Goal: Task Accomplishment & Management: Complete application form

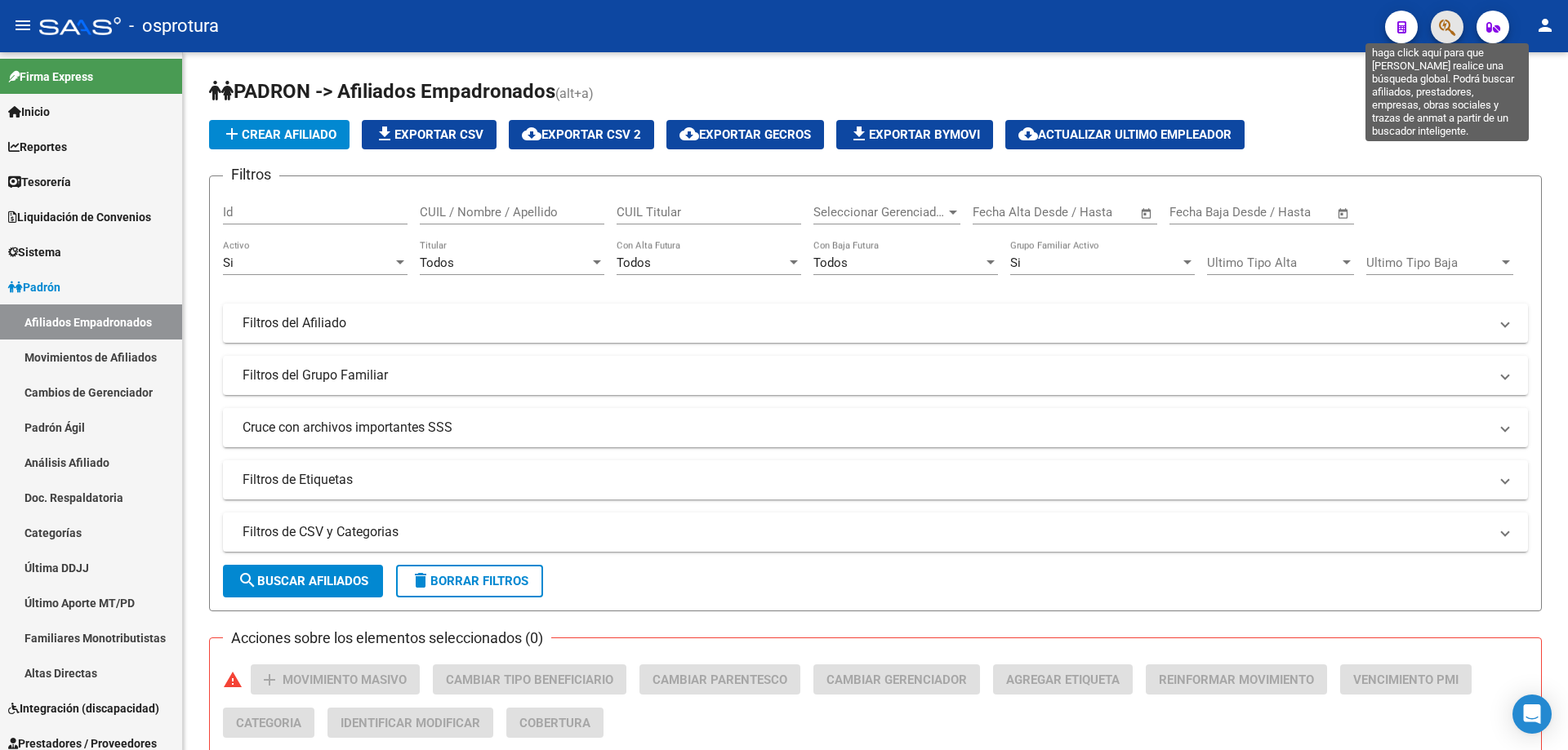
click at [1450, 25] on icon "button" at bounding box center [1447, 27] width 17 height 18
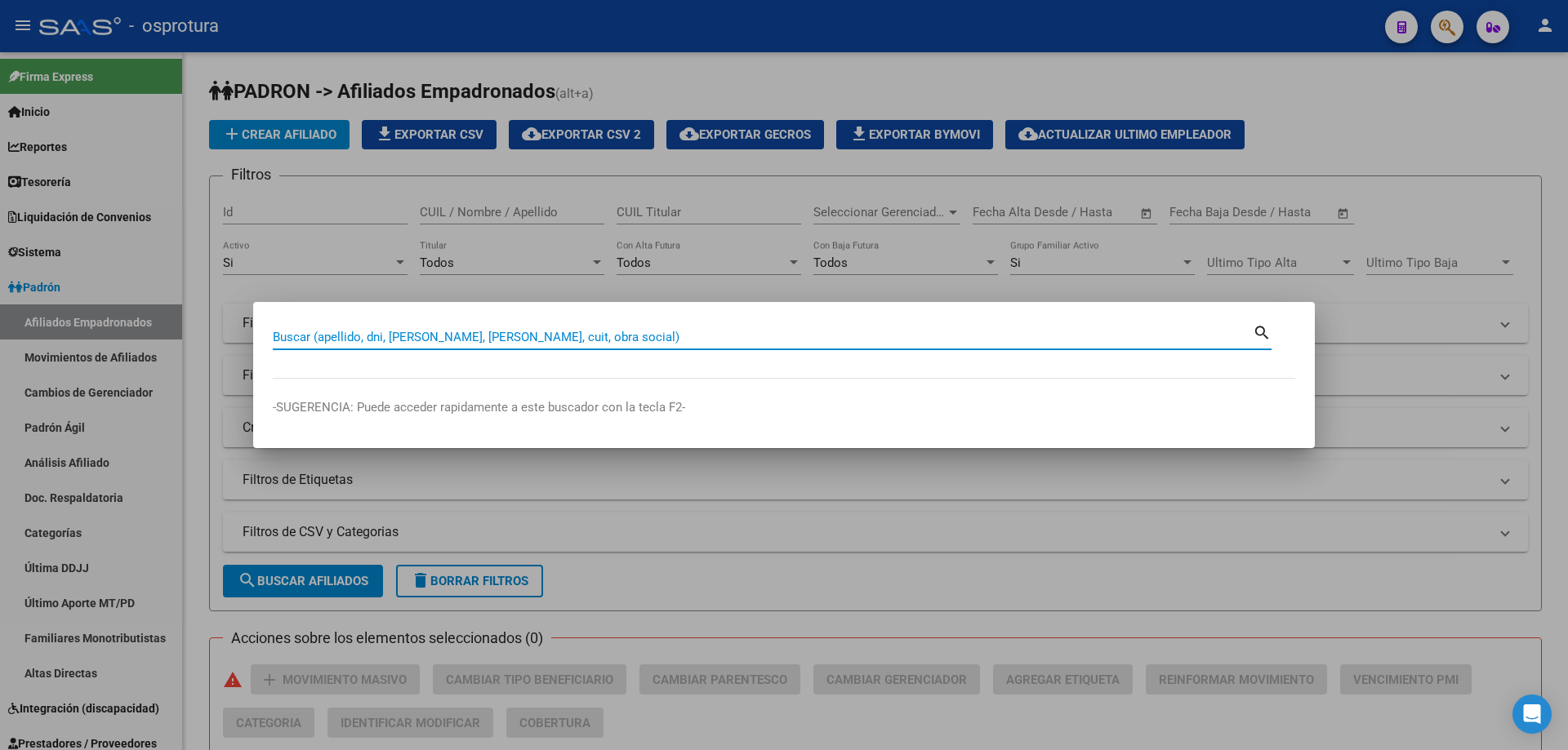
click at [874, 342] on input "Buscar (apellido, dni, [PERSON_NAME], [PERSON_NAME], cuit, obra social)" at bounding box center [762, 337] width 980 height 15
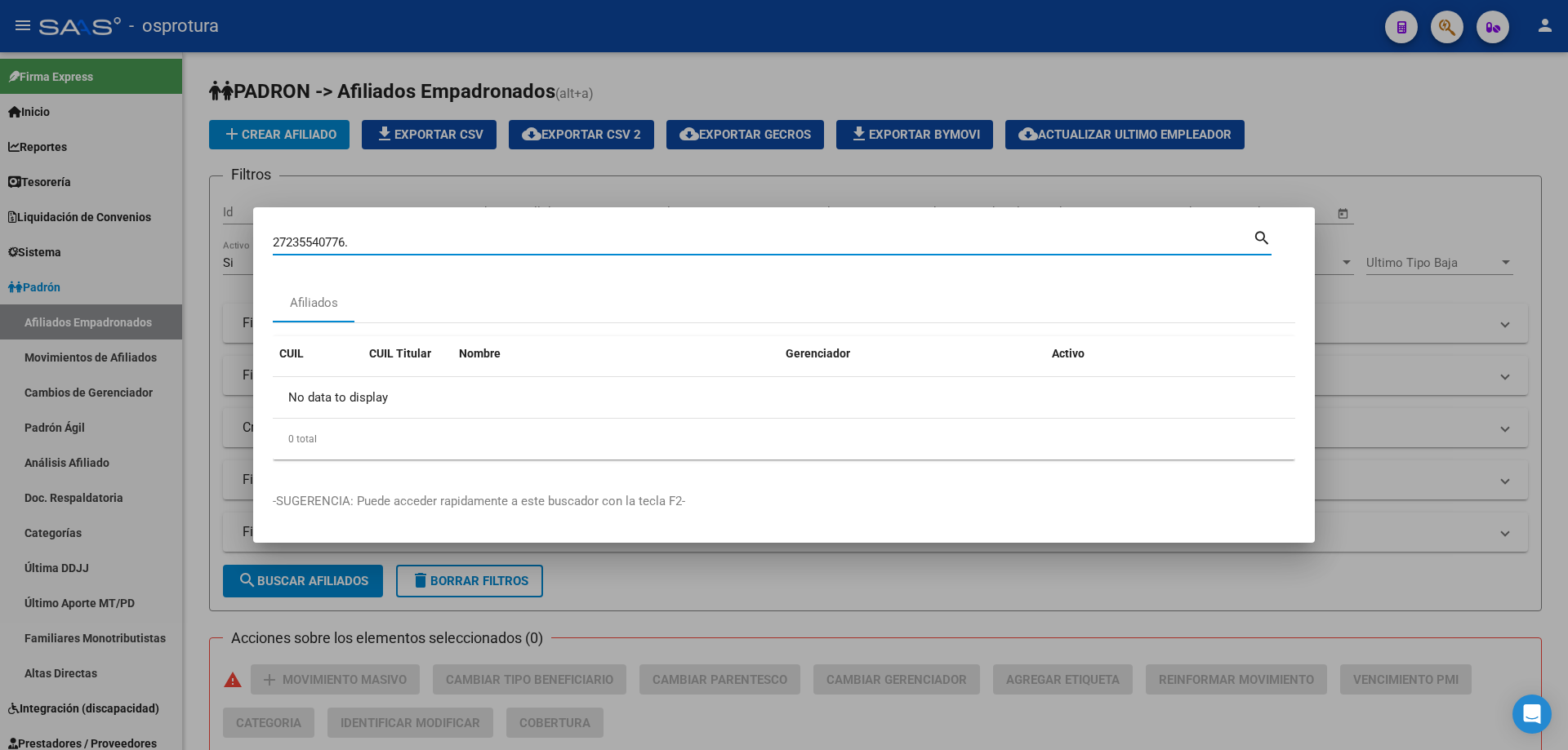
type input "27235540776"
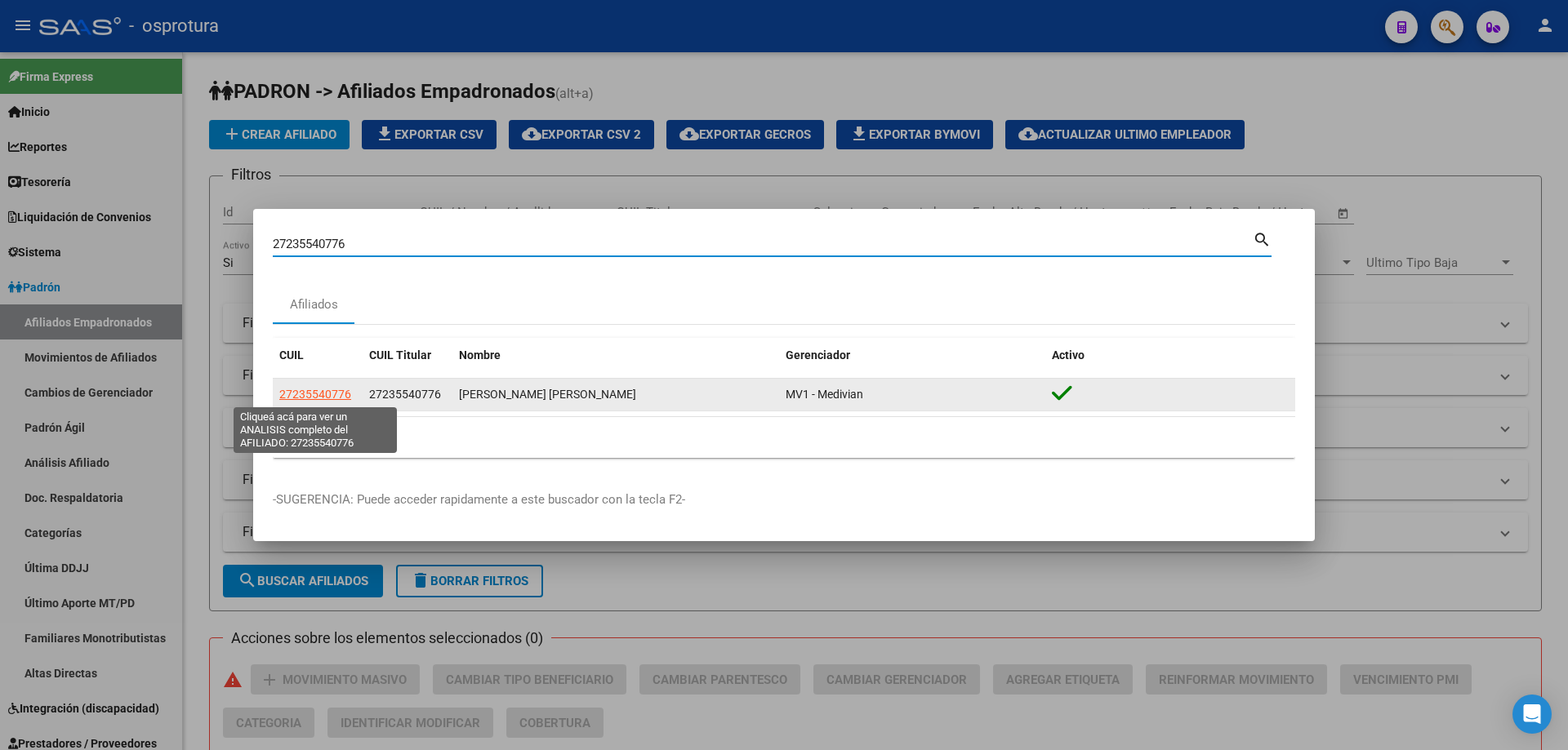
click at [298, 393] on span "27235540776" at bounding box center [315, 394] width 72 height 13
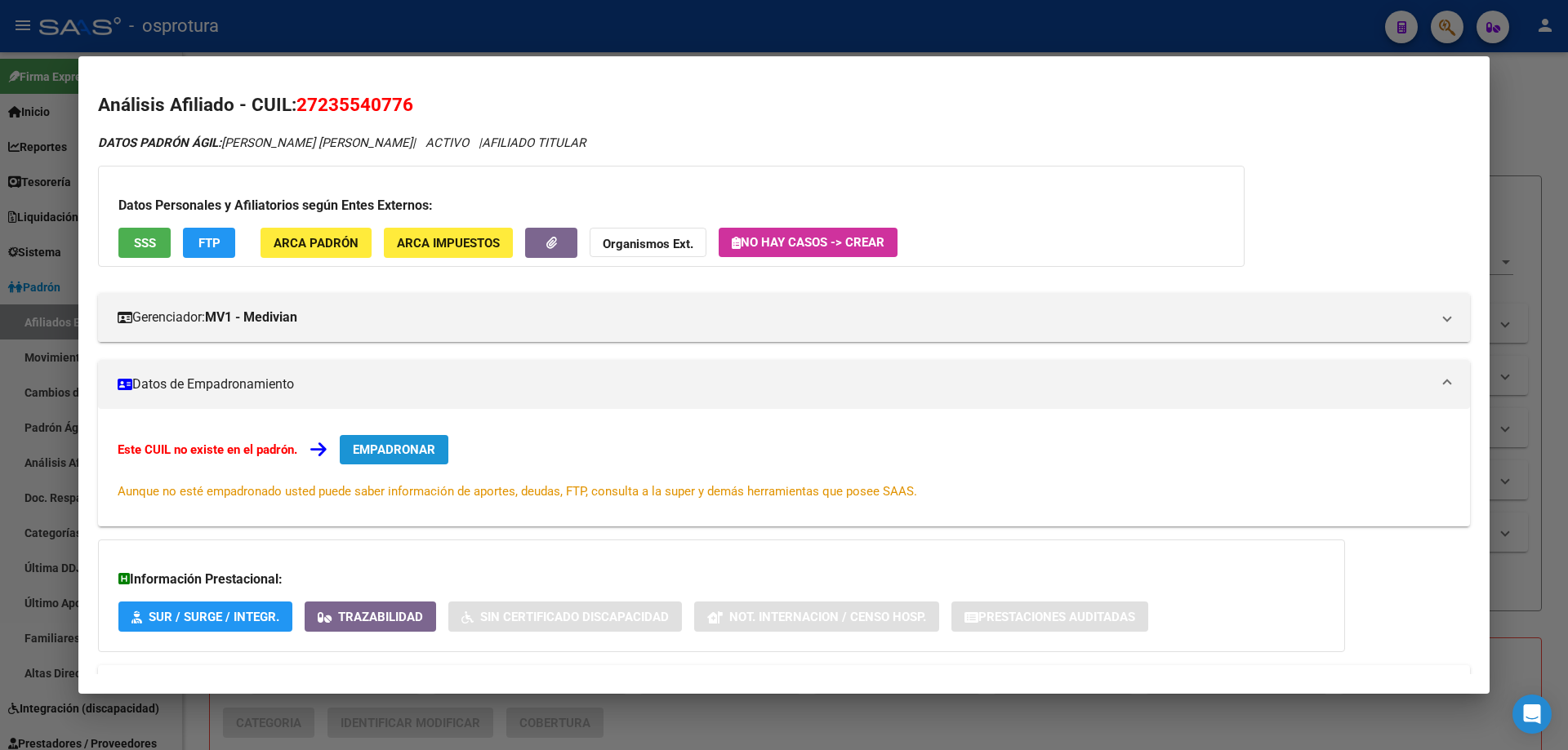
click at [391, 451] on span "EMPADRONAR" at bounding box center [394, 450] width 82 height 15
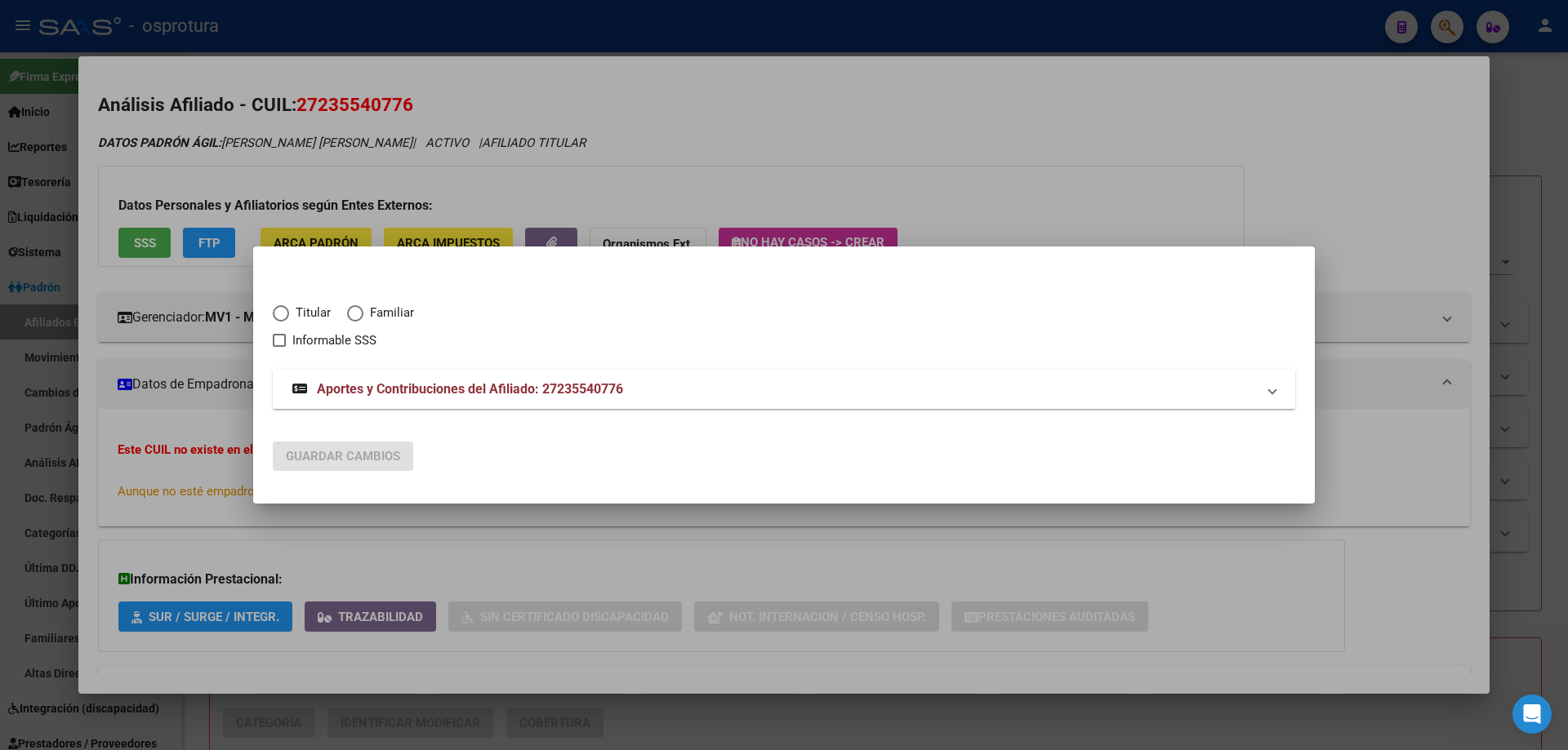
click at [285, 314] on span "Elija una opción" at bounding box center [281, 313] width 17 height 17
click at [285, 314] on input "Titular" at bounding box center [281, 313] width 17 height 17
radio input "true"
checkbox input "true"
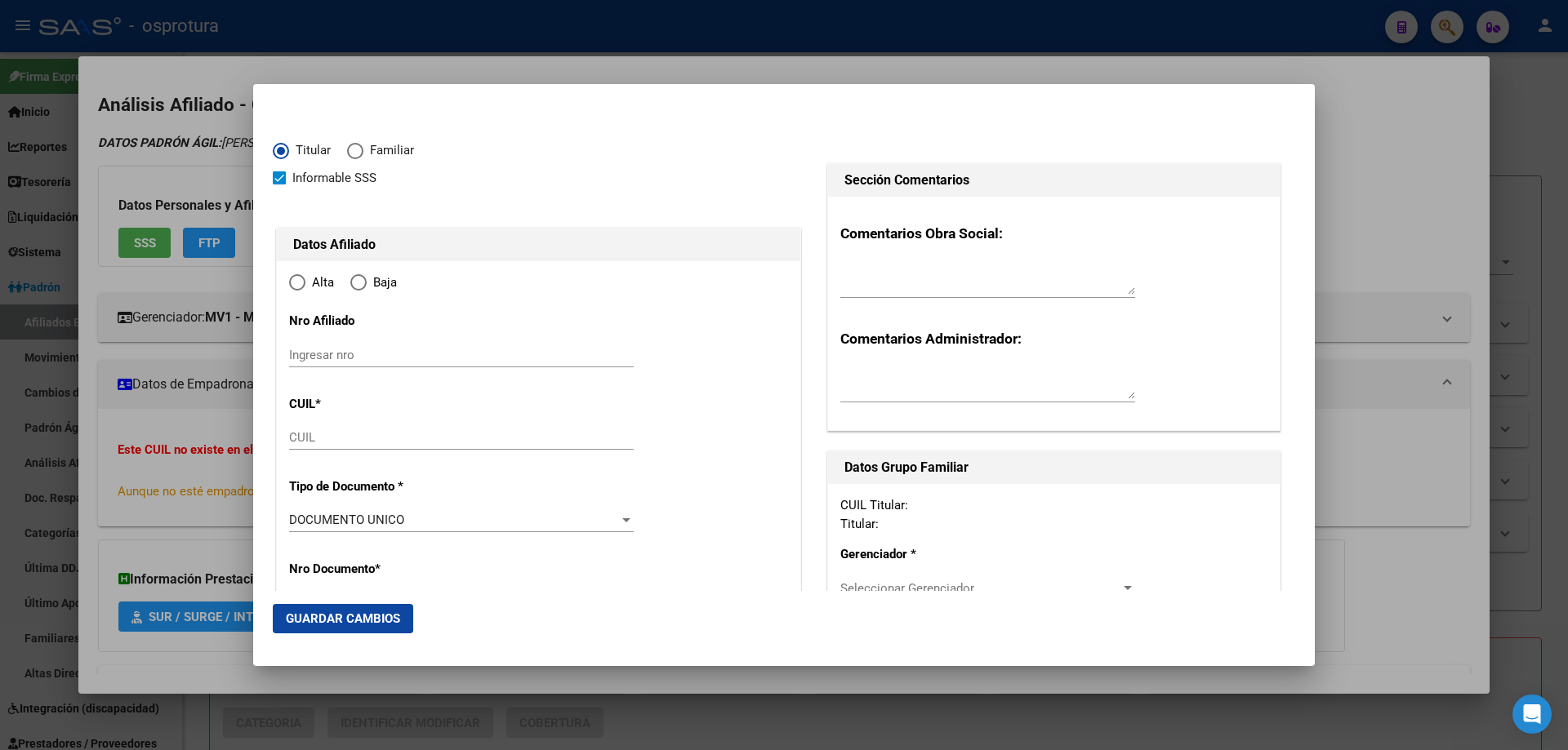
type input "27-23554077-6"
radio input "true"
type input "23554077"
type input "VAZQUEZ"
type input "[DATE]"
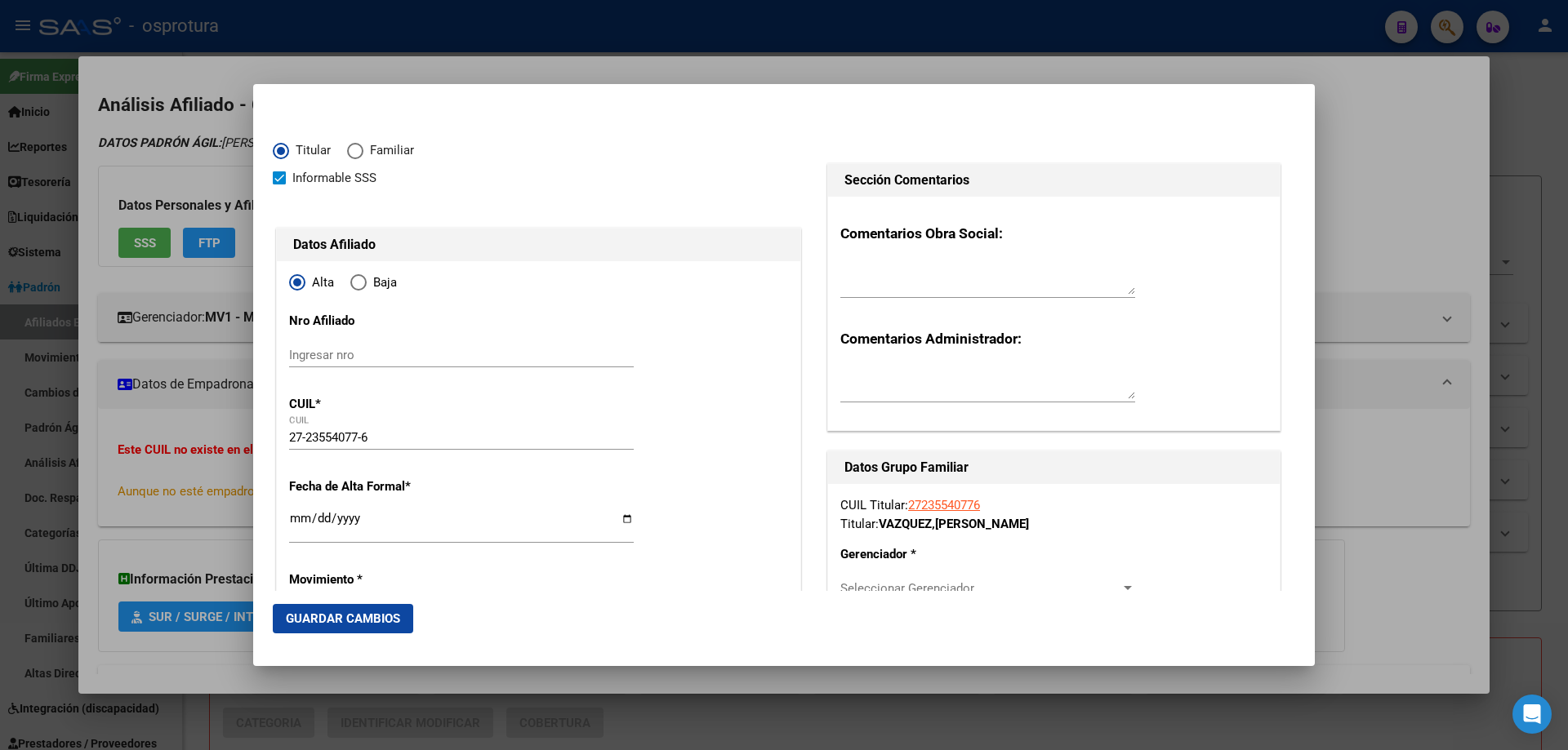
type input "1824"
type input "HEROES DE MALVINAS"
type input "[PERSON_NAME]"
type input "3744"
type input "0"
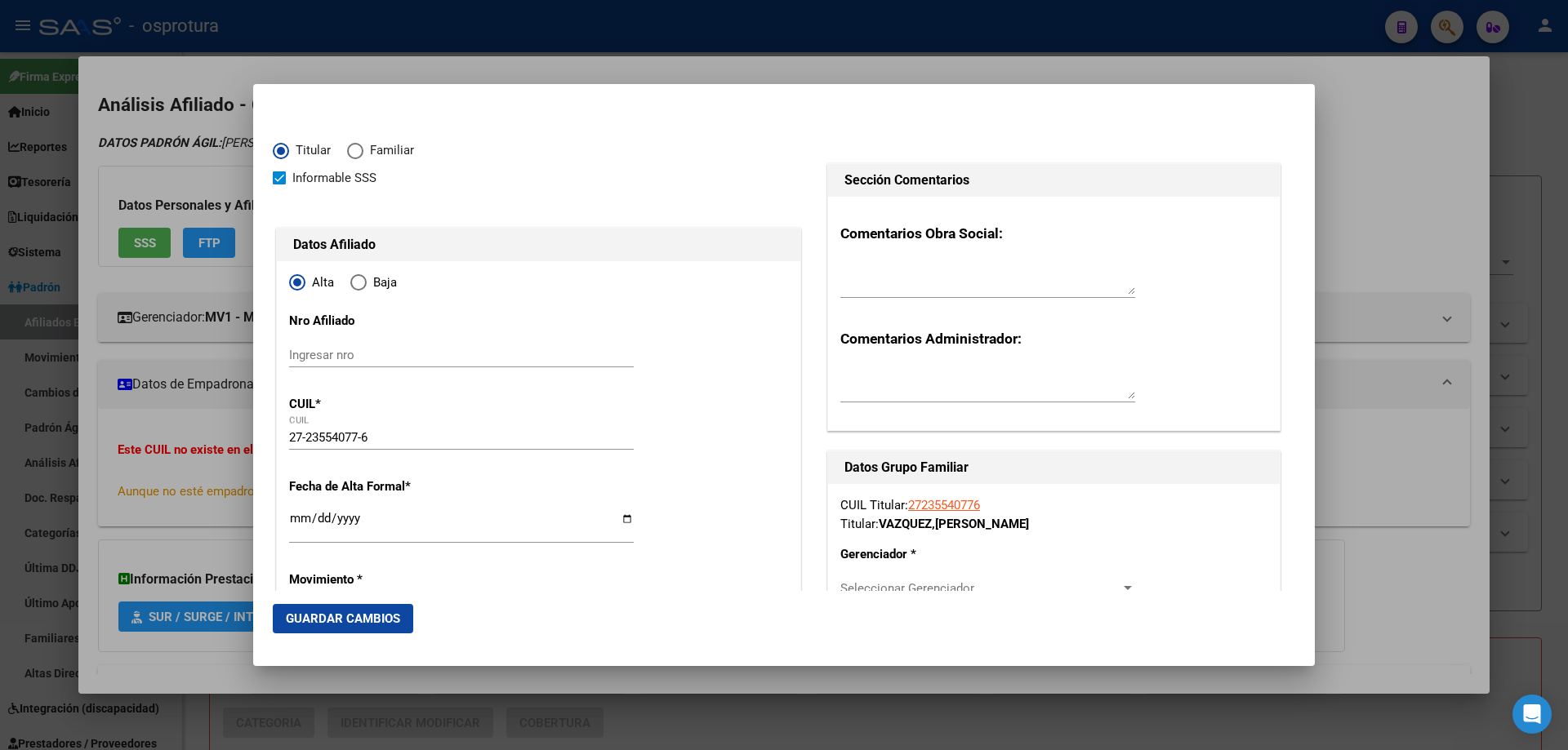
type input "LANUS"
click at [292, 521] on input "Ingresar fecha" at bounding box center [462, 525] width 345 height 26
type input "[DATE]"
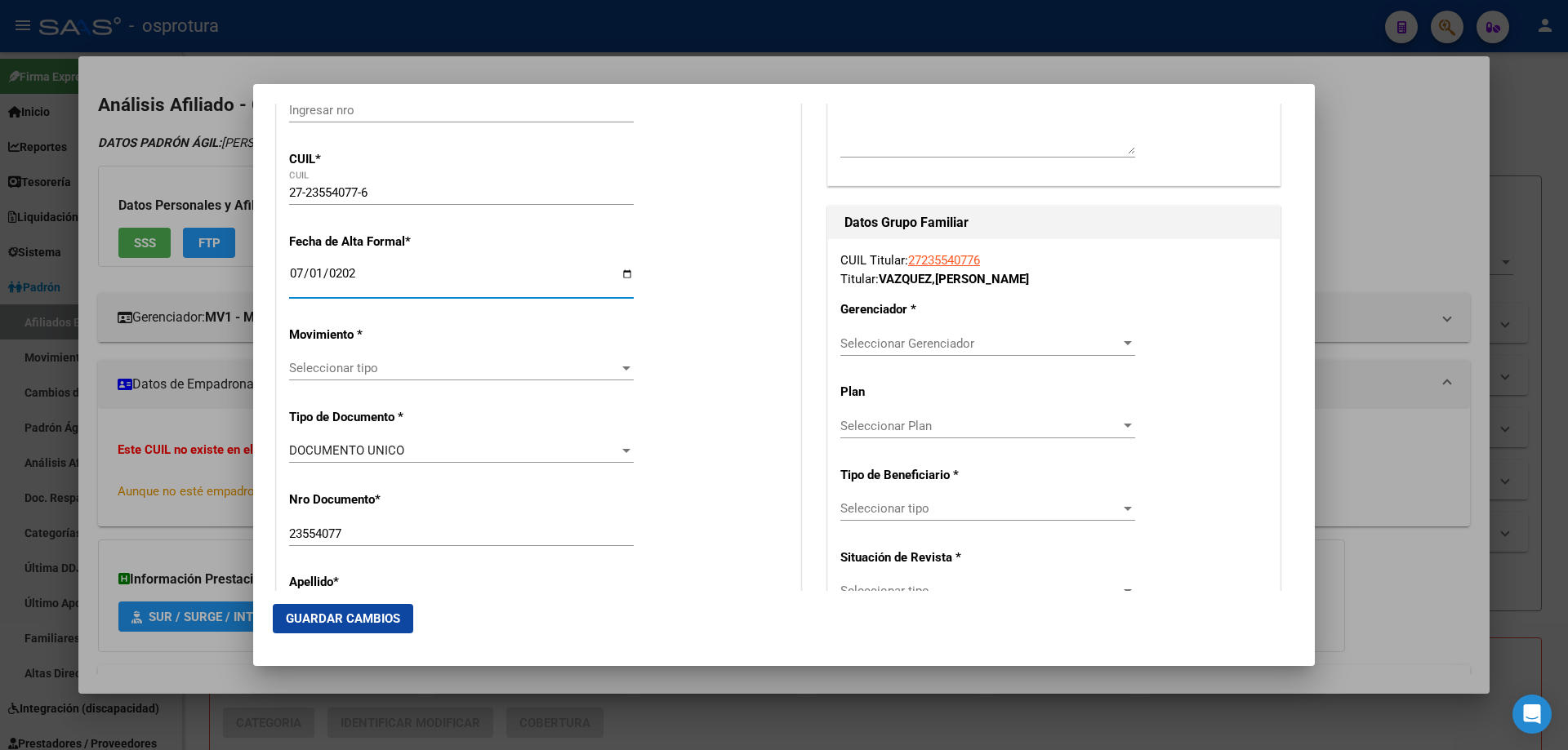
click at [376, 373] on span "Seleccionar tipo" at bounding box center [454, 369] width 330 height 15
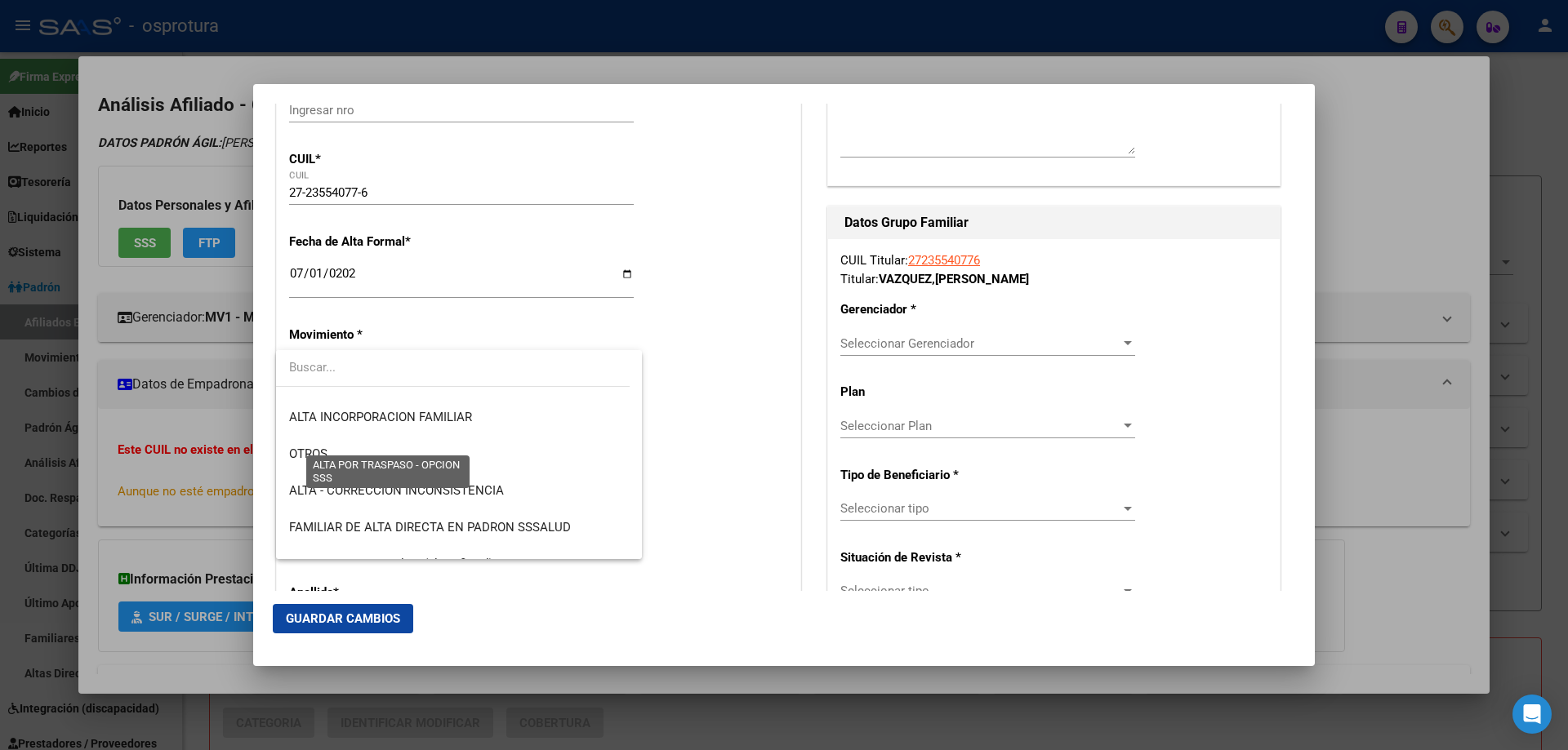
scroll to position [326, 0]
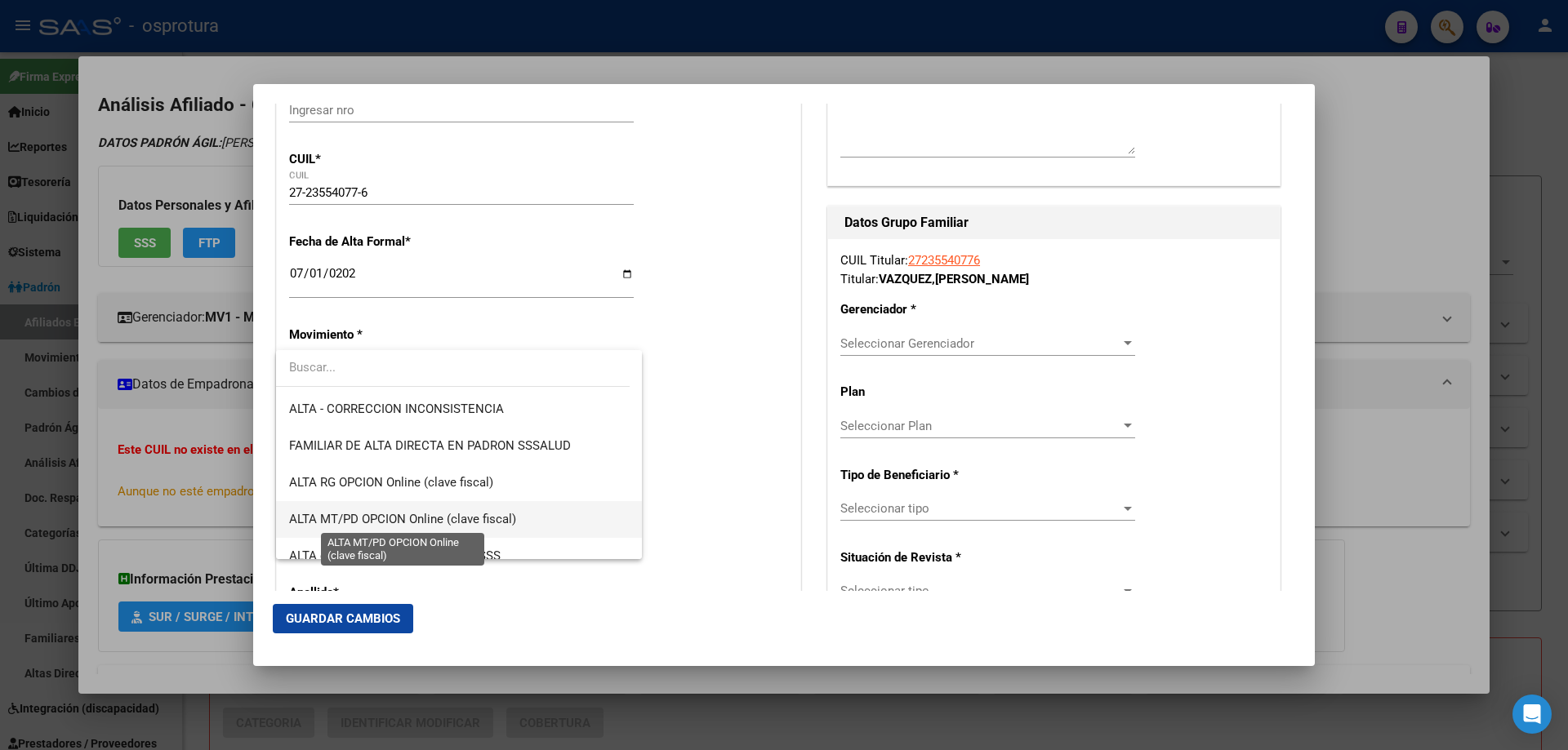
click at [368, 522] on span "ALTA MT/PD OPCION Online (clave fiscal)" at bounding box center [403, 520] width 227 height 15
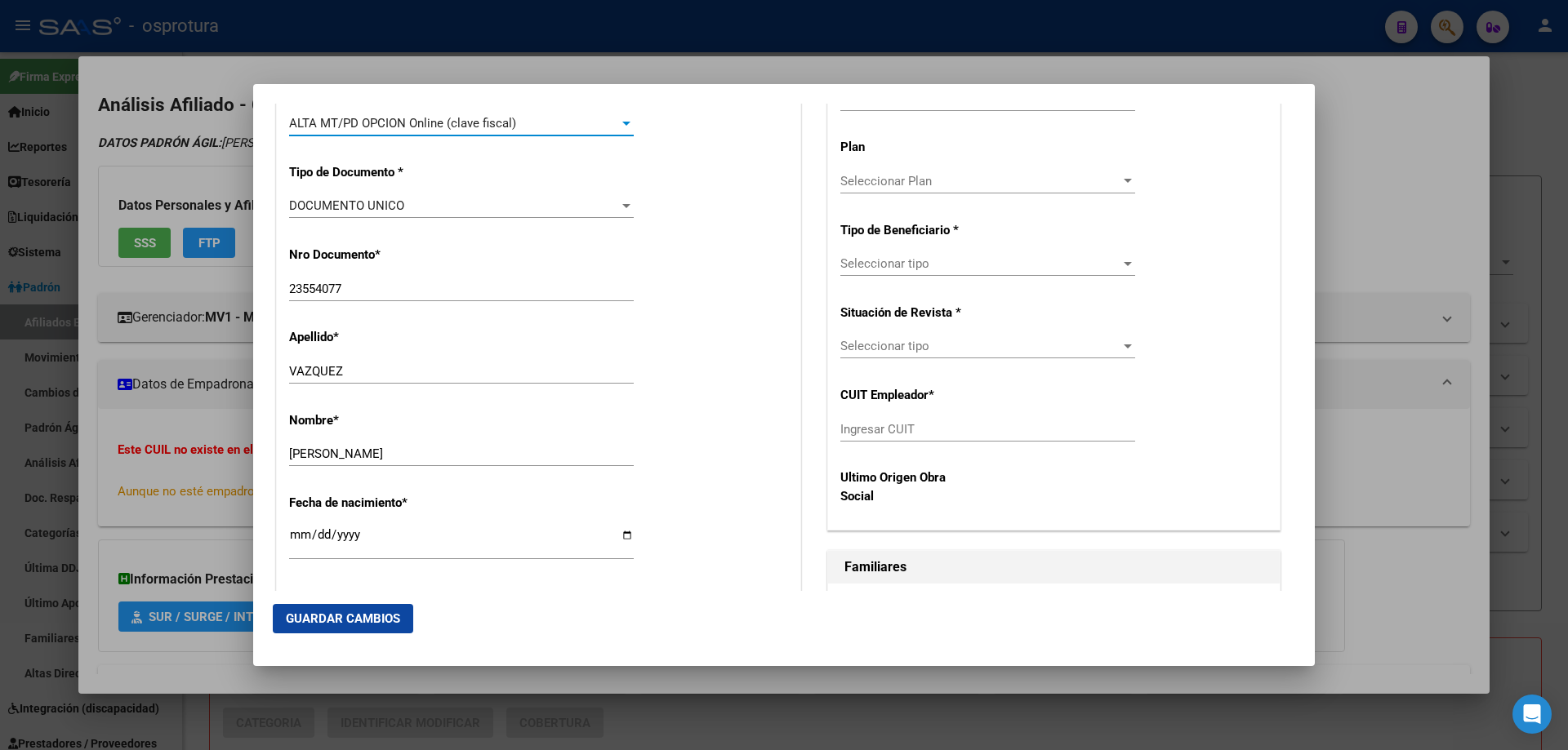
scroll to position [653, 0]
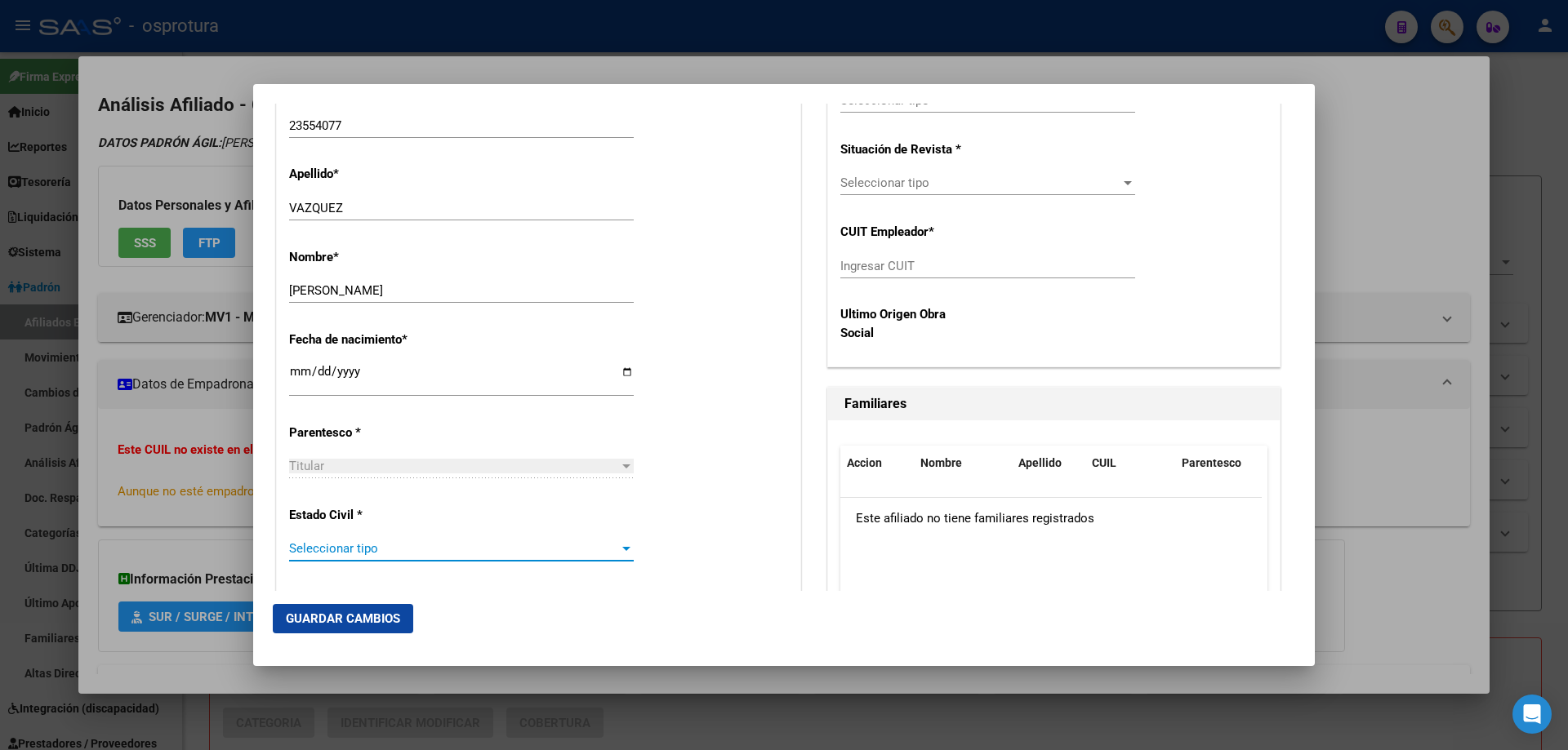
click at [376, 549] on span "Seleccionar tipo" at bounding box center [454, 548] width 330 height 15
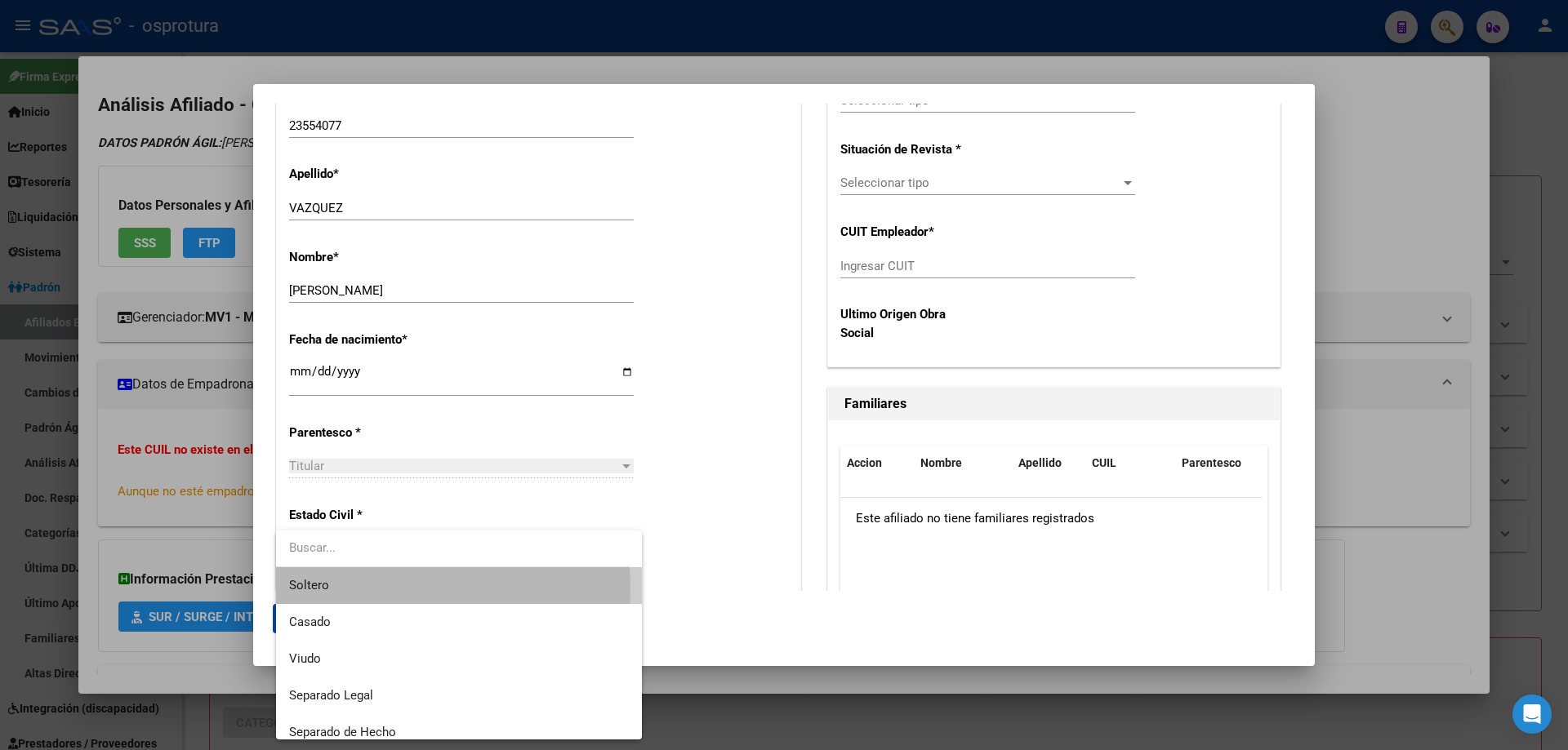
click at [377, 590] on span "Soltero" at bounding box center [459, 586] width 340 height 37
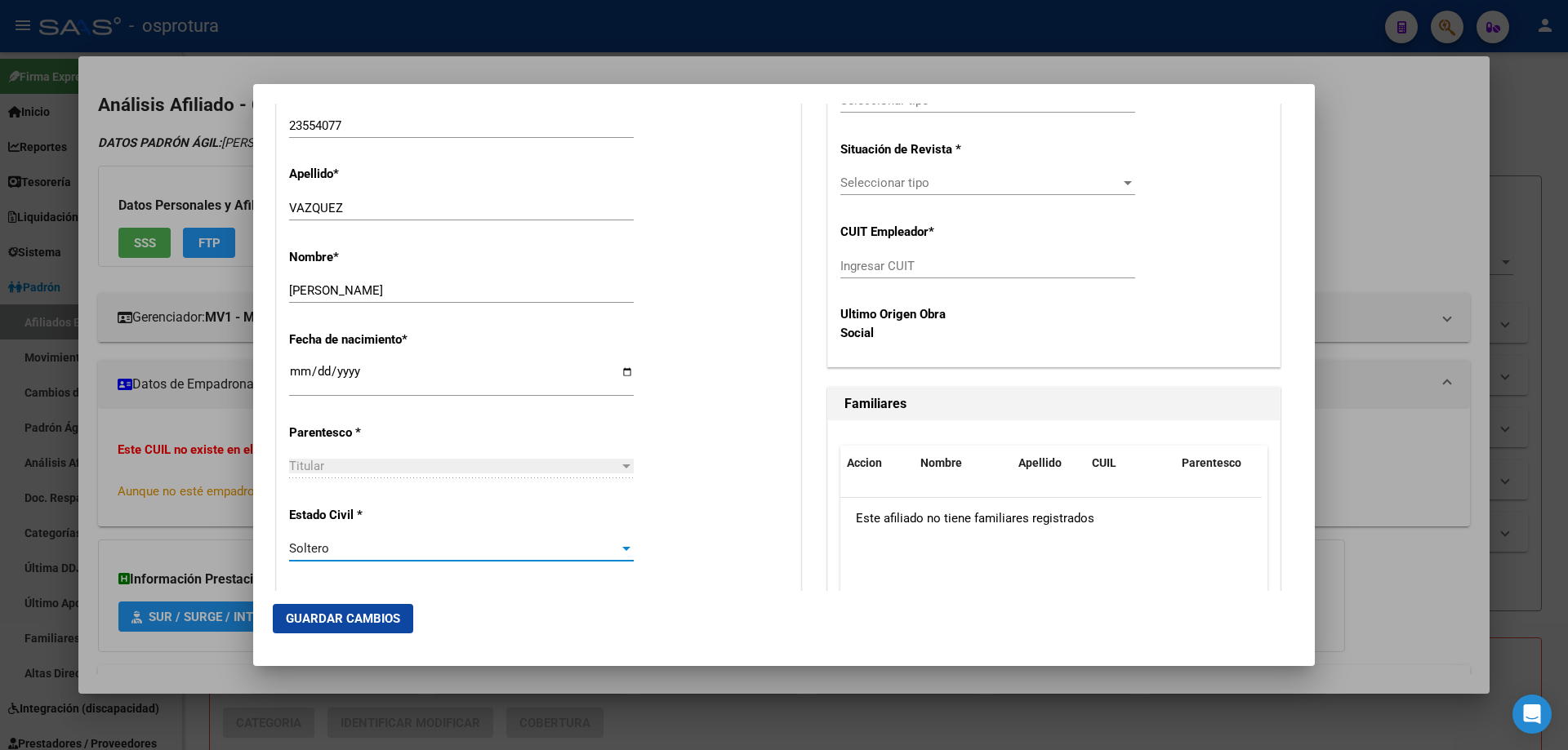
scroll to position [408, 0]
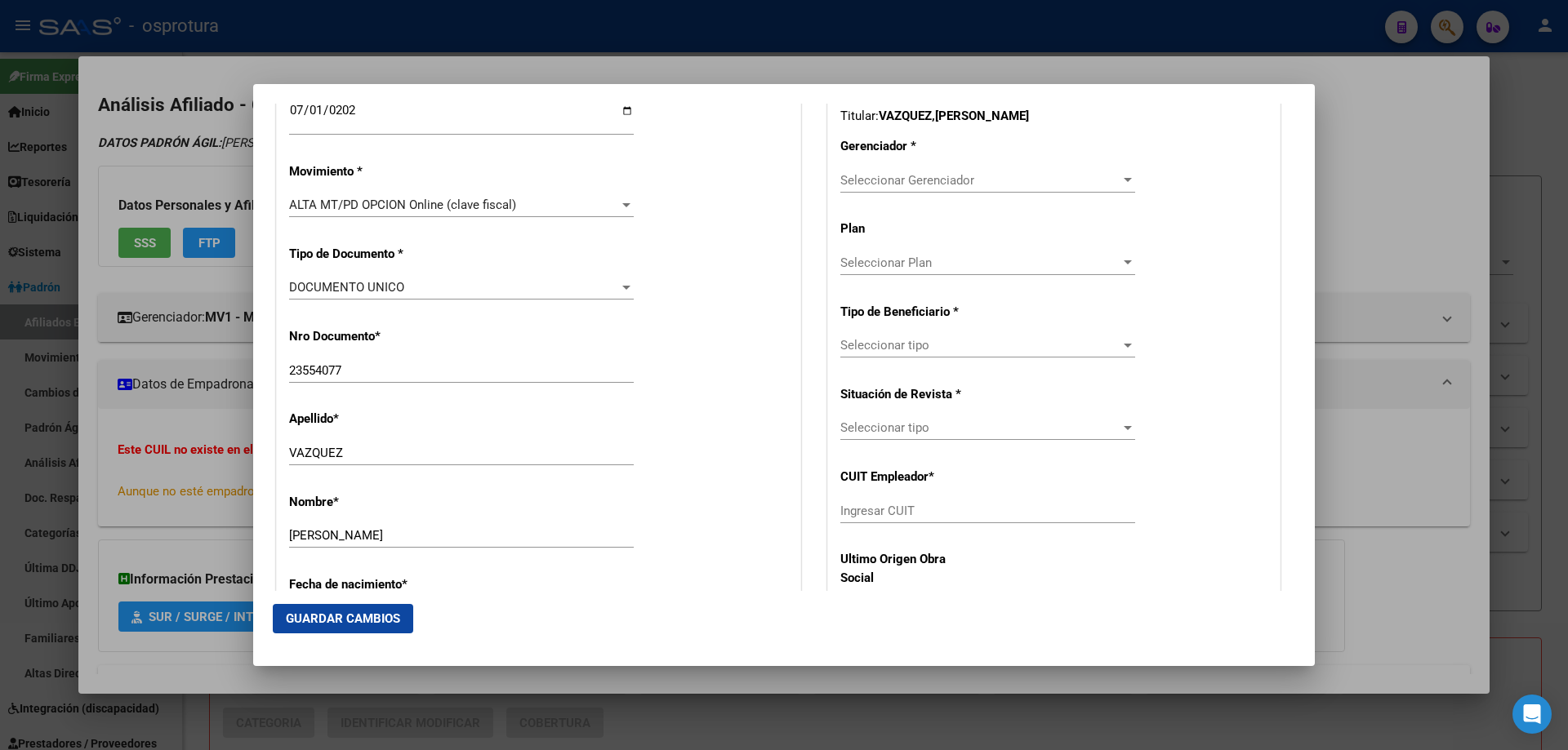
click at [850, 187] on span "Seleccionar Gerenciador" at bounding box center [981, 181] width 280 height 15
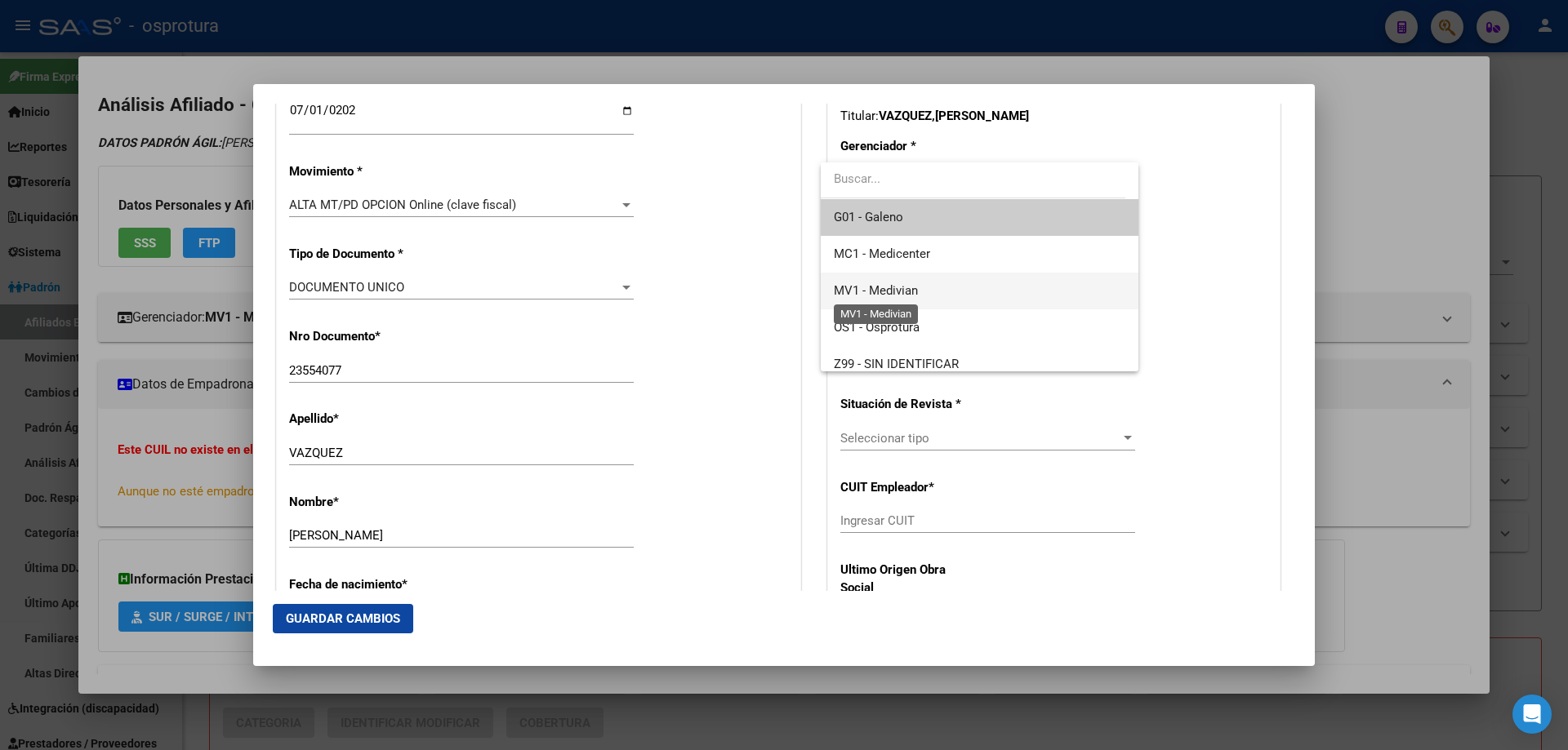
click at [899, 288] on span "MV1 - Medivian" at bounding box center [876, 290] width 84 height 15
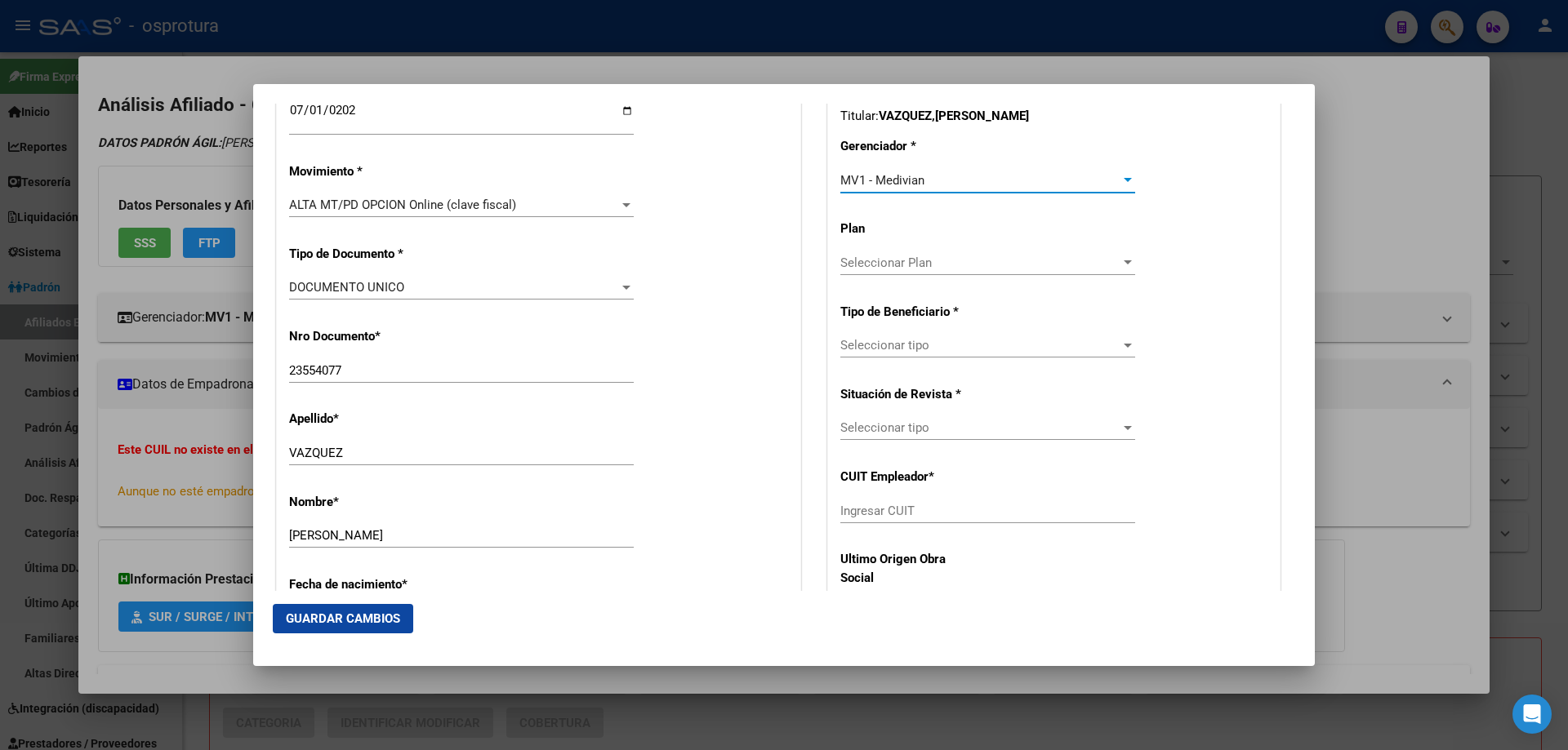
click at [900, 346] on span "Seleccionar tipo" at bounding box center [981, 346] width 280 height 15
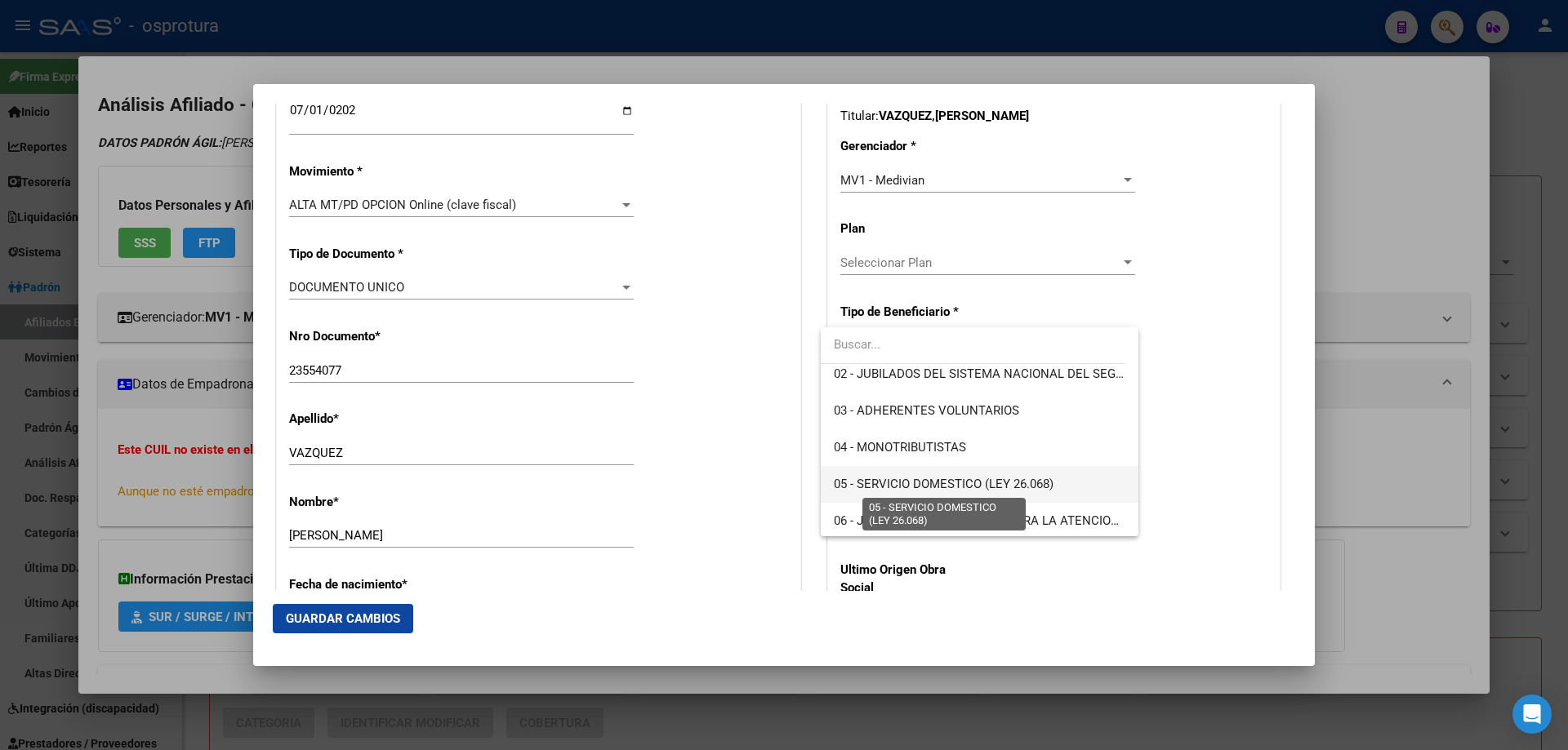
scroll to position [245, 0]
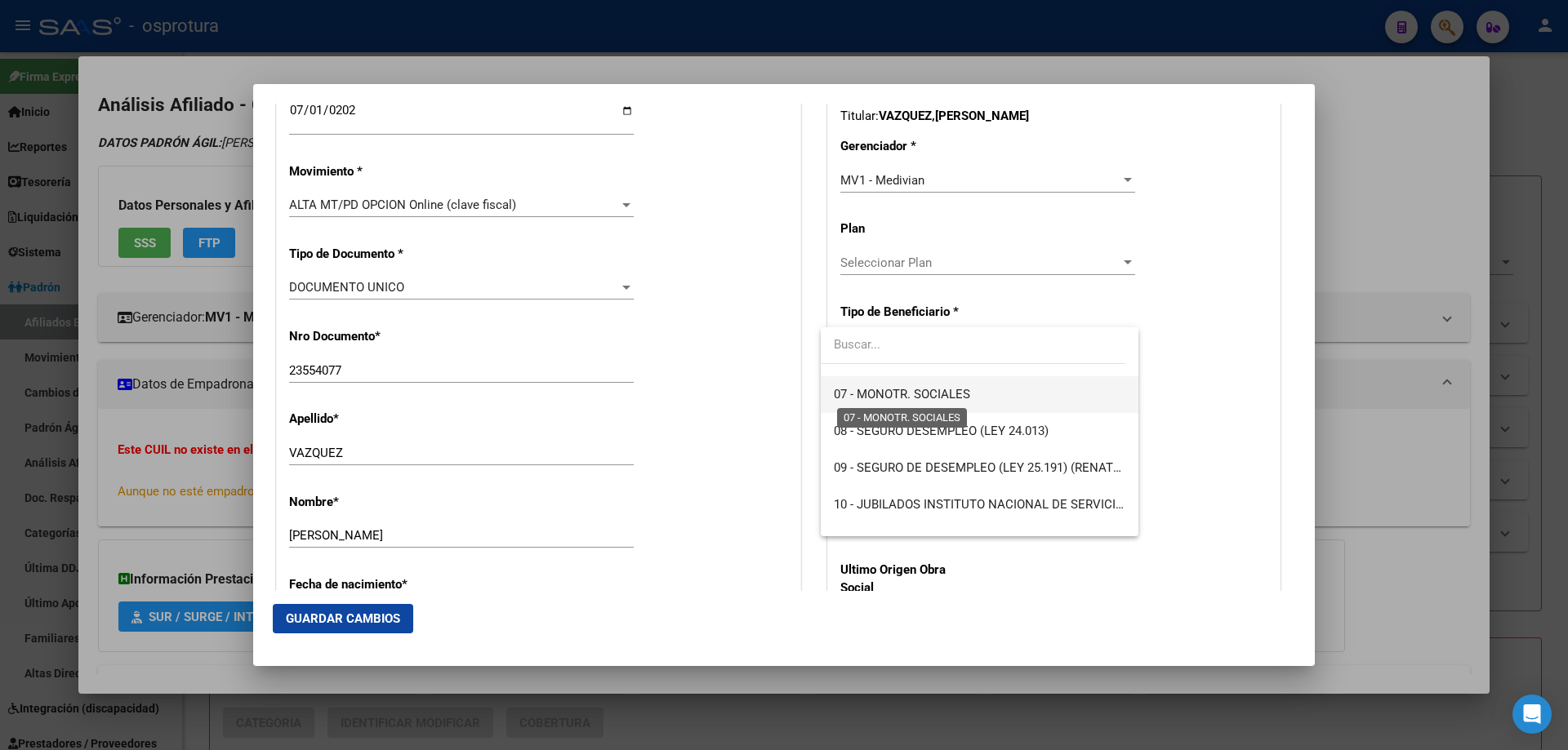
click at [878, 391] on span "07 - MONOTR. SOCIALES" at bounding box center [902, 394] width 136 height 15
type input "27-23554077-6"
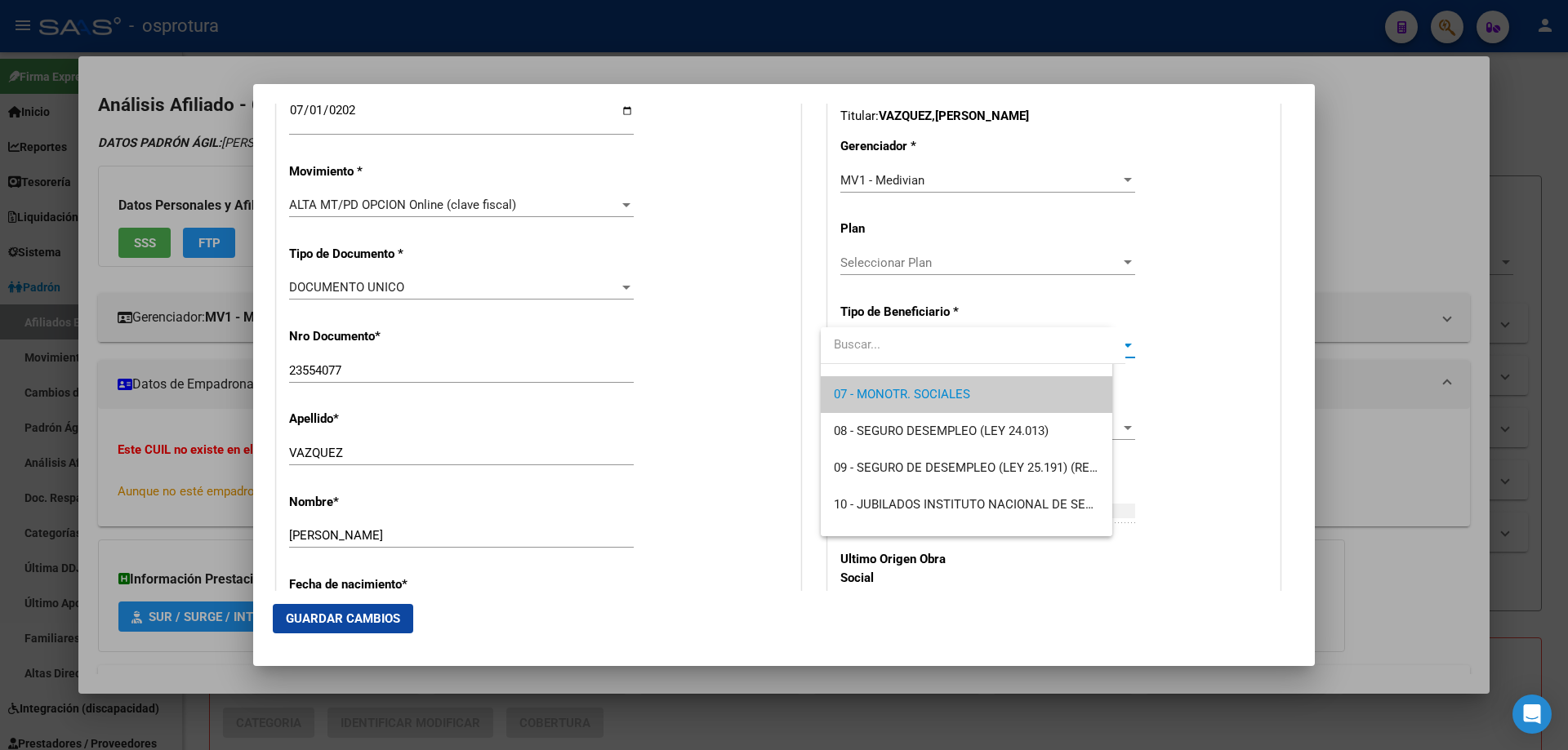
scroll to position [257, 0]
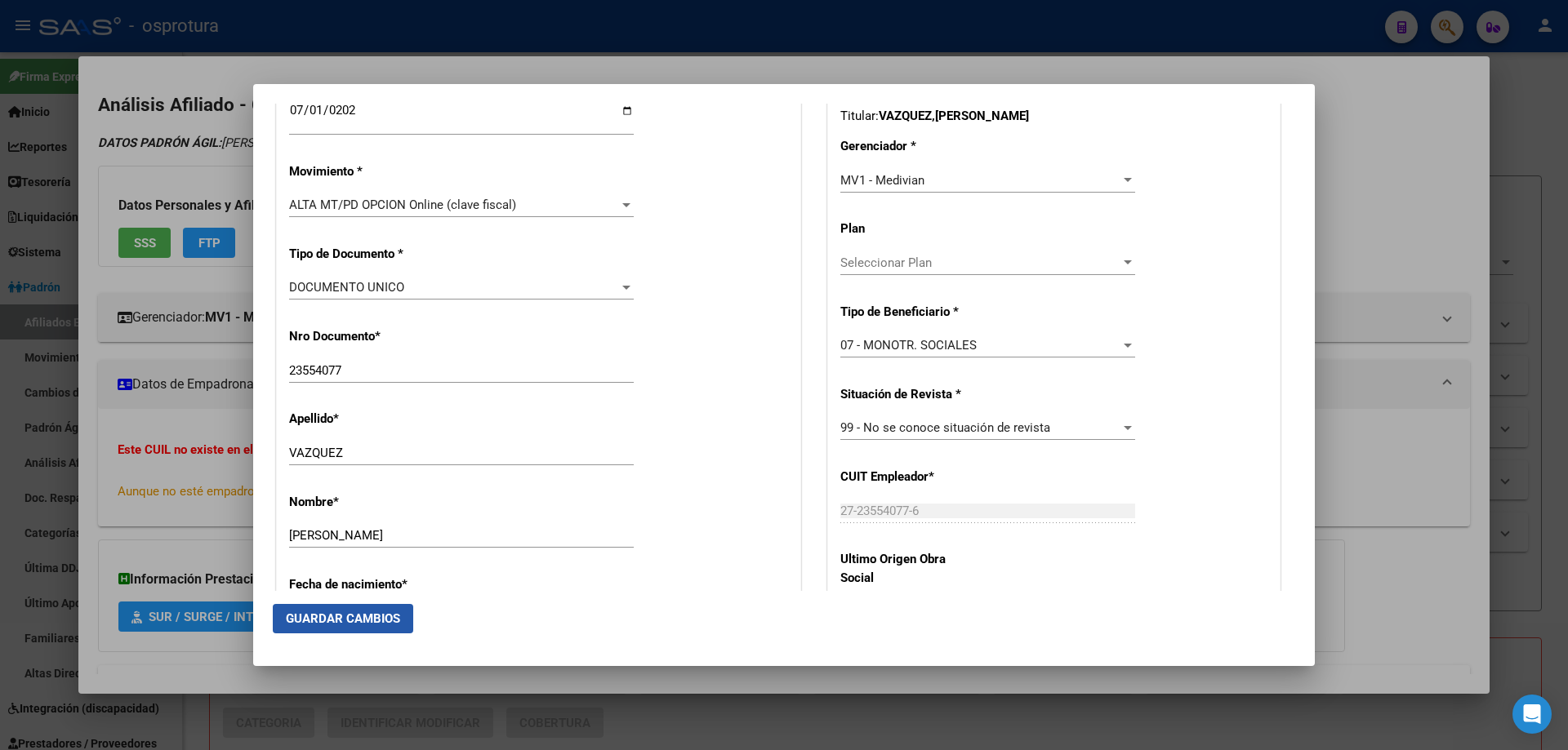
click at [319, 628] on button "Guardar Cambios" at bounding box center [343, 619] width 140 height 29
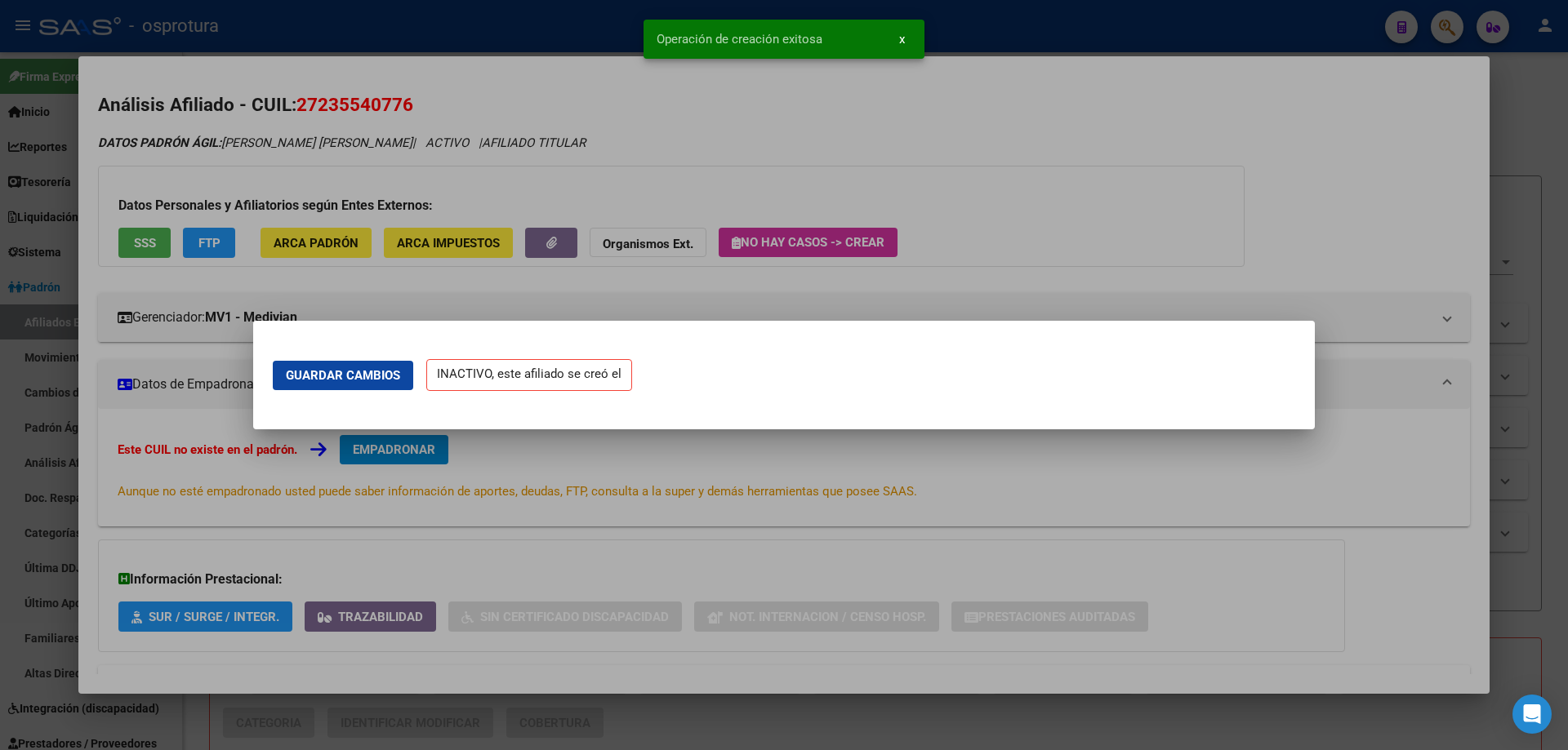
scroll to position [0, 0]
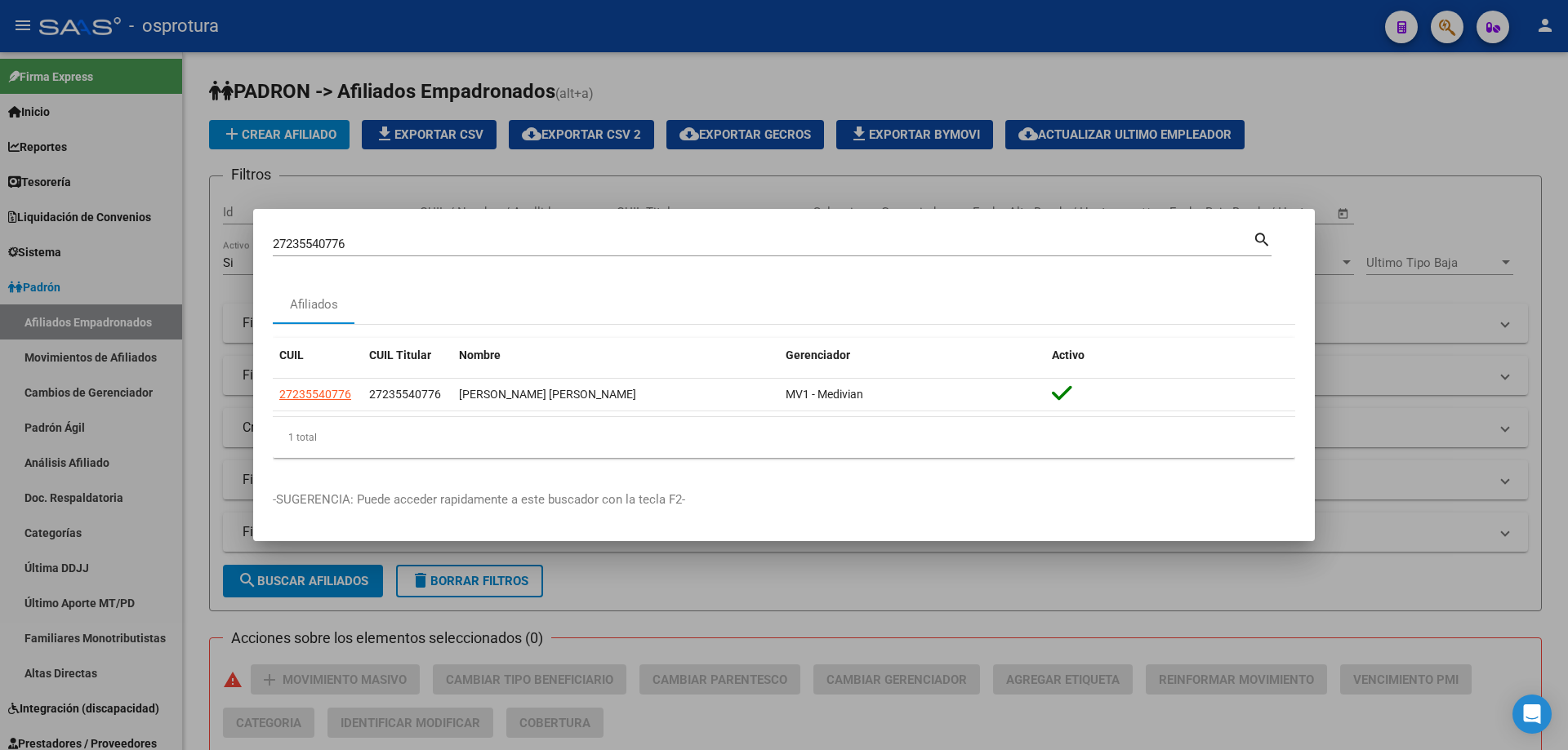
click at [543, 235] on div "27235540776 Buscar (apellido, dni, [PERSON_NAME], [PERSON_NAME], cuit, obra soc…" at bounding box center [762, 244] width 980 height 25
click at [543, 244] on input "27235540776" at bounding box center [762, 244] width 980 height 15
paste input "-22739221-0"
type input "27227392210"
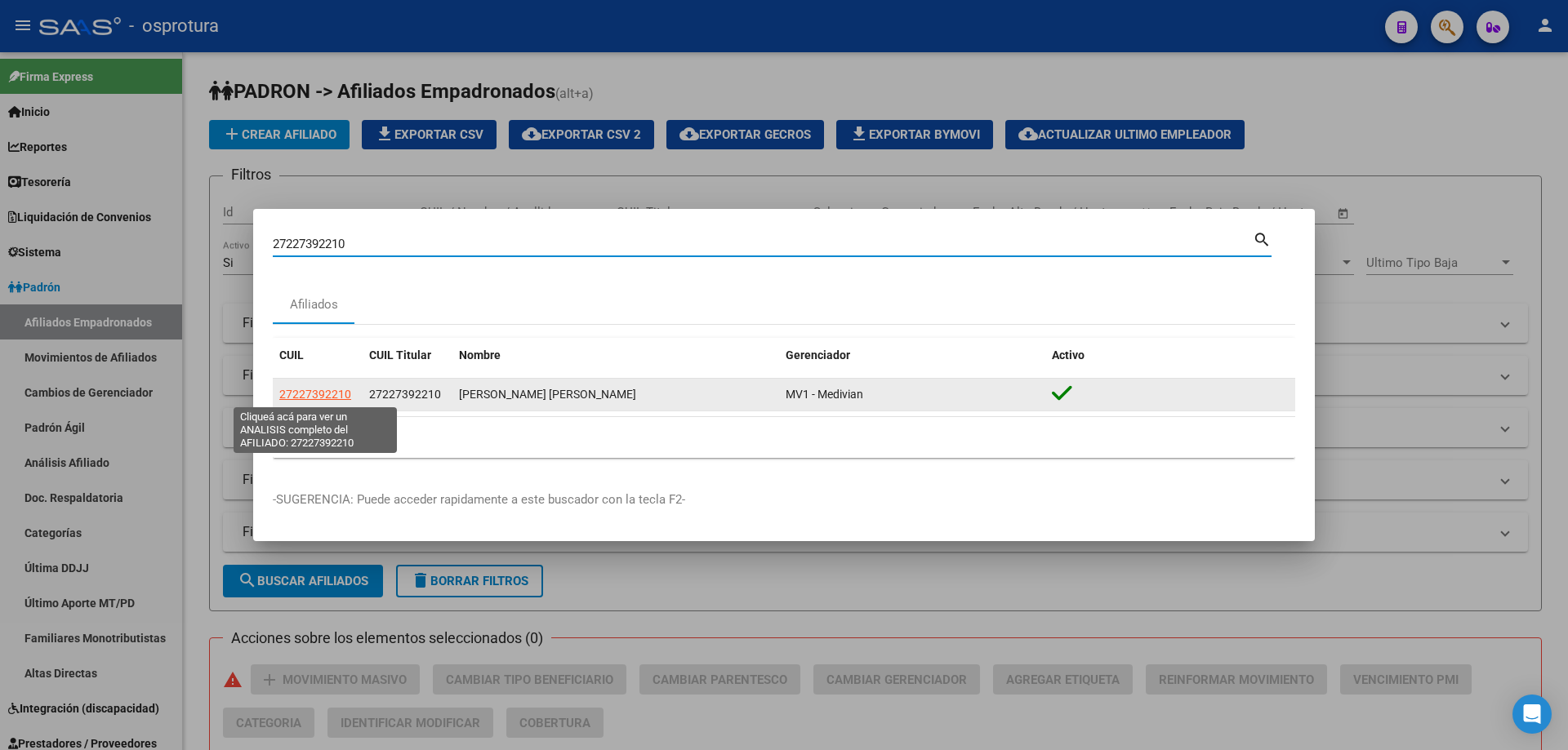
click at [309, 392] on span "27227392210" at bounding box center [315, 394] width 72 height 13
type textarea "27227392210"
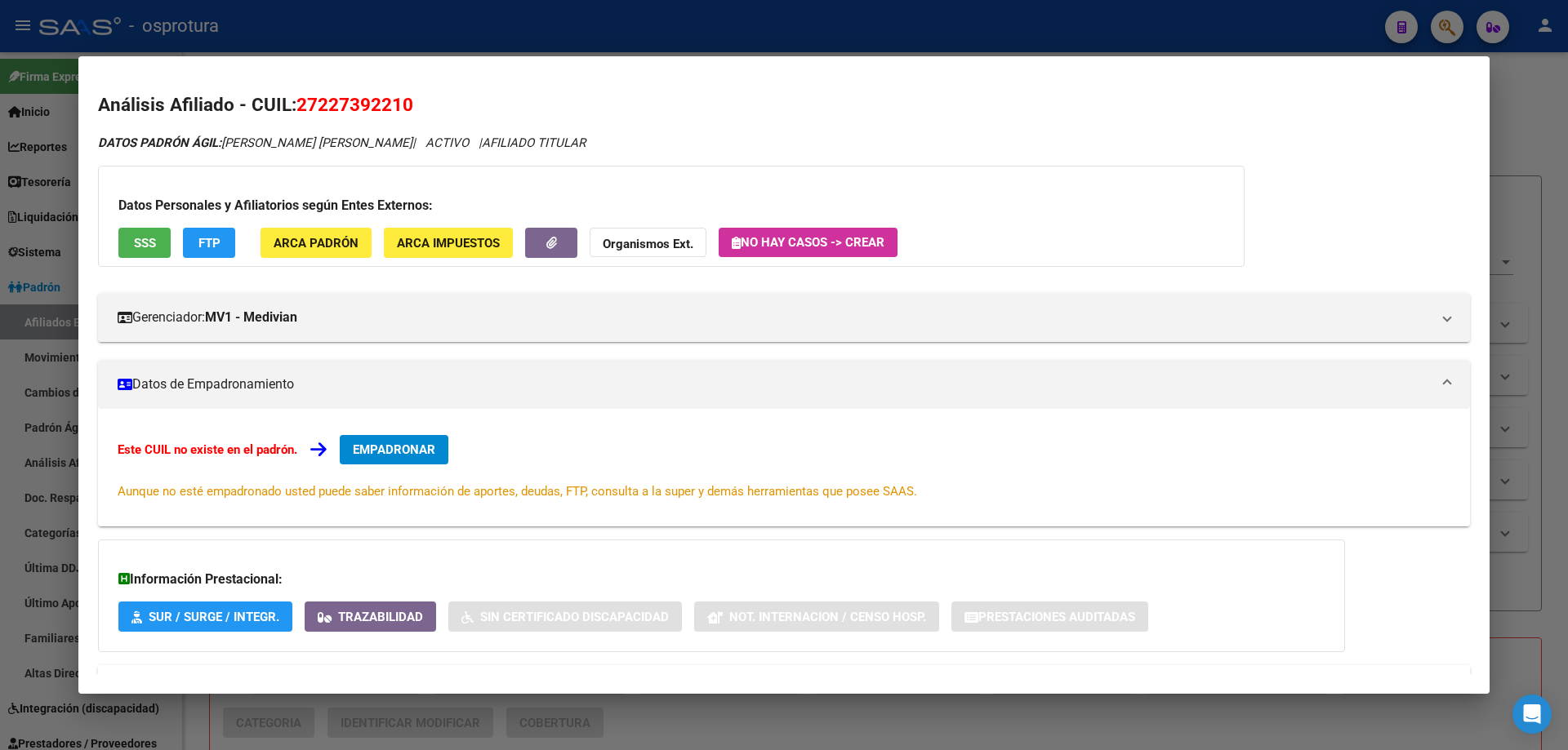
click at [397, 440] on button "EMPADRONAR" at bounding box center [395, 450] width 109 height 29
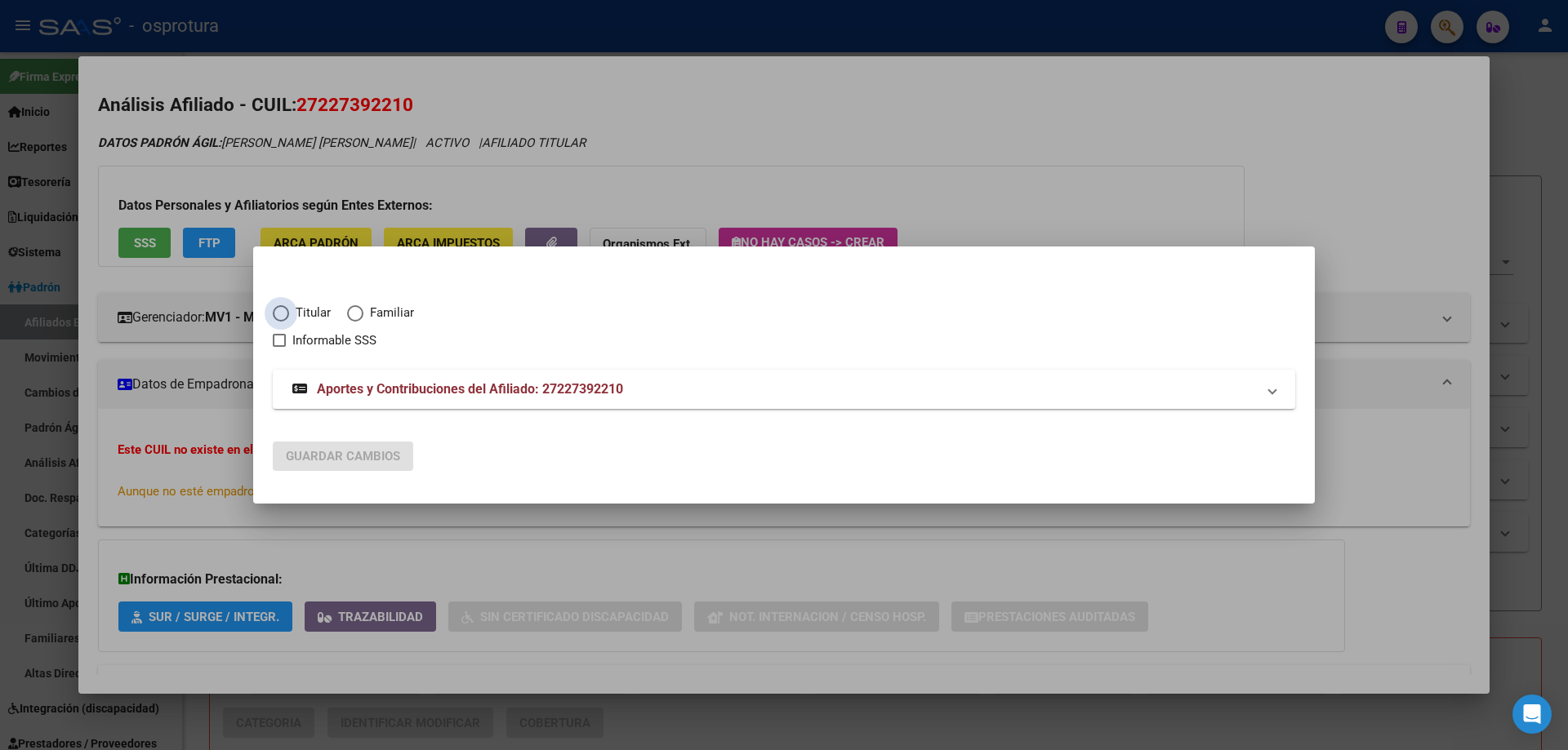
click at [304, 311] on span "Titular" at bounding box center [310, 313] width 41 height 18
click at [289, 311] on input "Titular" at bounding box center [281, 313] width 17 height 17
radio input "true"
checkbox input "true"
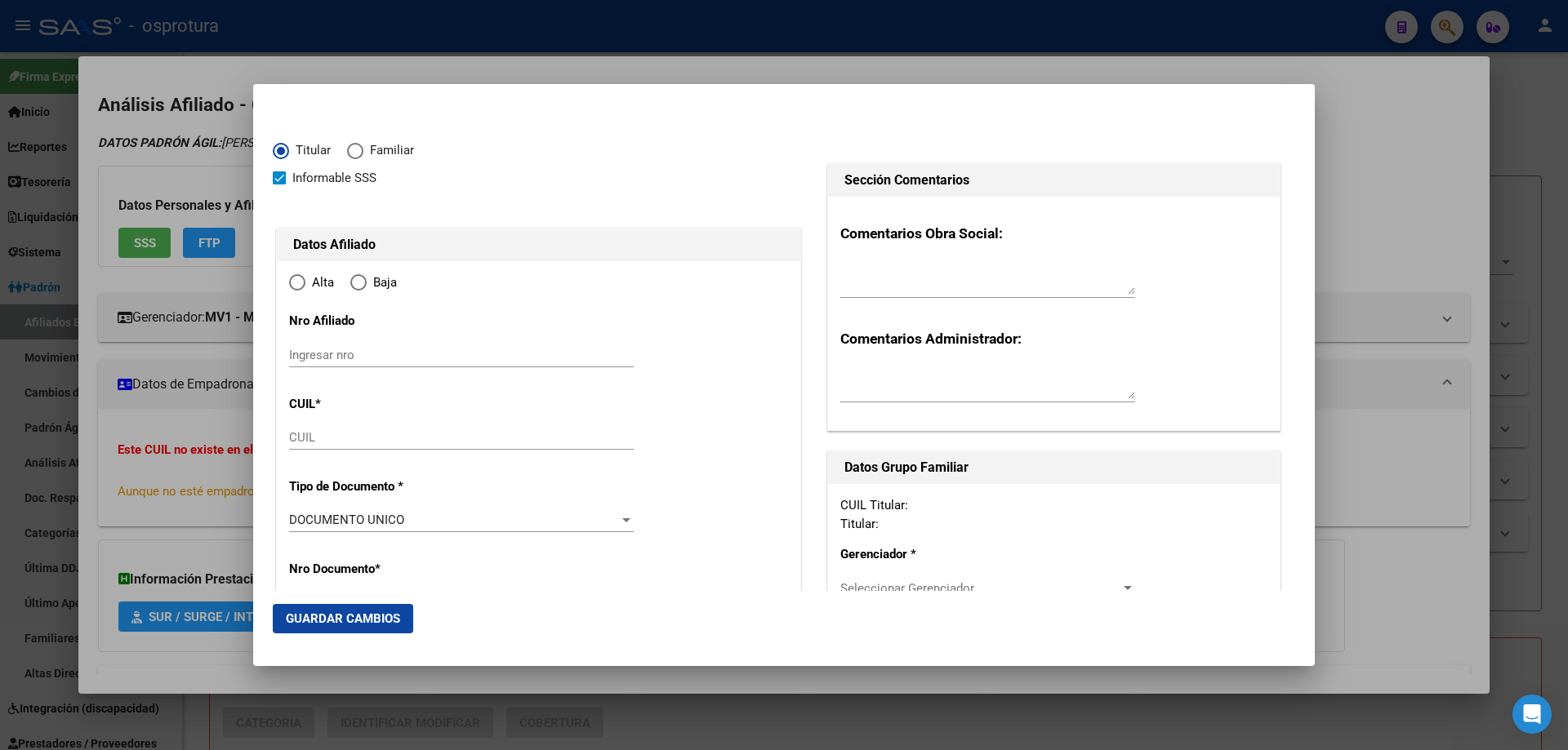
type input "27-22739221-0"
radio input "true"
type input "22739221"
type input "[DATE]"
type input "2800"
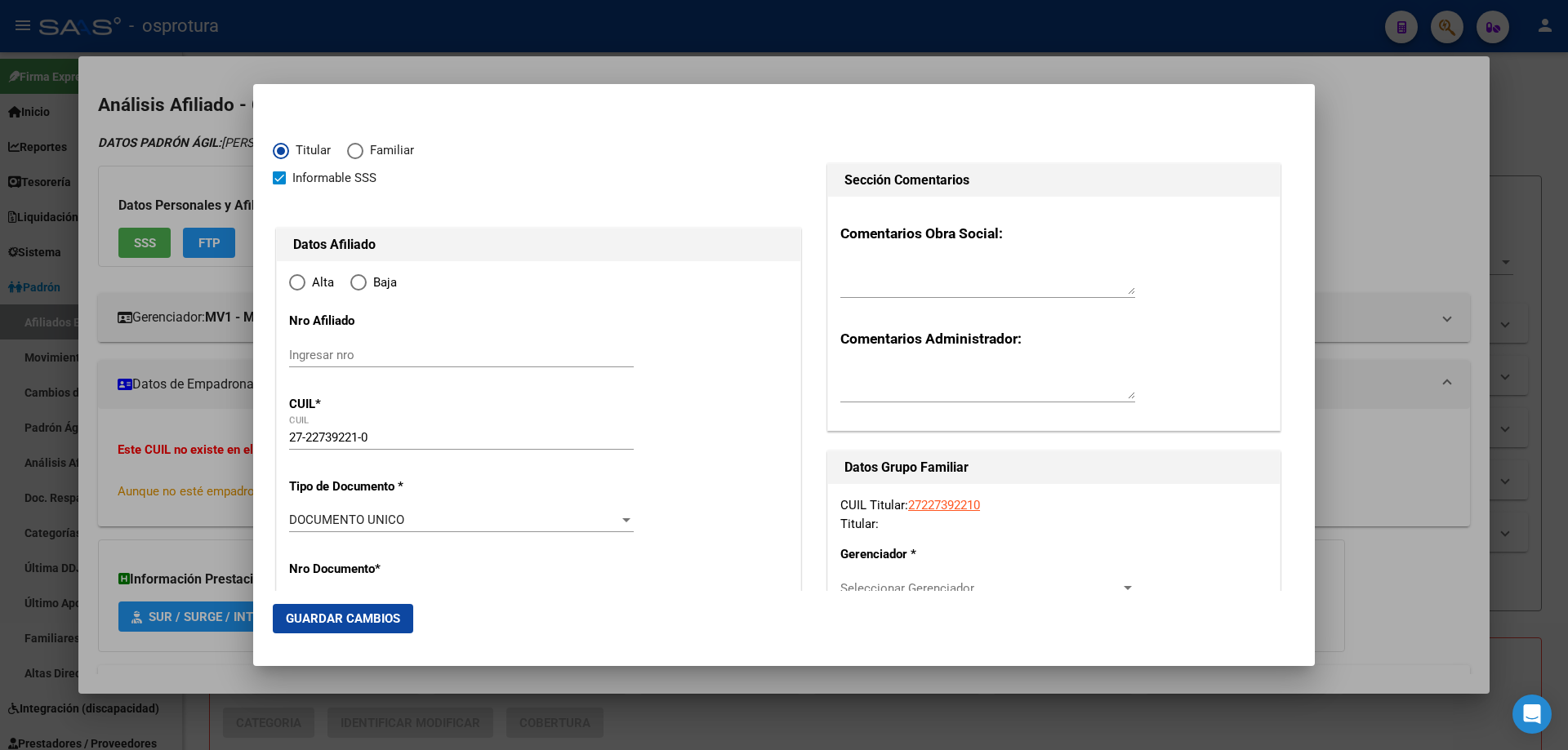
type input "[PERSON_NAME]"
type input "1885"
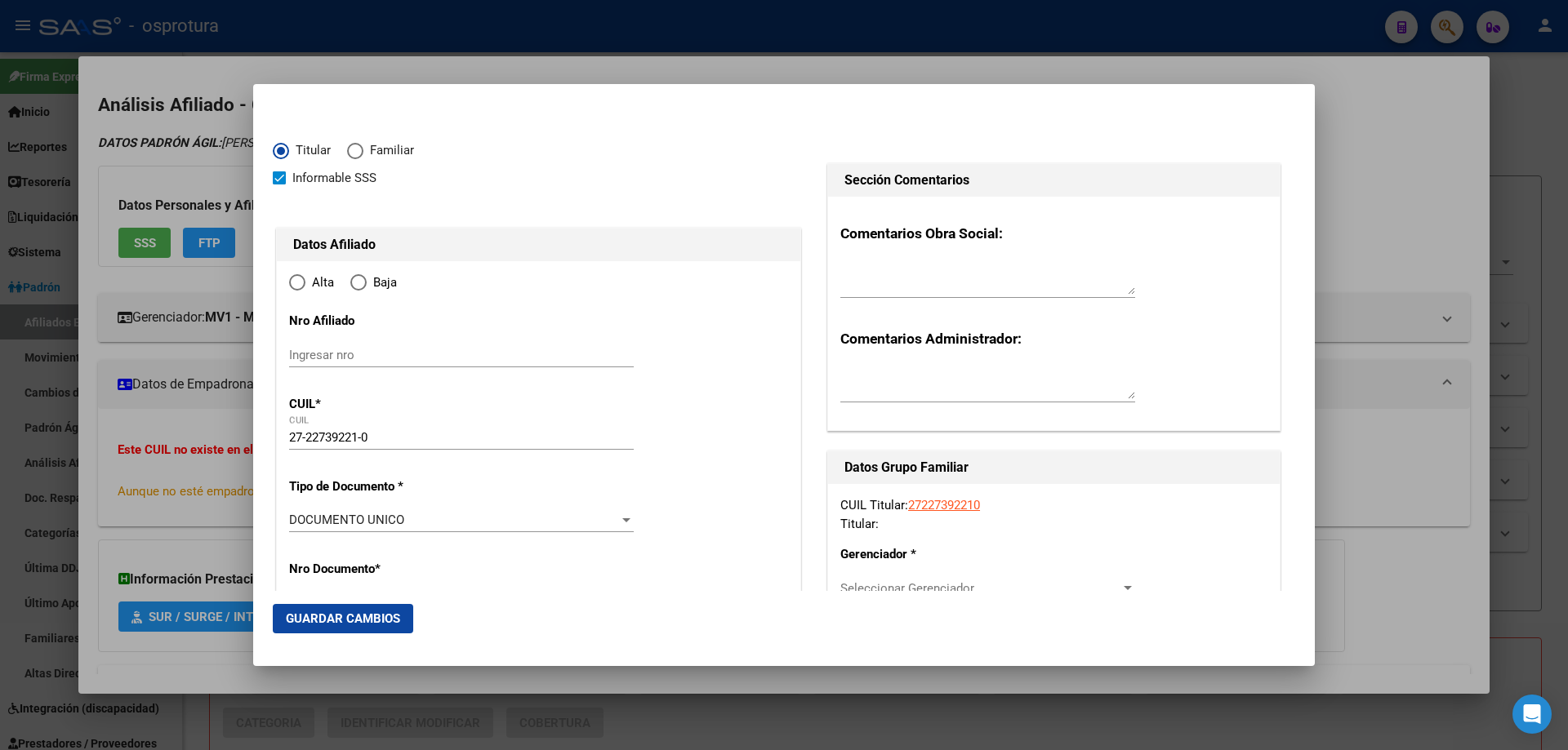
type input "0"
type input "[PERSON_NAME]"
click at [293, 518] on input "Ingresar fecha" at bounding box center [462, 525] width 345 height 26
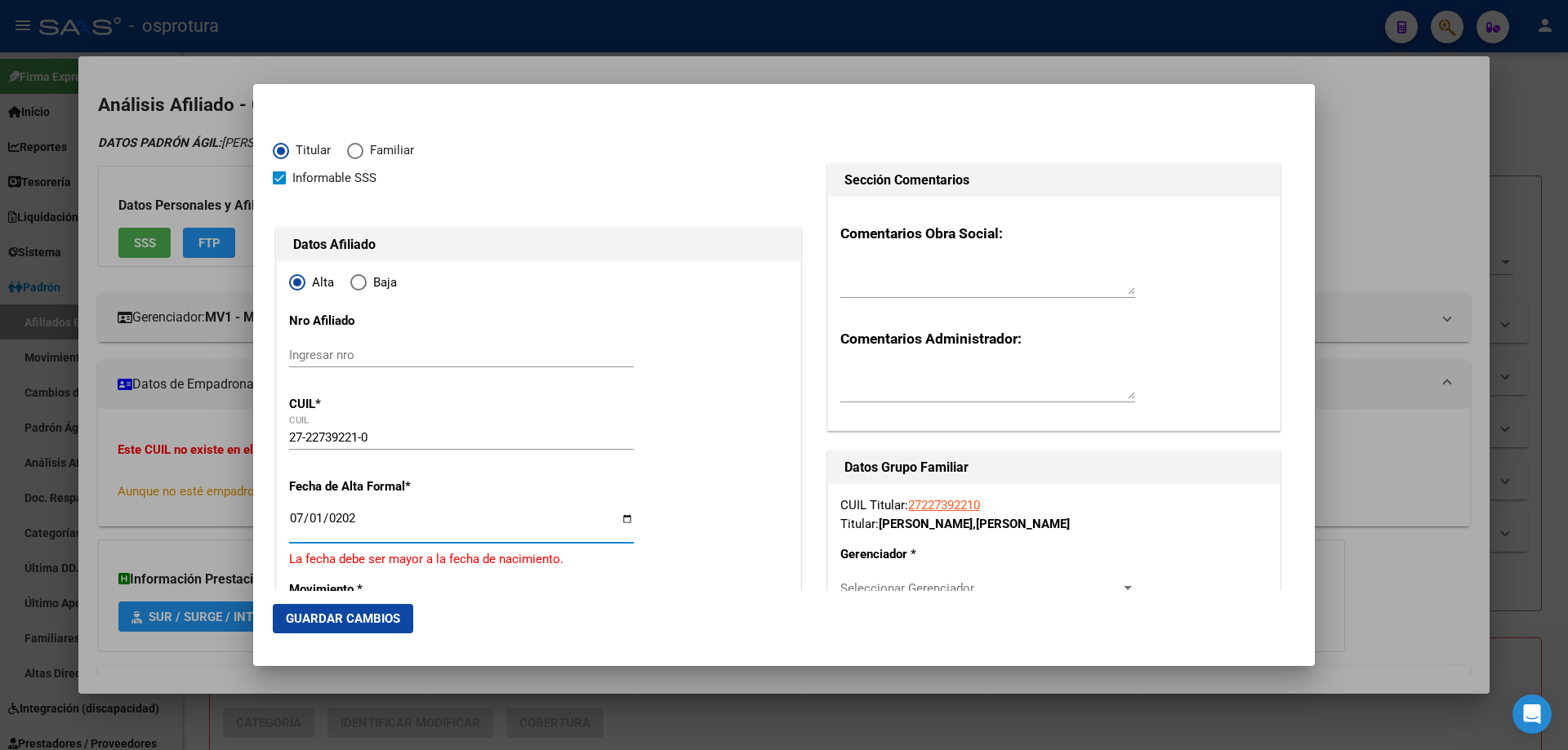
type input "[DATE]"
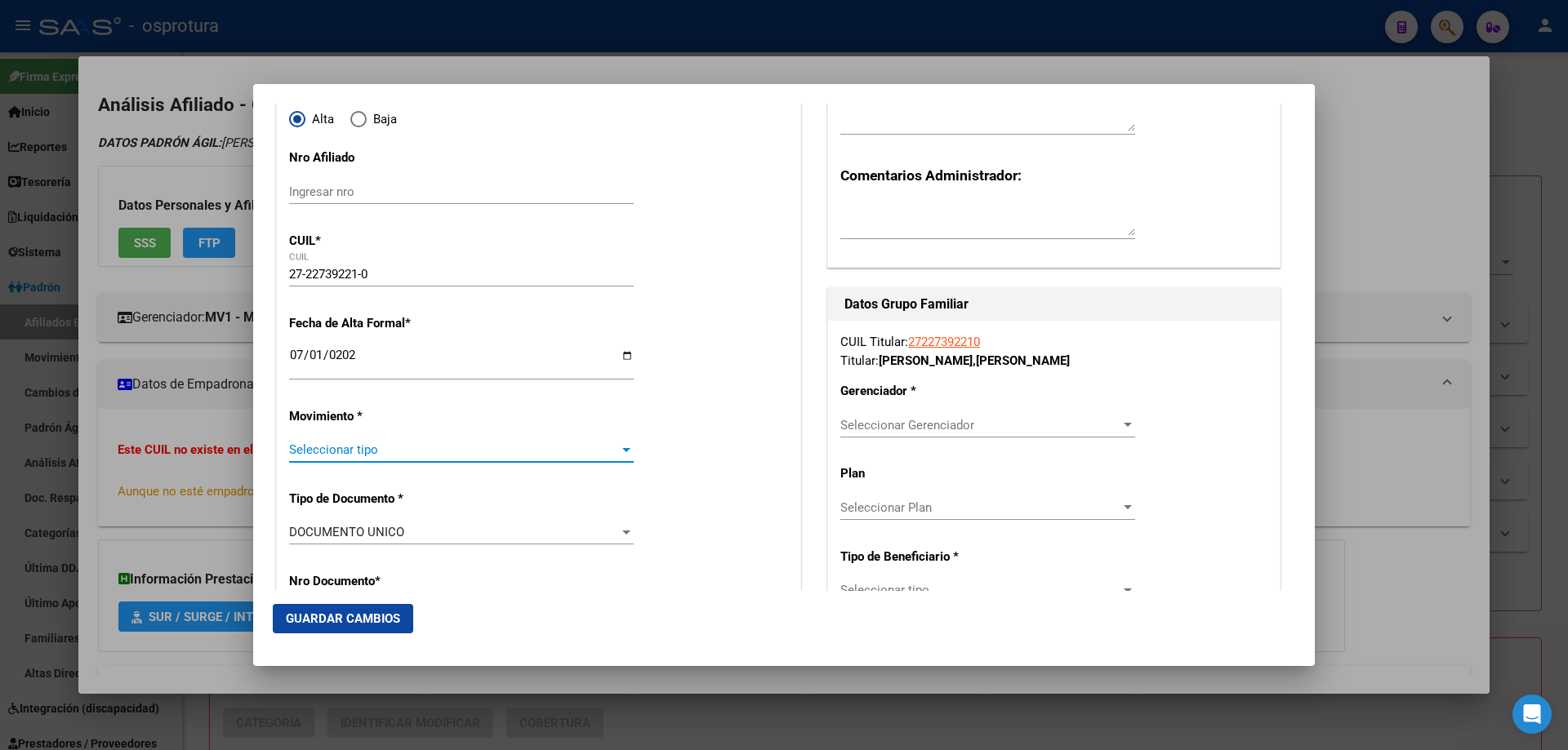
click at [383, 452] on span "Seleccionar tipo" at bounding box center [454, 450] width 330 height 15
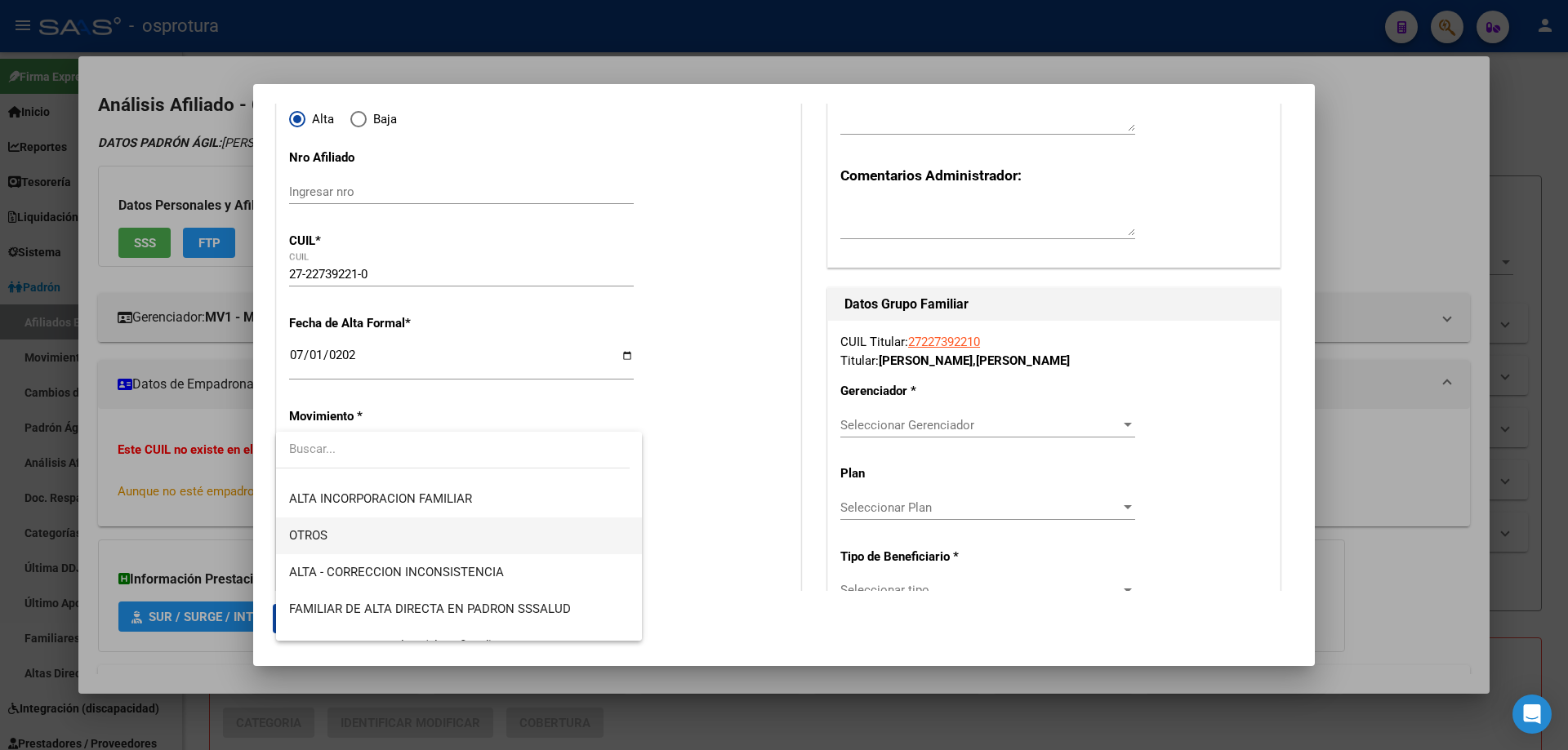
scroll to position [326, 0]
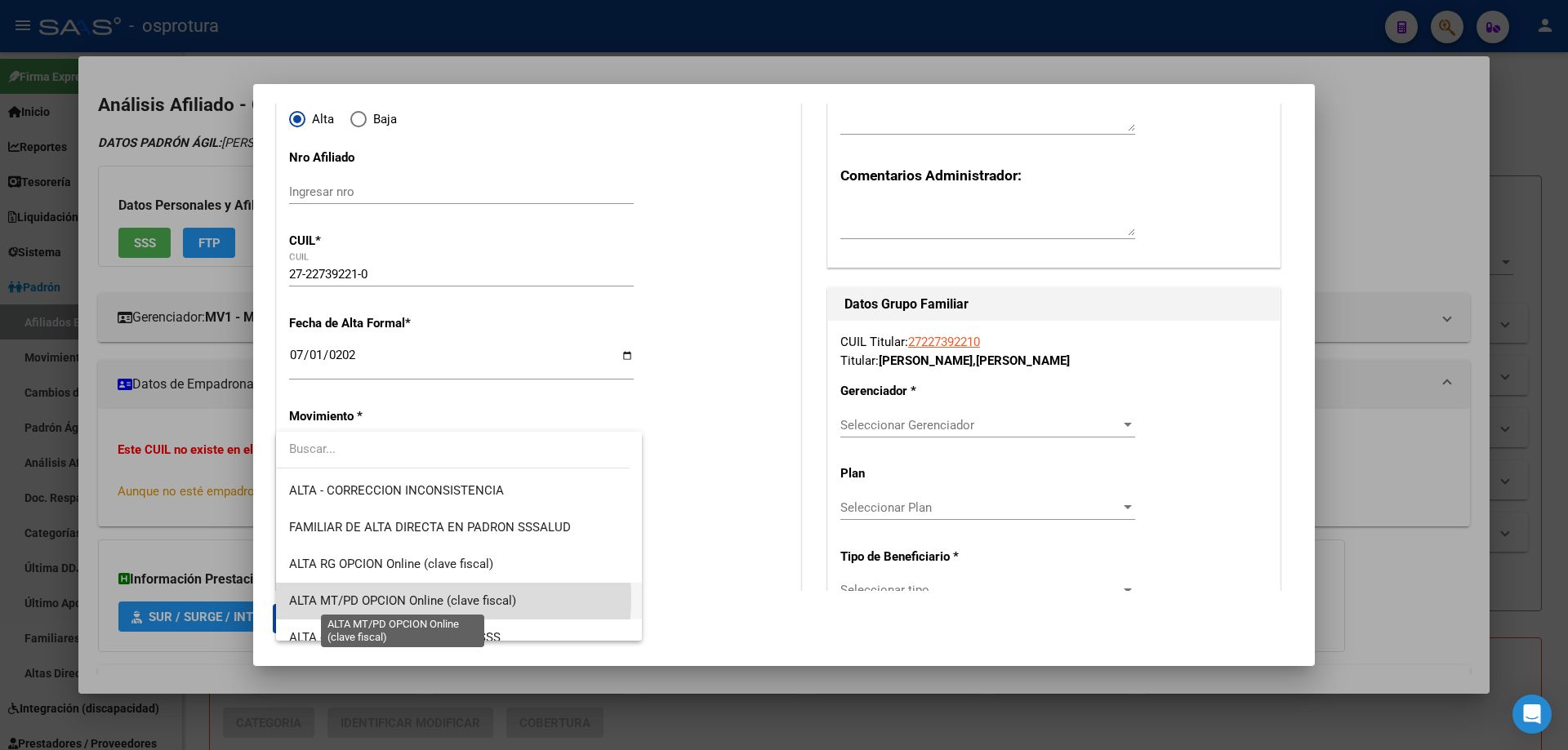
click at [419, 598] on span "ALTA MT/PD OPCION Online (clave fiscal)" at bounding box center [403, 601] width 227 height 15
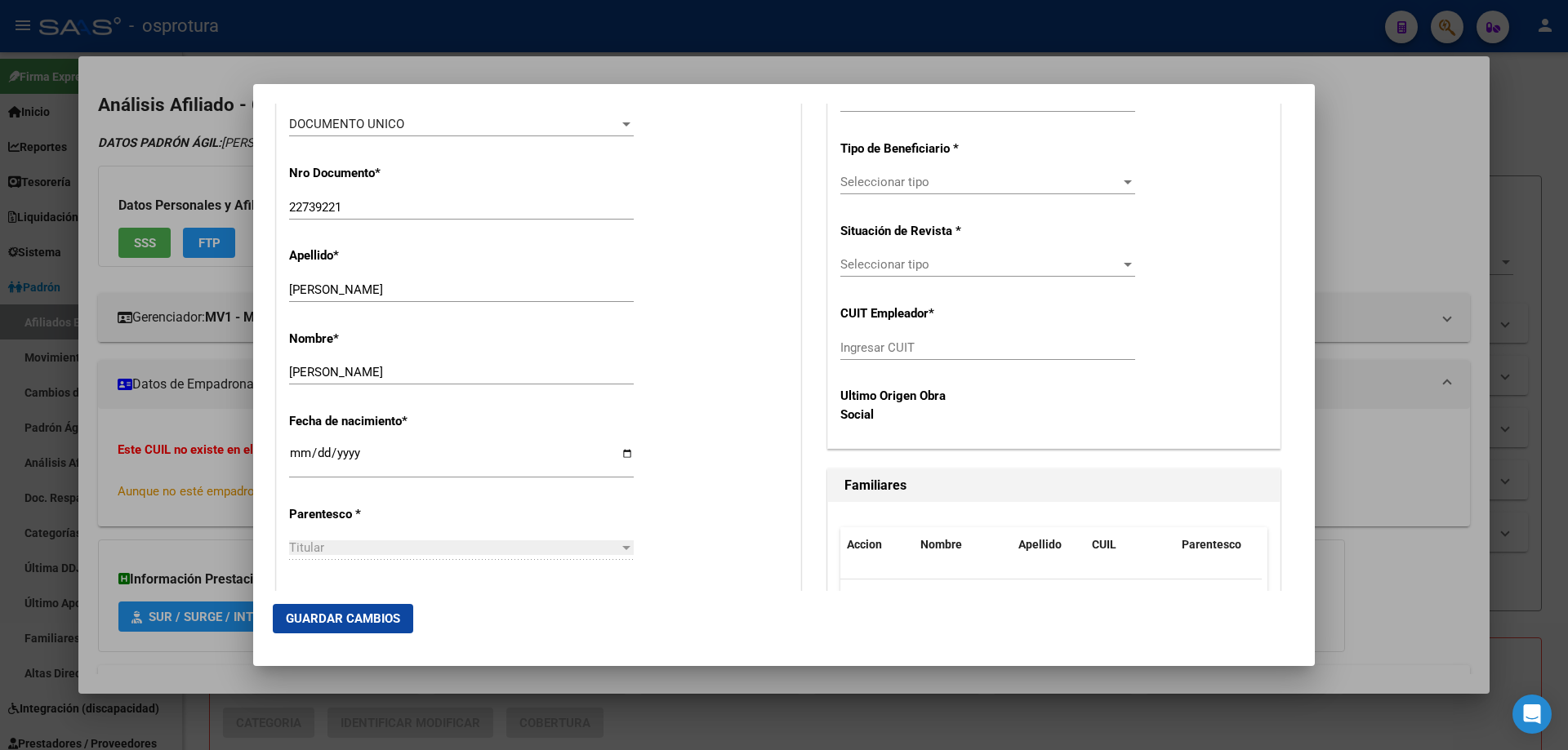
scroll to position [734, 0]
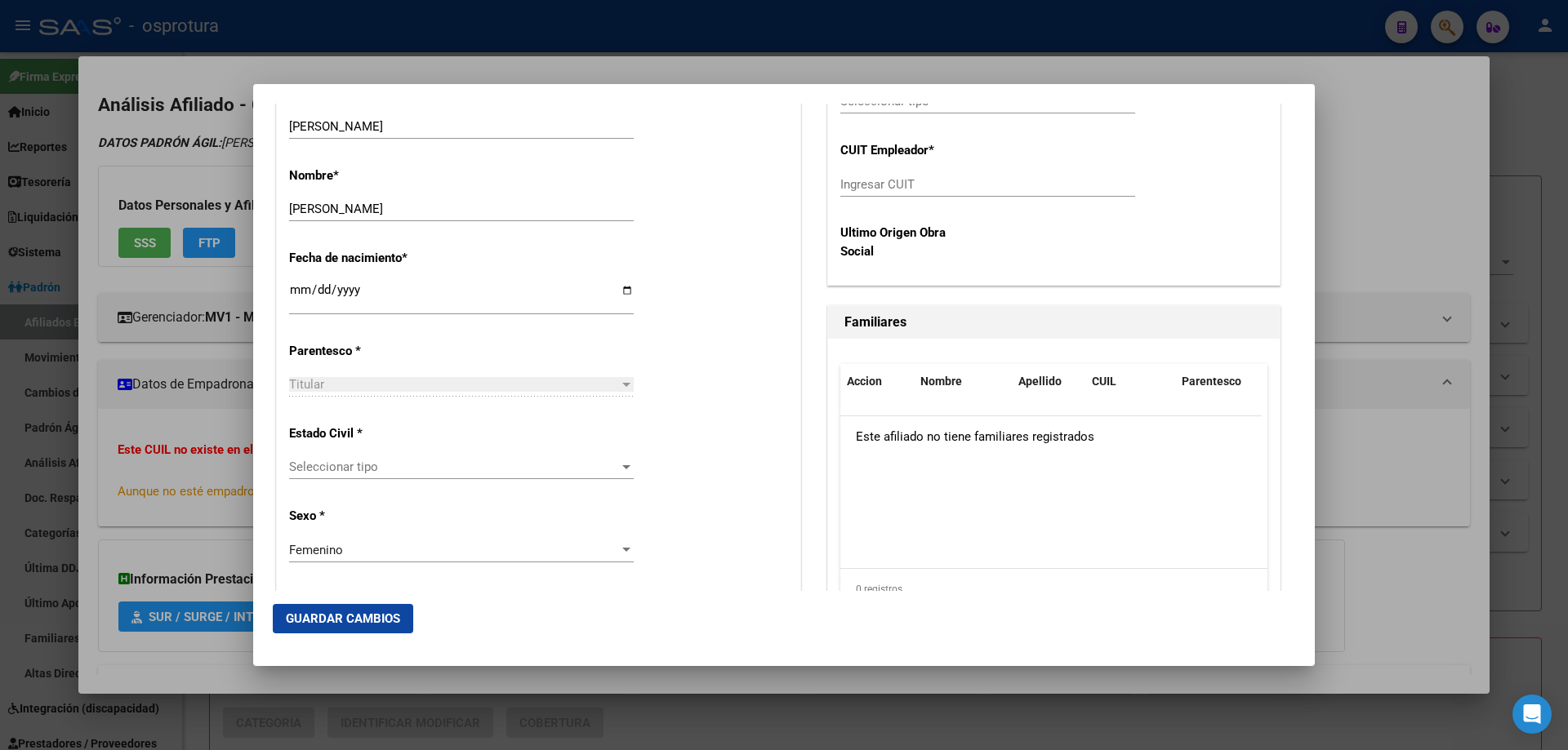
click at [351, 464] on span "Seleccionar tipo" at bounding box center [454, 467] width 330 height 15
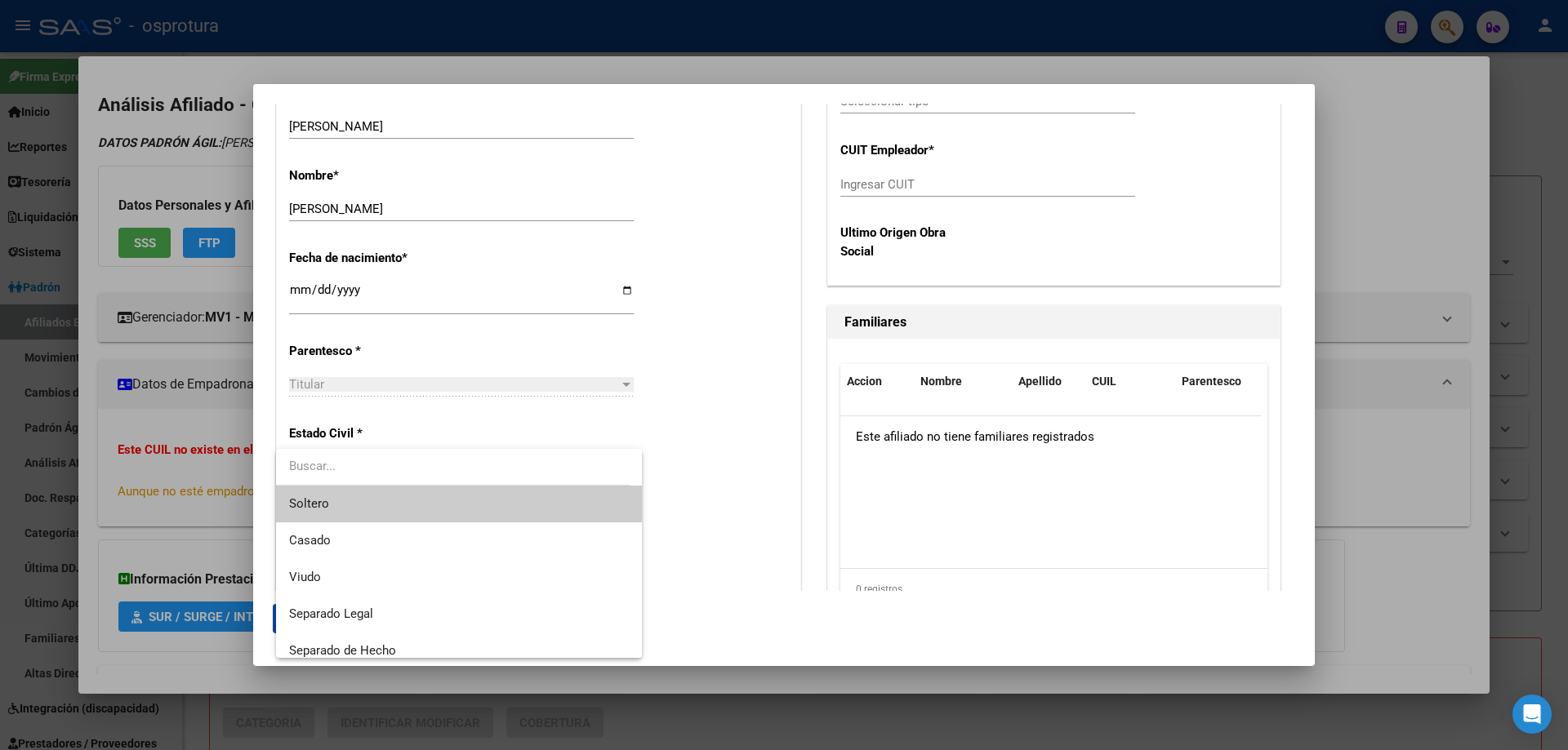
click at [359, 513] on span "Soltero" at bounding box center [459, 504] width 340 height 37
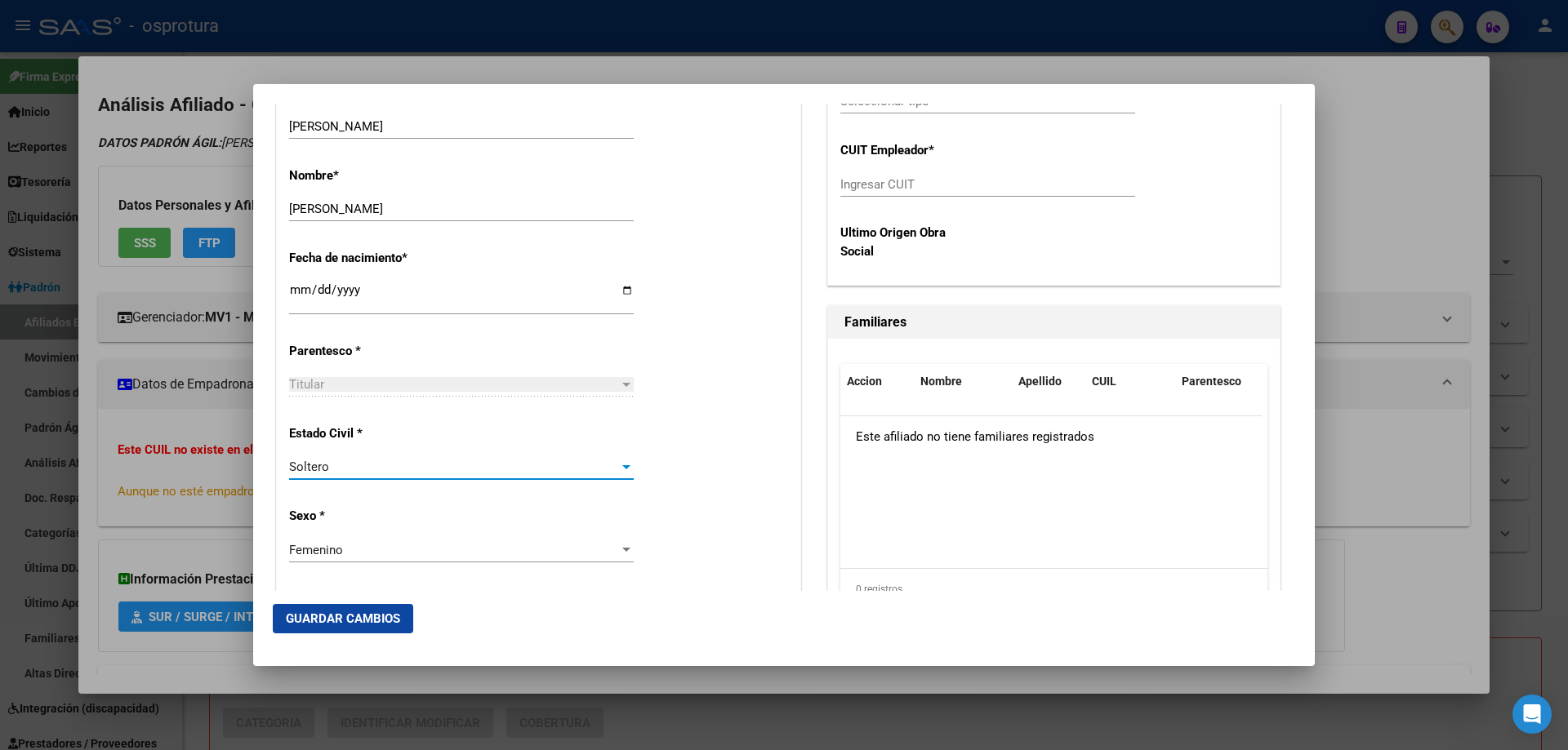
scroll to position [408, 0]
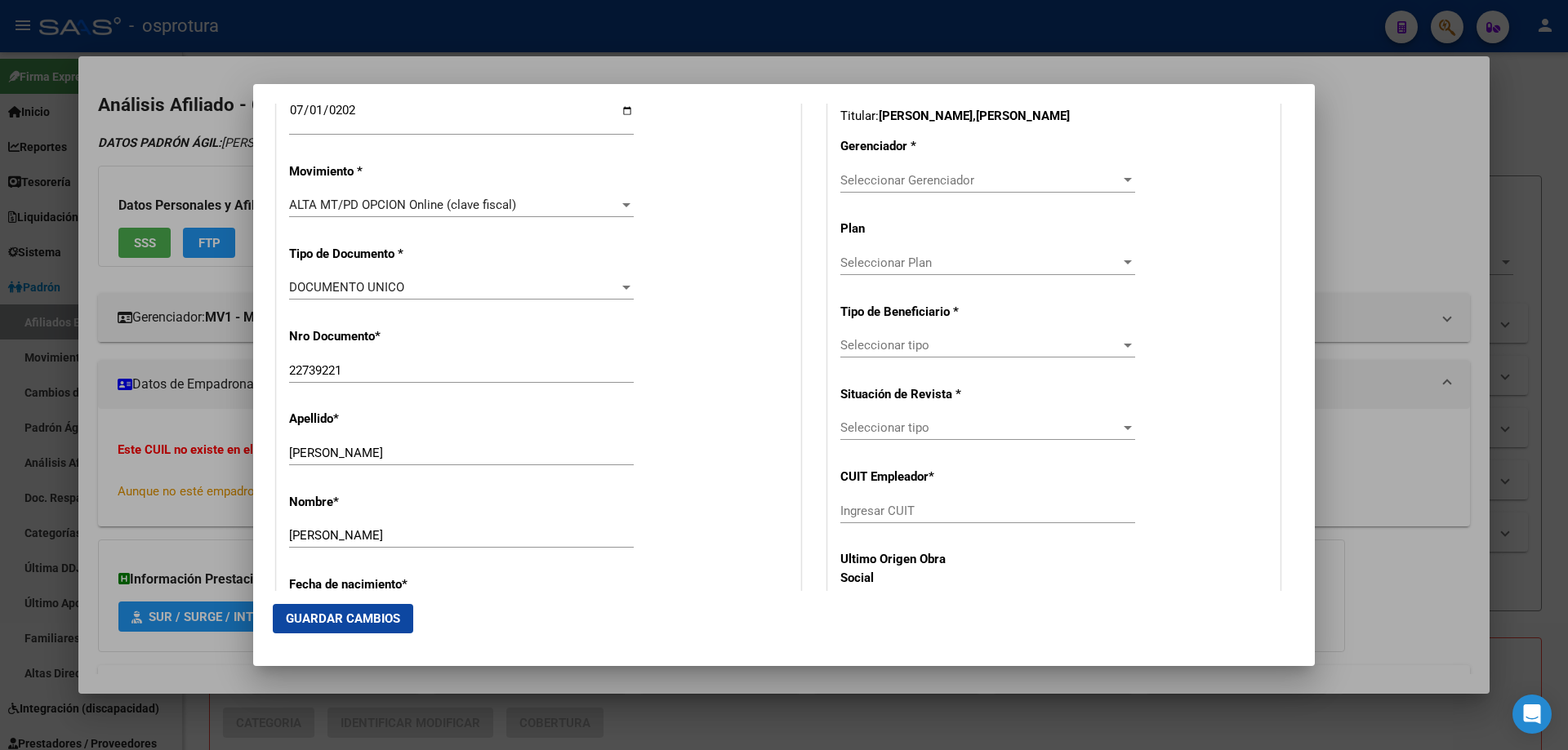
click at [903, 169] on div "Seleccionar Gerenciador Seleccionar Gerenciador" at bounding box center [988, 181] width 295 height 25
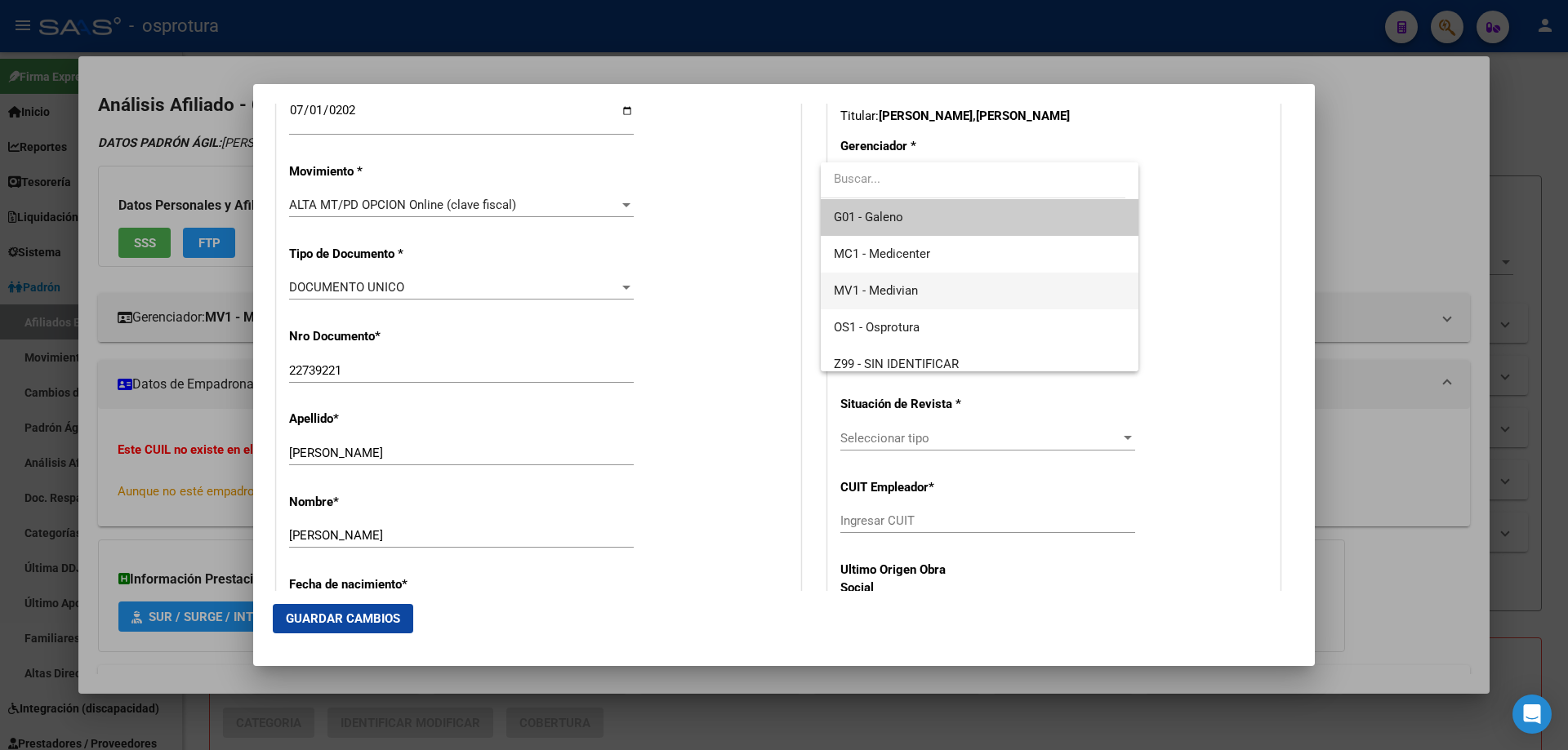
click at [914, 282] on span "MV1 - Medivian" at bounding box center [979, 291] width 290 height 37
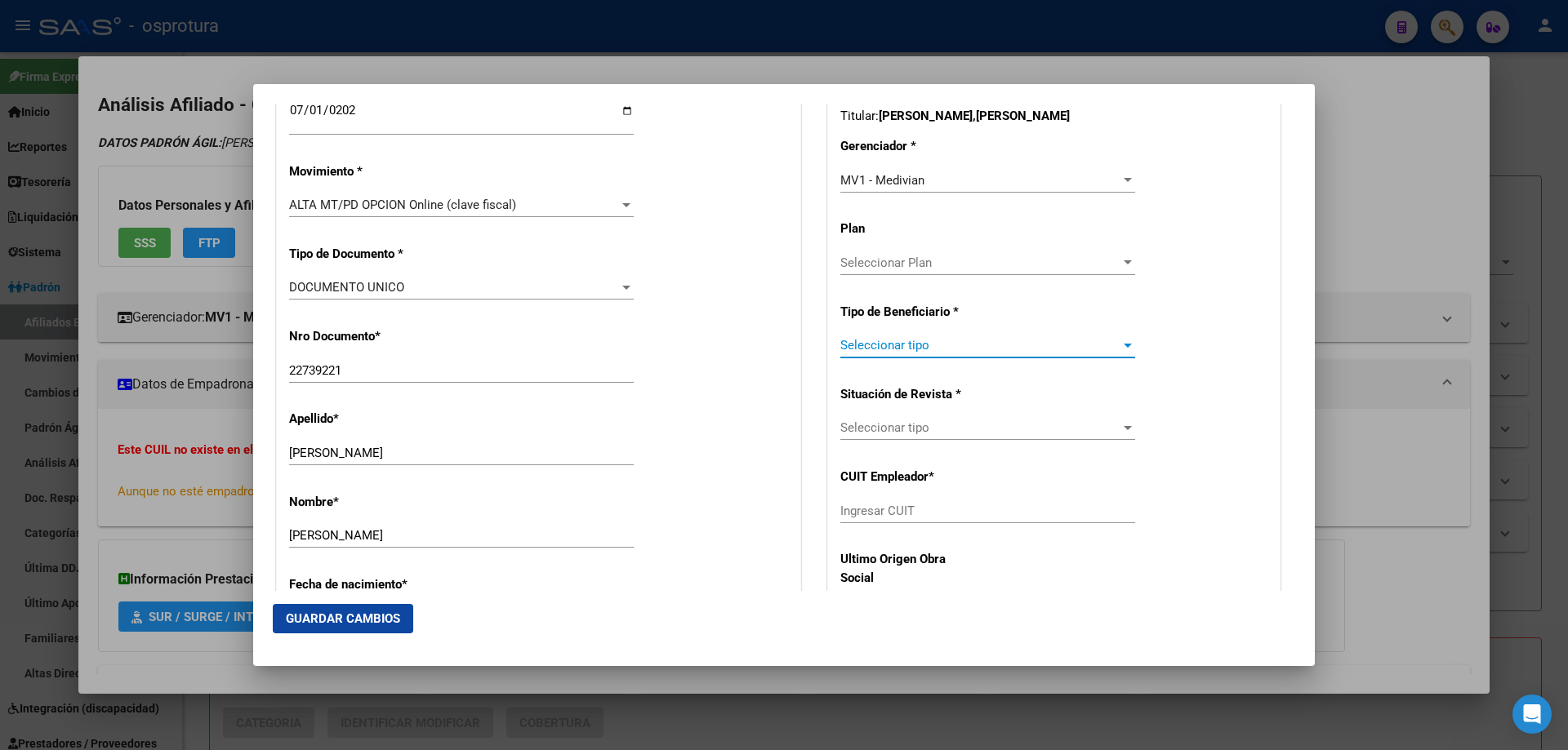
click at [900, 345] on span "Seleccionar tipo" at bounding box center [981, 346] width 280 height 15
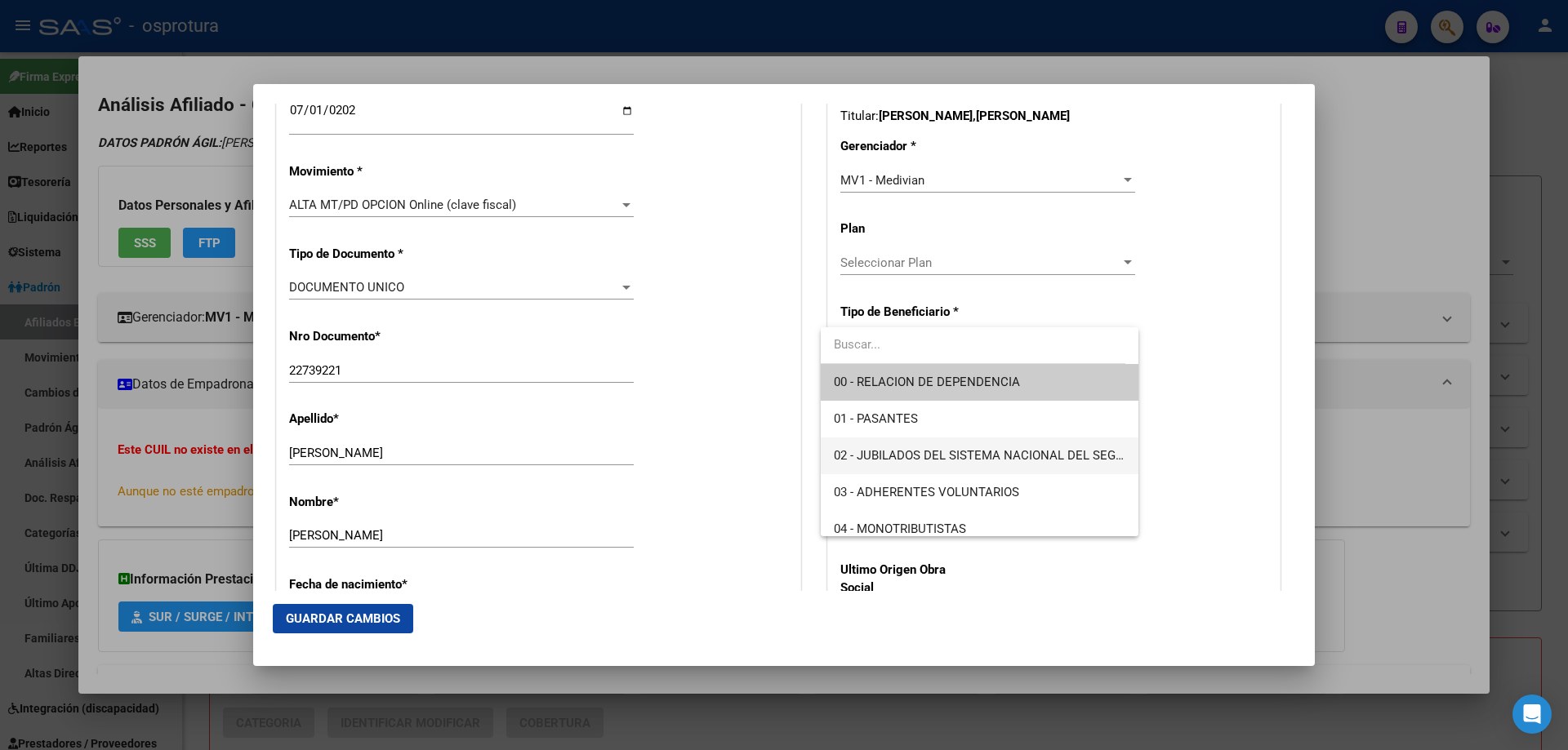
scroll to position [163, 0]
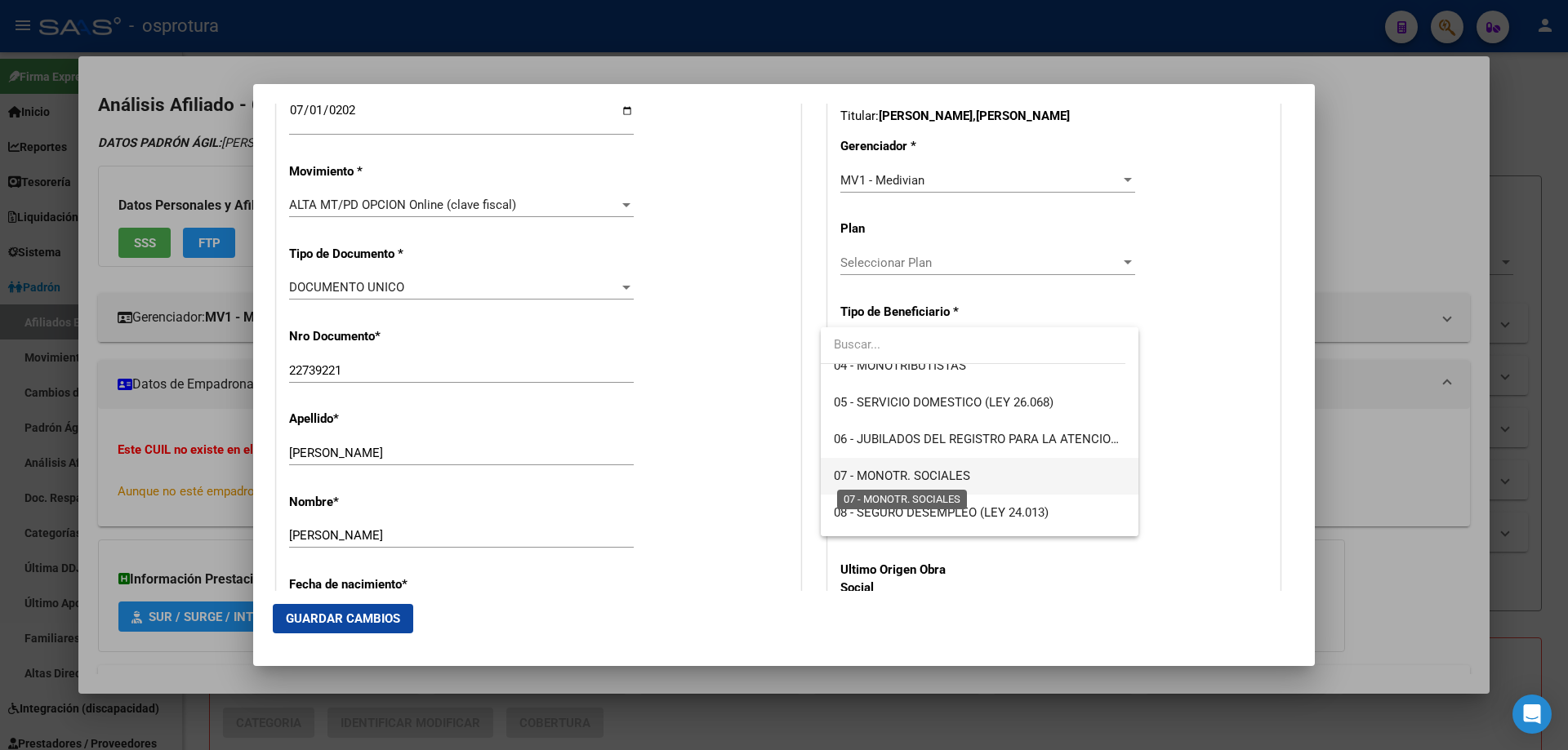
click at [916, 469] on span "07 - MONOTR. SOCIALES" at bounding box center [902, 476] width 136 height 15
type input "27-22739221-0"
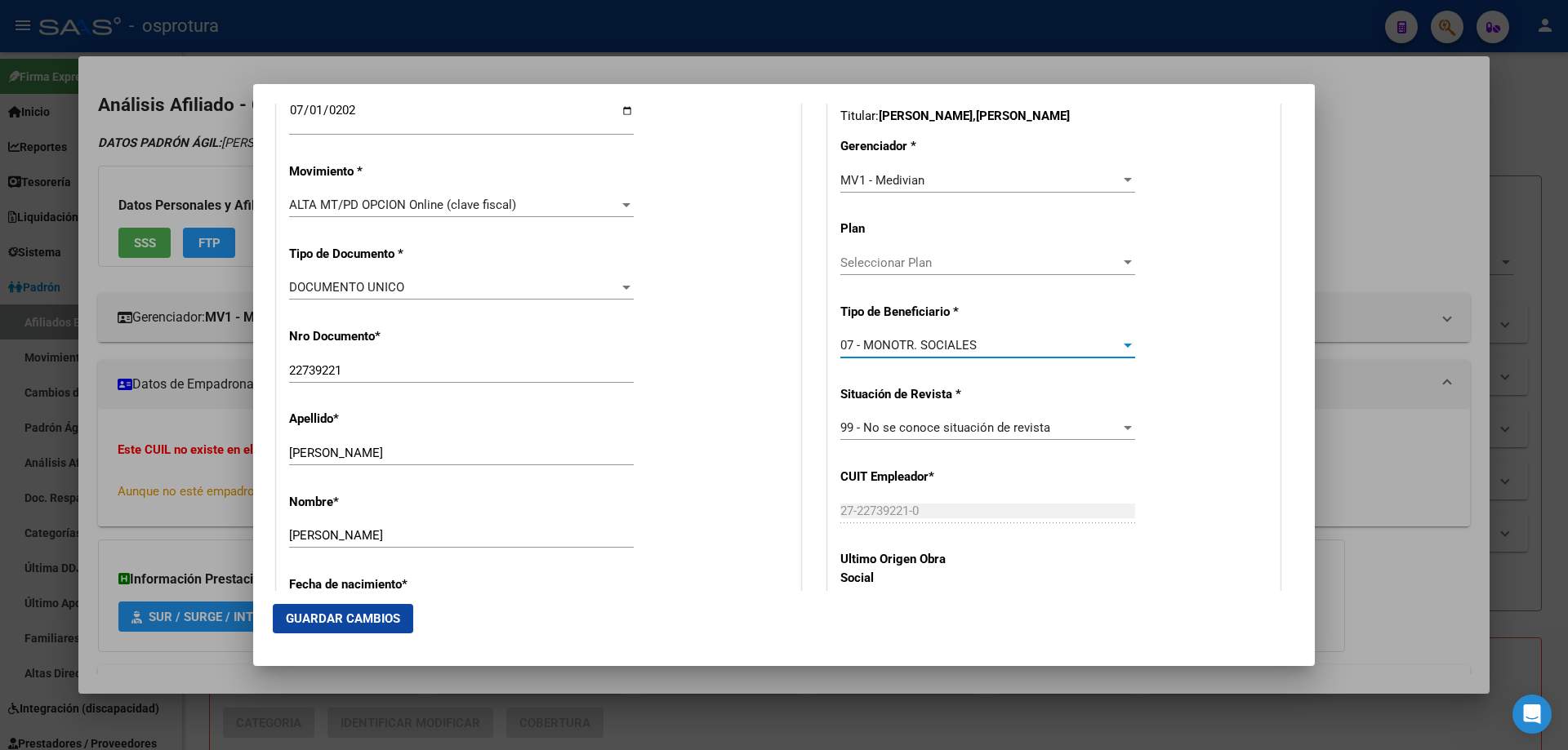
click at [308, 618] on span "Guardar Cambios" at bounding box center [343, 619] width 114 height 15
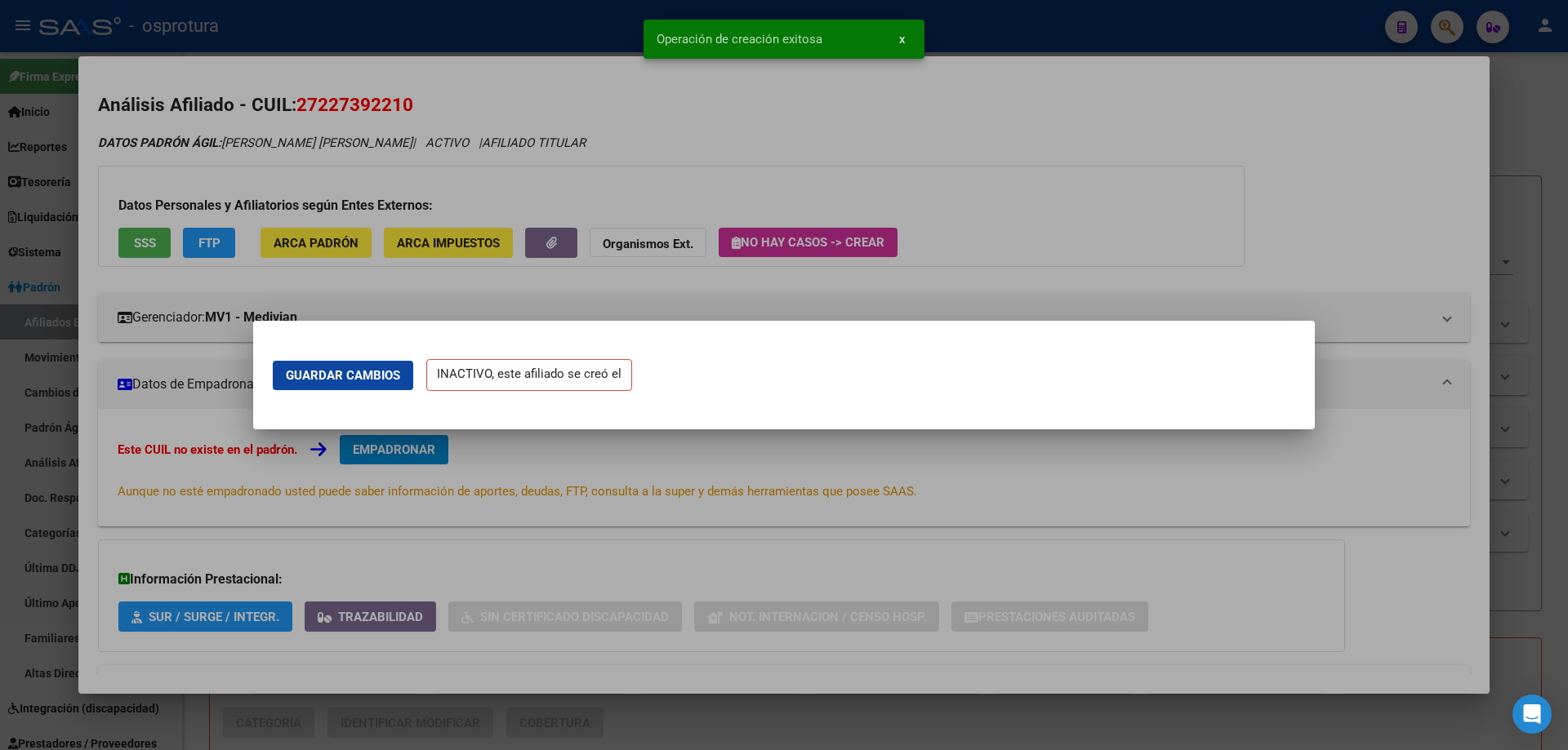
scroll to position [0, 0]
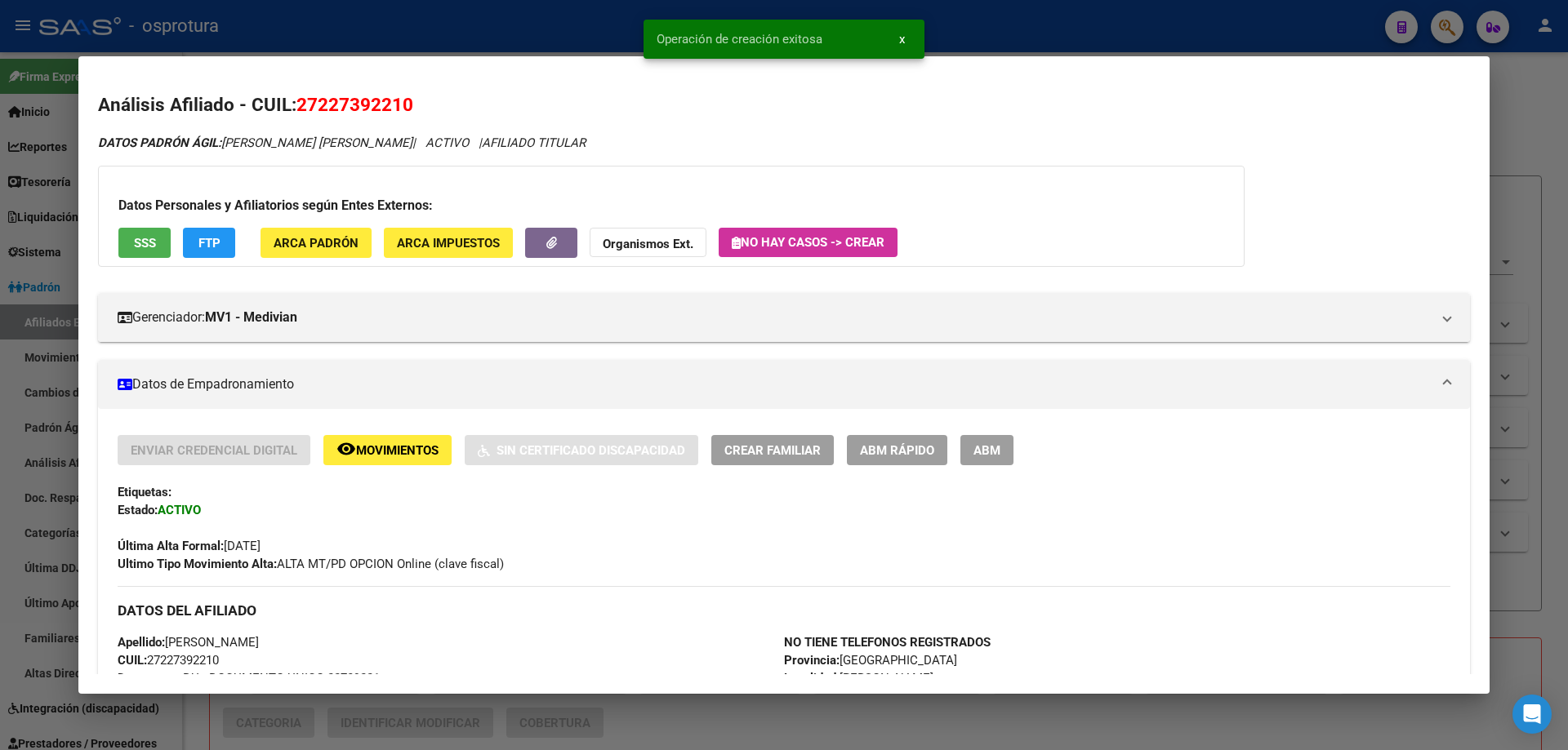
click at [763, 451] on span "Crear Familiar" at bounding box center [772, 451] width 97 height 15
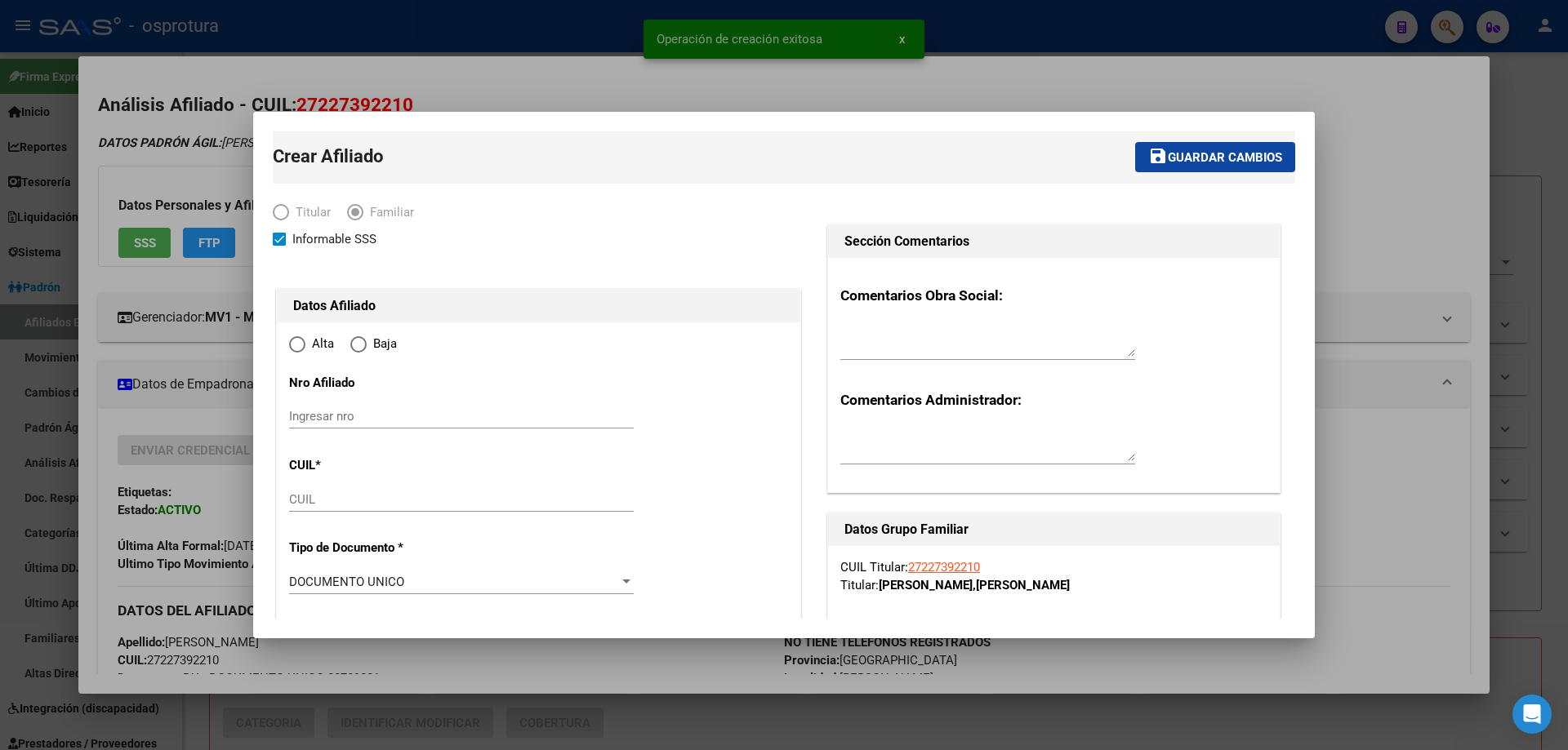
type input "[PERSON_NAME]"
type input "2800"
type input "[PERSON_NAME]"
type input "1885"
type input "0"
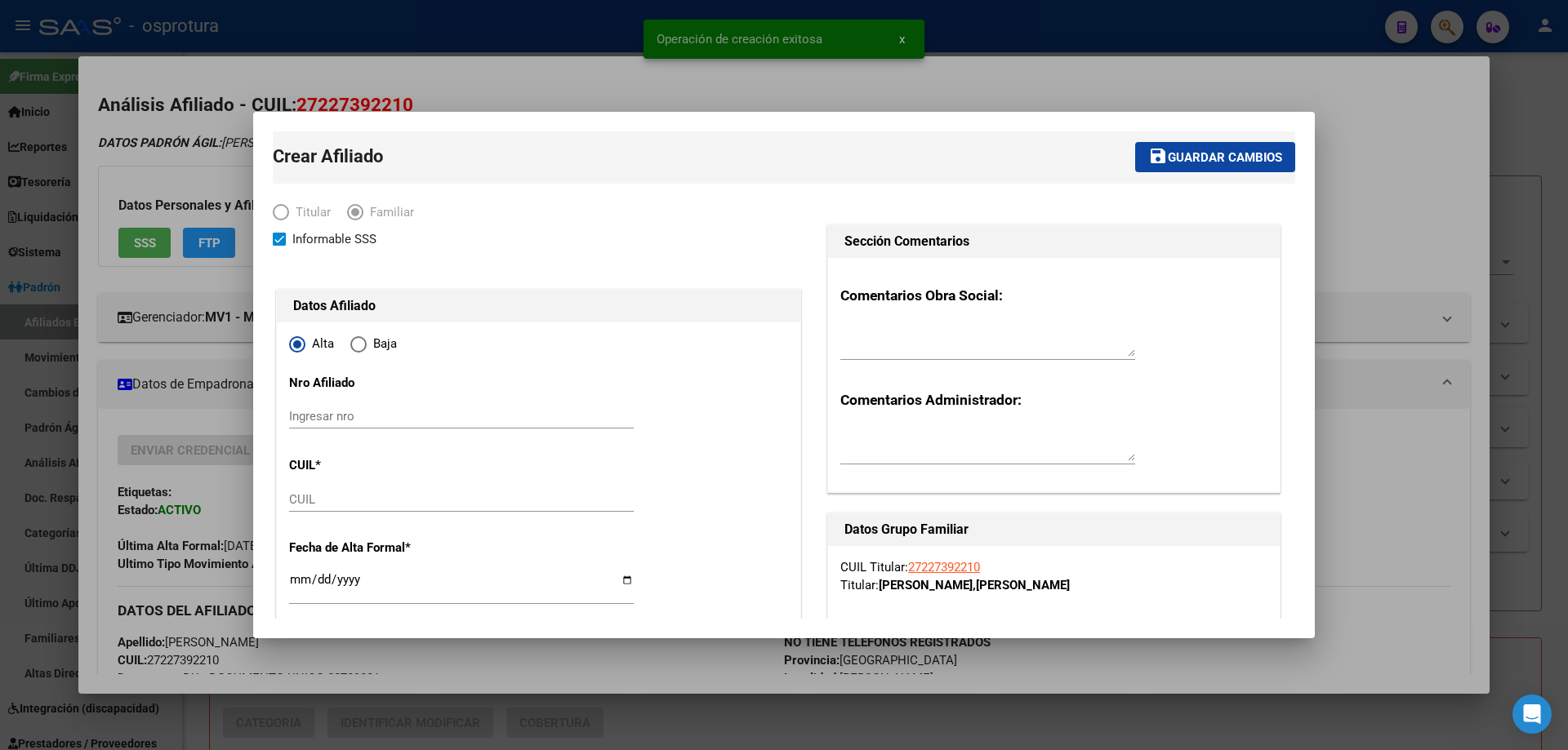
radio input "true"
type input "27-22739221-0"
click at [395, 498] on input "CUIL" at bounding box center [462, 499] width 345 height 15
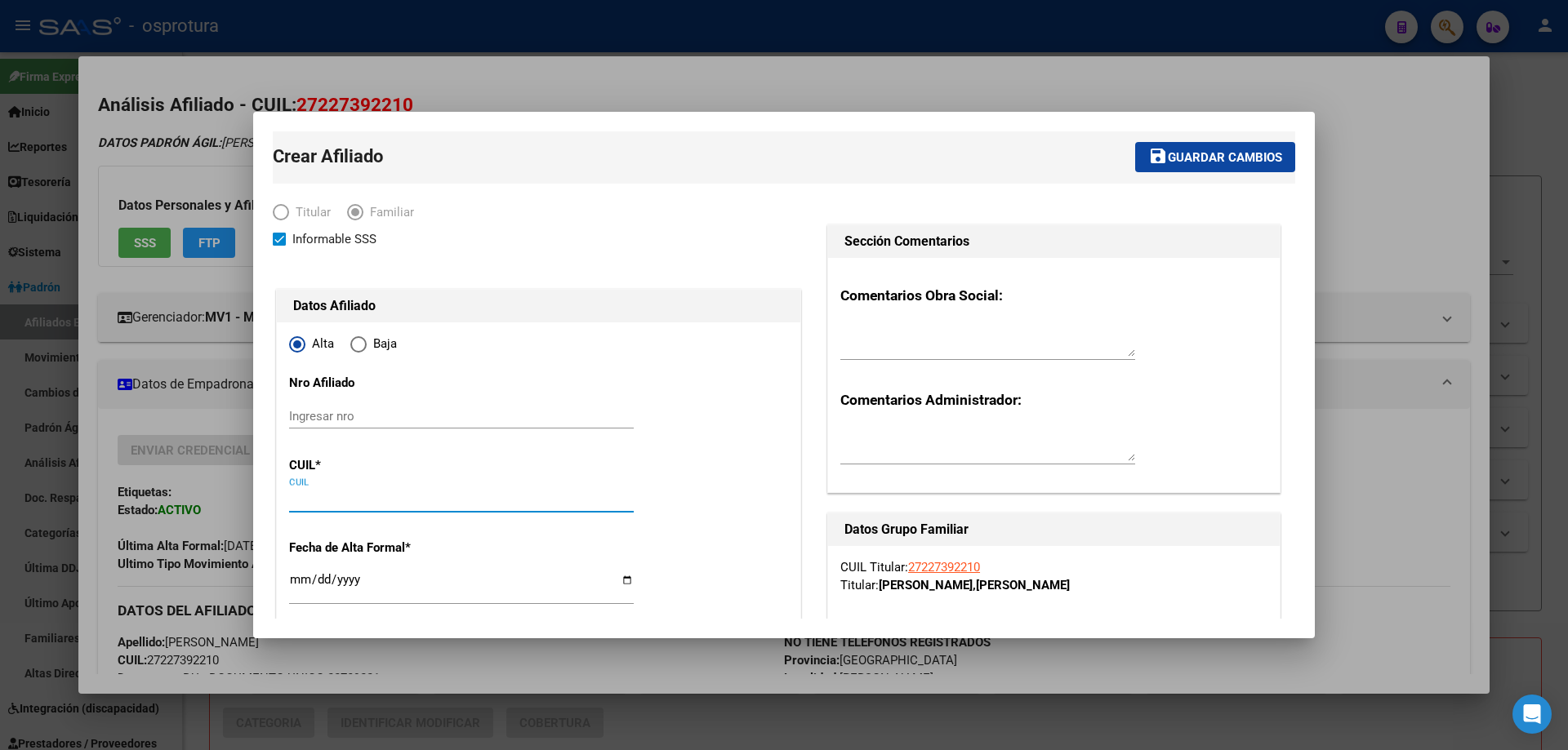
paste input "27-53436129-2"
type input "27-53436129-2"
click at [292, 579] on input "Ingresar fecha" at bounding box center [462, 586] width 345 height 26
type input "53436129"
type input "[PERSON_NAME]"
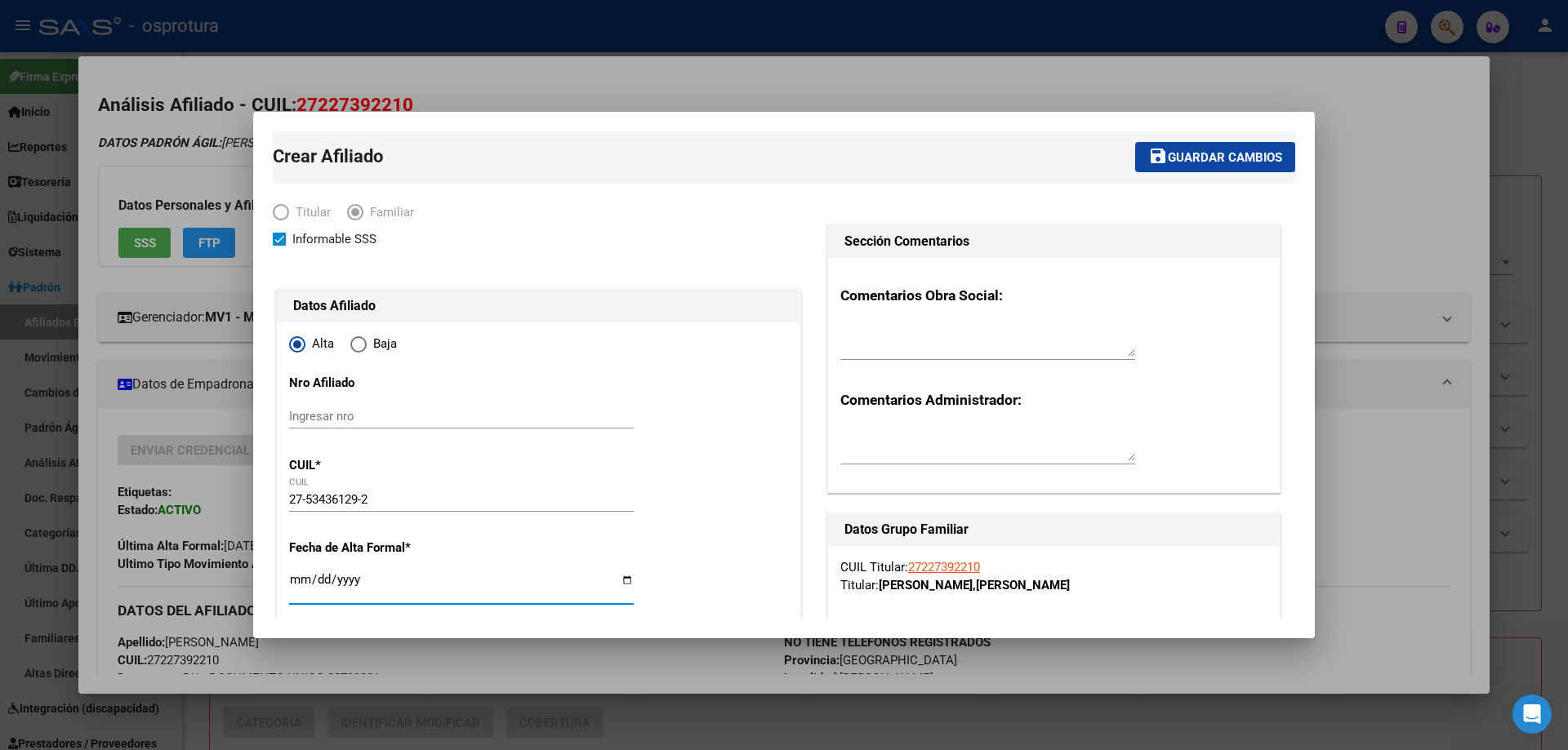
type input "[PERSON_NAME]"
type input "[DATE]"
type input "Z¤RATE"
type input "VERA PE¨ALOZA"
type input "[DATE]"
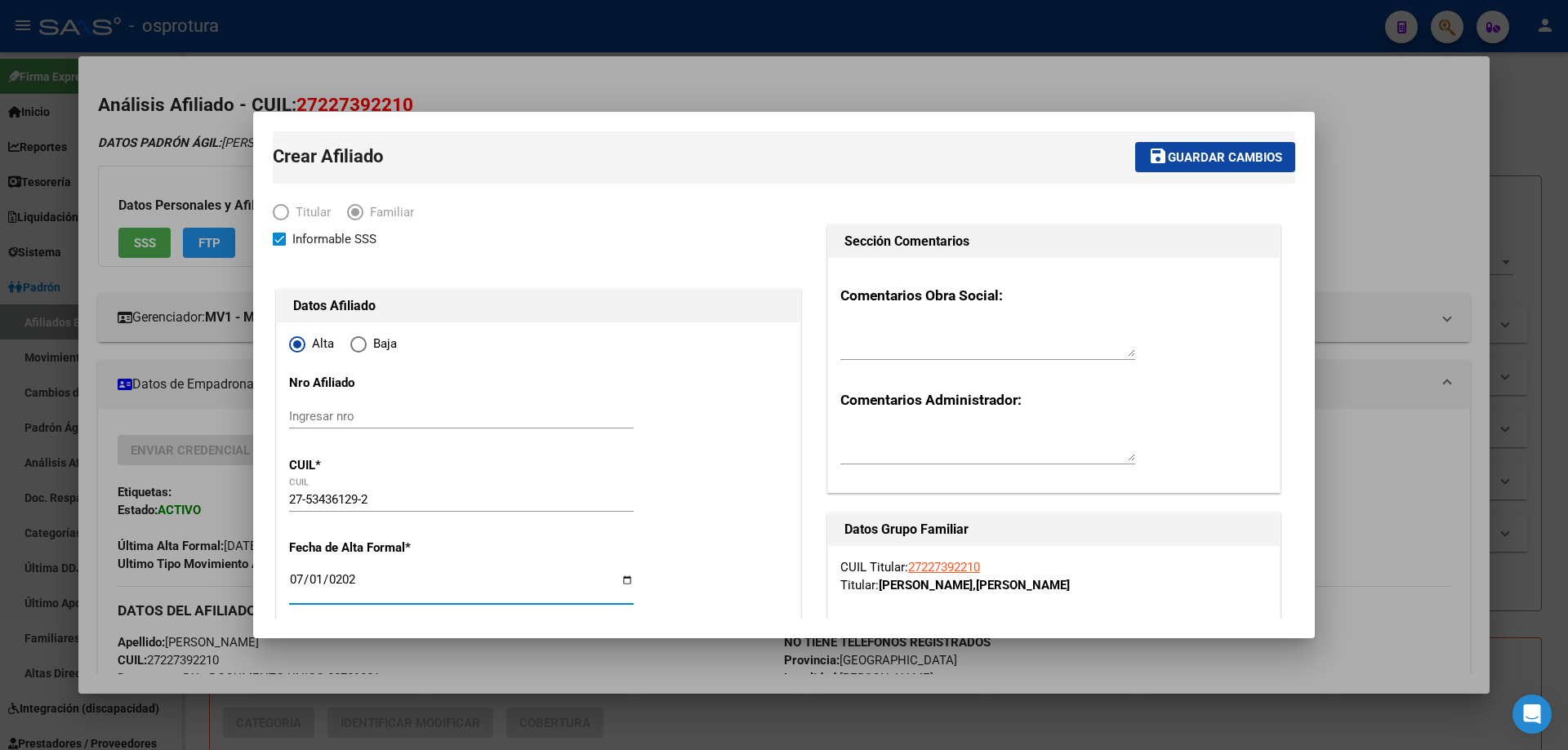
scroll to position [245, 0]
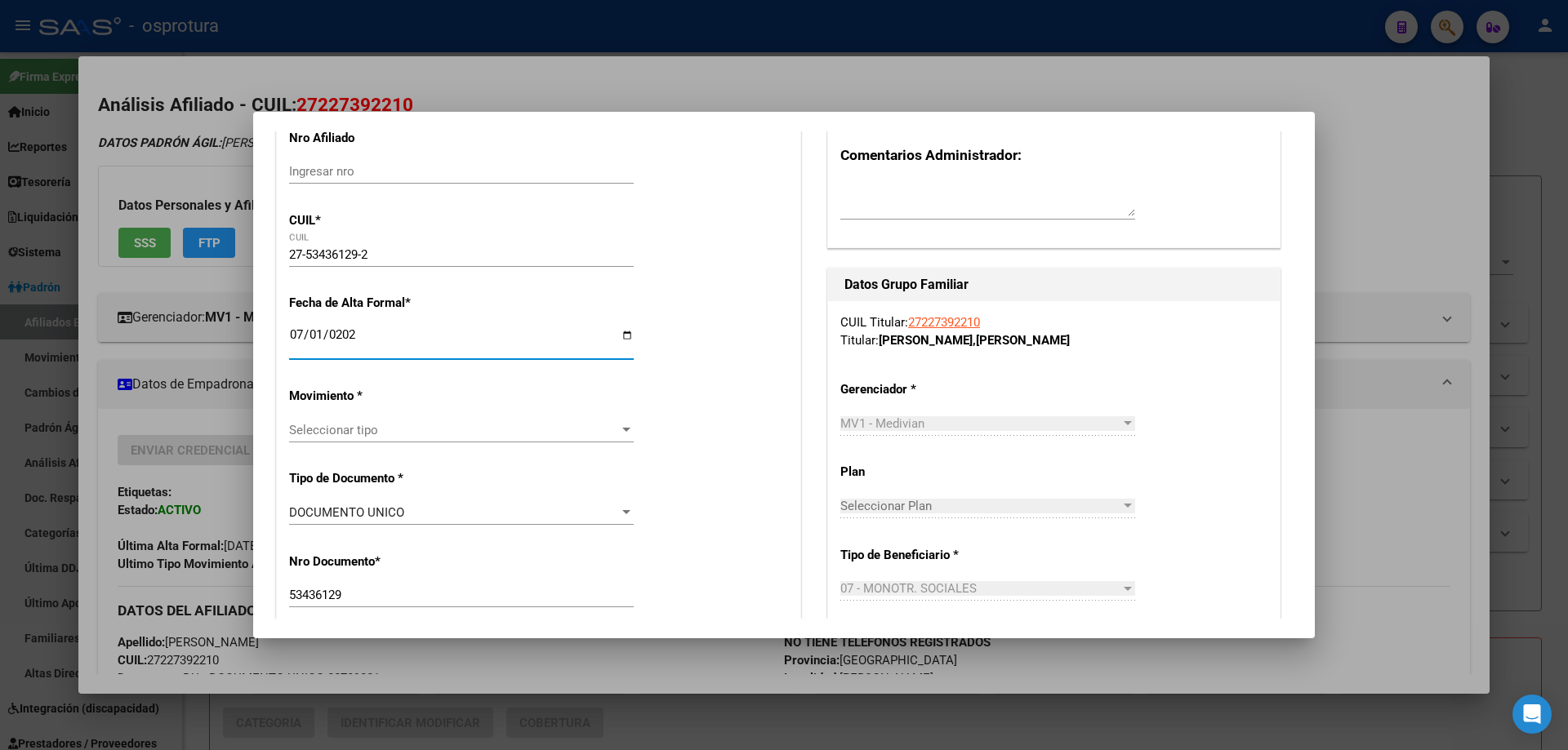
click at [386, 437] on span "Seleccionar tipo" at bounding box center [454, 430] width 330 height 15
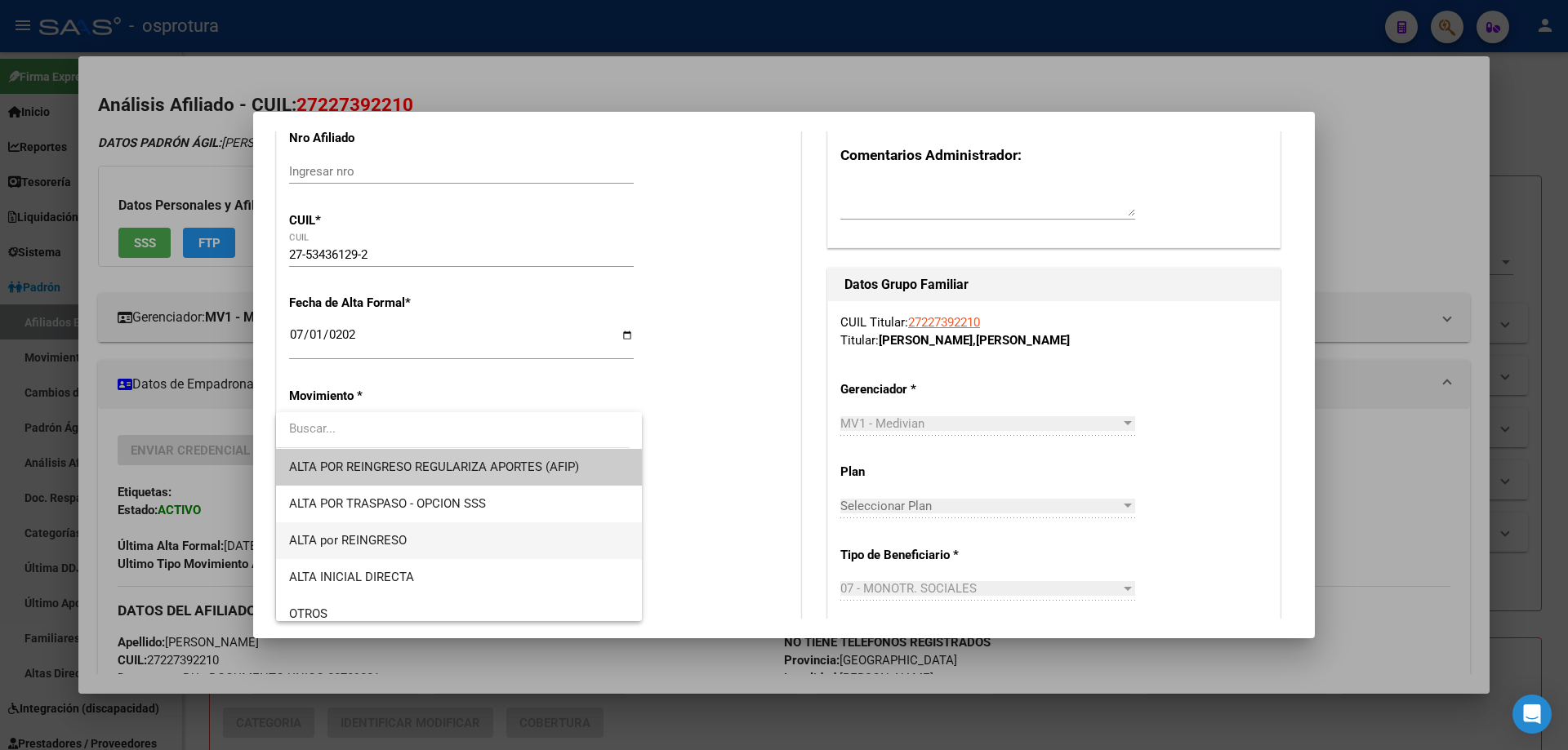
scroll to position [163, 0]
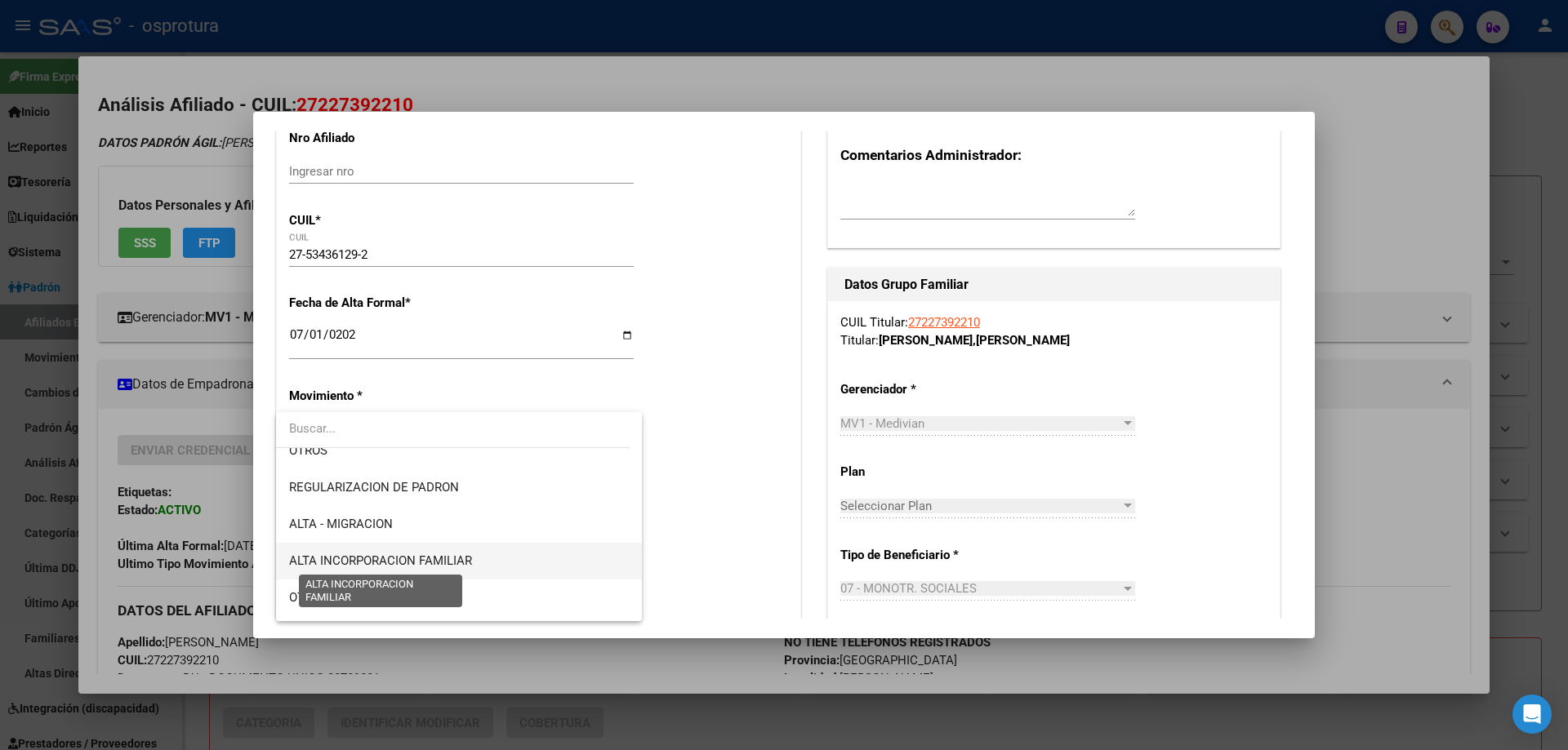
click at [406, 562] on span "ALTA INCORPORACION FAMILIAR" at bounding box center [381, 561] width 183 height 15
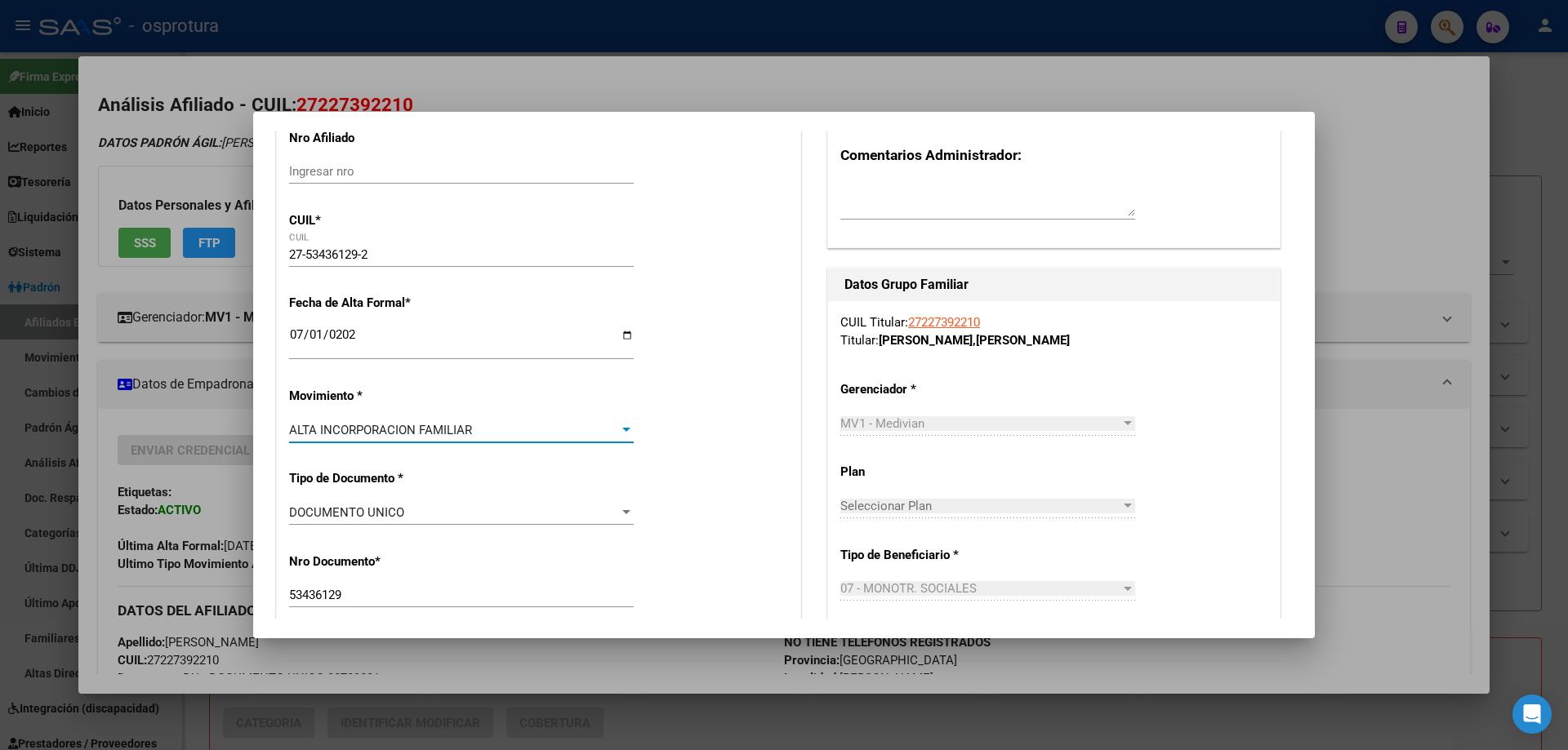
scroll to position [653, 0]
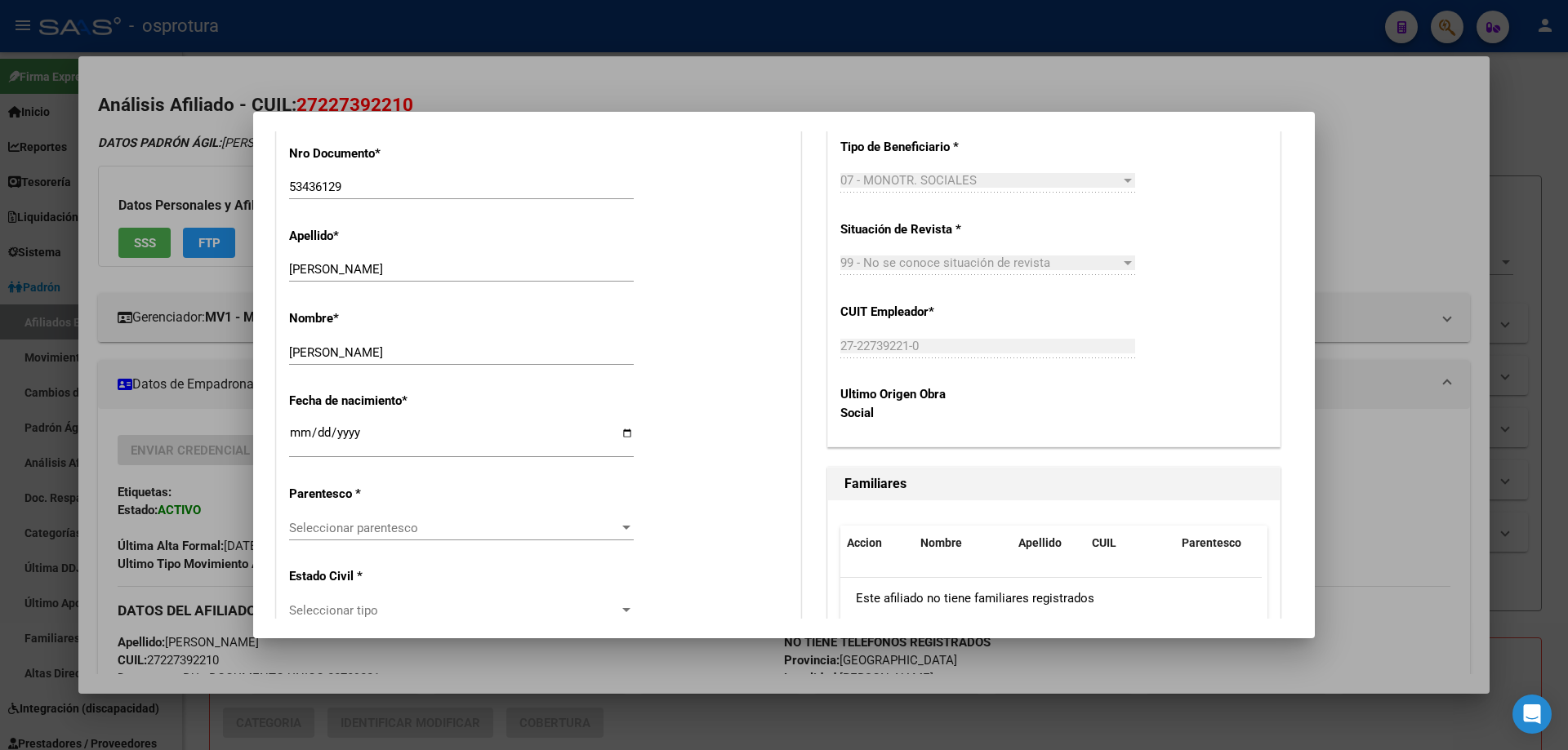
click at [394, 523] on span "Seleccionar parentesco" at bounding box center [454, 528] width 330 height 15
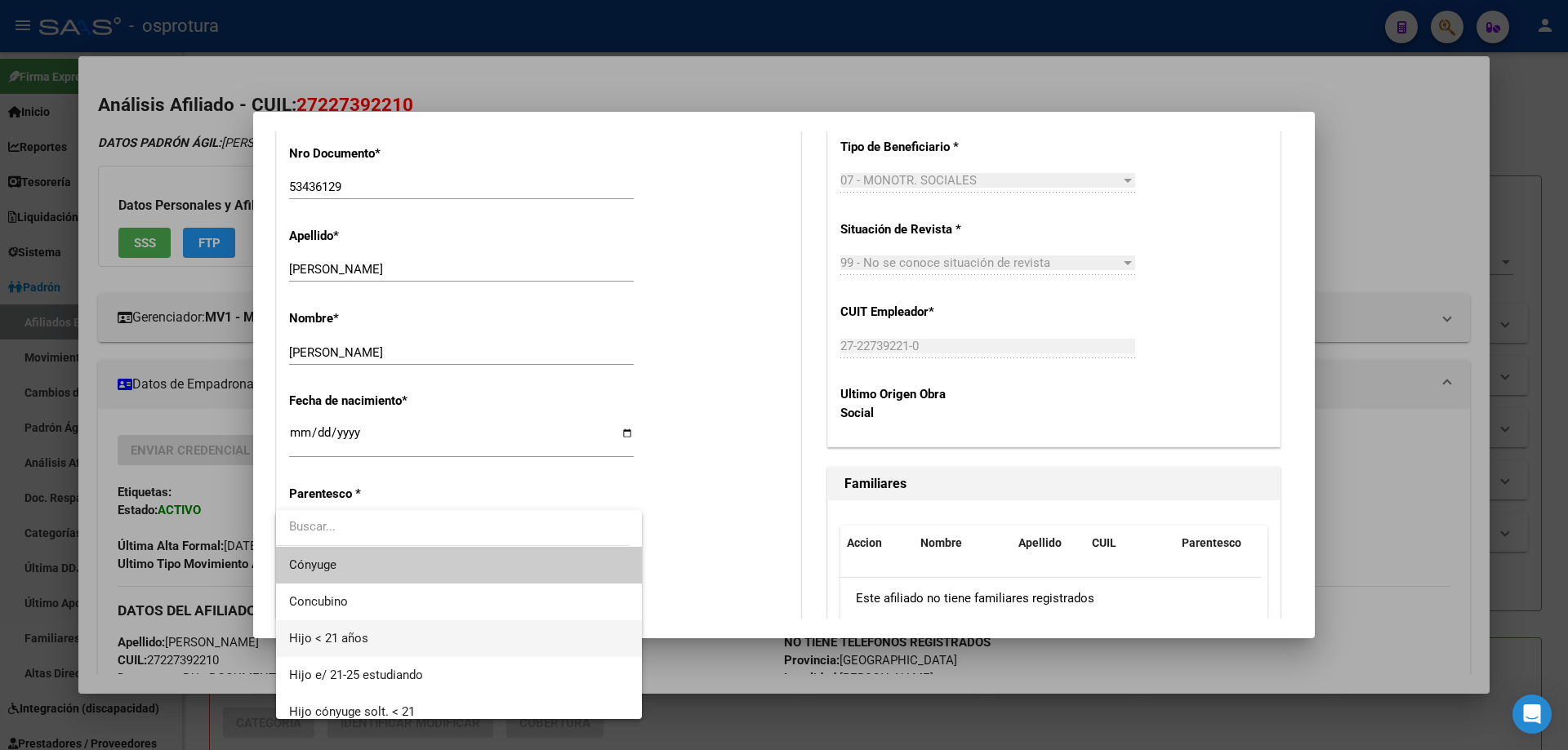
click at [397, 653] on span "Hijo < 21 años" at bounding box center [459, 639] width 340 height 37
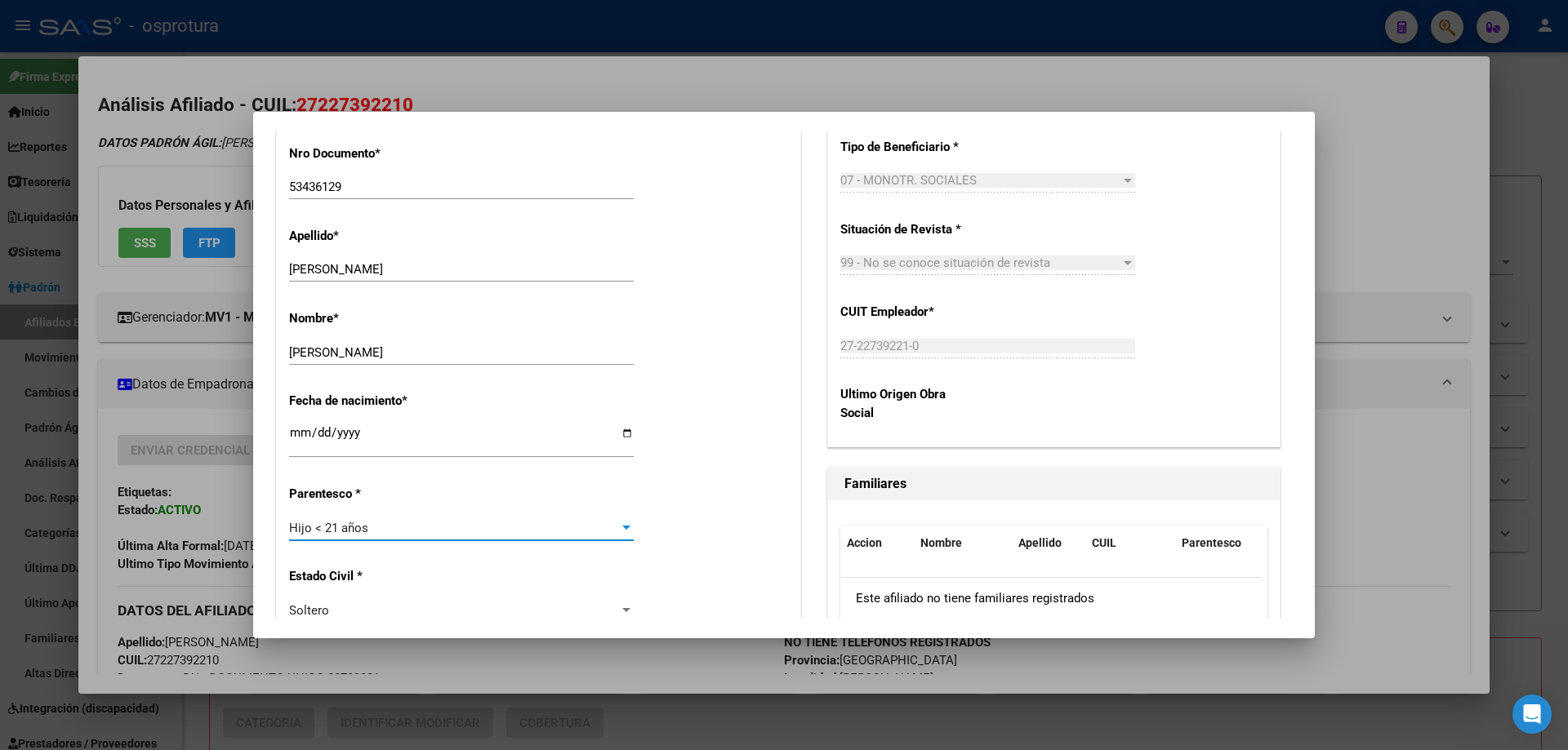
scroll to position [0, 0]
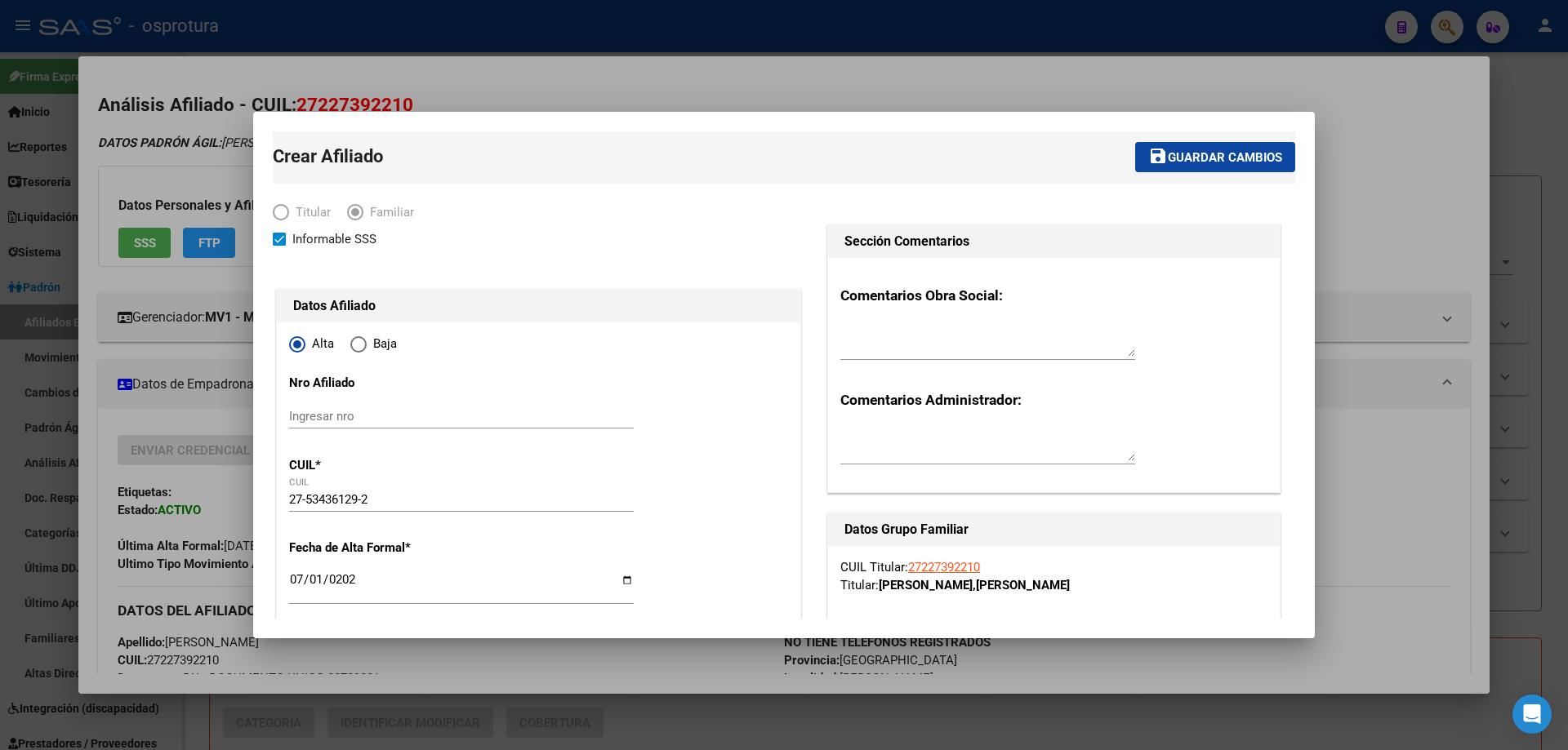
click at [1202, 140] on mat-toolbar-row "save Guardar cambios" at bounding box center [1009, 158] width 572 height 53
click at [1223, 157] on span "Guardar cambios" at bounding box center [1225, 158] width 114 height 15
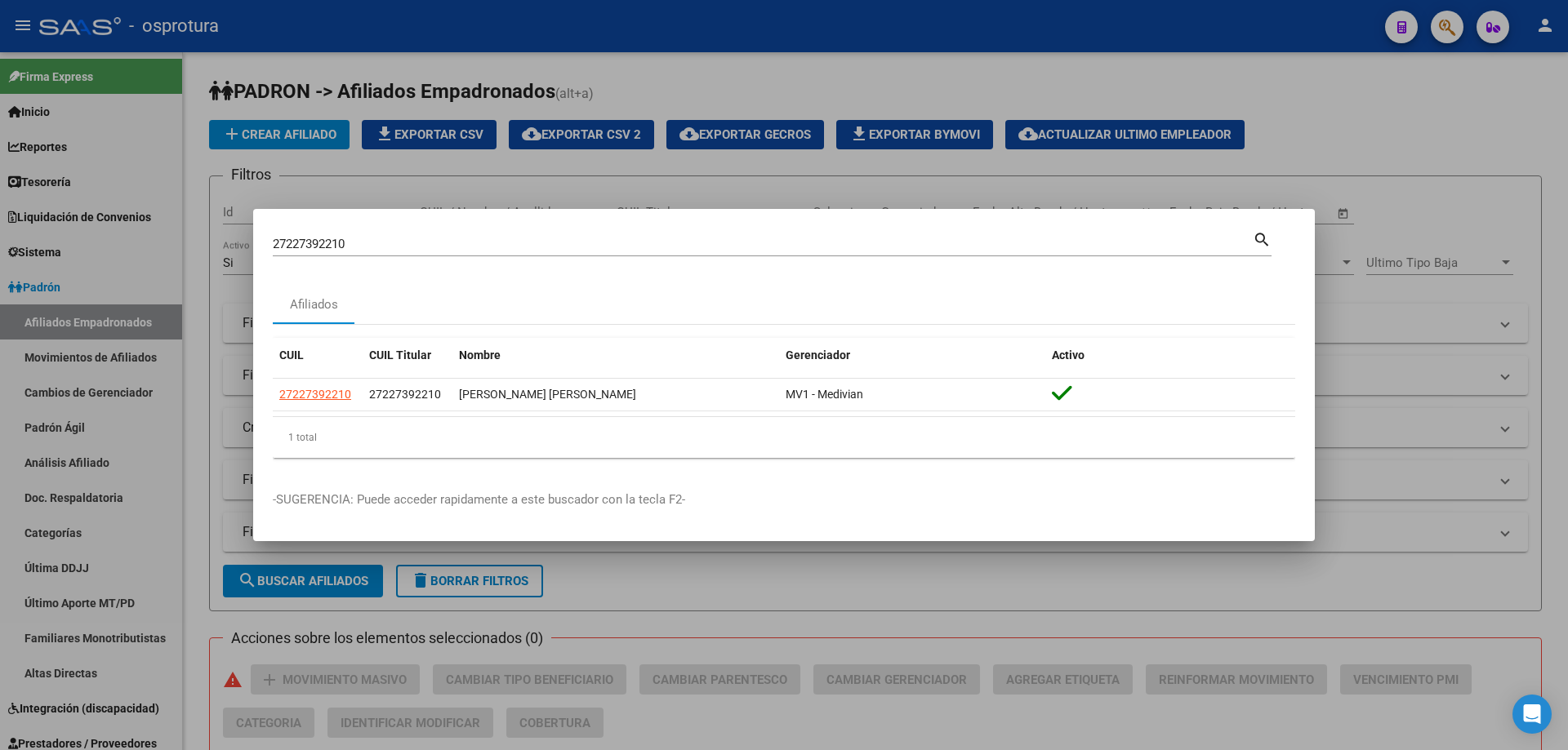
click at [412, 241] on input "27227392210" at bounding box center [762, 244] width 980 height 15
paste input "-22766608-6"
type input "27227666086"
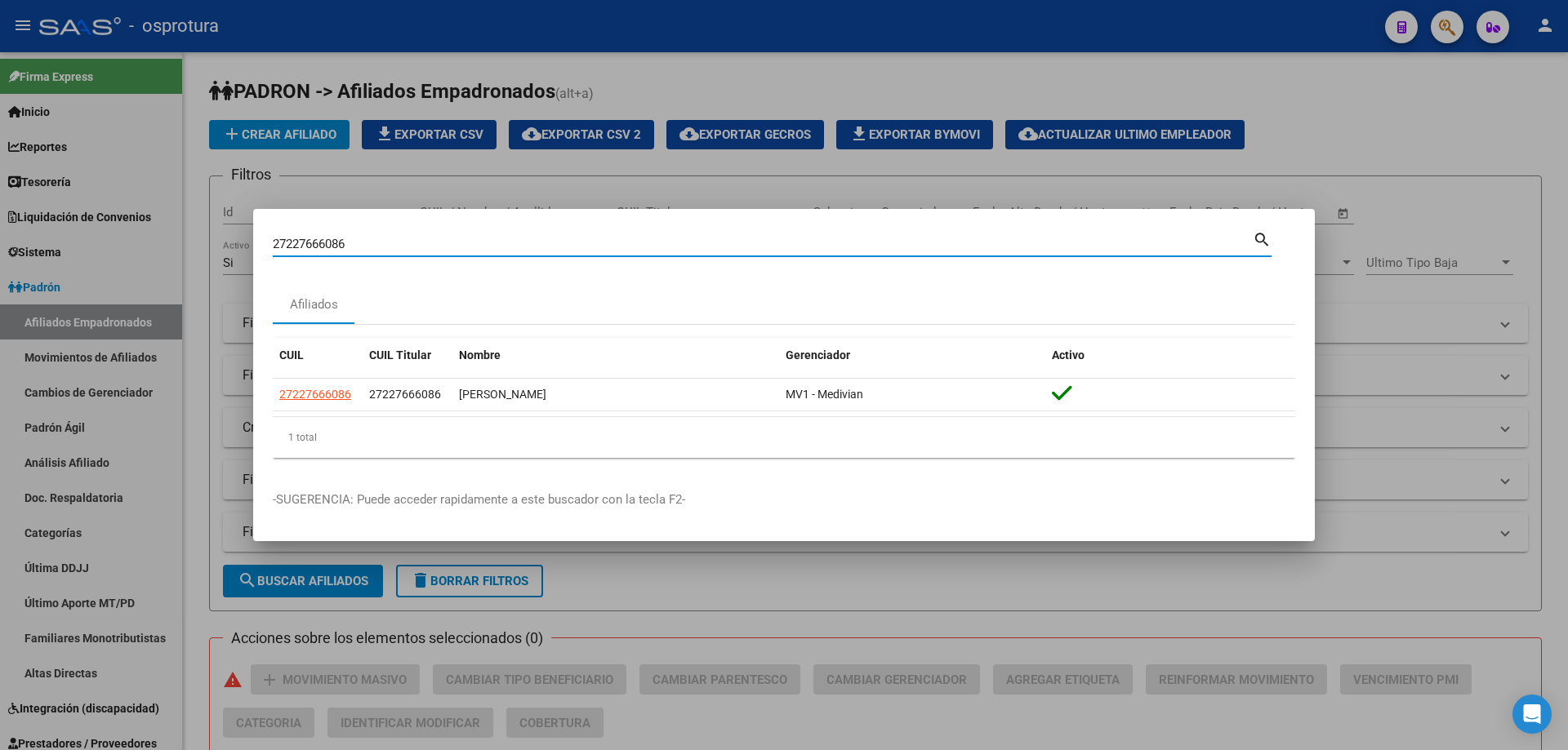
click at [265, 392] on mat-dialog-content "27227666086 Buscar (apellido, dni, cuil, nro traspaso, cuit, obra social) searc…" at bounding box center [784, 349] width 1062 height 242
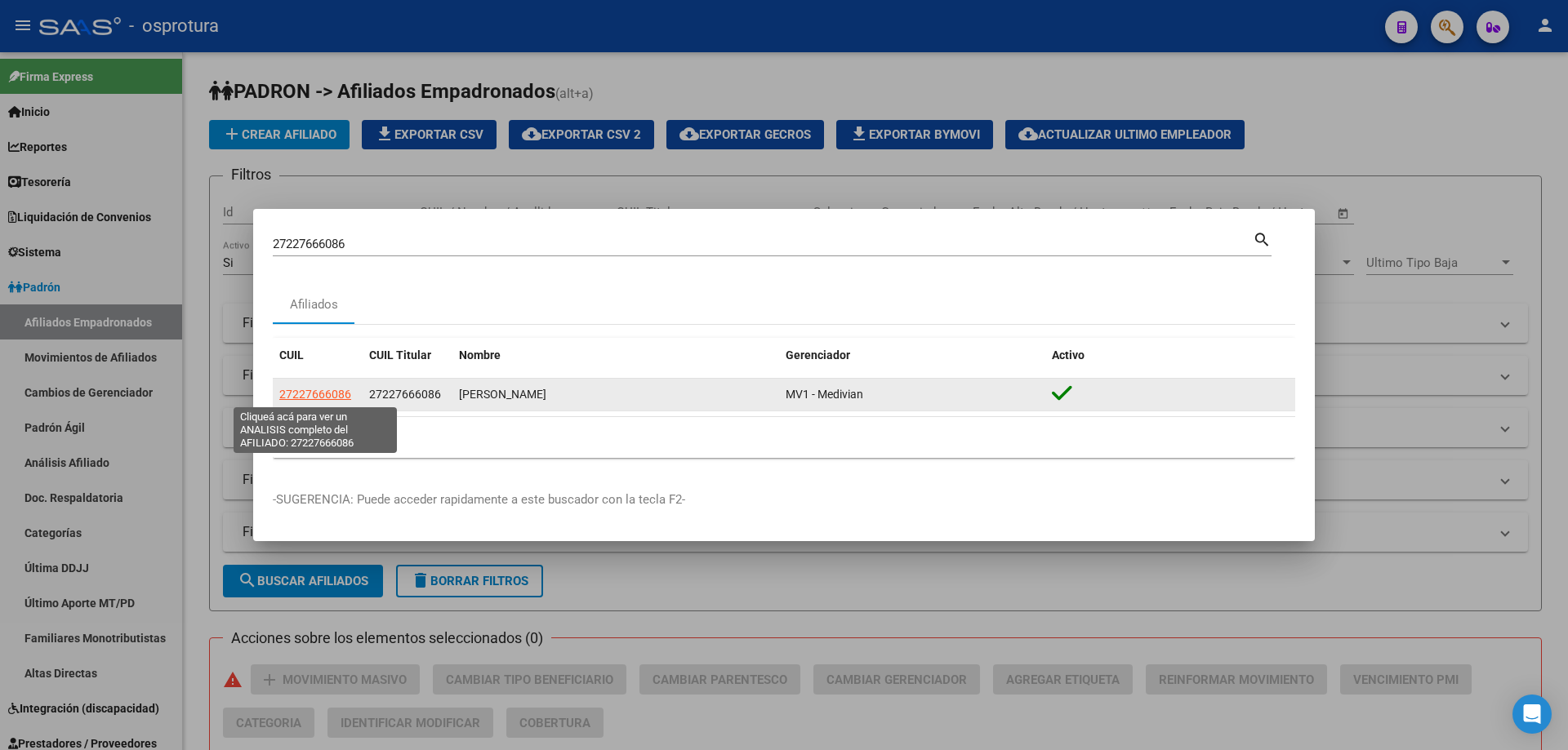
click at [306, 393] on span "27227666086" at bounding box center [315, 394] width 72 height 13
type textarea "27227666086"
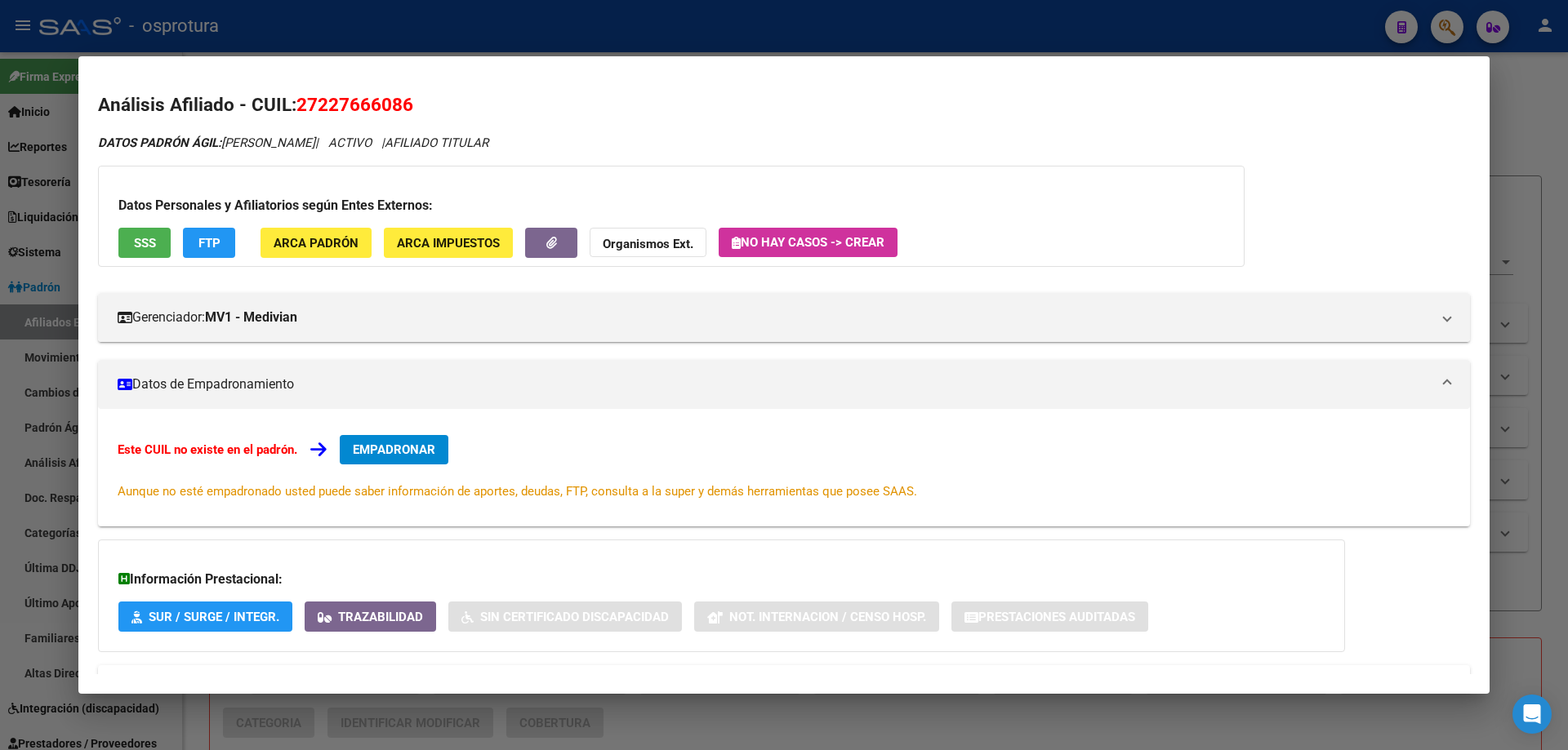
click at [419, 457] on span "EMPADRONAR" at bounding box center [394, 450] width 82 height 15
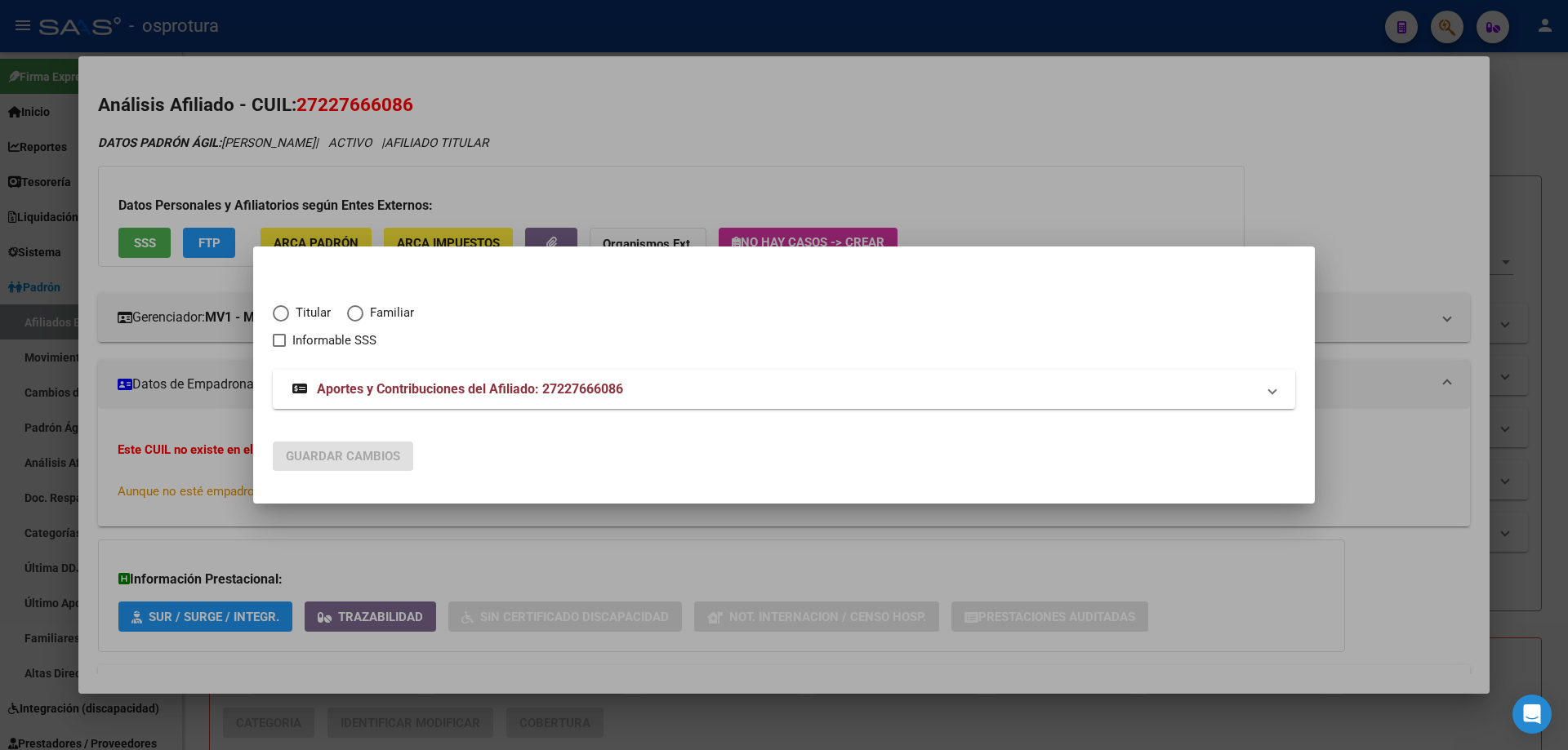
click at [294, 311] on span "Titular" at bounding box center [310, 313] width 41 height 18
click at [289, 311] on input "Titular" at bounding box center [281, 313] width 17 height 17
radio input "true"
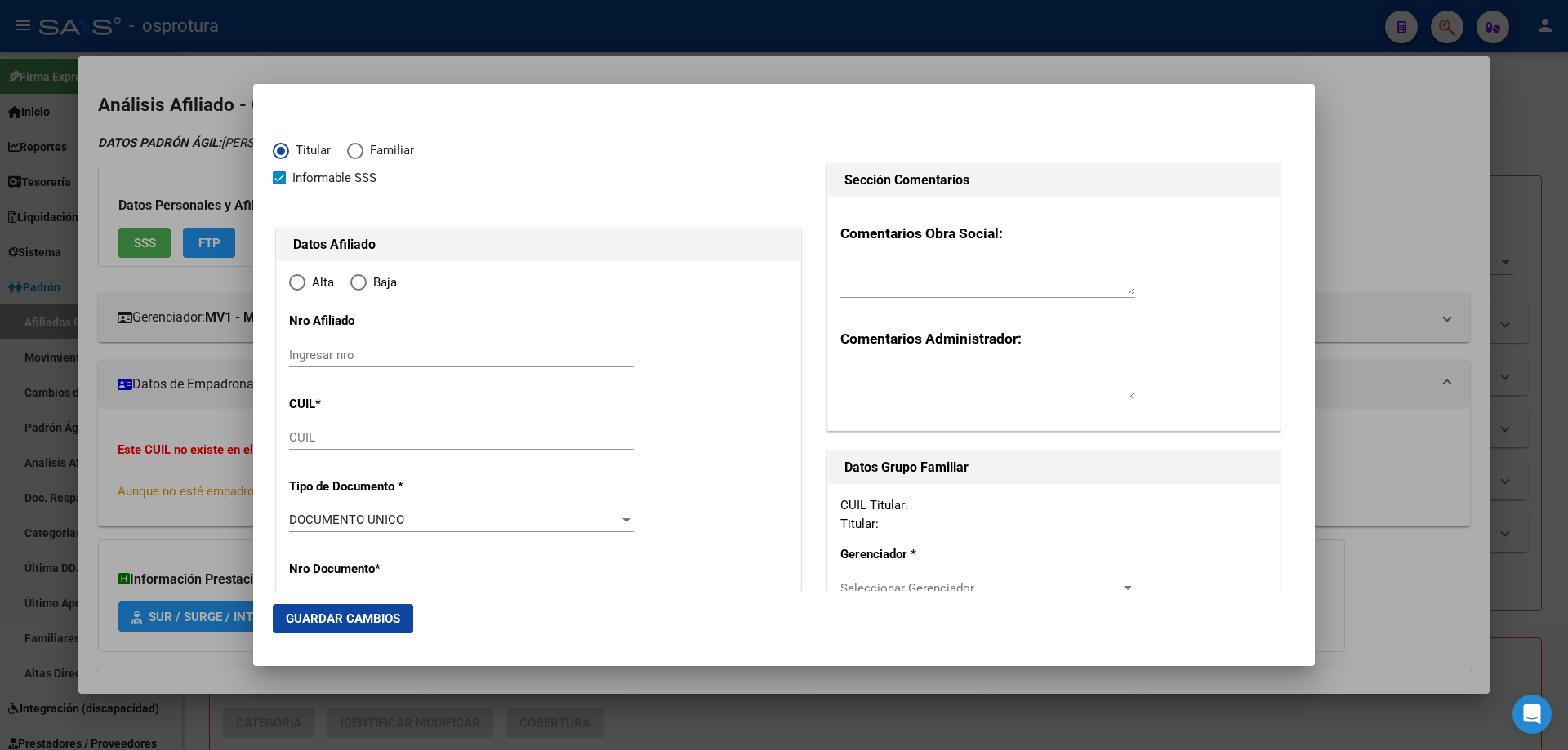
checkbox input "true"
type input "27-22766608-6"
type input "22766608"
type input "[PERSON_NAME]"
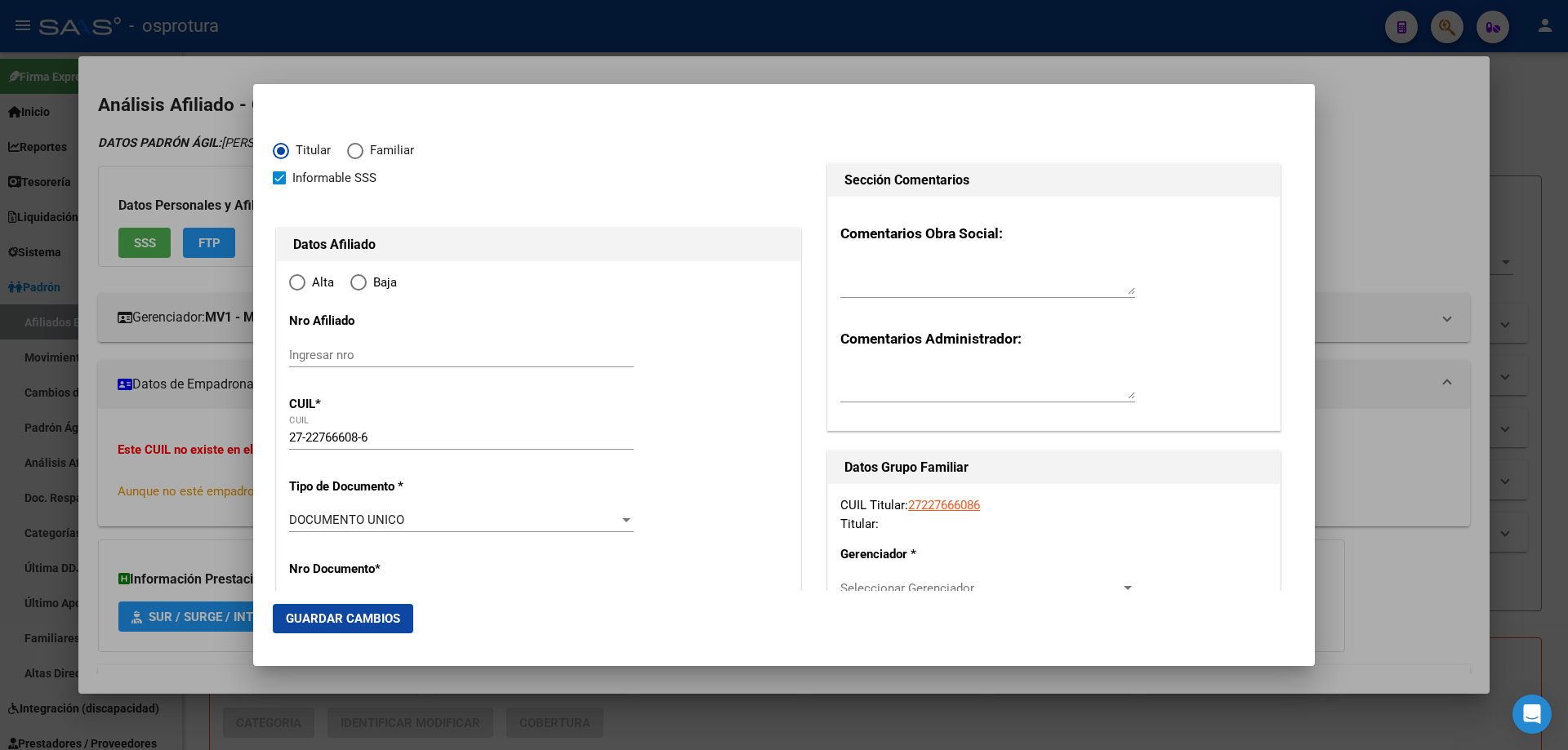
type input "[DATE]"
type input "ROSARIO"
type input "2001"
type input "[PERSON_NAME]"
type input "1535"
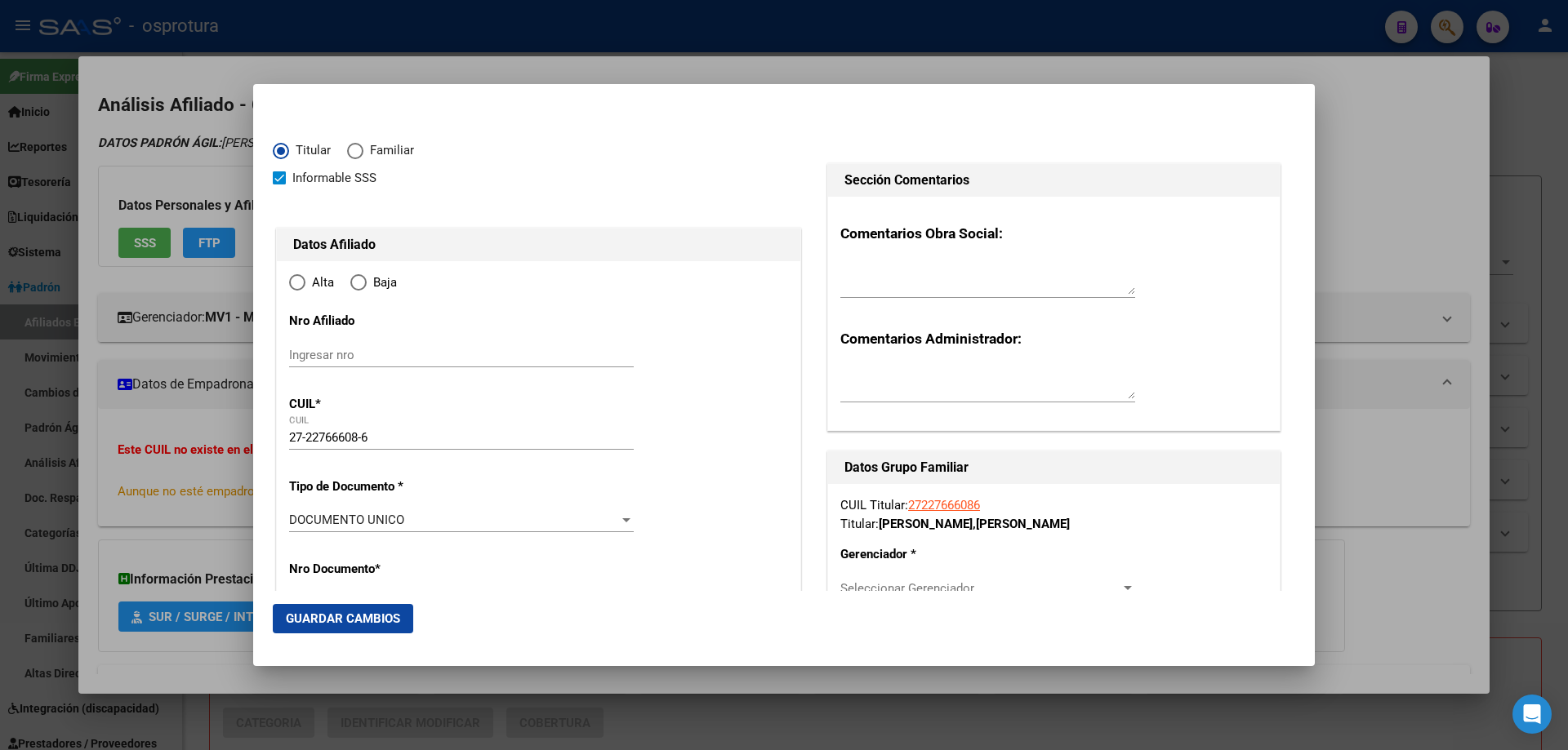
radio input "true"
type input "ROSARIO"
click at [304, 521] on input "Ingresar fecha" at bounding box center [462, 525] width 345 height 26
type input "[DATE]"
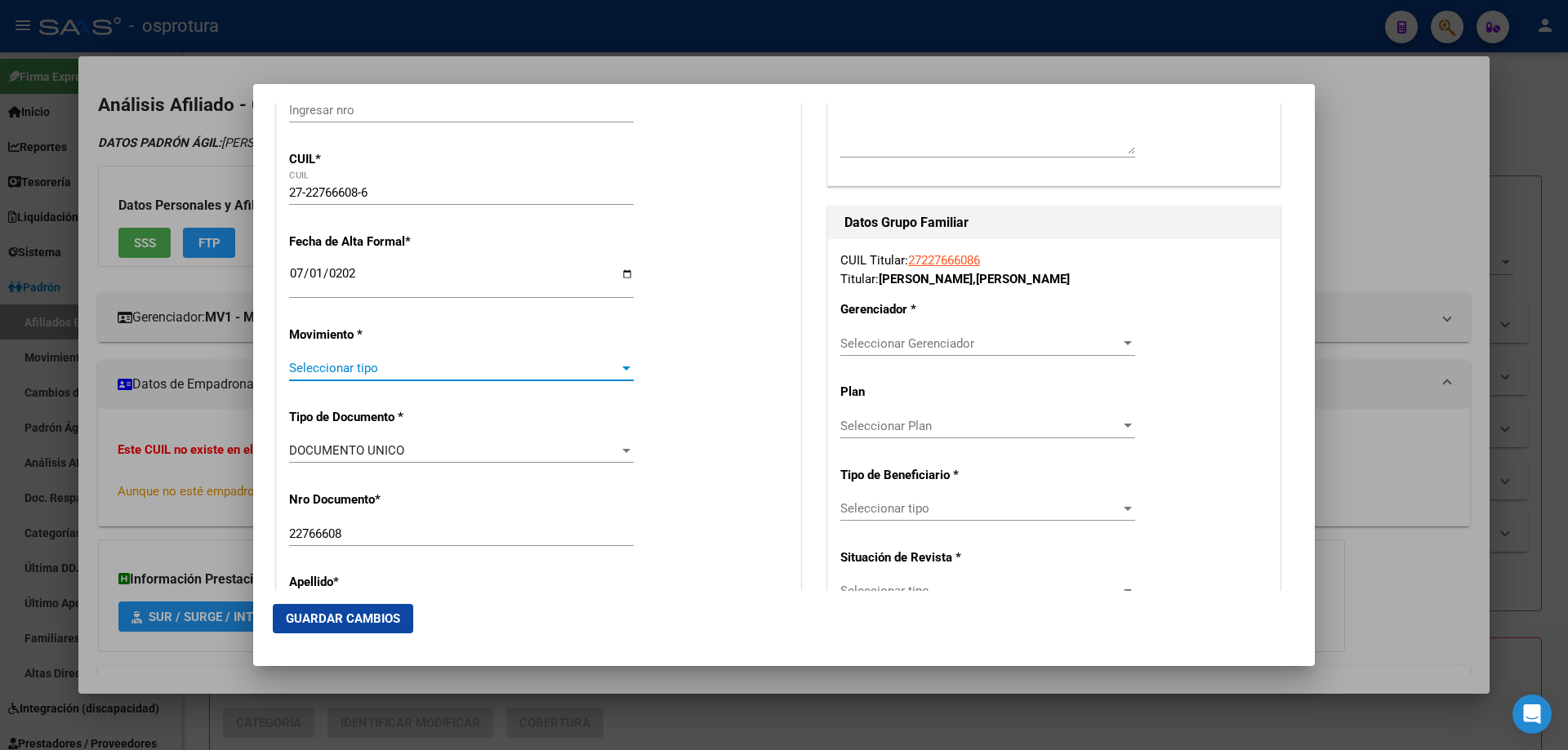
click at [370, 364] on span "Seleccionar tipo" at bounding box center [454, 369] width 330 height 15
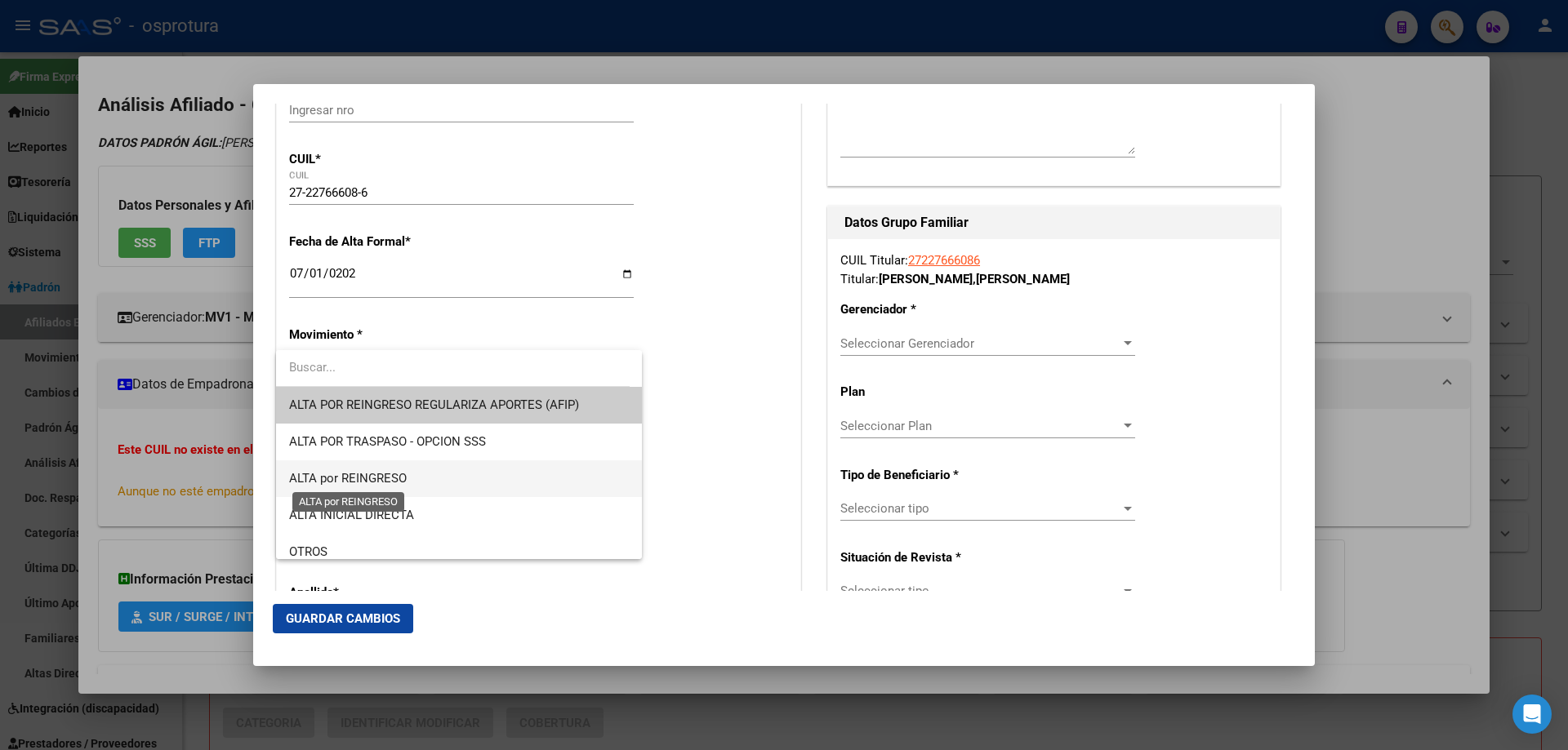
scroll to position [326, 0]
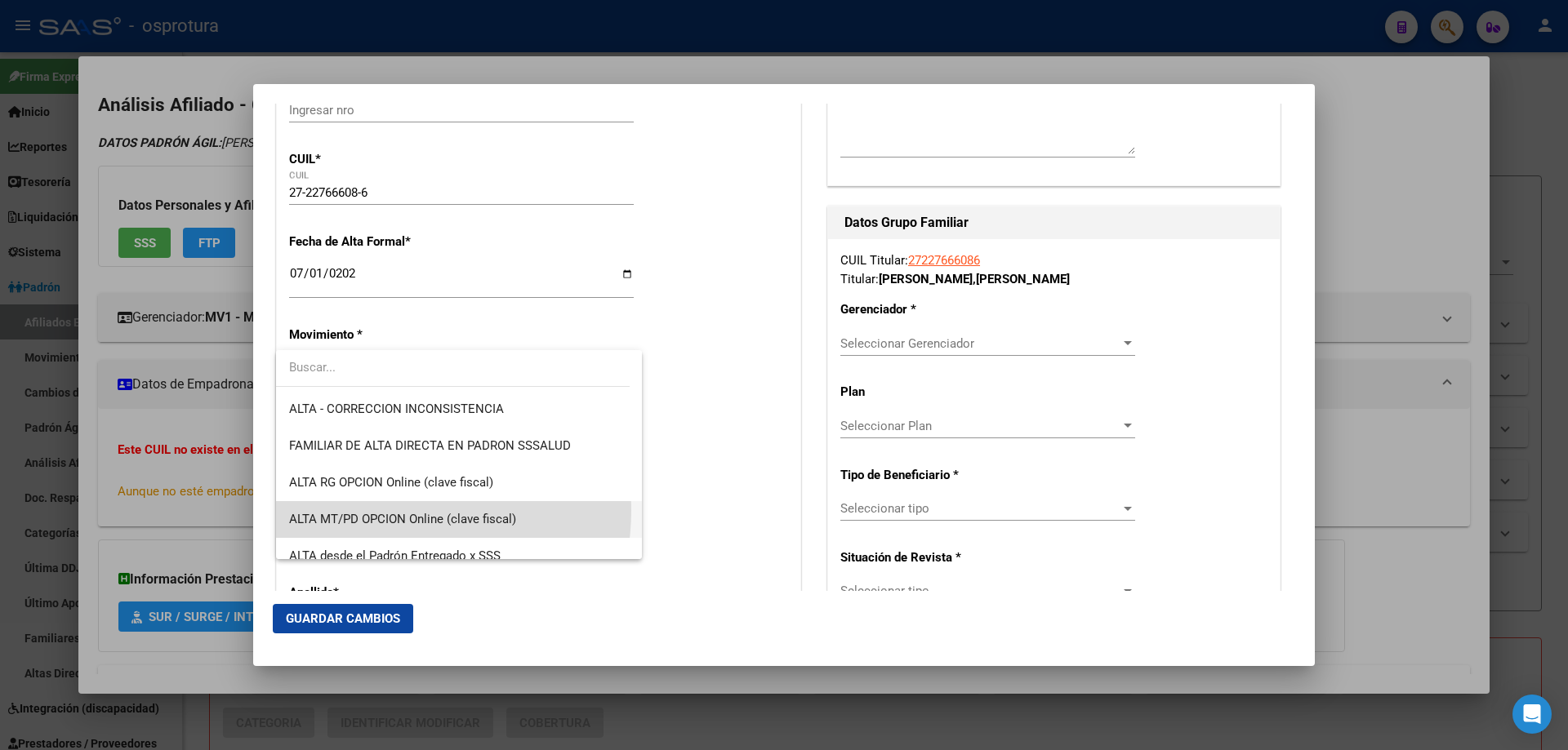
click at [378, 510] on span "ALTA MT/PD OPCION Online (clave fiscal)" at bounding box center [459, 520] width 340 height 37
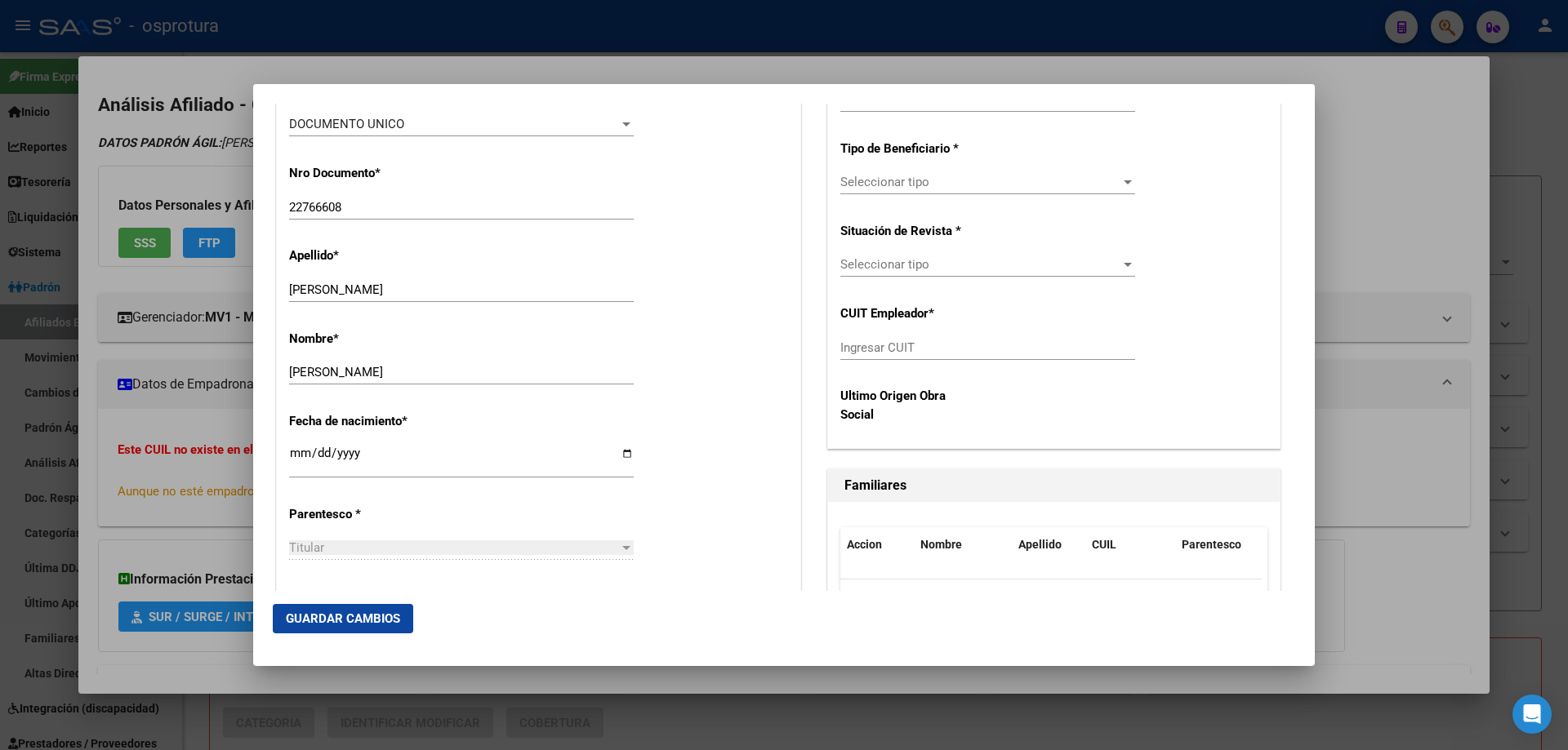
scroll to position [734, 0]
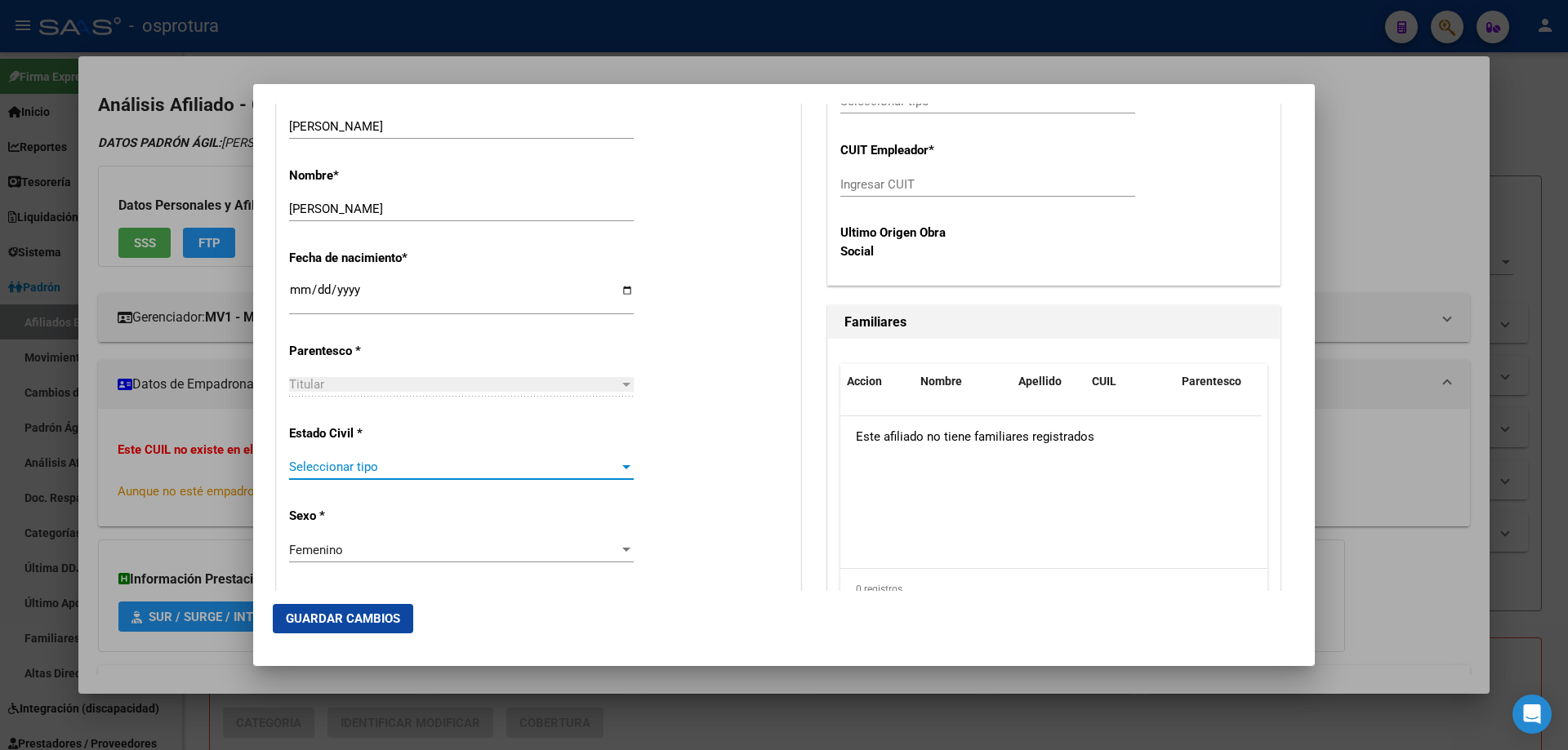
click at [378, 469] on span "Seleccionar tipo" at bounding box center [454, 467] width 330 height 15
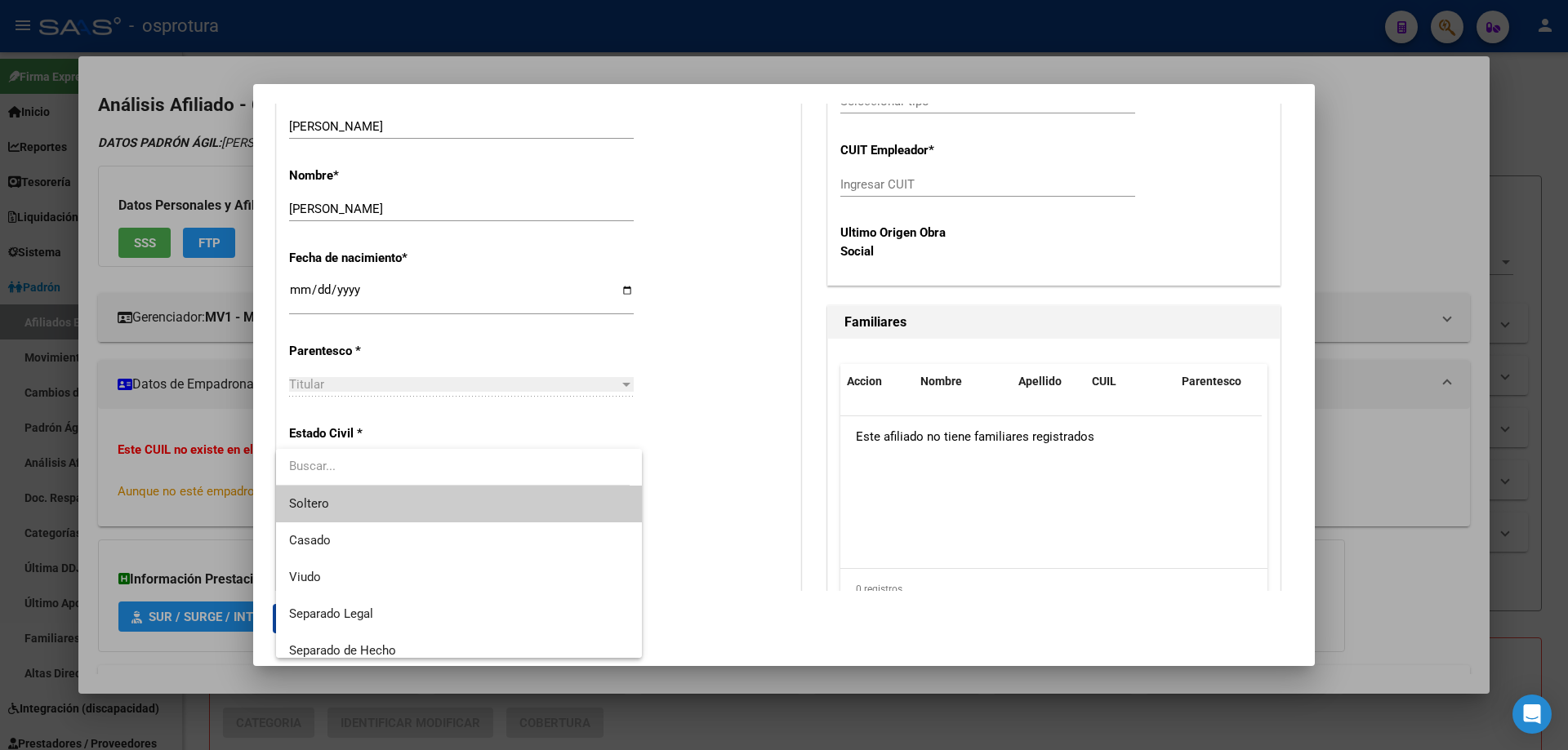
click at [377, 510] on span "Soltero" at bounding box center [459, 504] width 340 height 37
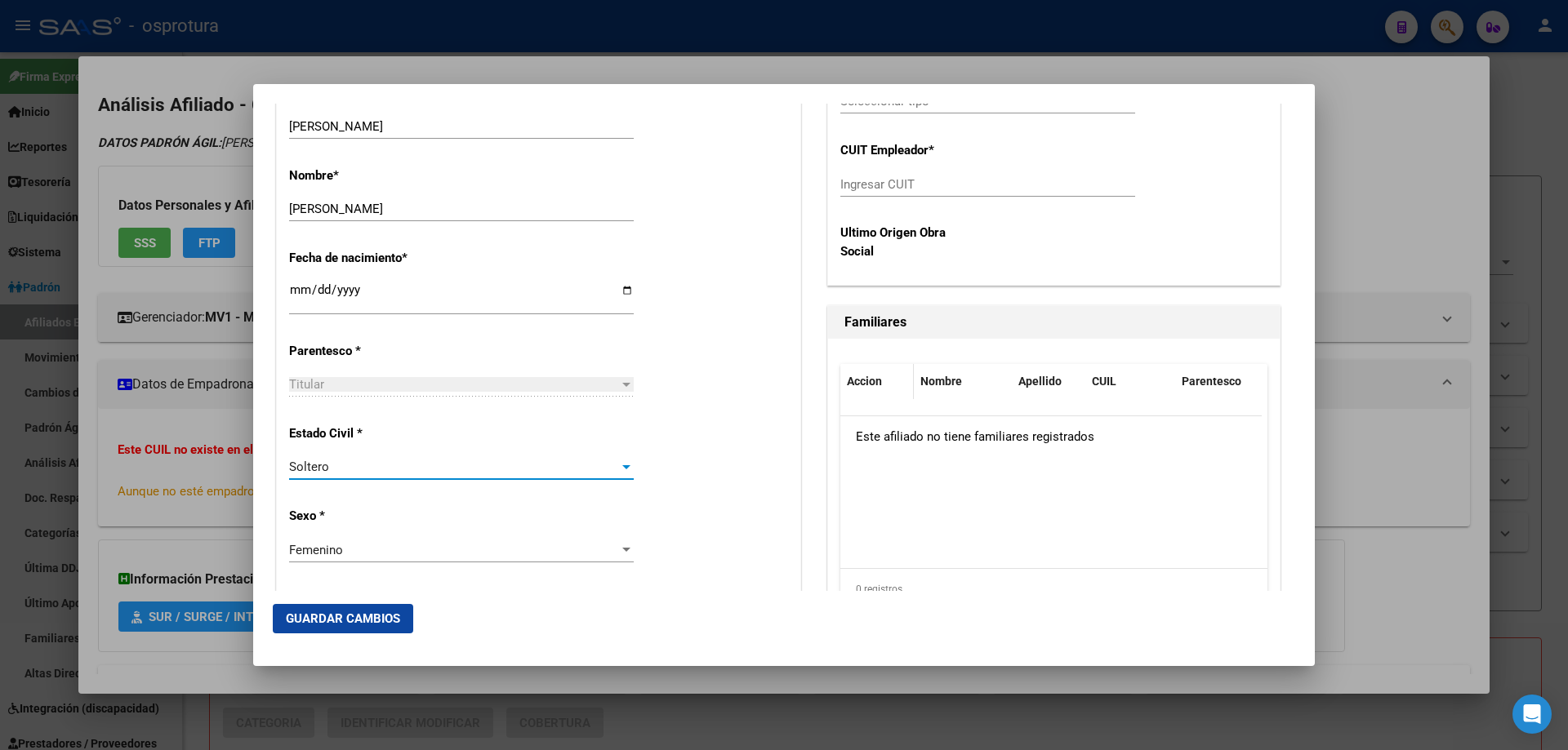
scroll to position [408, 0]
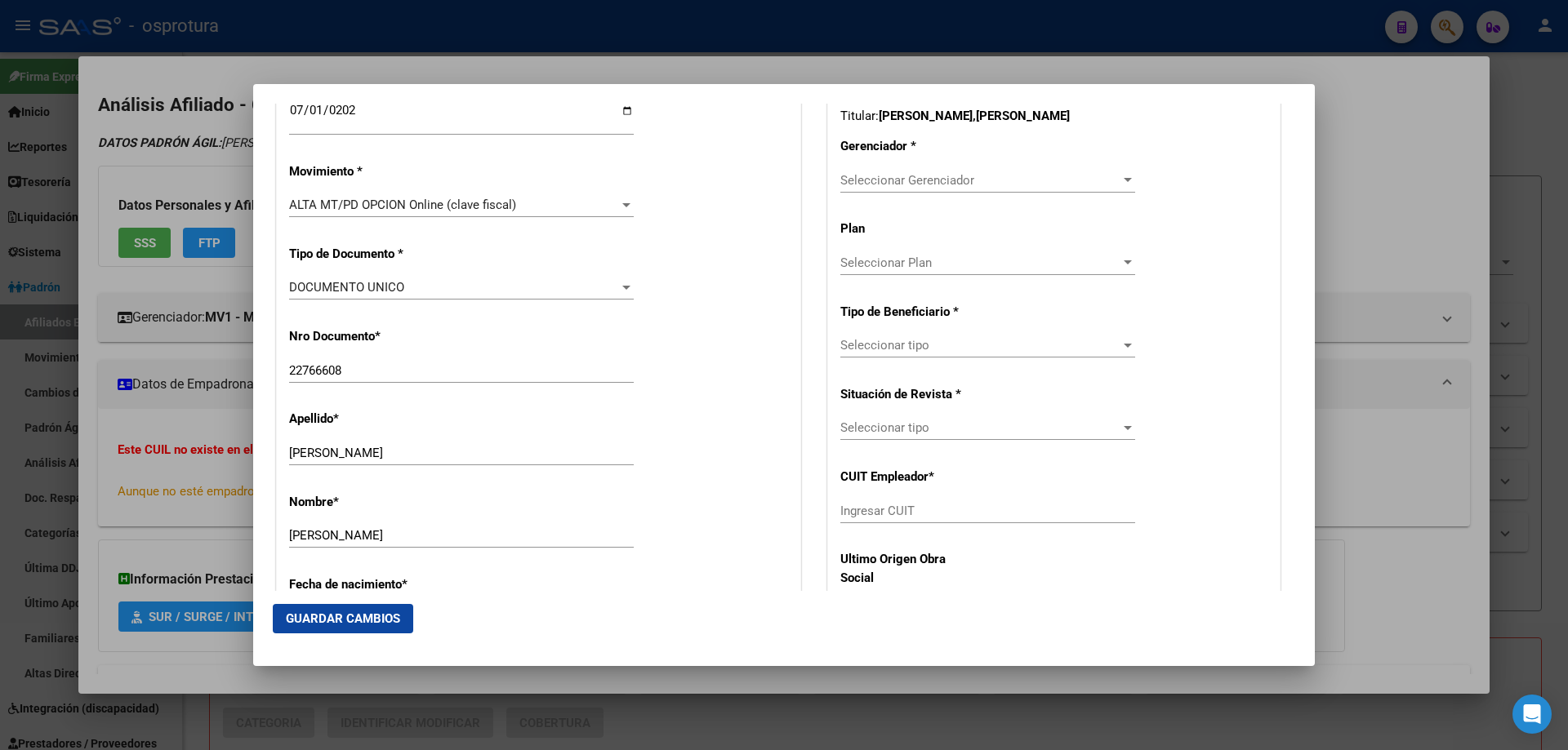
click at [896, 169] on div "Seleccionar Gerenciador Seleccionar Gerenciador" at bounding box center [988, 181] width 295 height 25
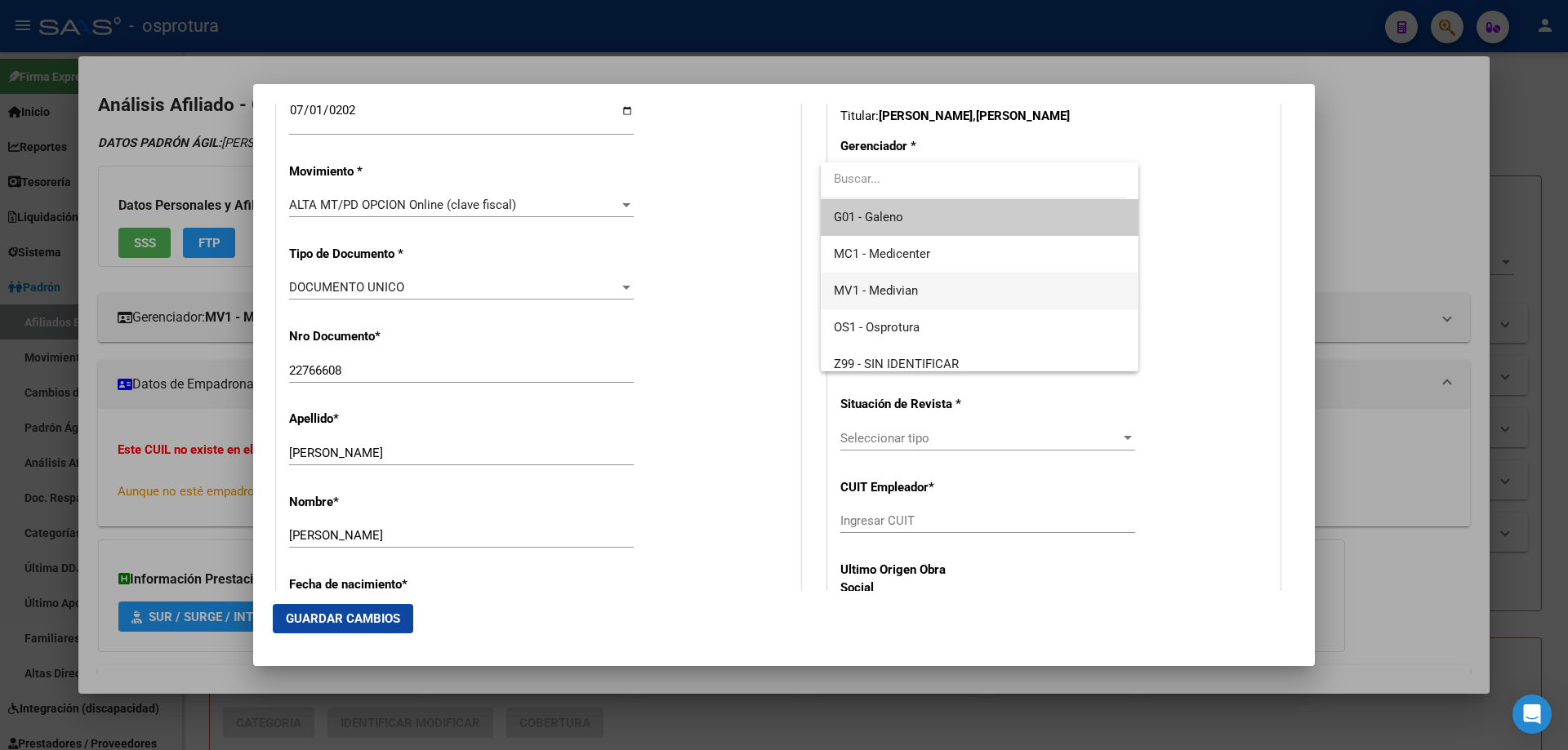
click at [907, 300] on span "MV1 - Medivian" at bounding box center [979, 291] width 290 height 37
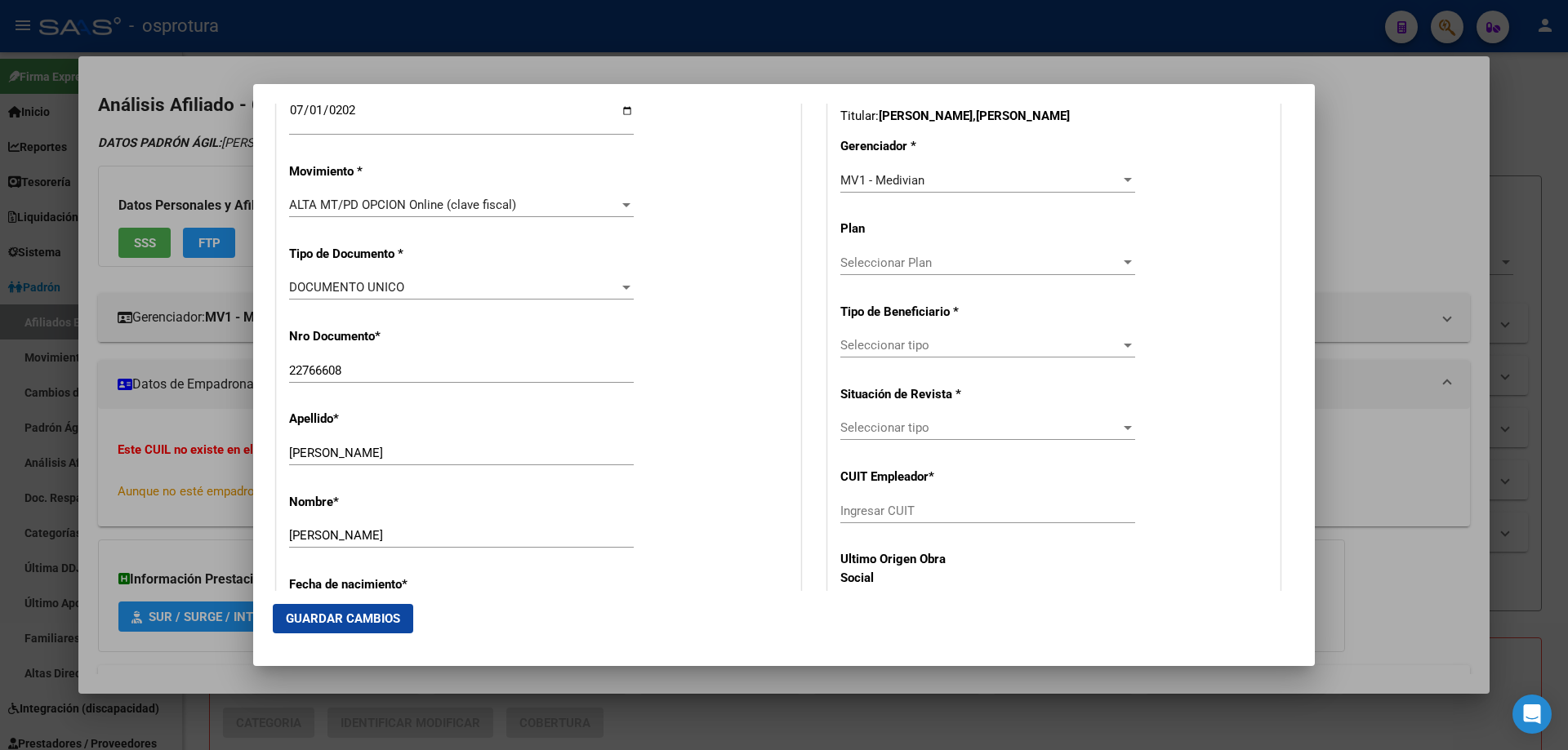
click at [905, 336] on div "Seleccionar tipo Seleccionar tipo" at bounding box center [988, 346] width 295 height 25
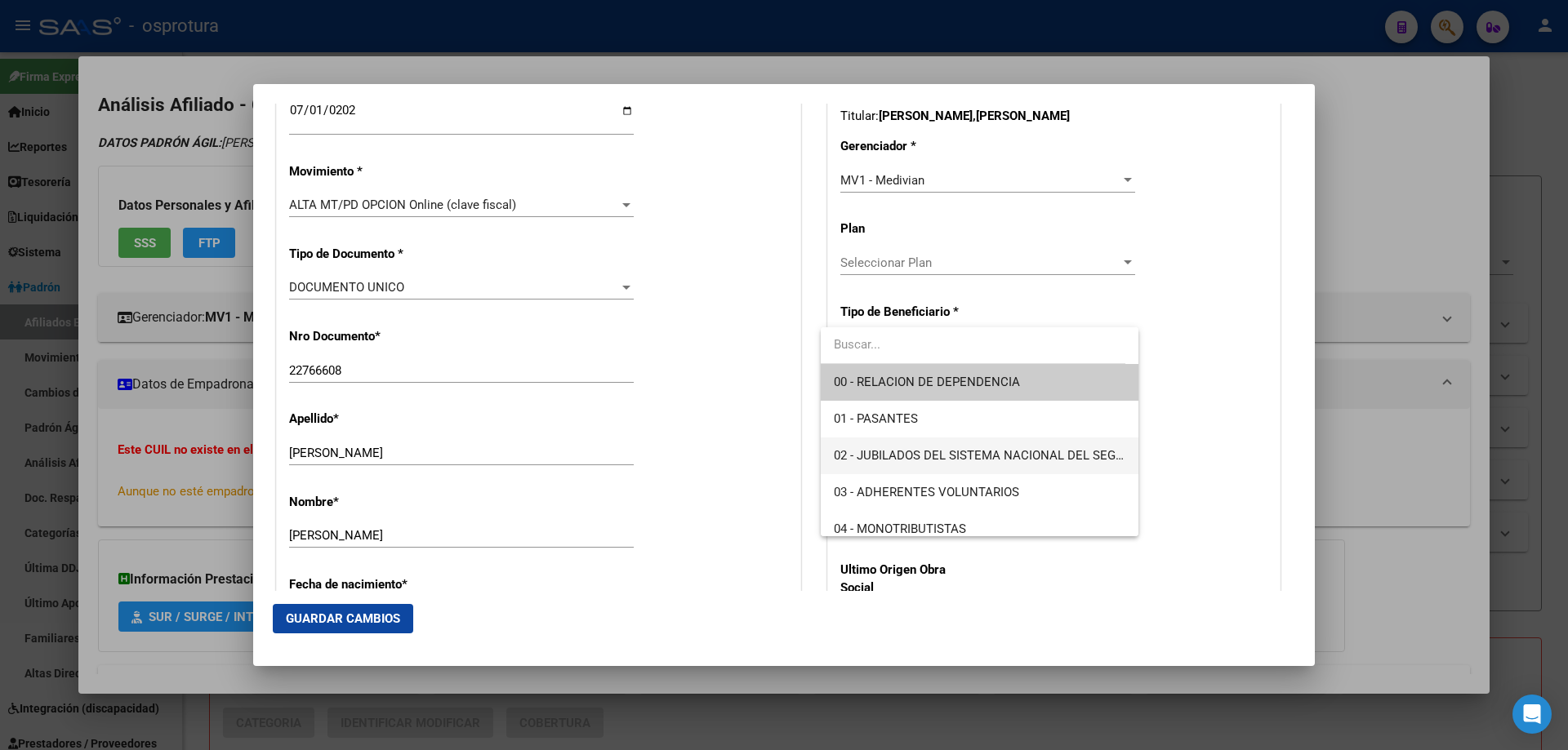
scroll to position [163, 0]
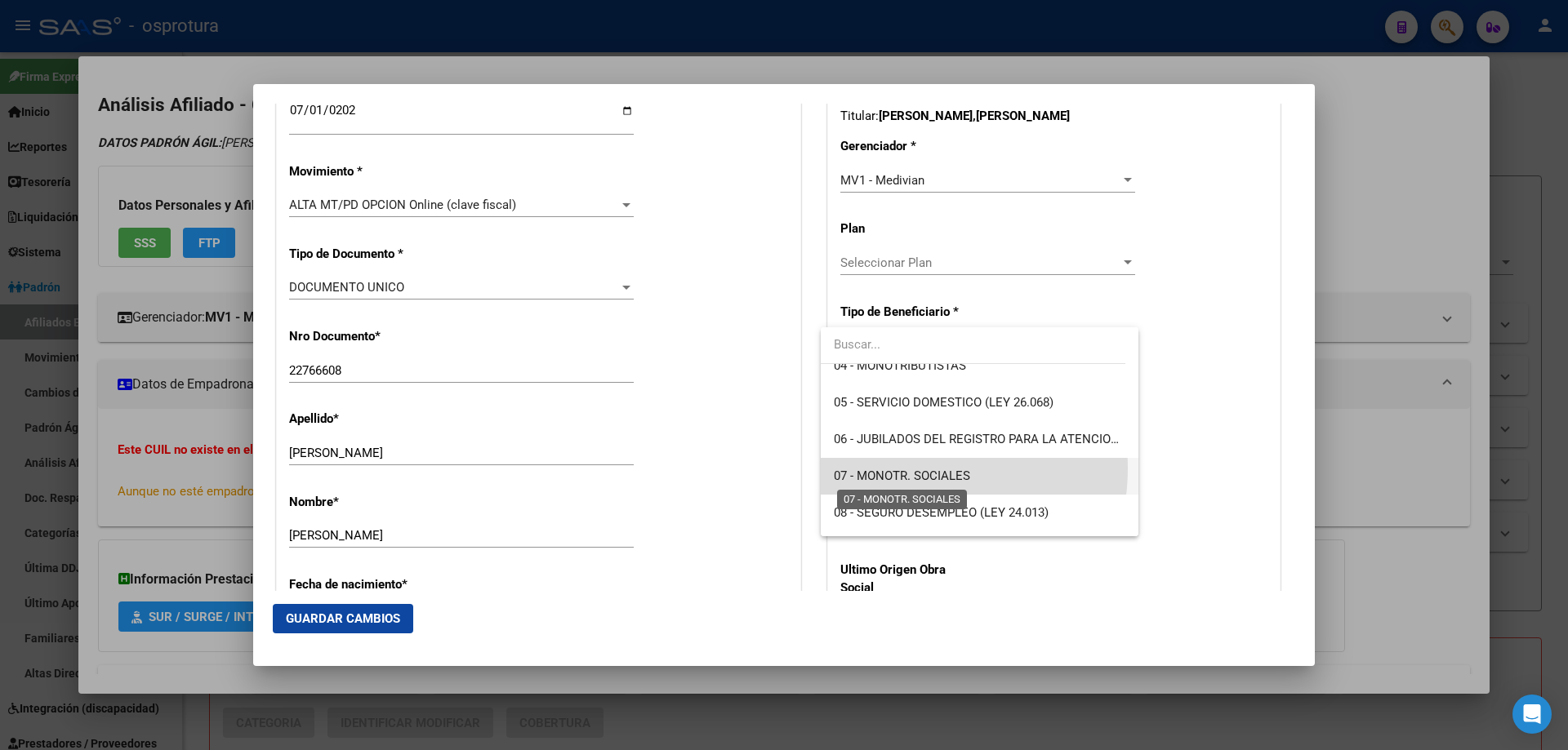
click at [908, 469] on span "07 - MONOTR. SOCIALES" at bounding box center [902, 476] width 136 height 15
type input "27-22766608-6"
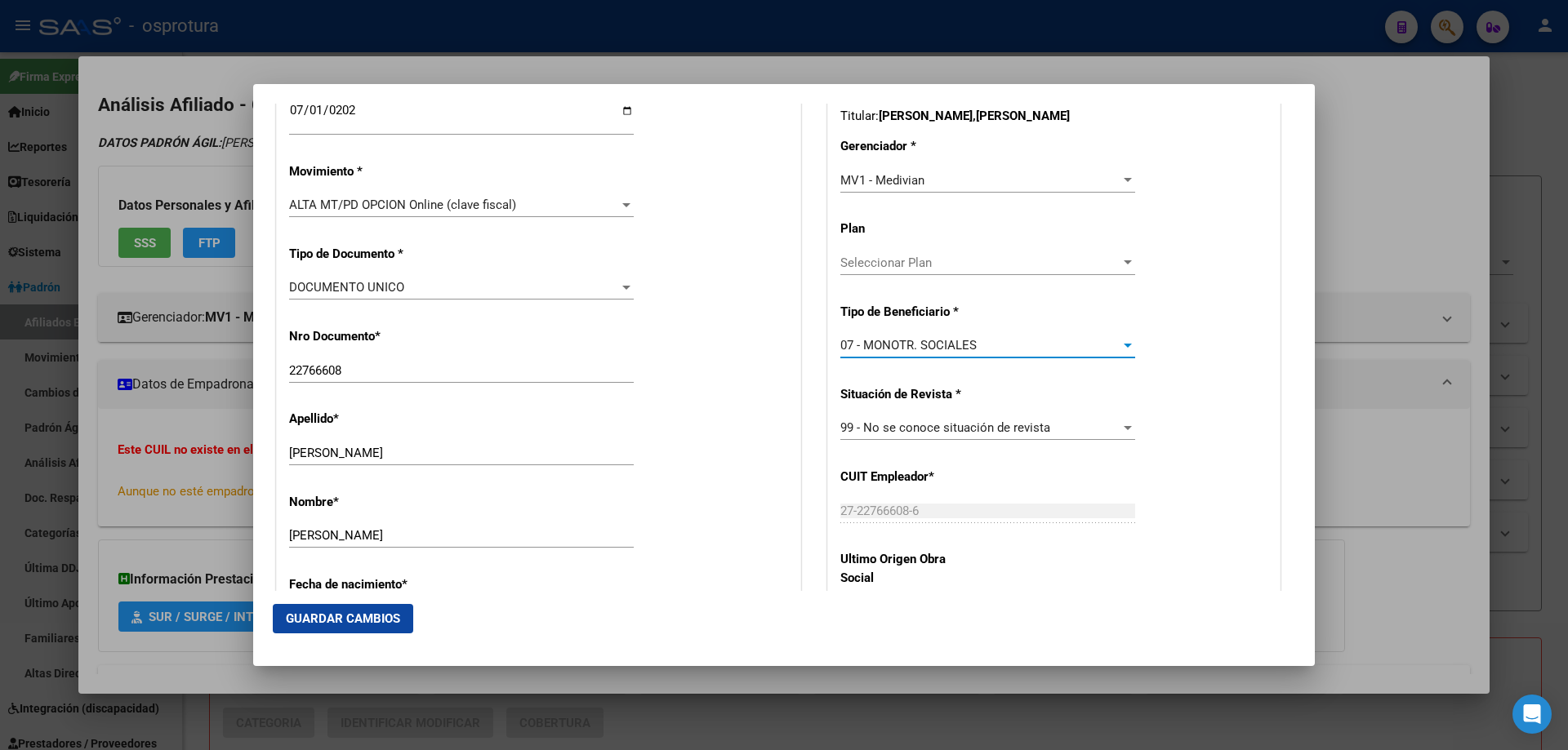
click at [346, 627] on button "Guardar Cambios" at bounding box center [343, 619] width 140 height 29
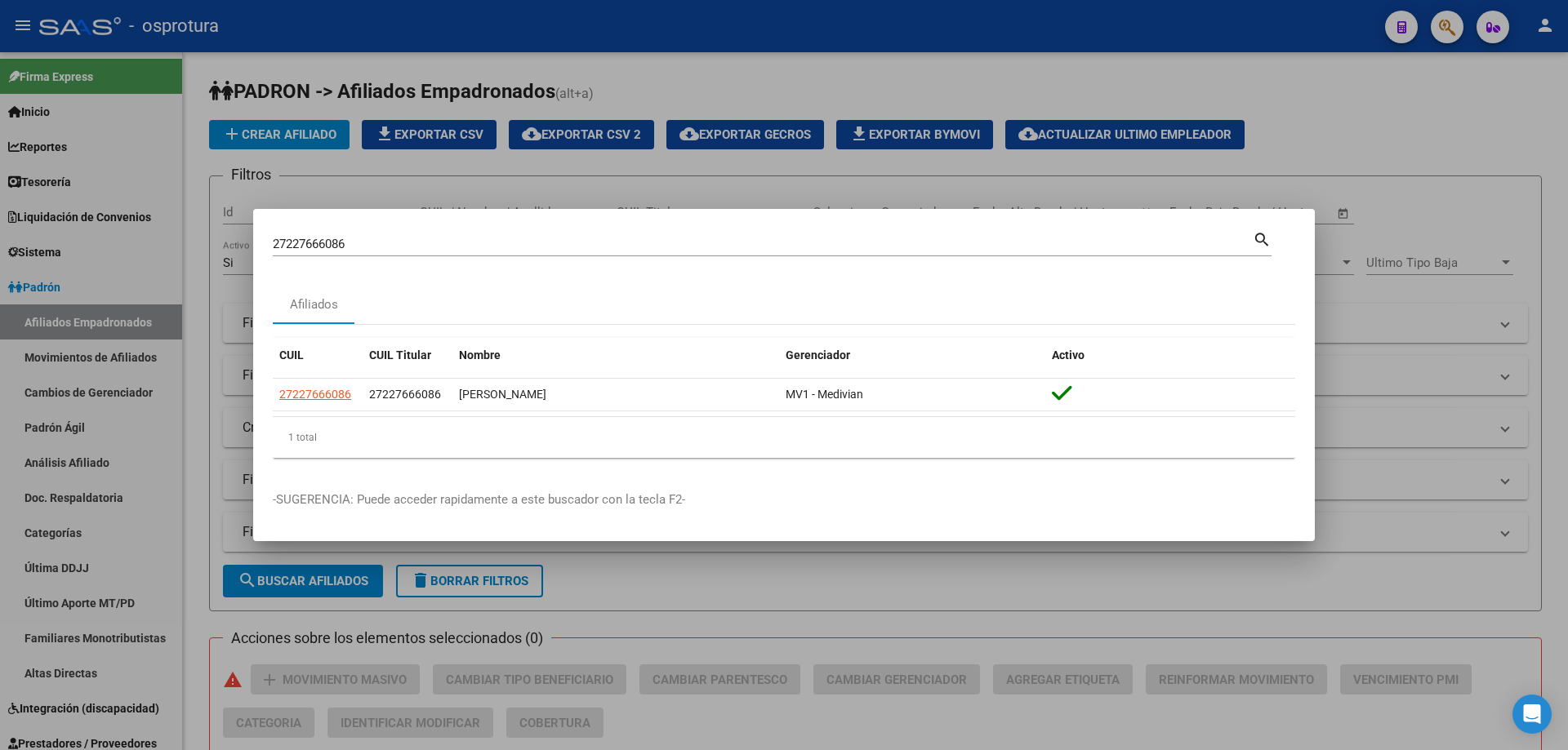
click at [501, 241] on input "27227666086" at bounding box center [762, 244] width 980 height 15
paste input "-23370054-7"
type input "27233700547"
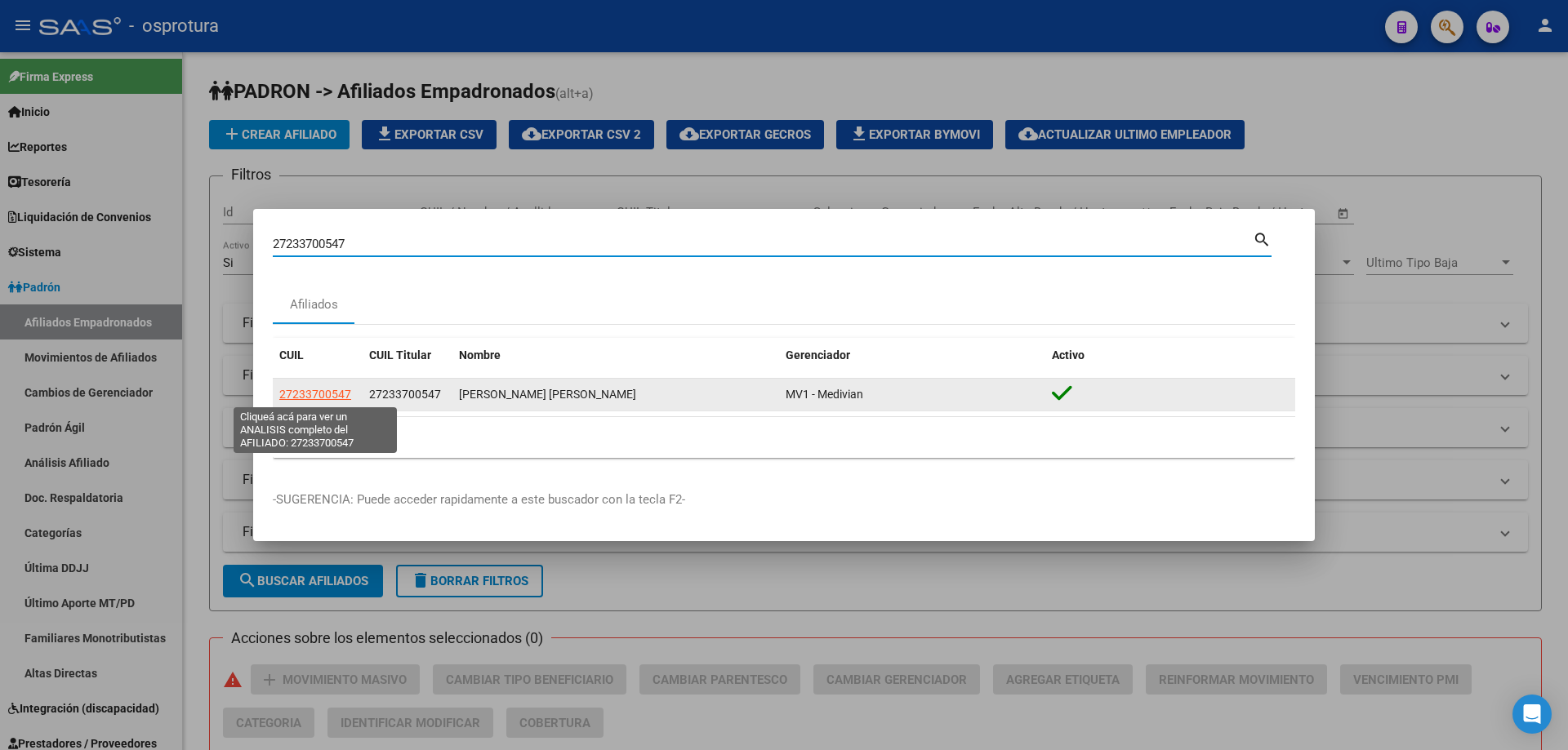
click at [289, 392] on span "27233700547" at bounding box center [315, 394] width 72 height 13
type textarea "27233700547"
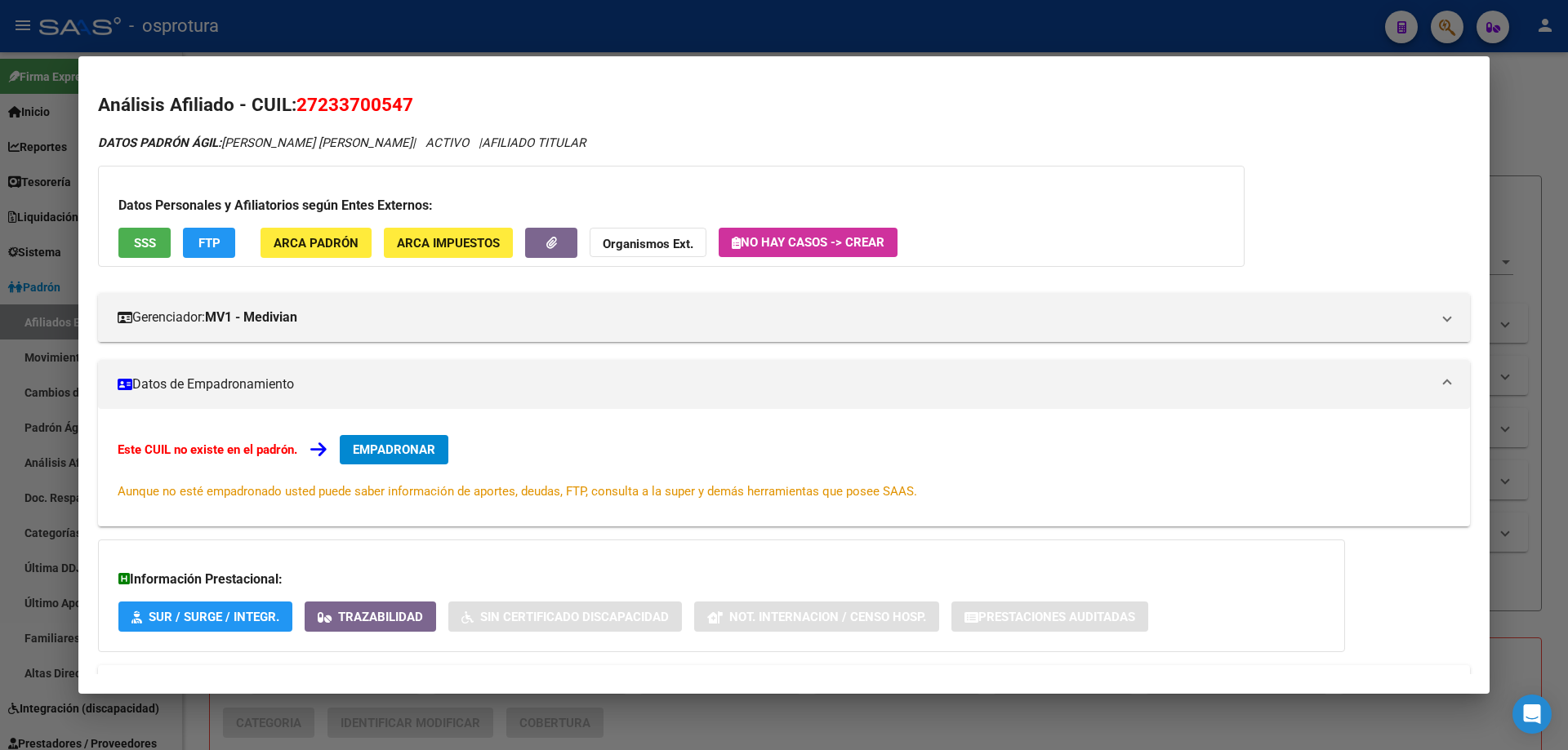
click at [399, 462] on button "EMPADRONAR" at bounding box center [395, 450] width 109 height 29
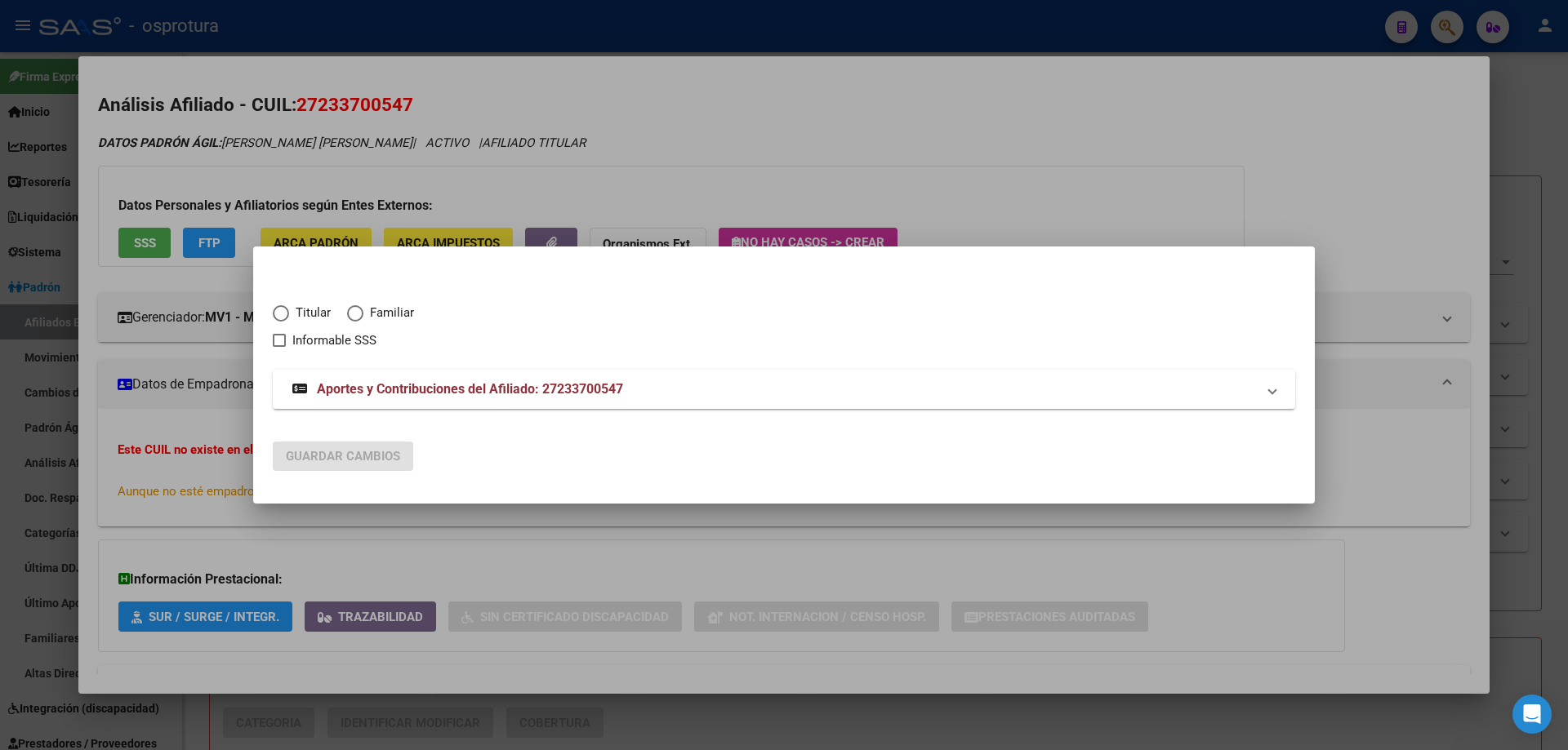
click at [285, 321] on span "Elija una opción" at bounding box center [281, 313] width 17 height 17
click at [285, 321] on input "Titular" at bounding box center [281, 313] width 17 height 17
radio input "true"
checkbox input "true"
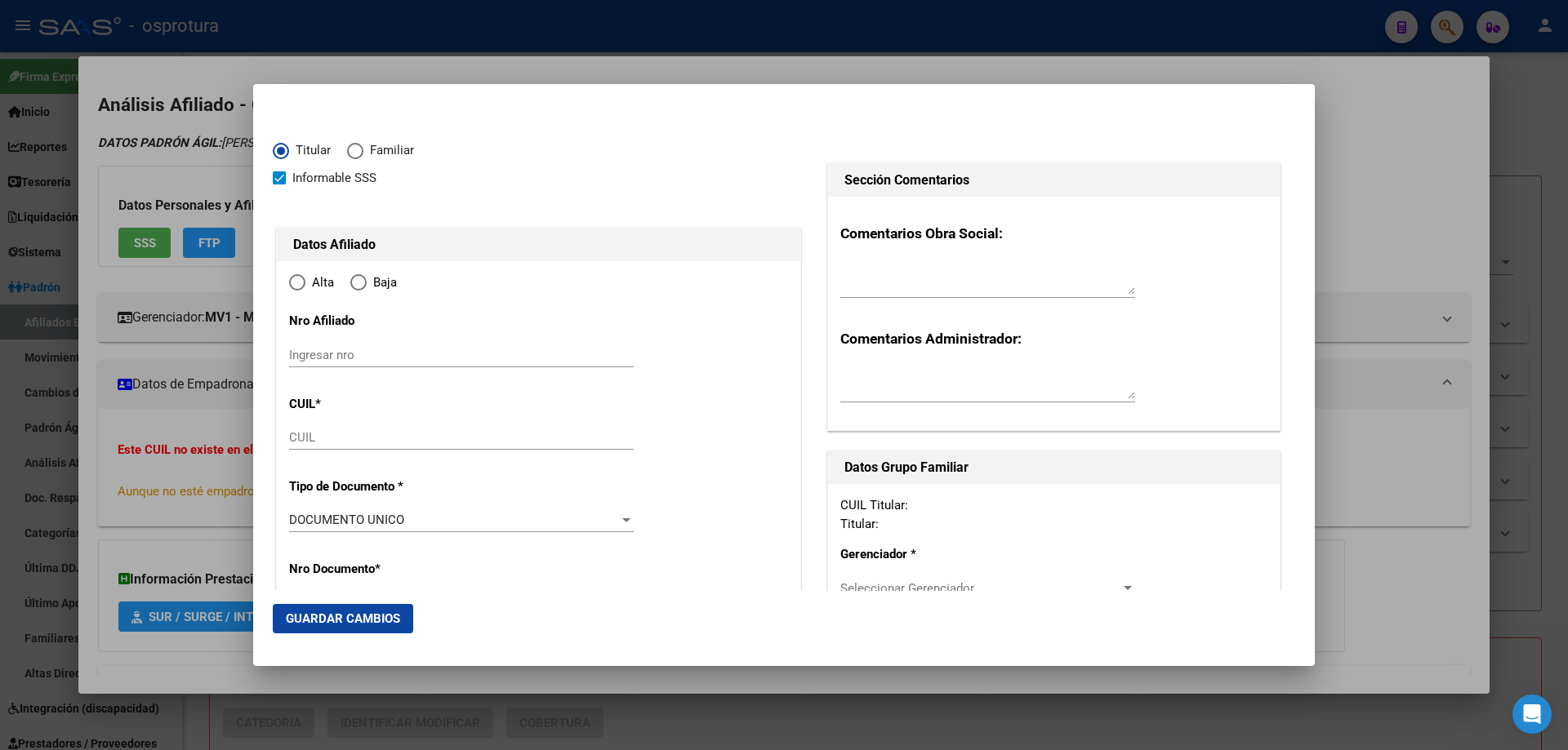
type input "27-23370054-7"
radio input "true"
type input "23370054"
type input "[PERSON_NAME]"
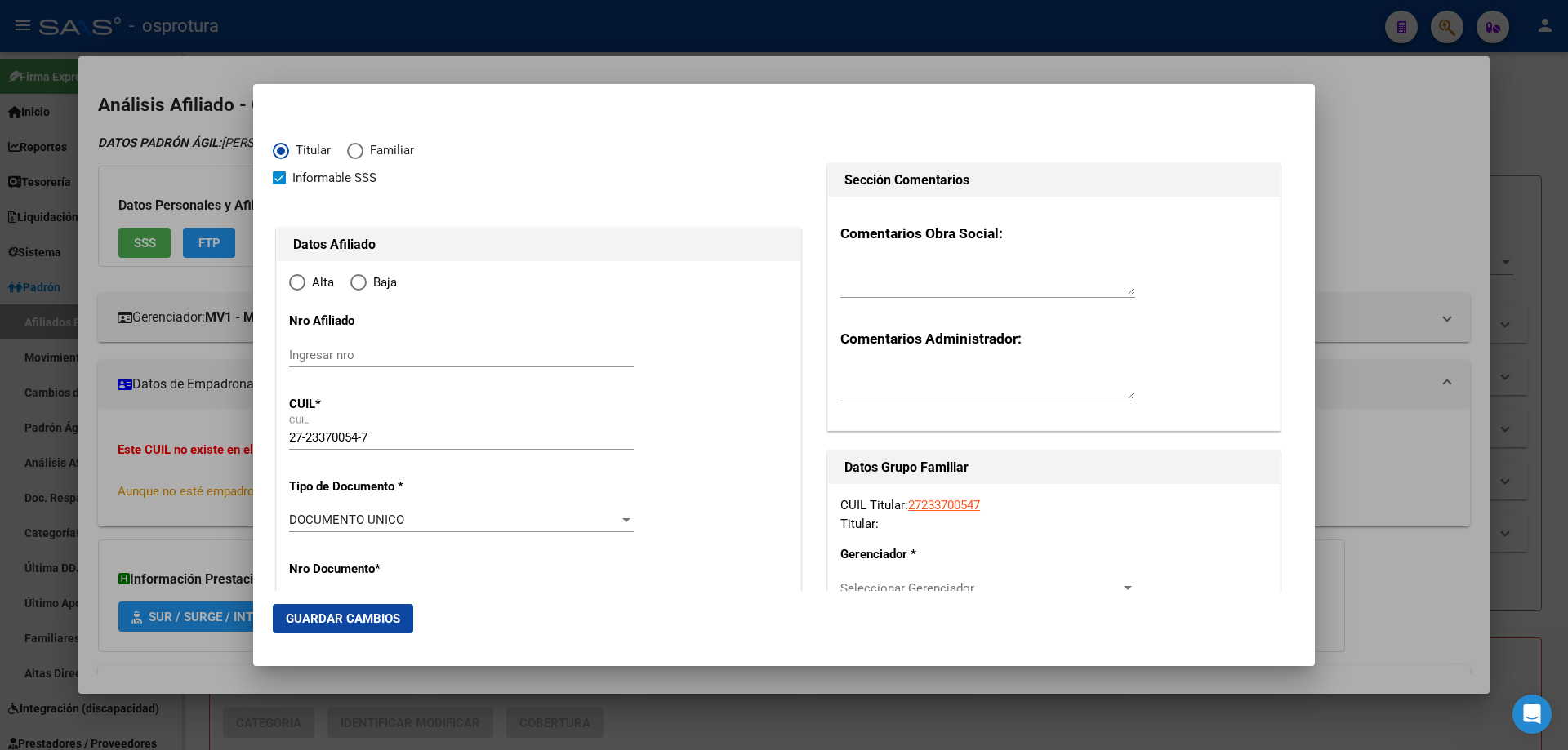
type input "[DATE]"
type input "LANUS"
type input "1824"
type input "[PERSON_NAME]"
type input "3911"
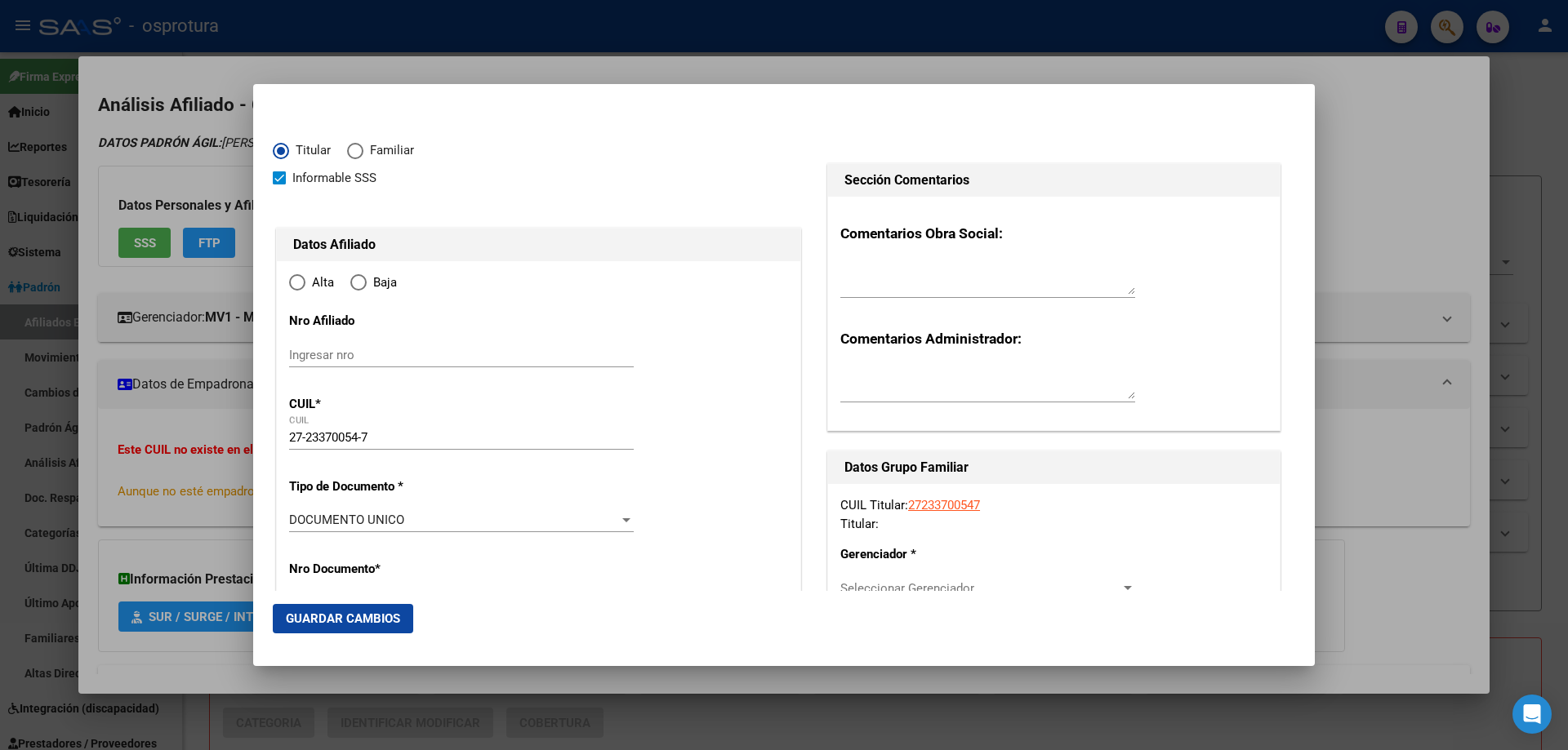
type input "0"
type input "LANUS"
click at [291, 525] on input "Ingresar fecha" at bounding box center [462, 525] width 345 height 26
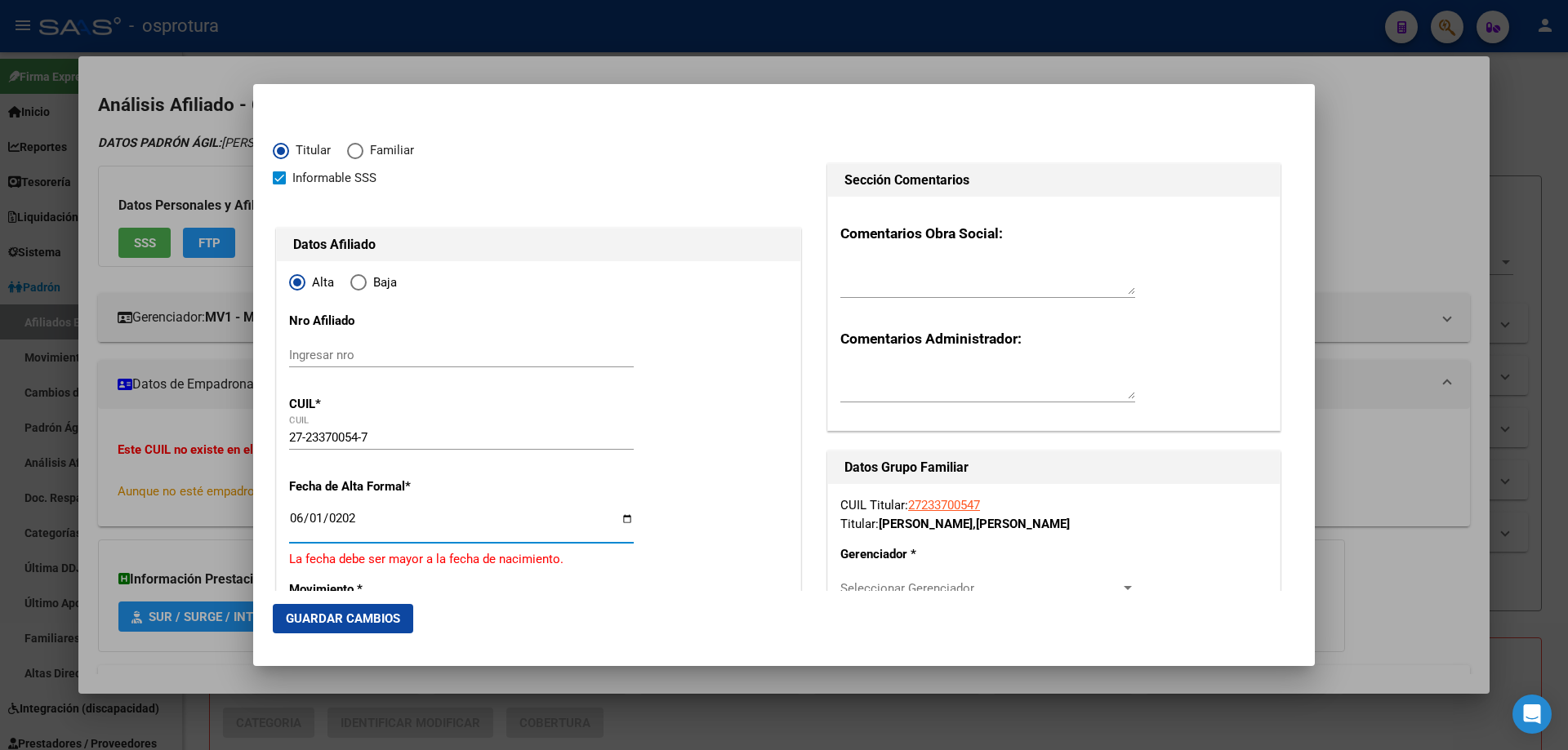
type input "[DATE]"
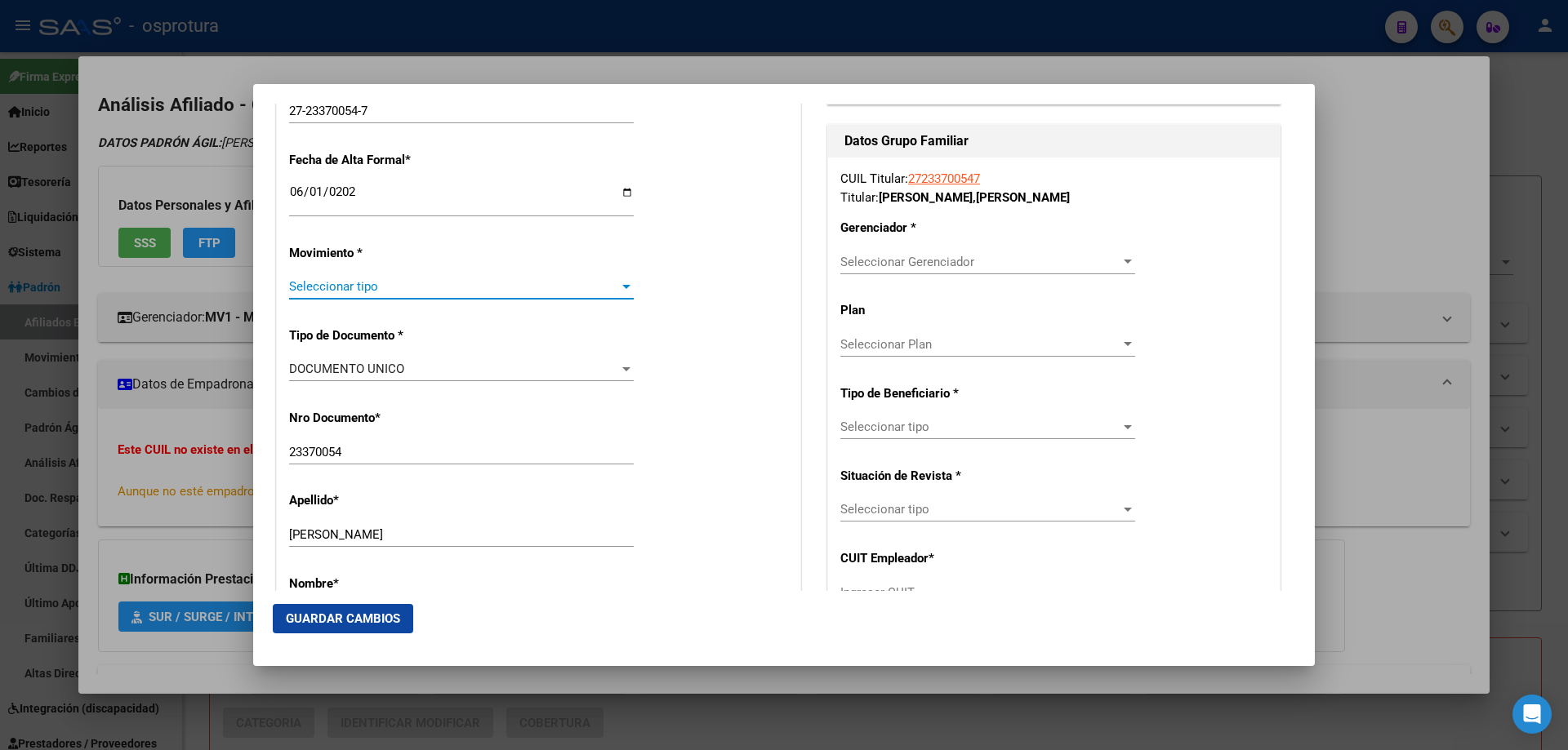
click at [352, 290] on span "Seleccionar tipo" at bounding box center [454, 287] width 330 height 15
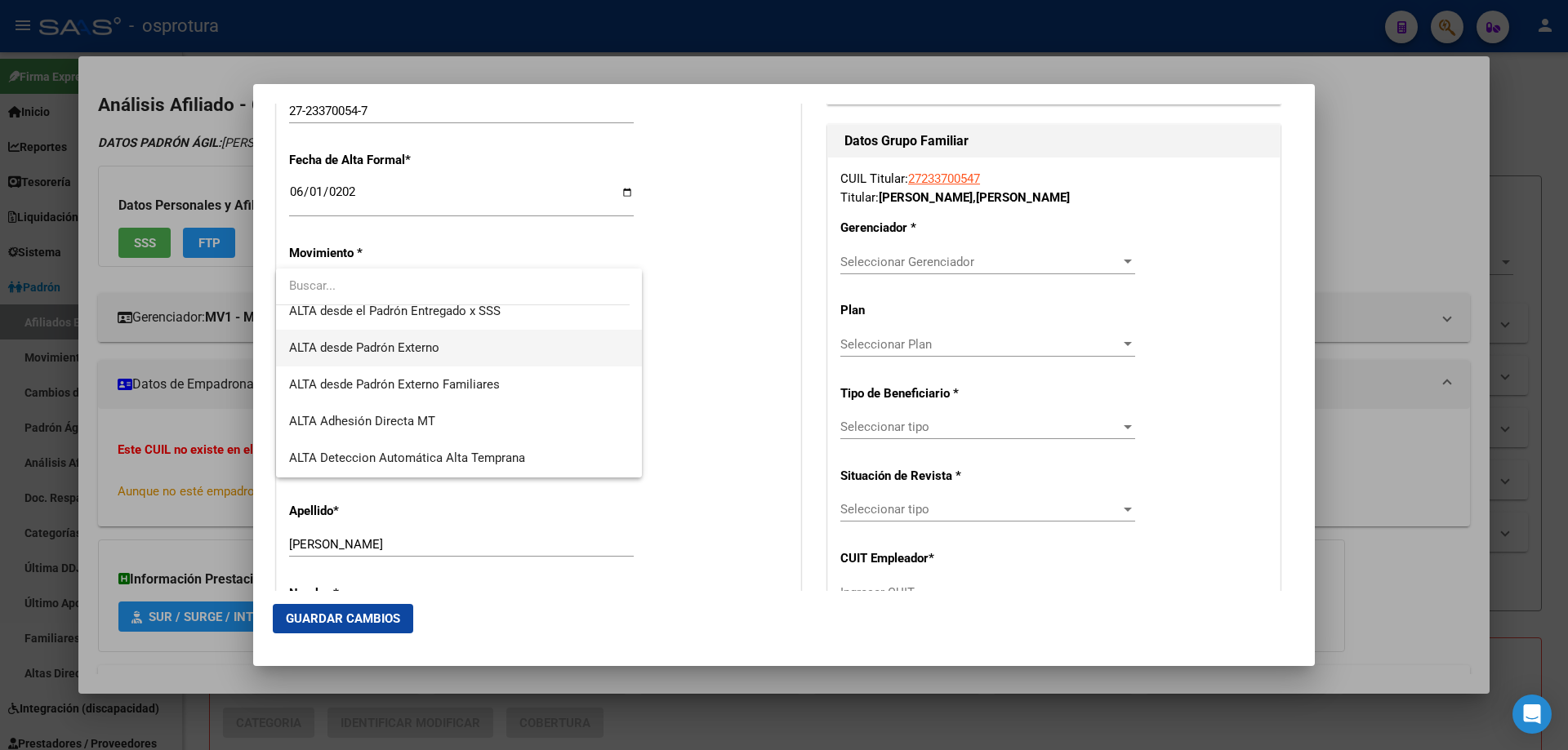
scroll to position [408, 0]
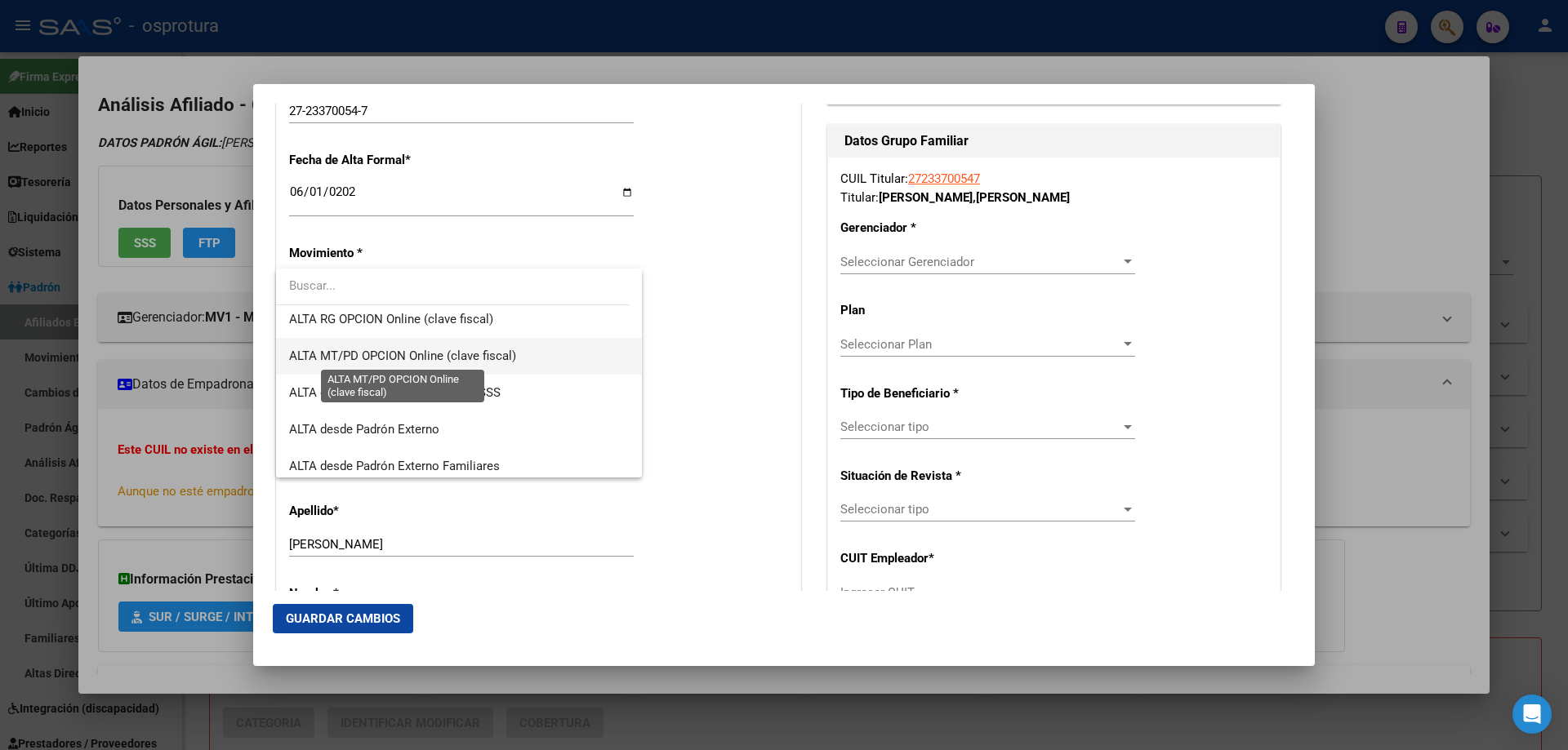
click at [370, 362] on span "ALTA MT/PD OPCION Online (clave fiscal)" at bounding box center [403, 356] width 227 height 15
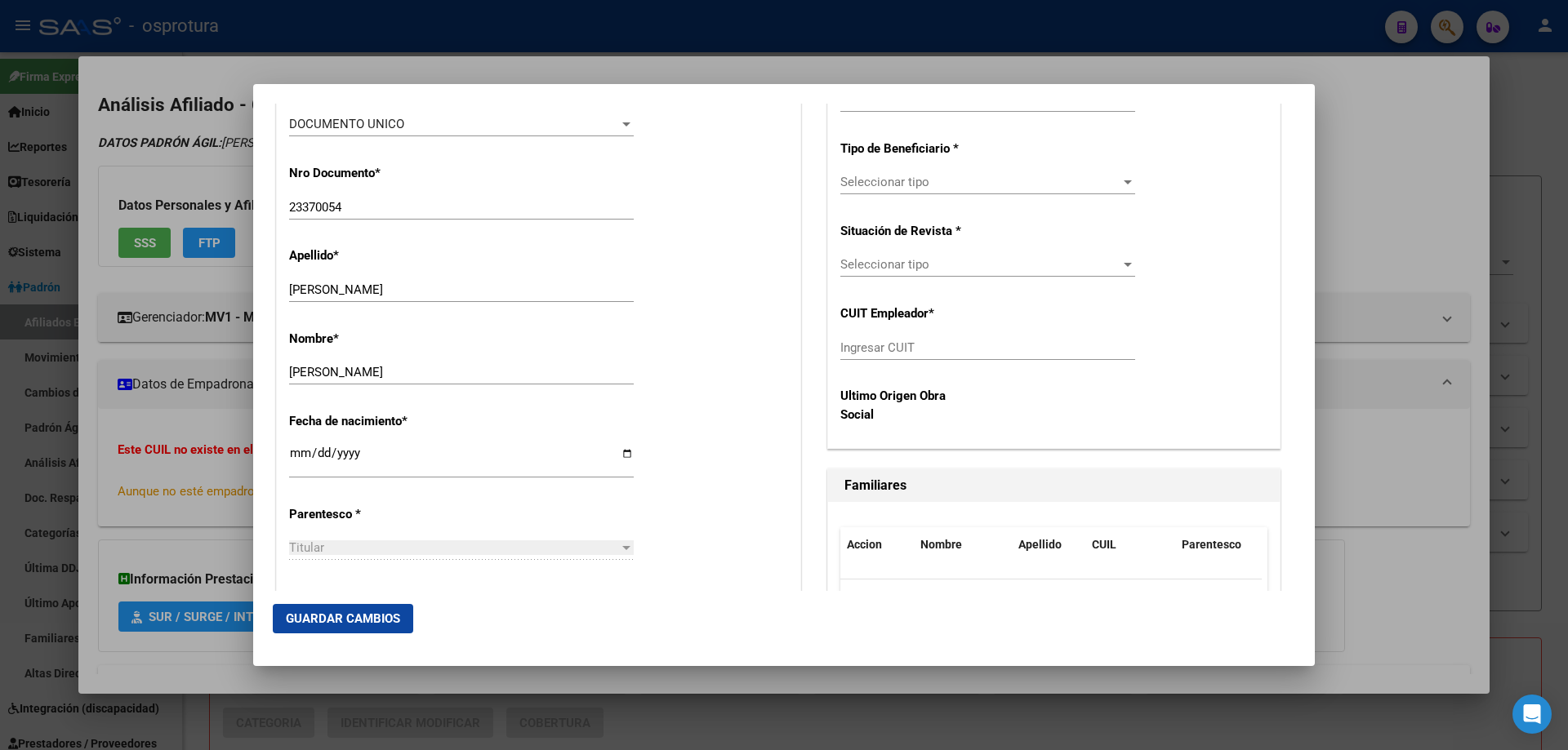
scroll to position [653, 0]
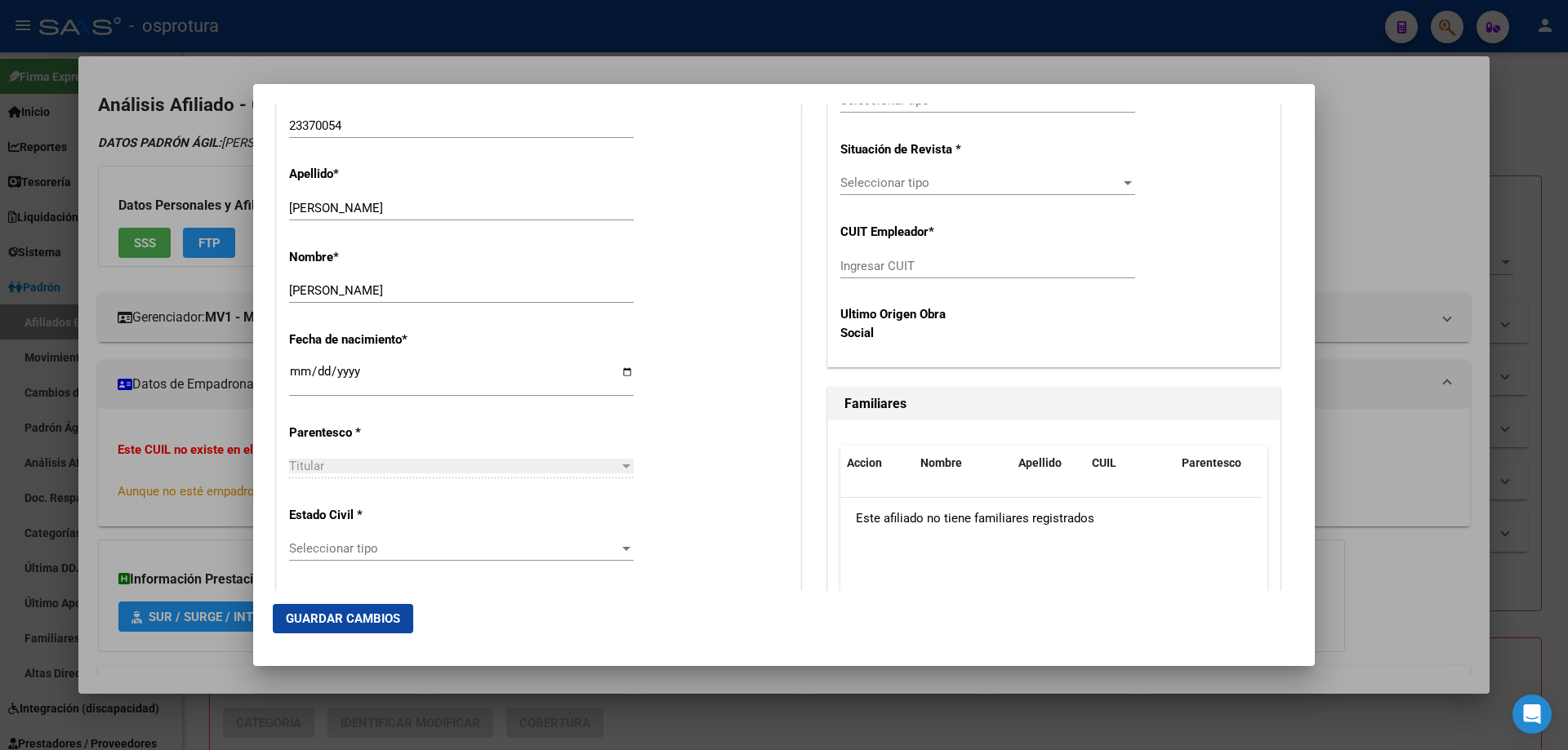
click at [409, 554] on span "Seleccionar tipo" at bounding box center [454, 548] width 330 height 15
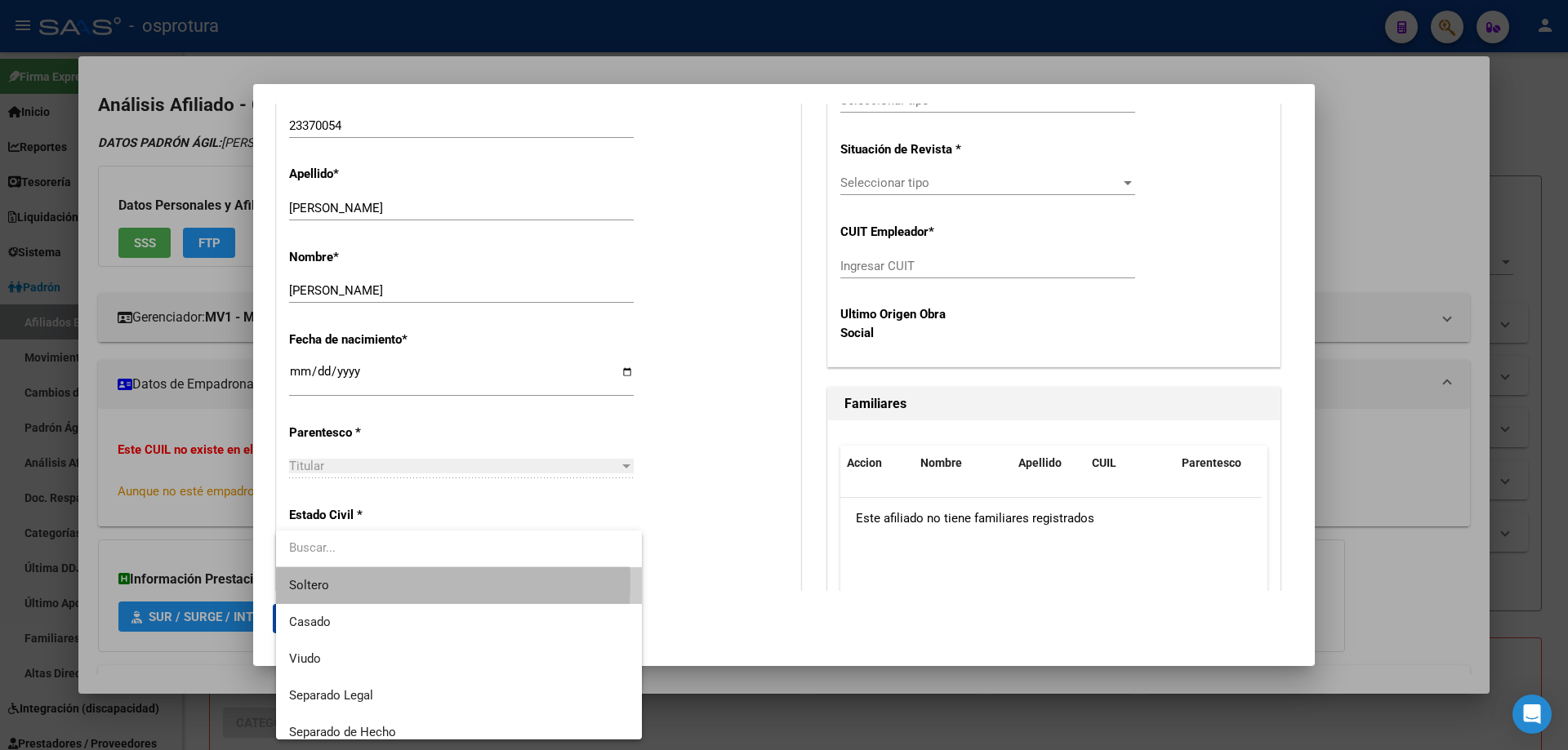
click at [405, 583] on span "Soltero" at bounding box center [459, 586] width 340 height 37
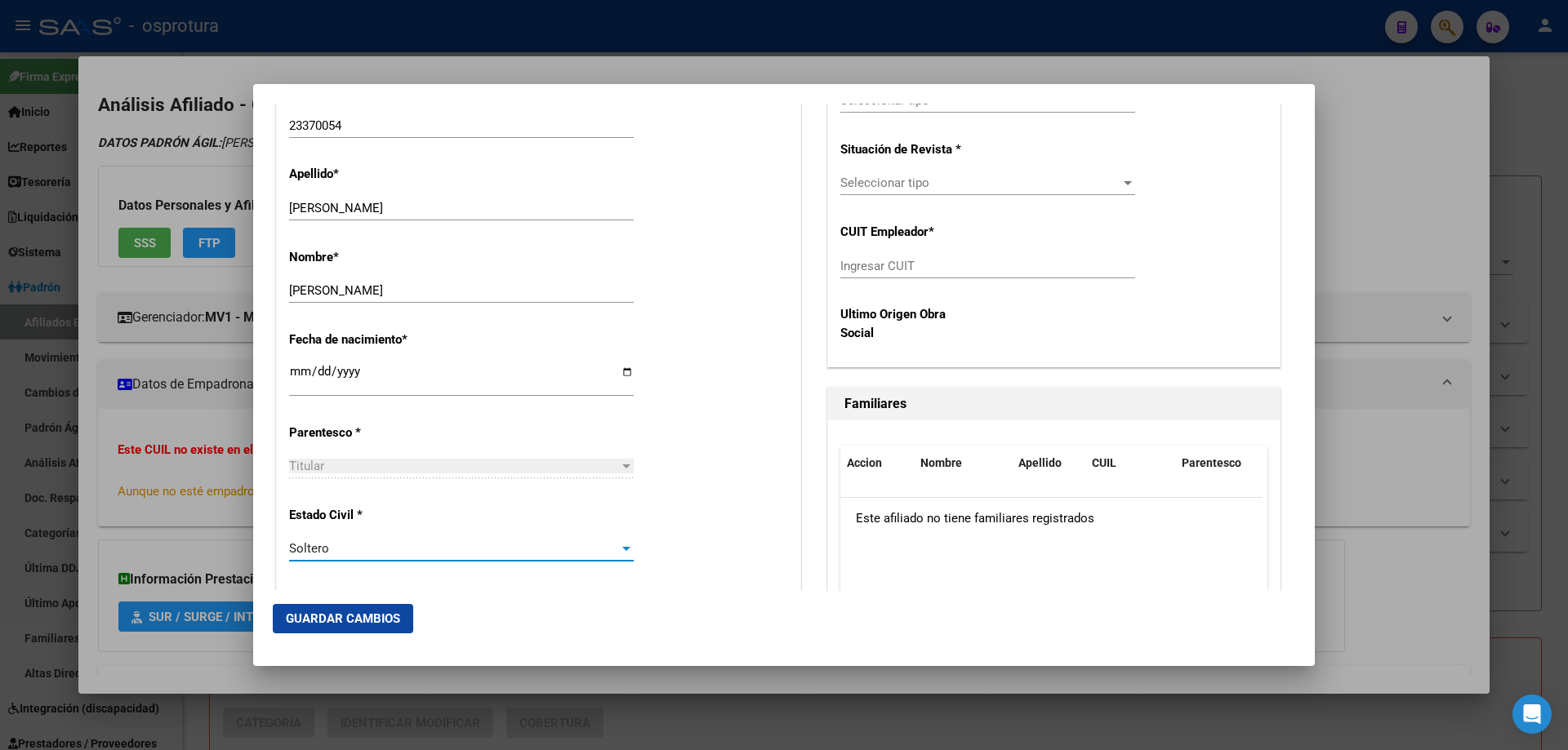
scroll to position [408, 0]
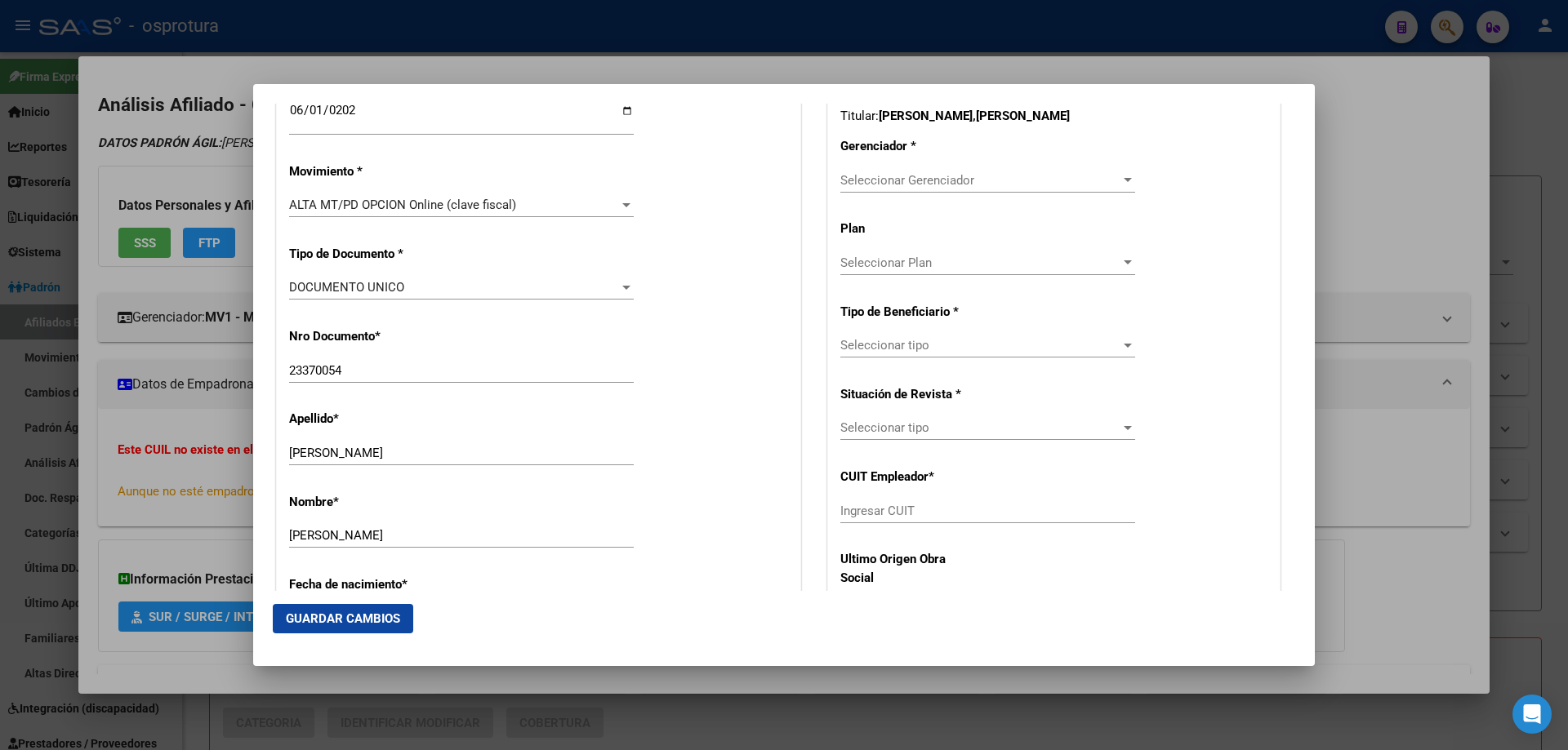
click at [942, 178] on span "Seleccionar Gerenciador" at bounding box center [981, 181] width 280 height 15
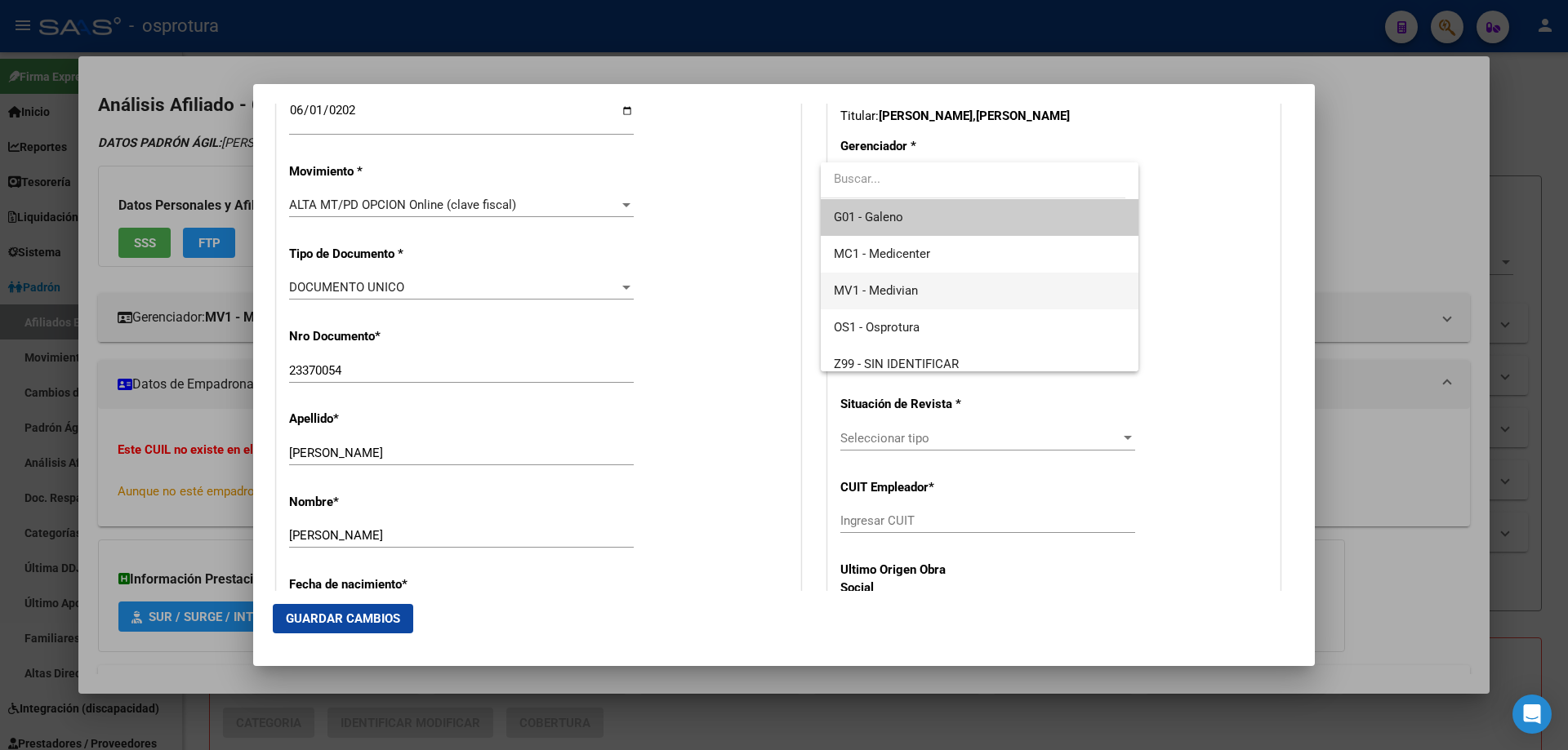
click at [931, 287] on span "MV1 - Medivian" at bounding box center [979, 291] width 290 height 37
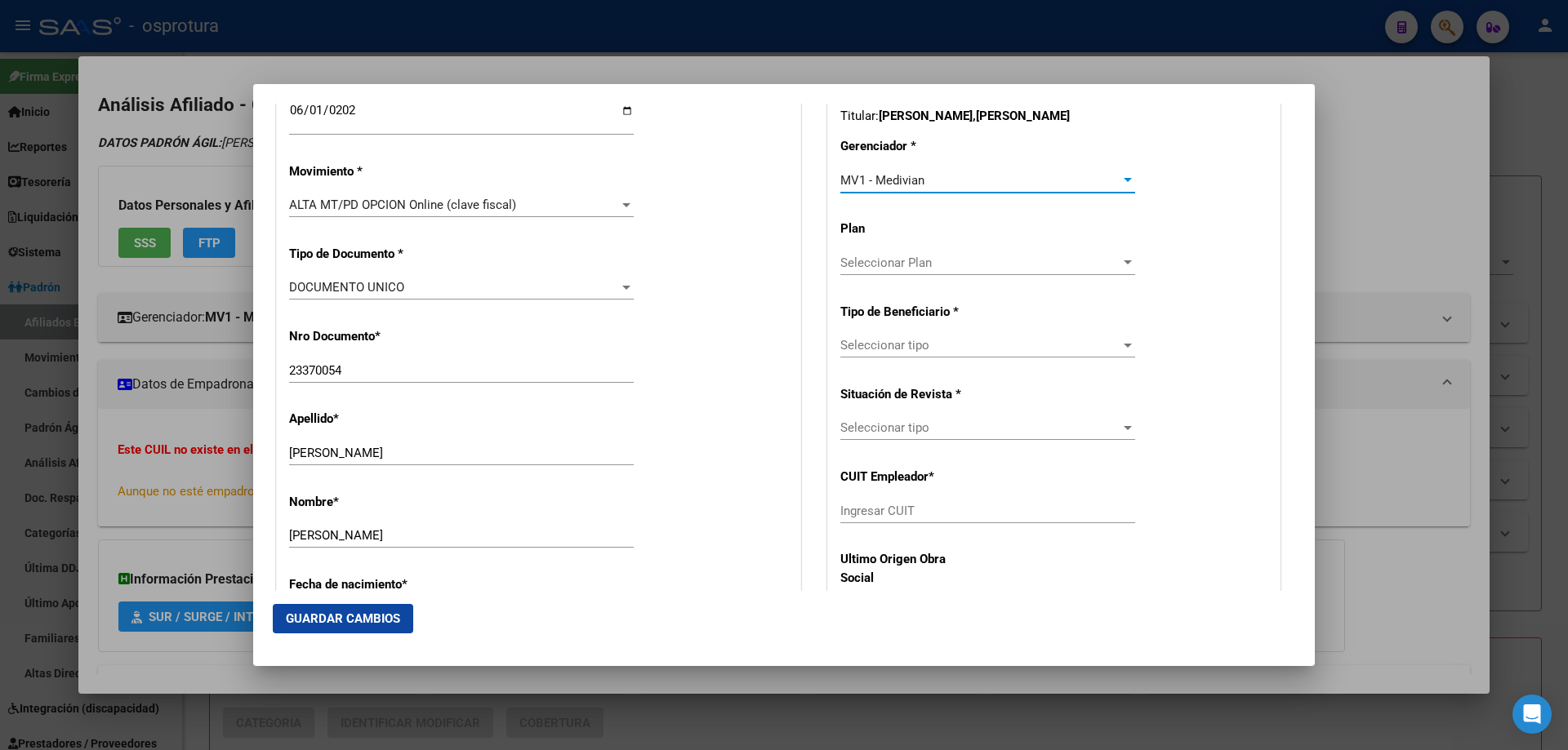
click at [904, 349] on span "Seleccionar tipo" at bounding box center [981, 346] width 280 height 15
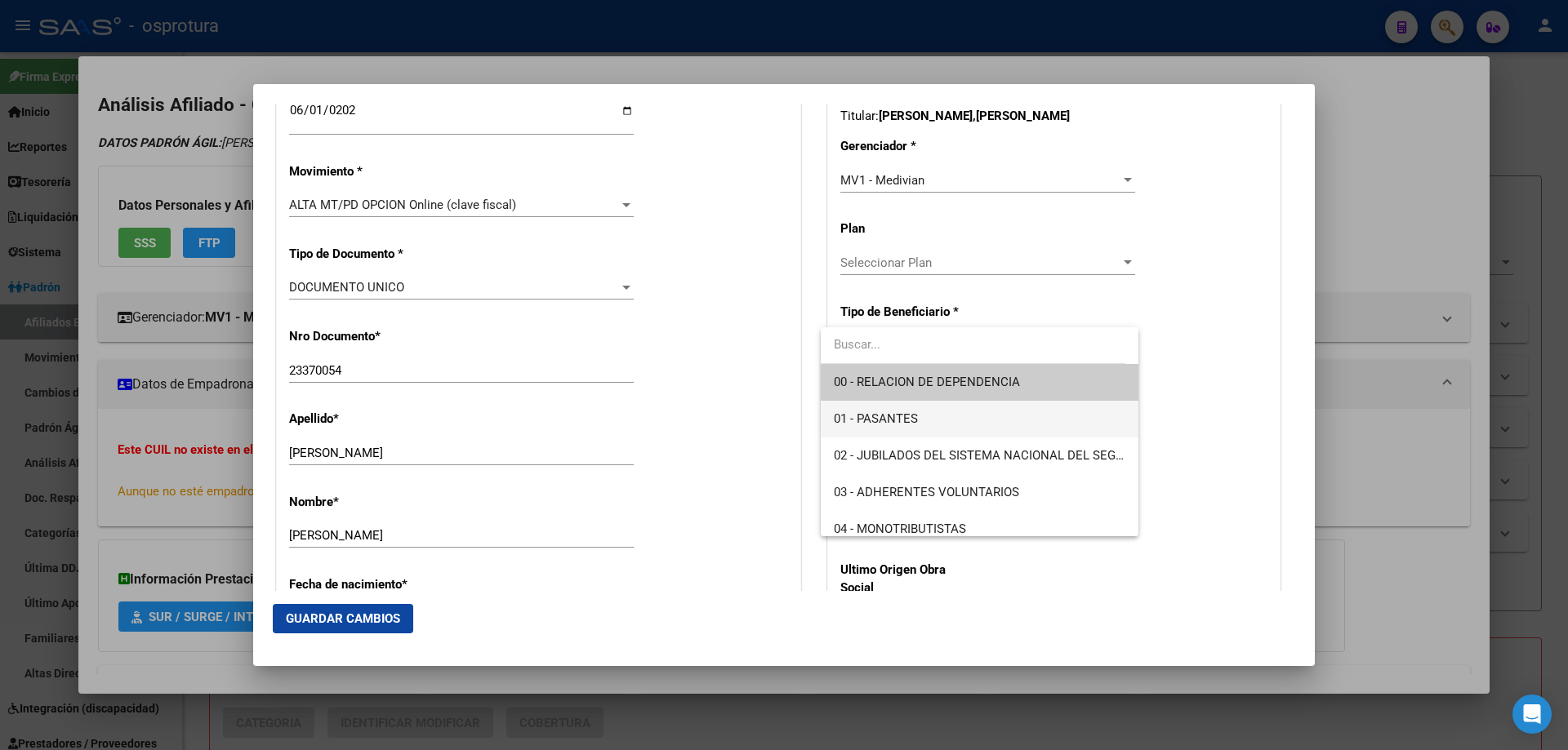
scroll to position [163, 0]
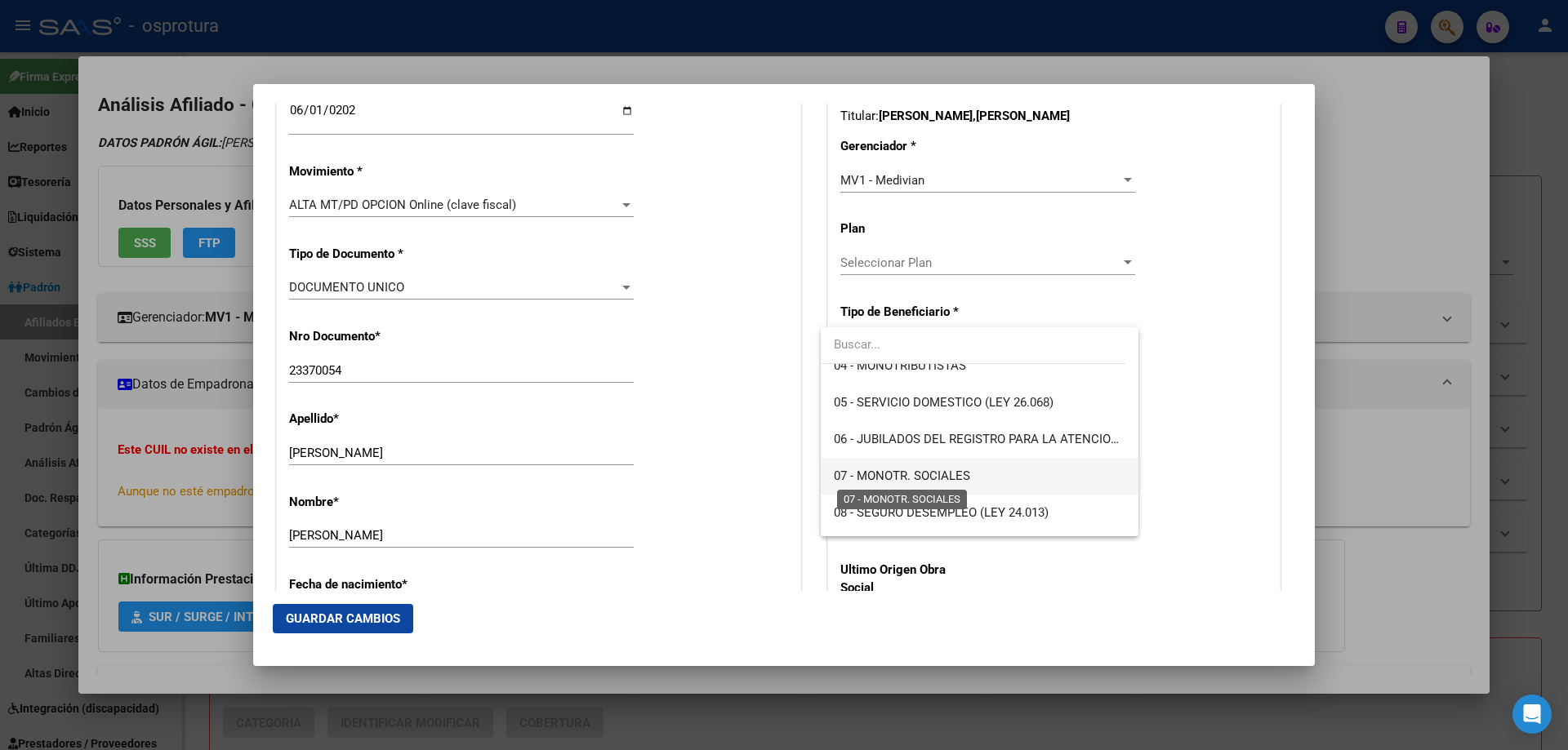
click at [896, 483] on span "07 - MONOTR. SOCIALES" at bounding box center [902, 476] width 136 height 15
type input "27-23370054-7"
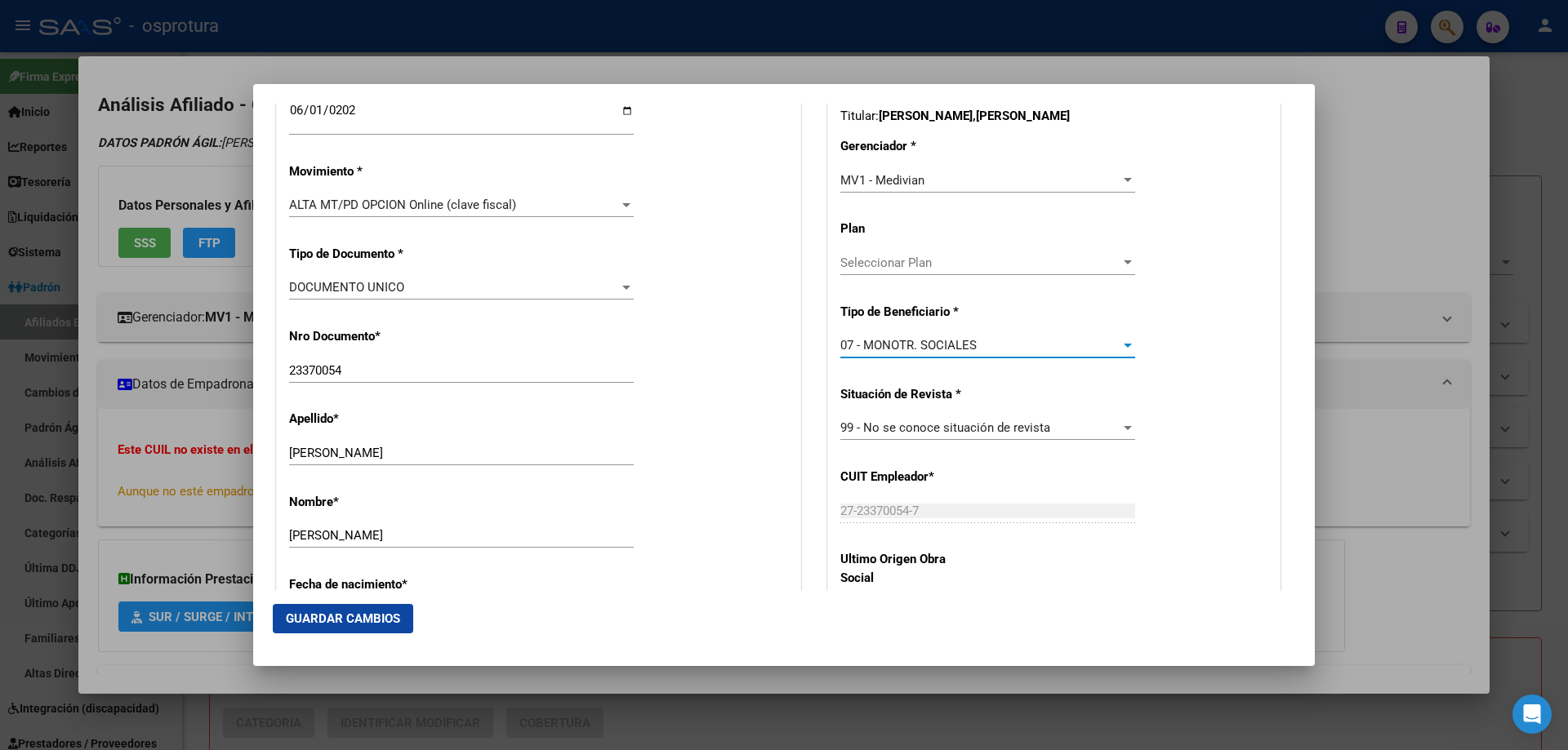
click at [384, 626] on span "Guardar Cambios" at bounding box center [343, 619] width 114 height 15
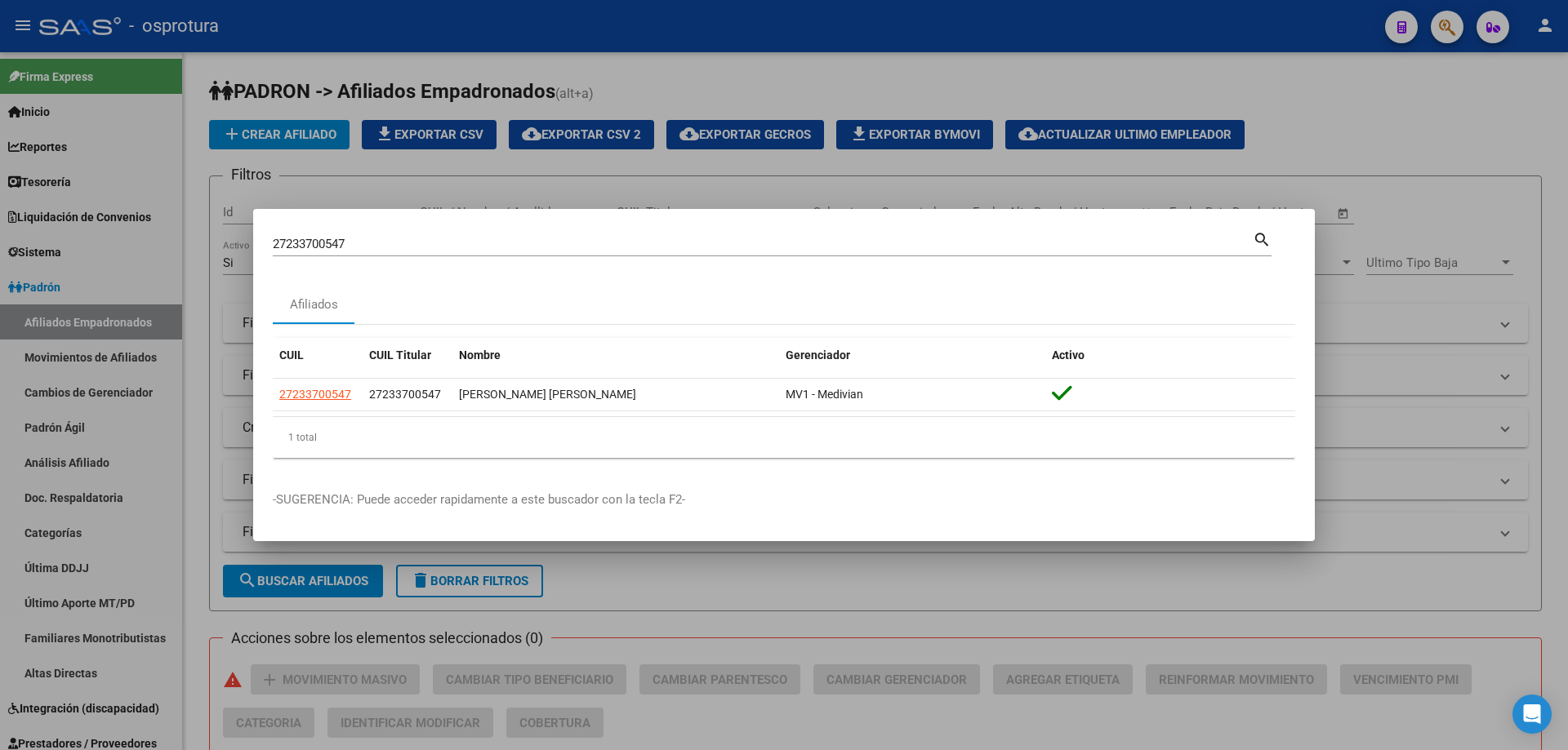
click at [613, 252] on input "27233700547" at bounding box center [762, 244] width 980 height 15
paste input "-23388002-2"
type input "27233880022"
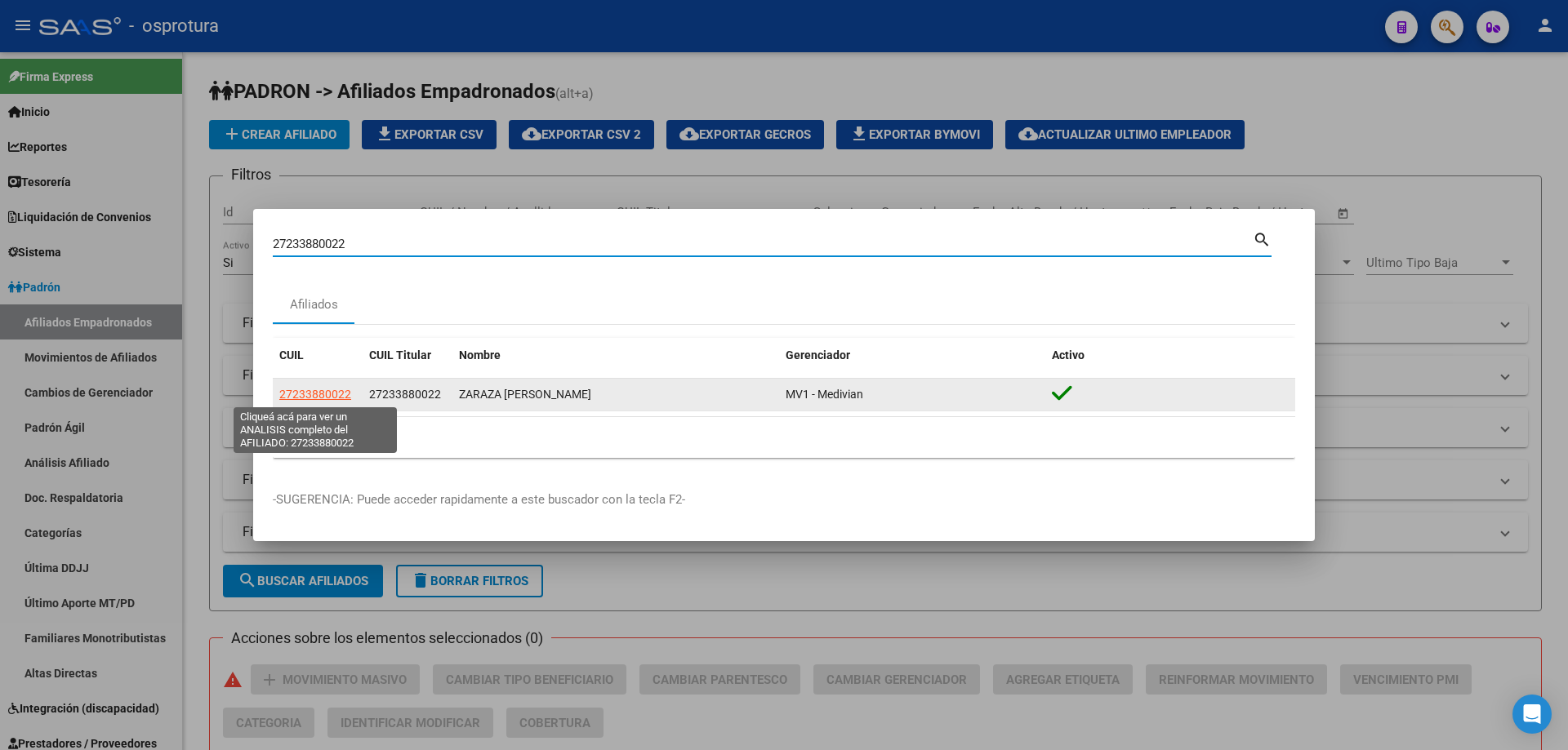
click at [319, 393] on span "27233880022" at bounding box center [315, 394] width 72 height 13
type textarea "27233880022"
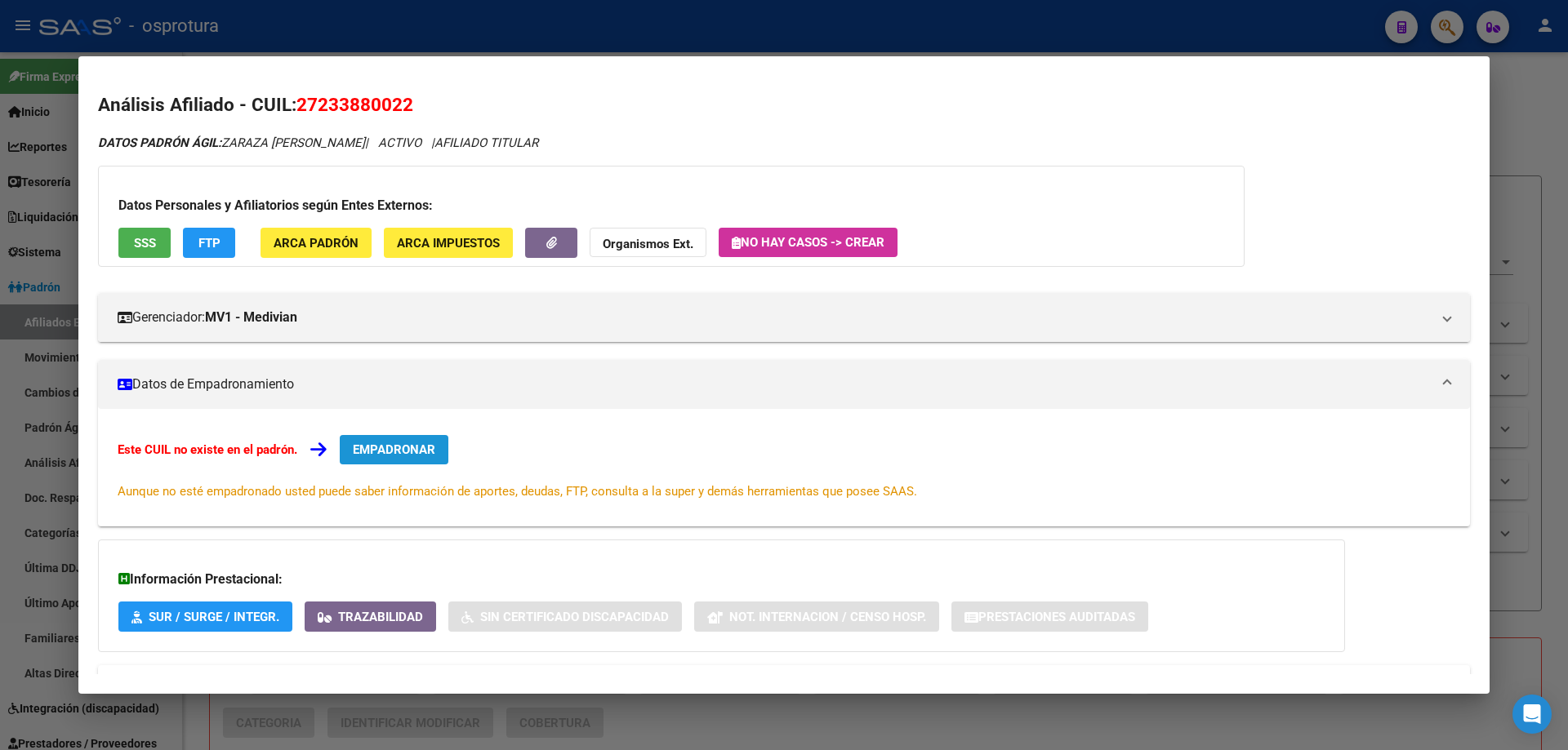
click at [396, 451] on span "EMPADRONAR" at bounding box center [394, 450] width 82 height 15
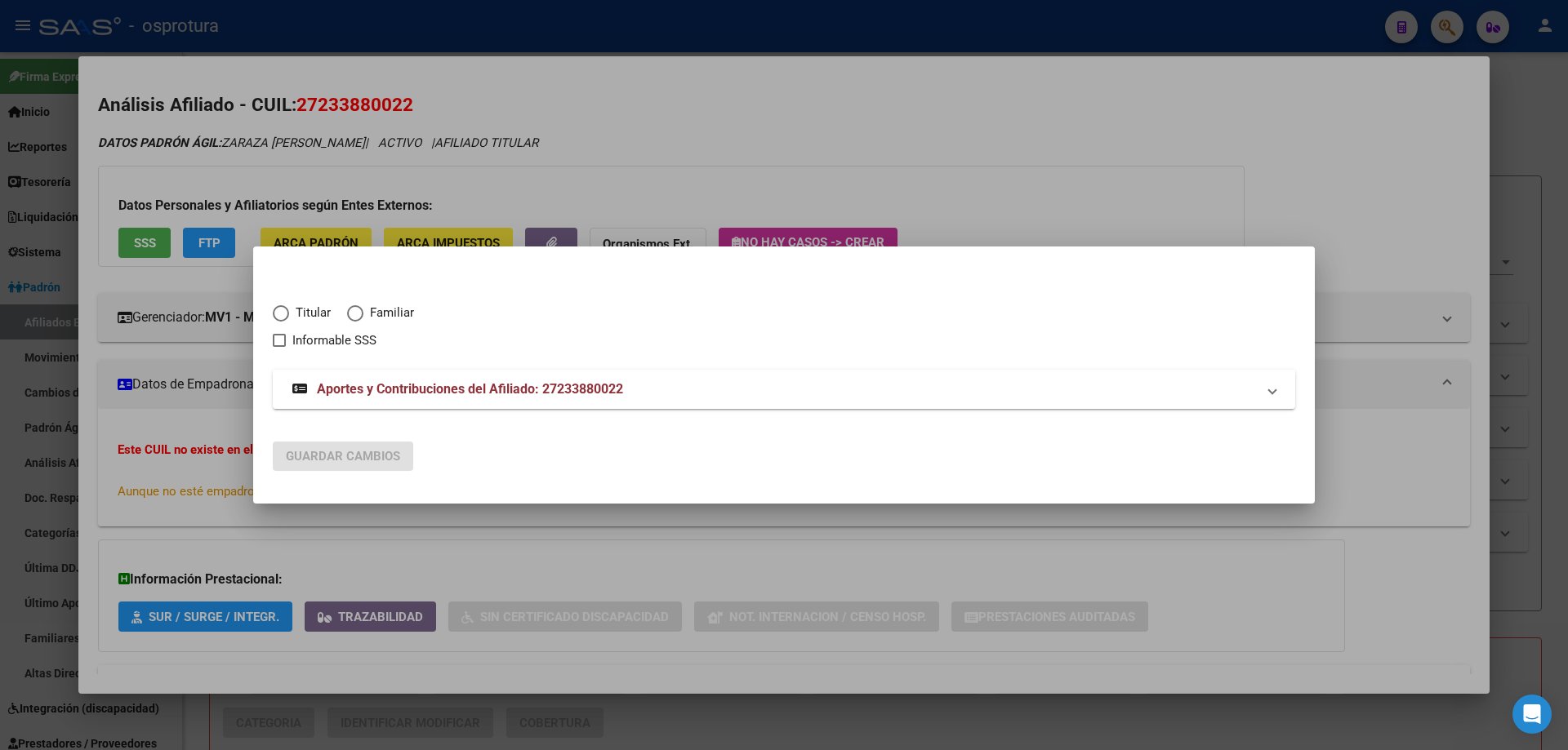
click at [289, 314] on span "Elija una opción" at bounding box center [281, 313] width 17 height 17
click at [289, 314] on input "Titular" at bounding box center [281, 313] width 17 height 17
radio input "true"
checkbox input "true"
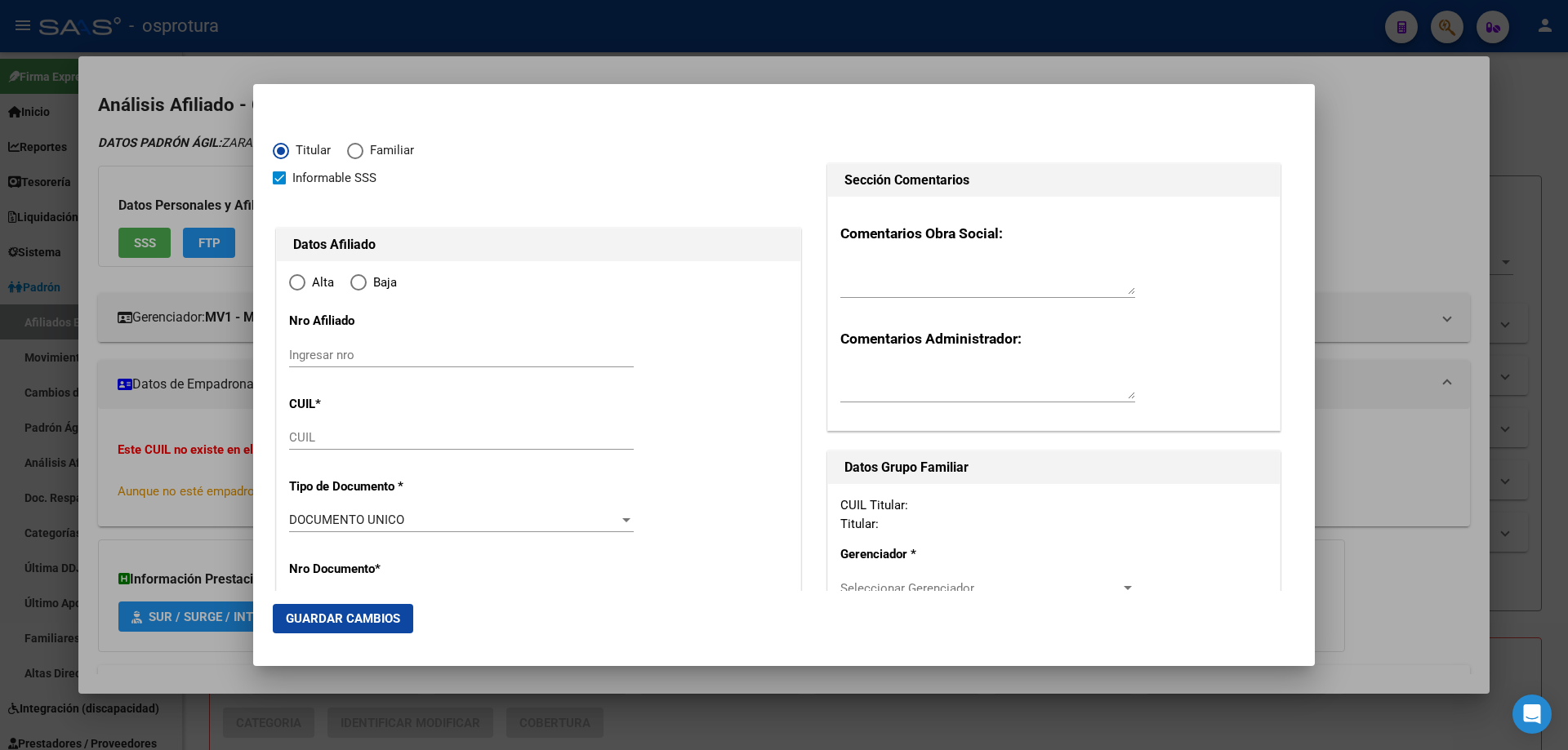
type input "27-23388002-2"
type input "23388002"
type input "ZARAZA"
type input "[PERSON_NAME]"
type input "[DATE]"
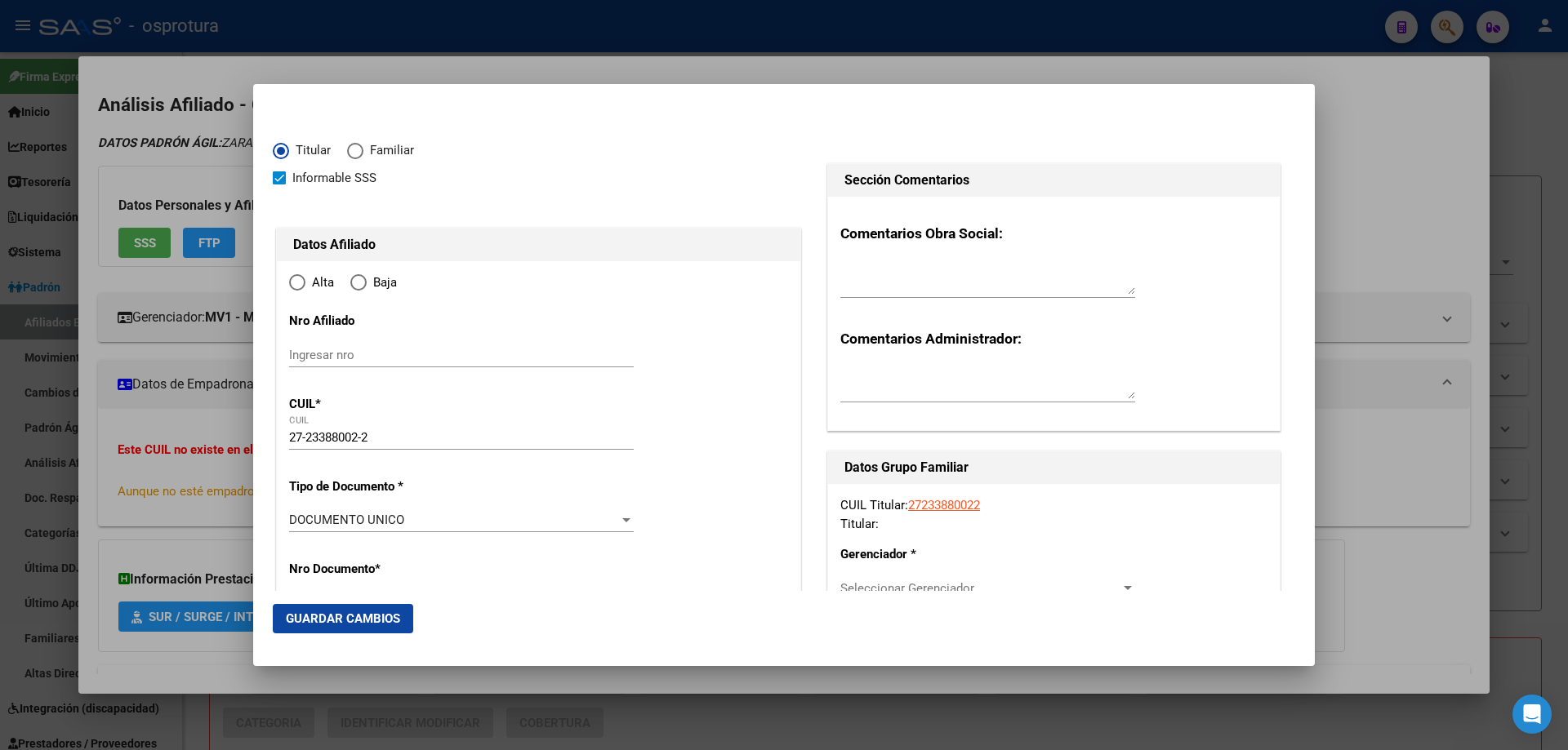
type input "PILAR"
type input "1629"
type input "[PERSON_NAME]"
type input "1245"
radio input "true"
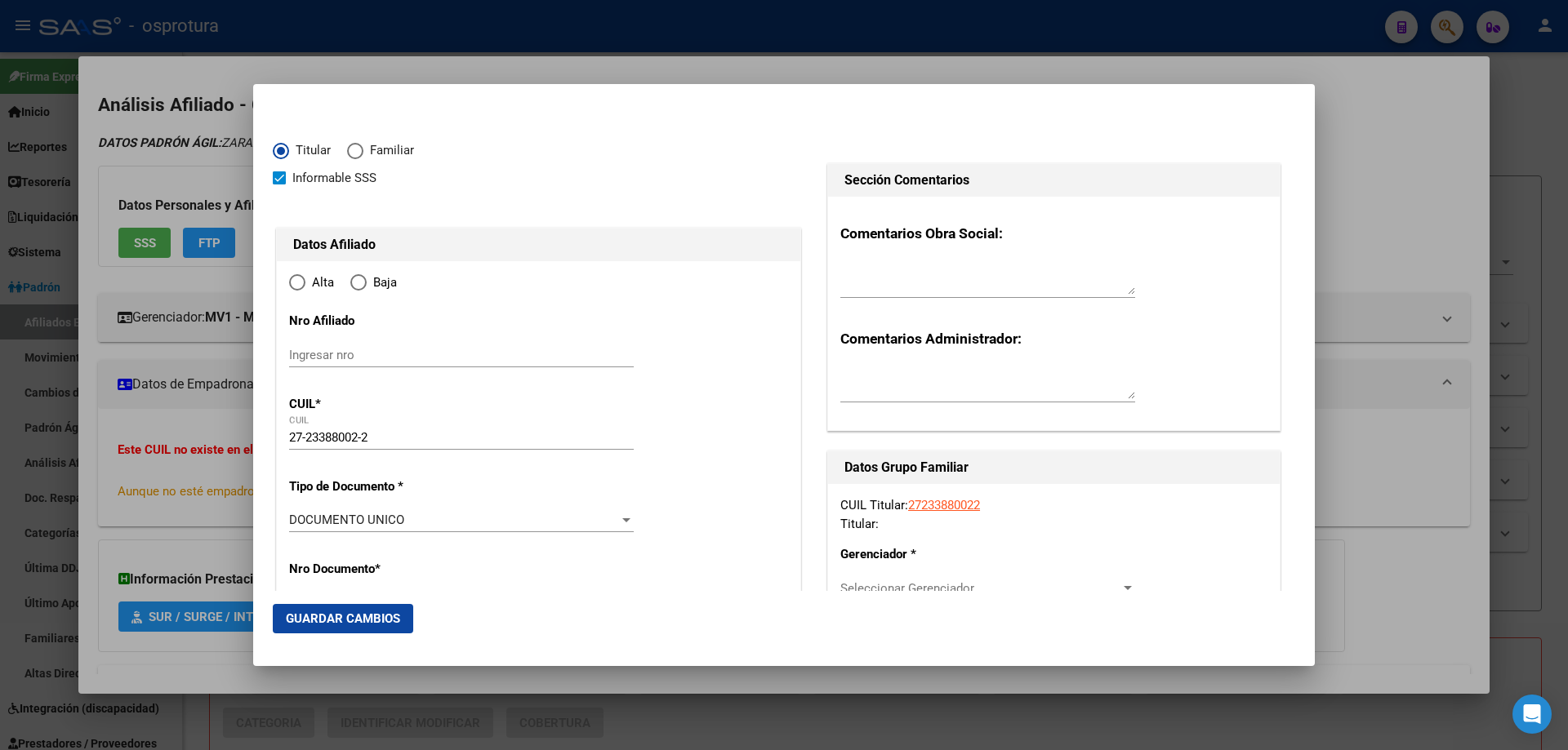
type input "PILAR"
click at [298, 515] on input "Ingresar fecha" at bounding box center [462, 525] width 345 height 26
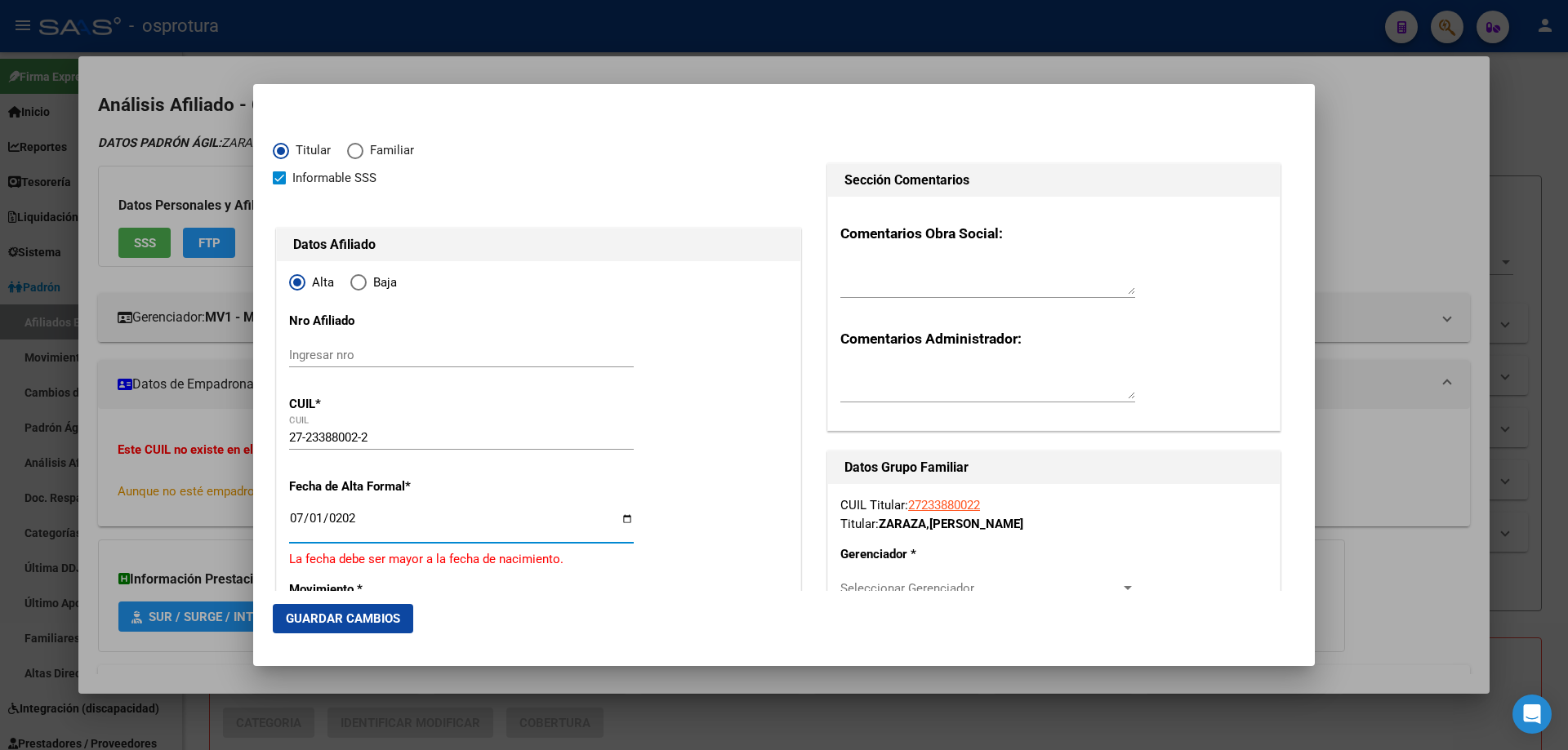
type input "[DATE]"
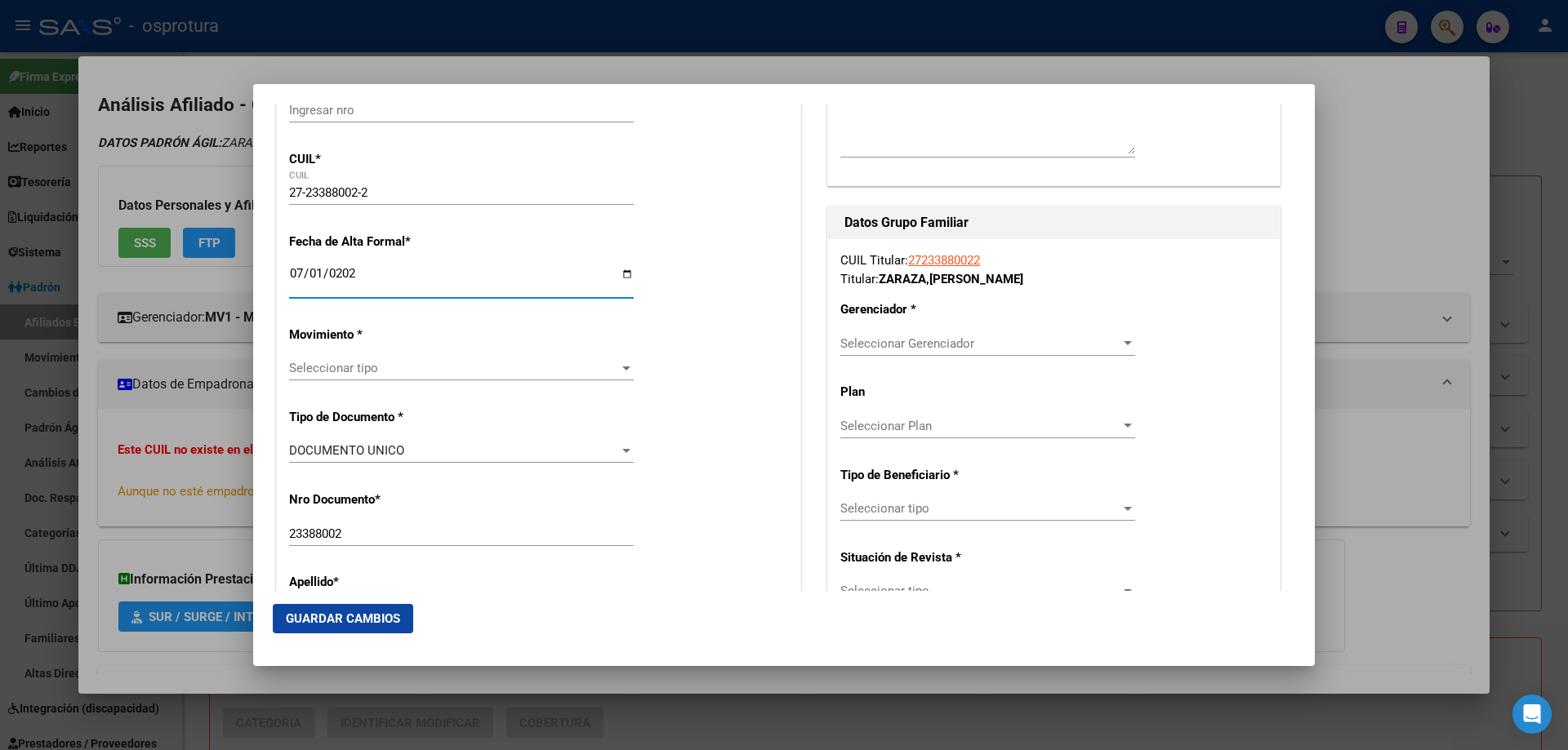
click at [370, 368] on span "Seleccionar tipo" at bounding box center [454, 369] width 330 height 15
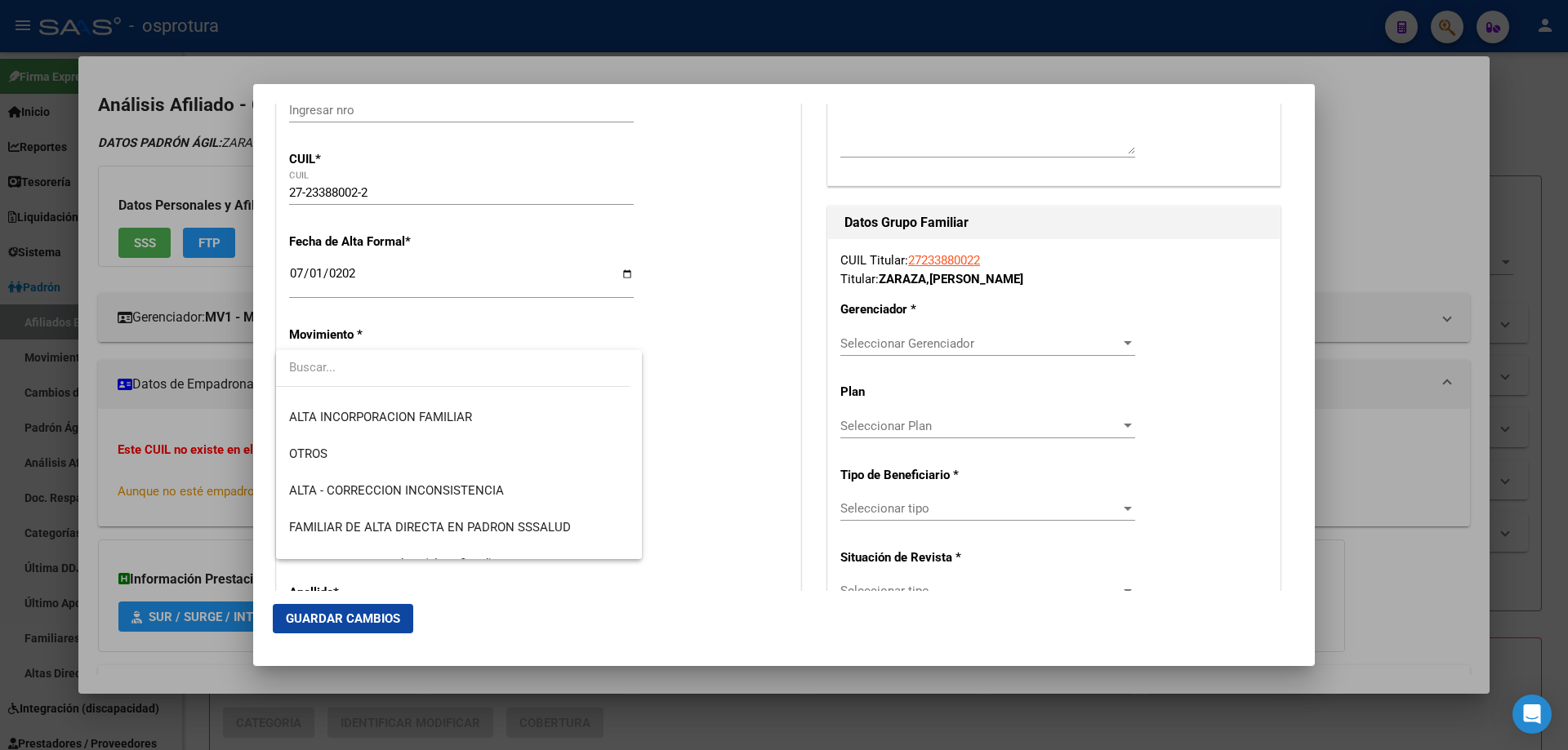
scroll to position [408, 0]
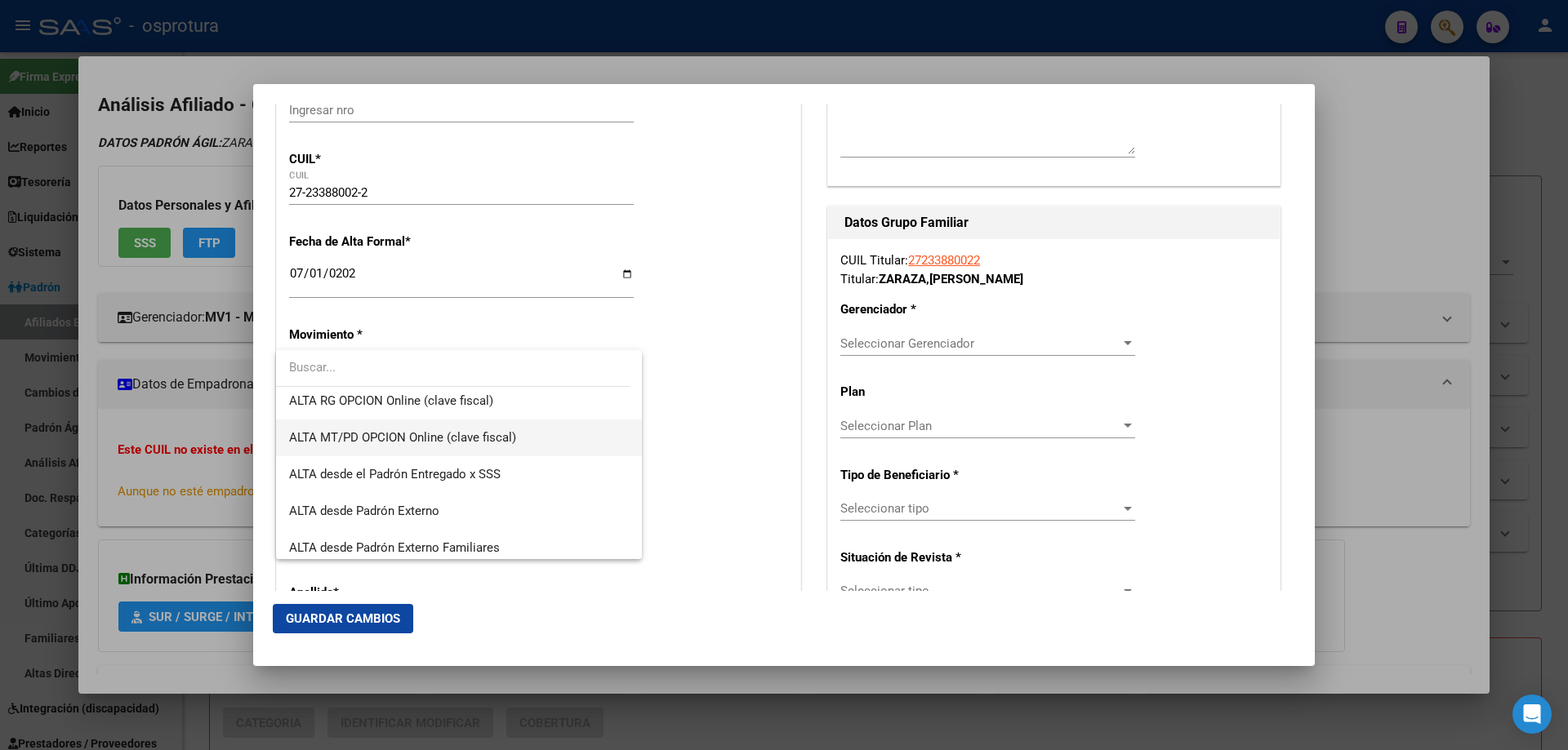
click at [401, 445] on span "ALTA MT/PD OPCION Online (clave fiscal)" at bounding box center [403, 438] width 227 height 15
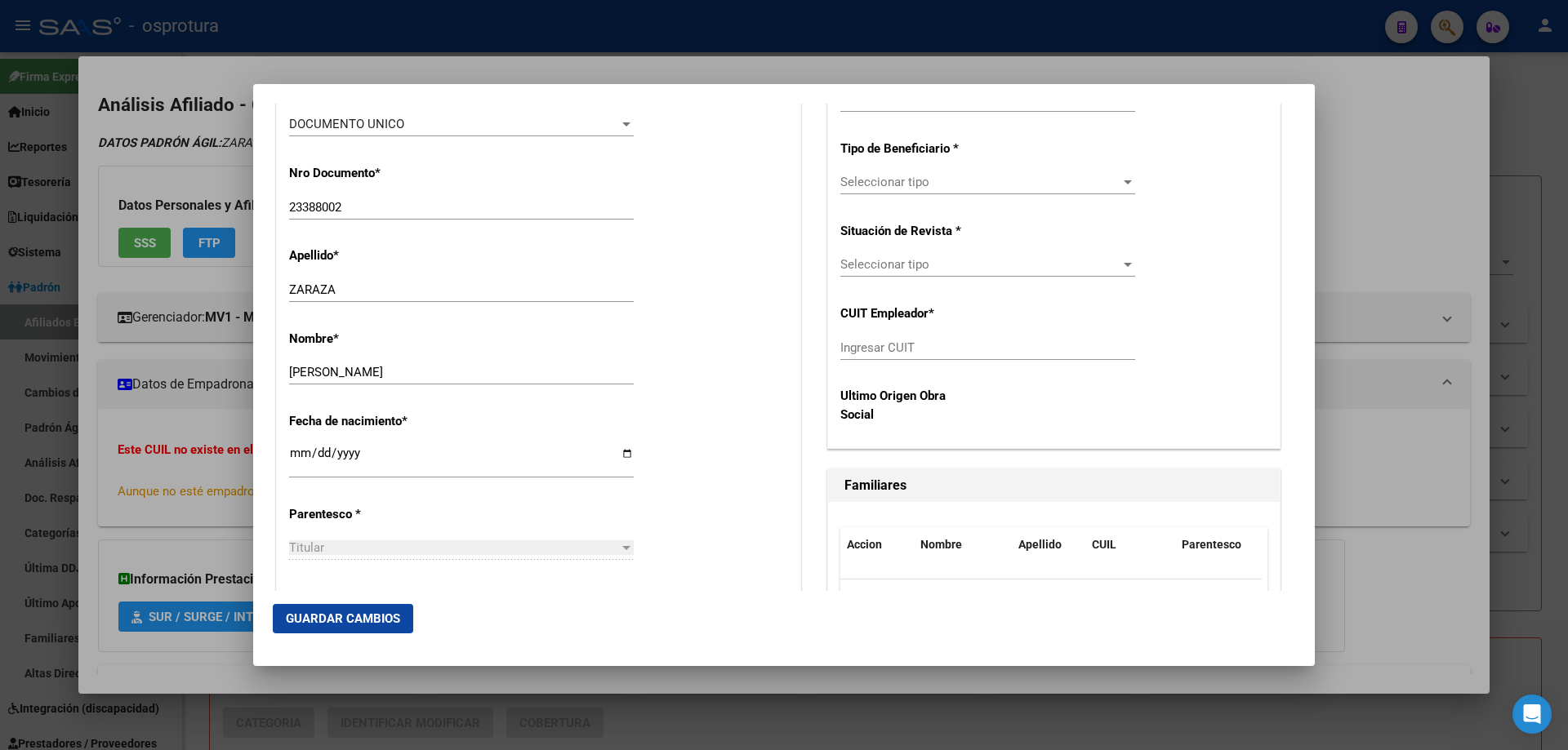
scroll to position [734, 0]
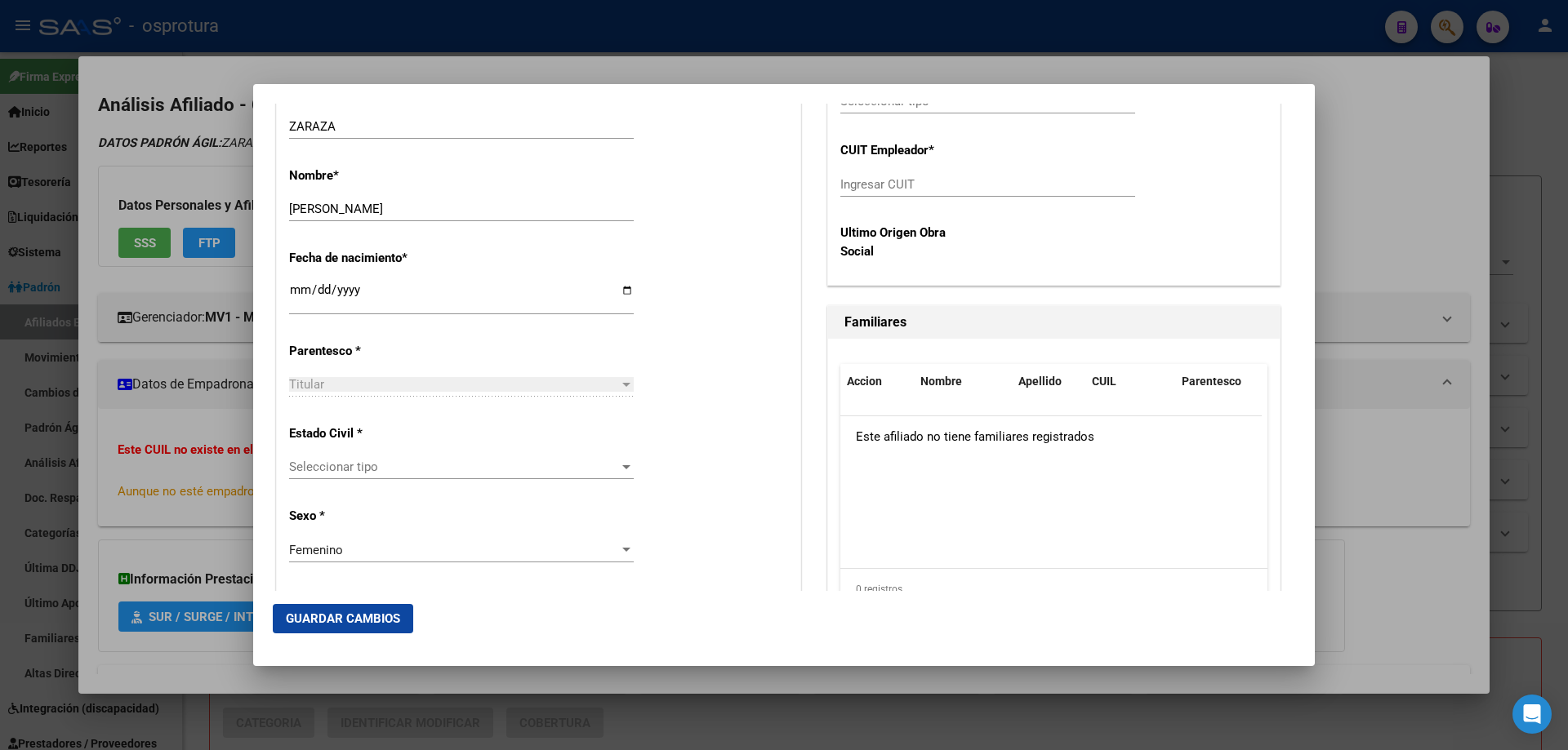
click at [352, 460] on span "Seleccionar tipo" at bounding box center [454, 467] width 330 height 15
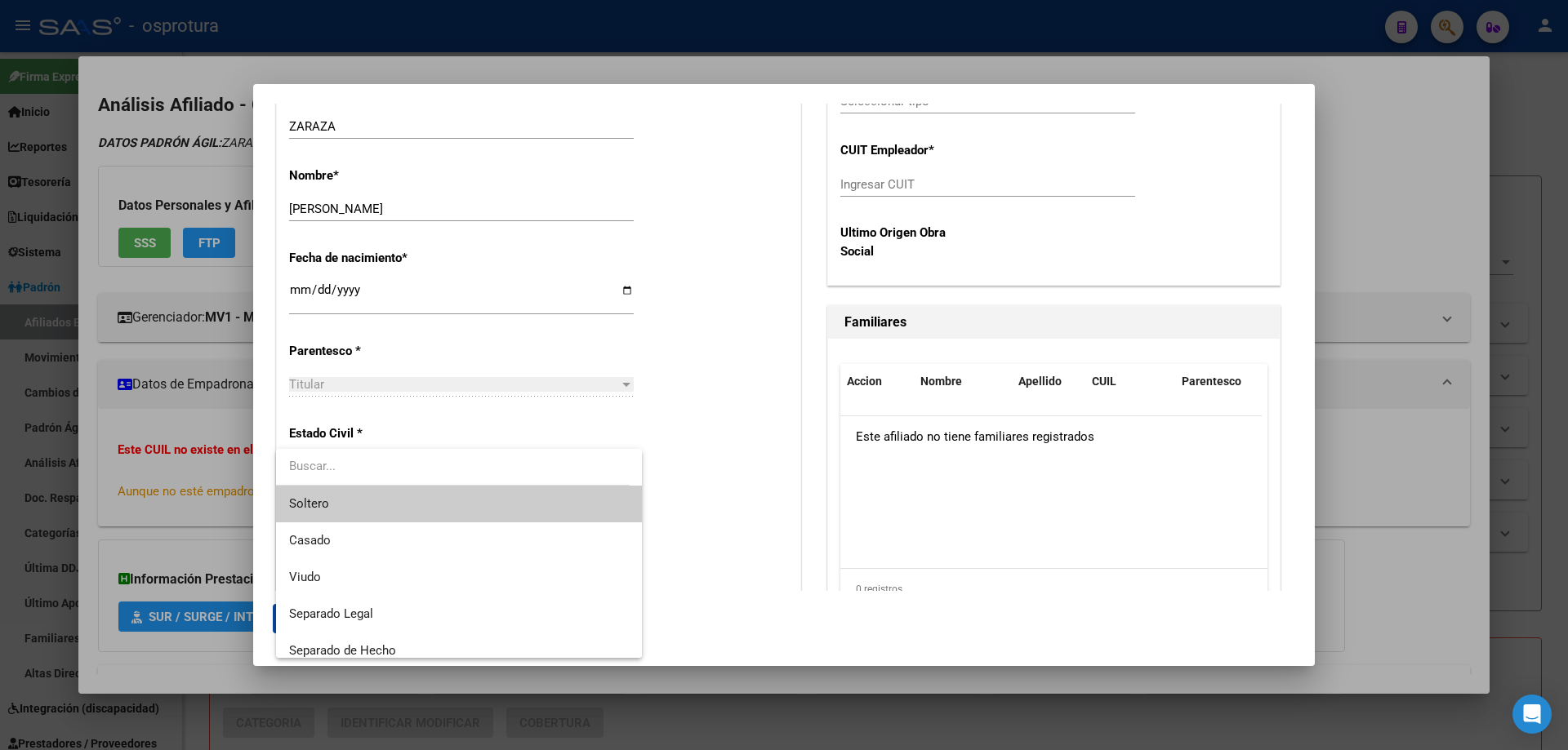
click at [359, 503] on span "Soltero" at bounding box center [459, 504] width 340 height 37
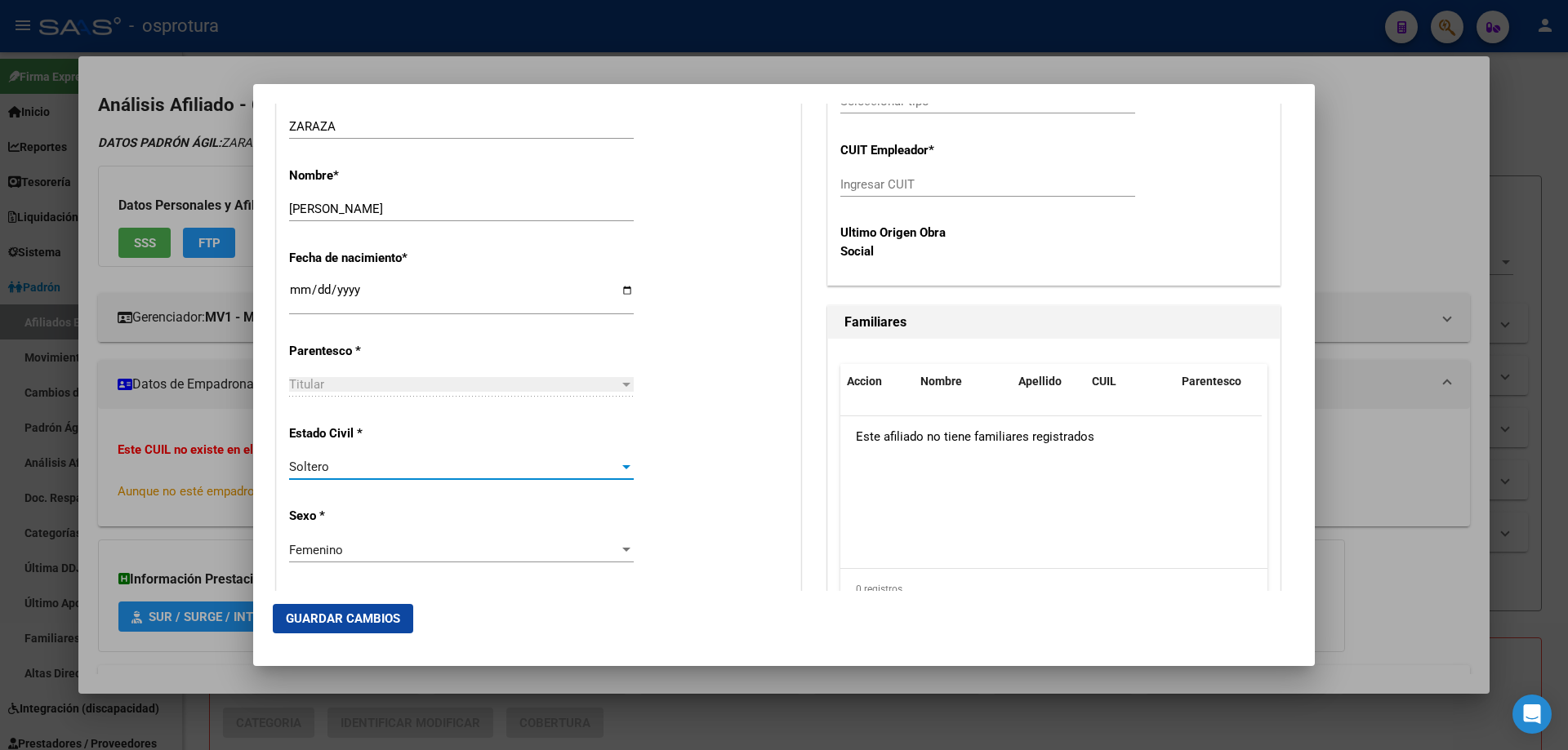
scroll to position [326, 0]
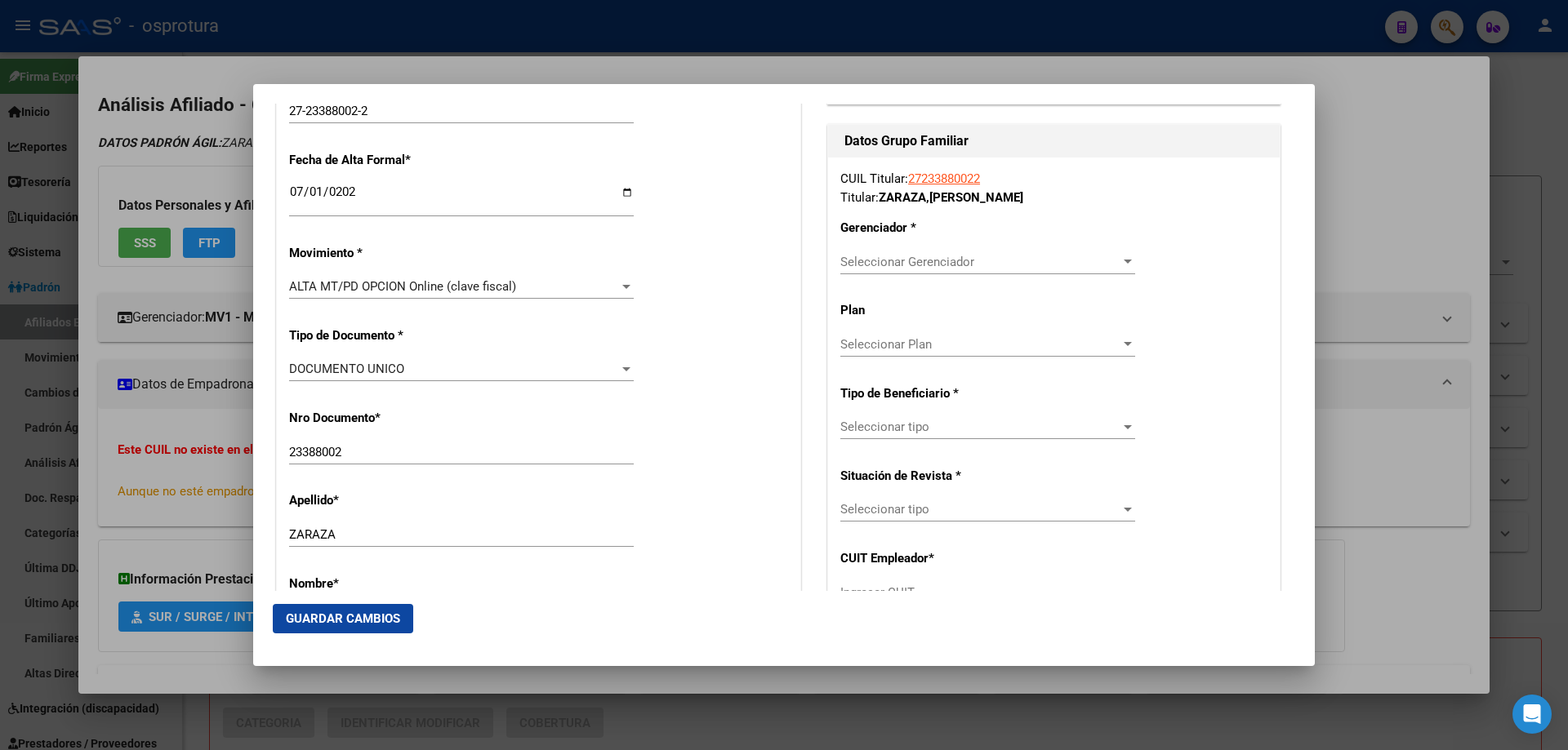
click at [902, 253] on div "Seleccionar Gerenciador Seleccionar Gerenciador" at bounding box center [988, 262] width 295 height 25
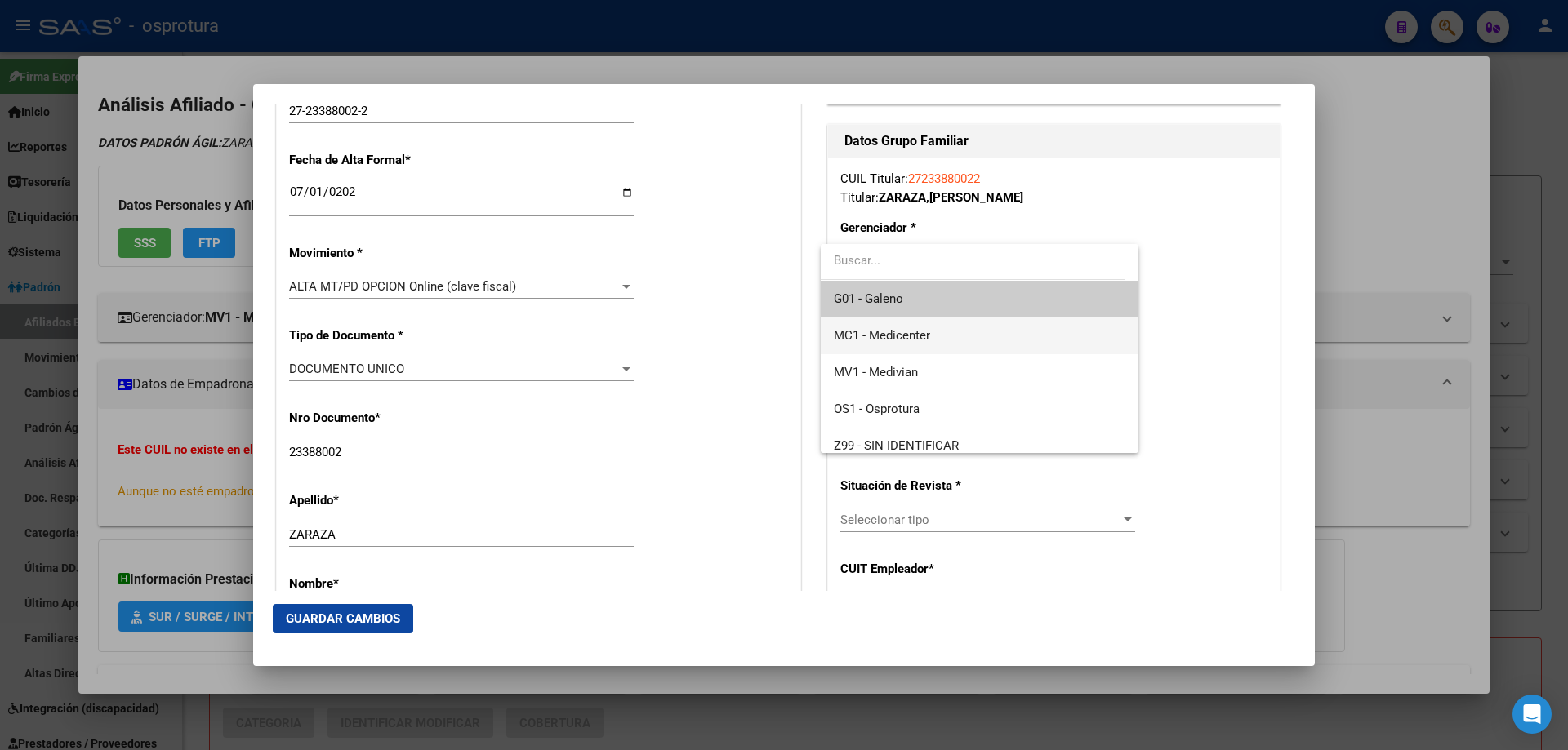
scroll to position [11, 0]
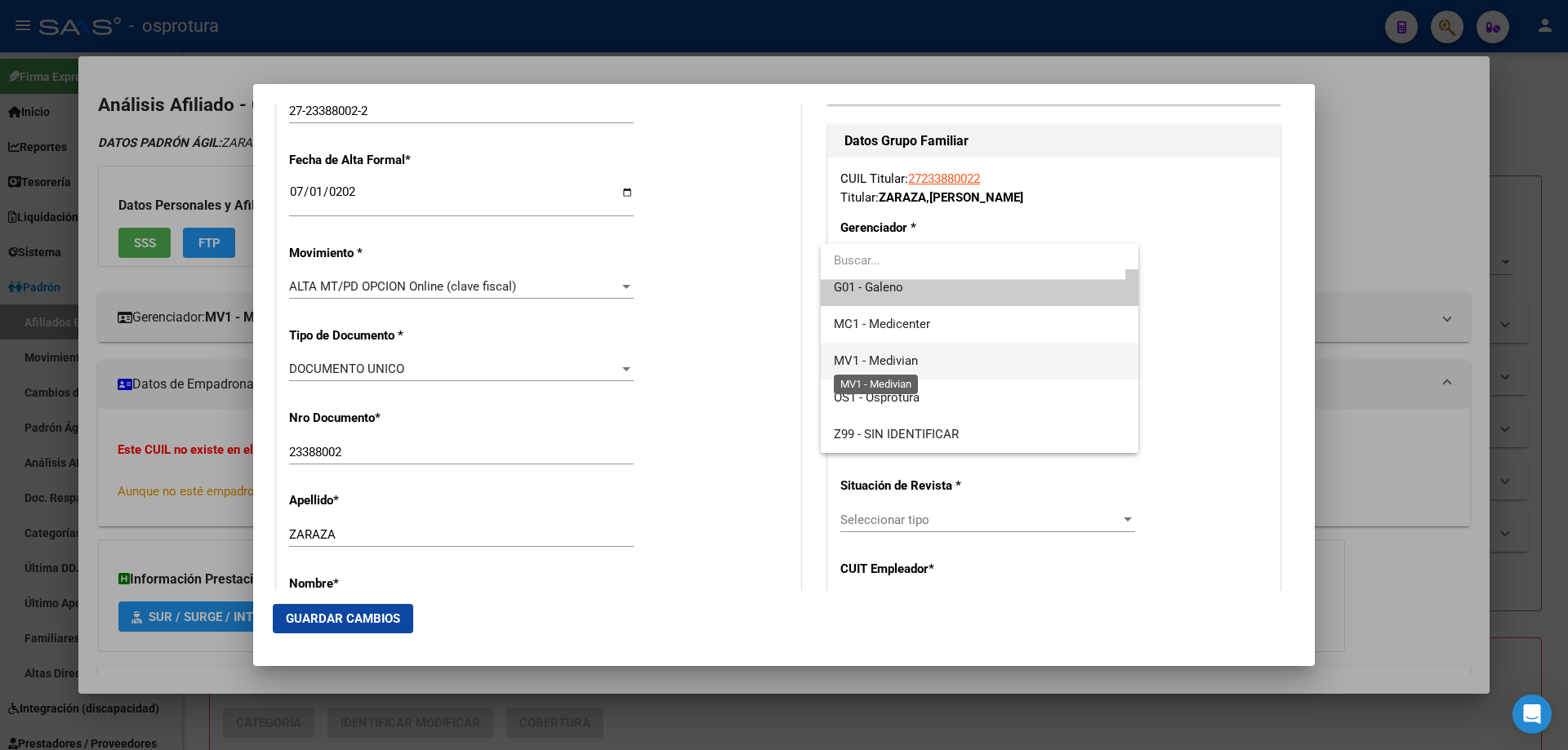
click at [916, 356] on span "MV1 - Medivian" at bounding box center [876, 361] width 84 height 15
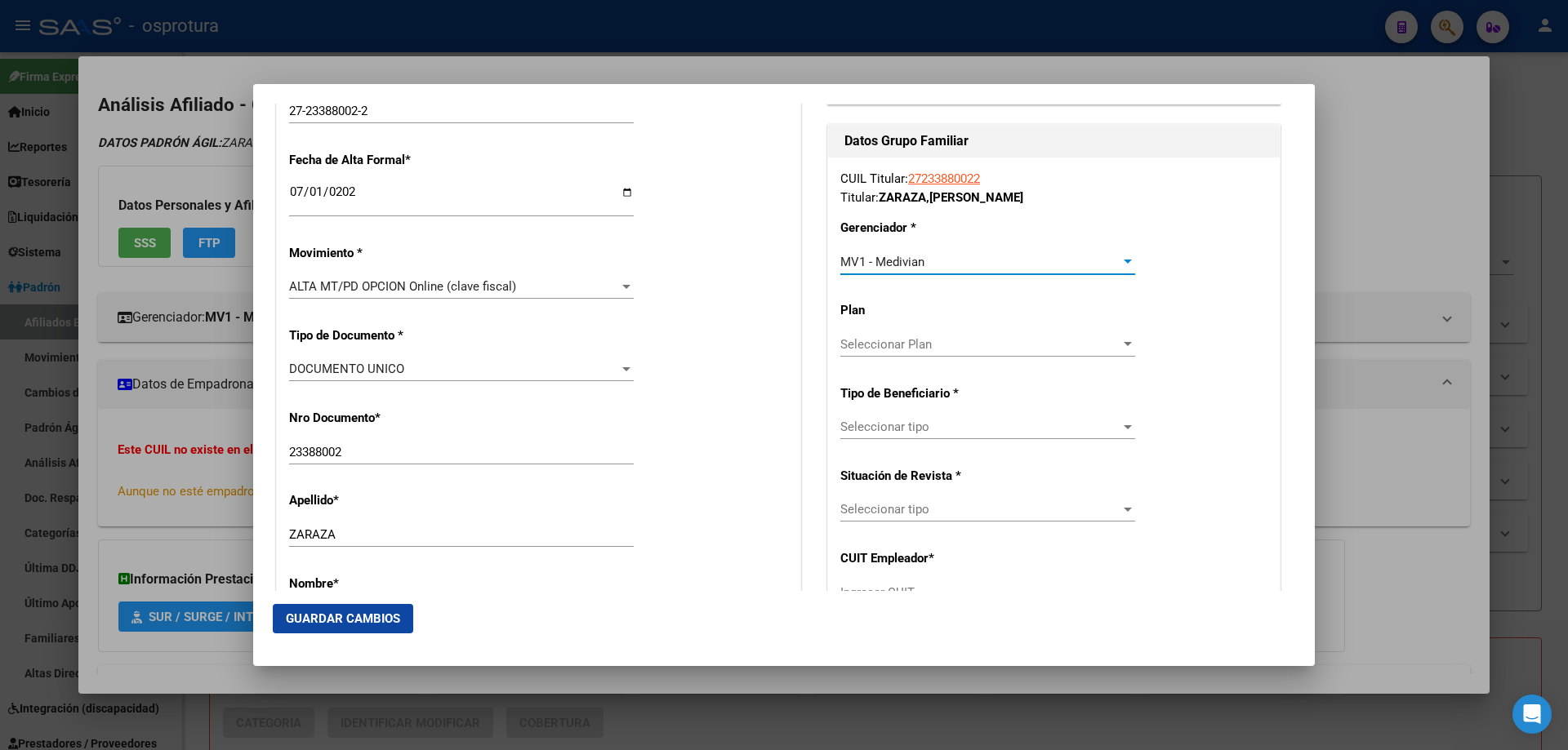
scroll to position [408, 0]
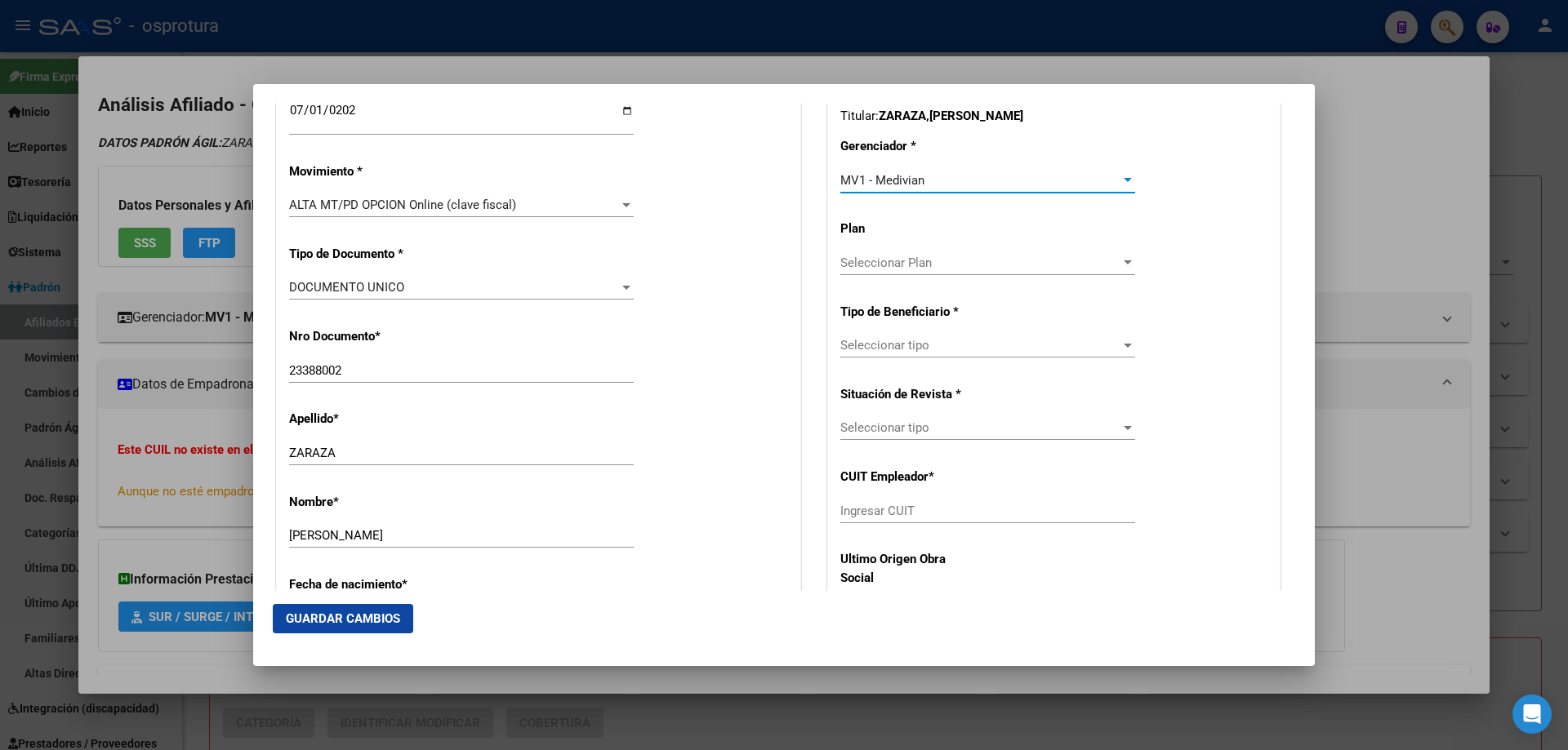
click at [921, 416] on div "Seleccionar tipo Seleccionar tipo" at bounding box center [988, 428] width 295 height 25
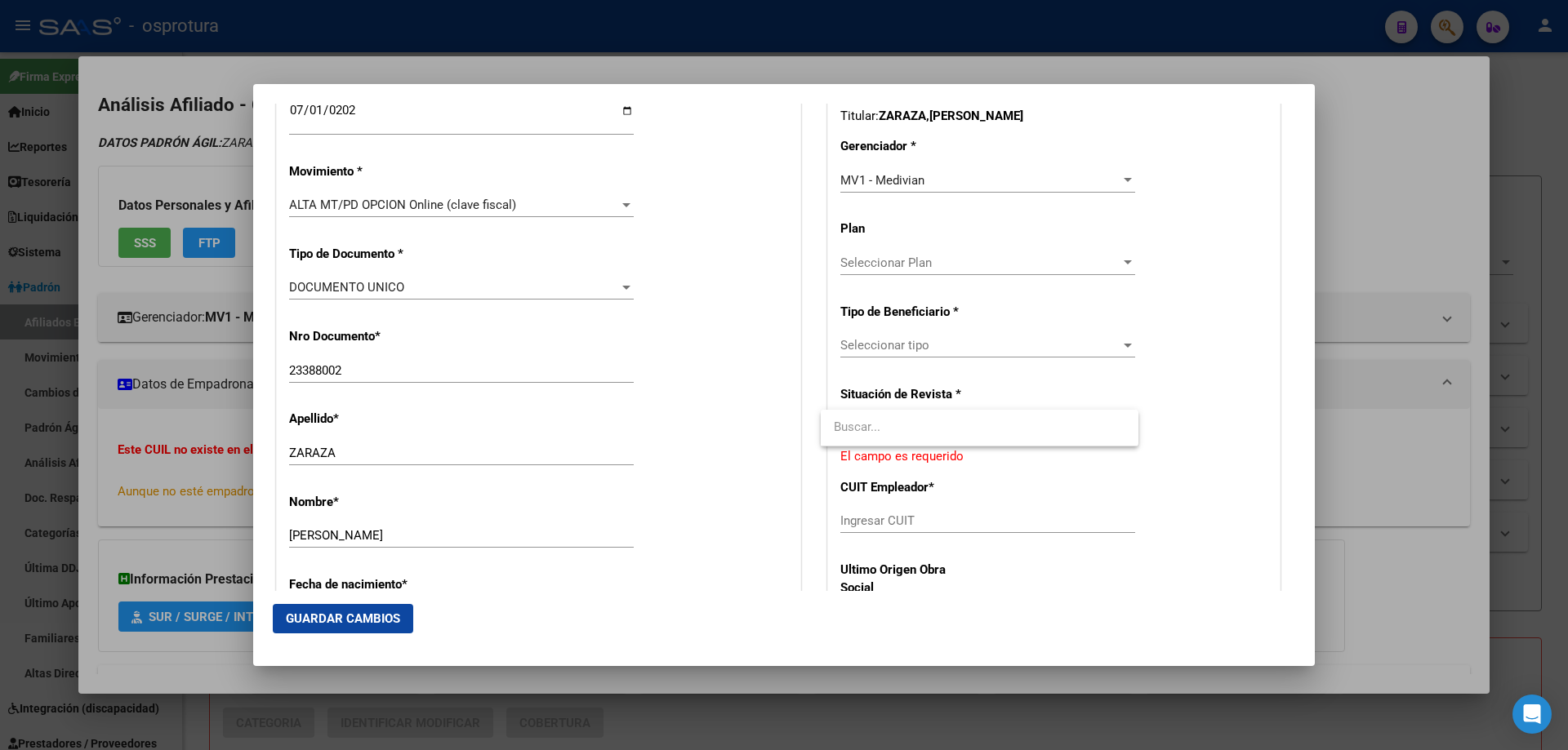
click at [906, 341] on div at bounding box center [784, 375] width 1568 height 750
click at [906, 341] on span "Seleccionar tipo" at bounding box center [981, 346] width 280 height 15
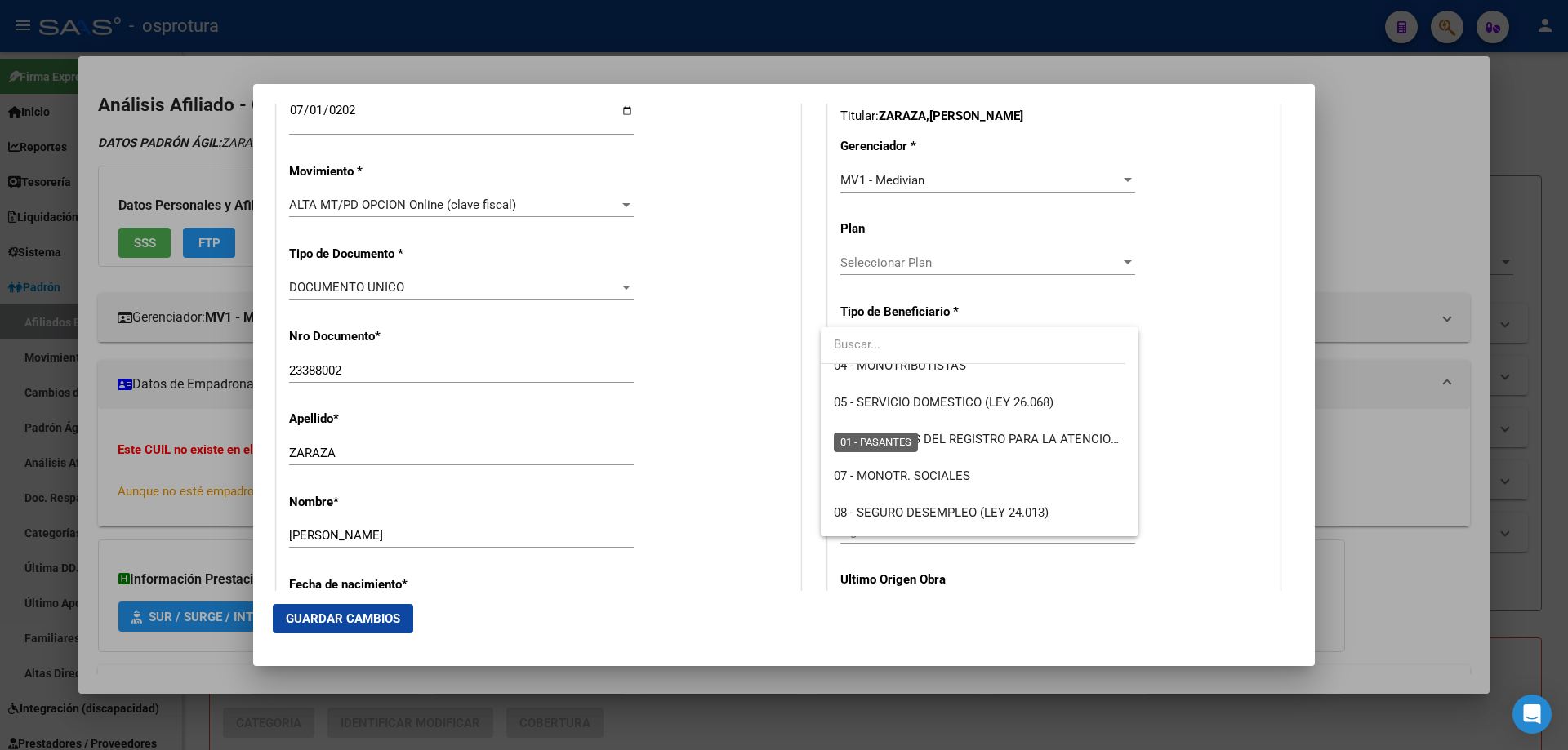
scroll to position [245, 0]
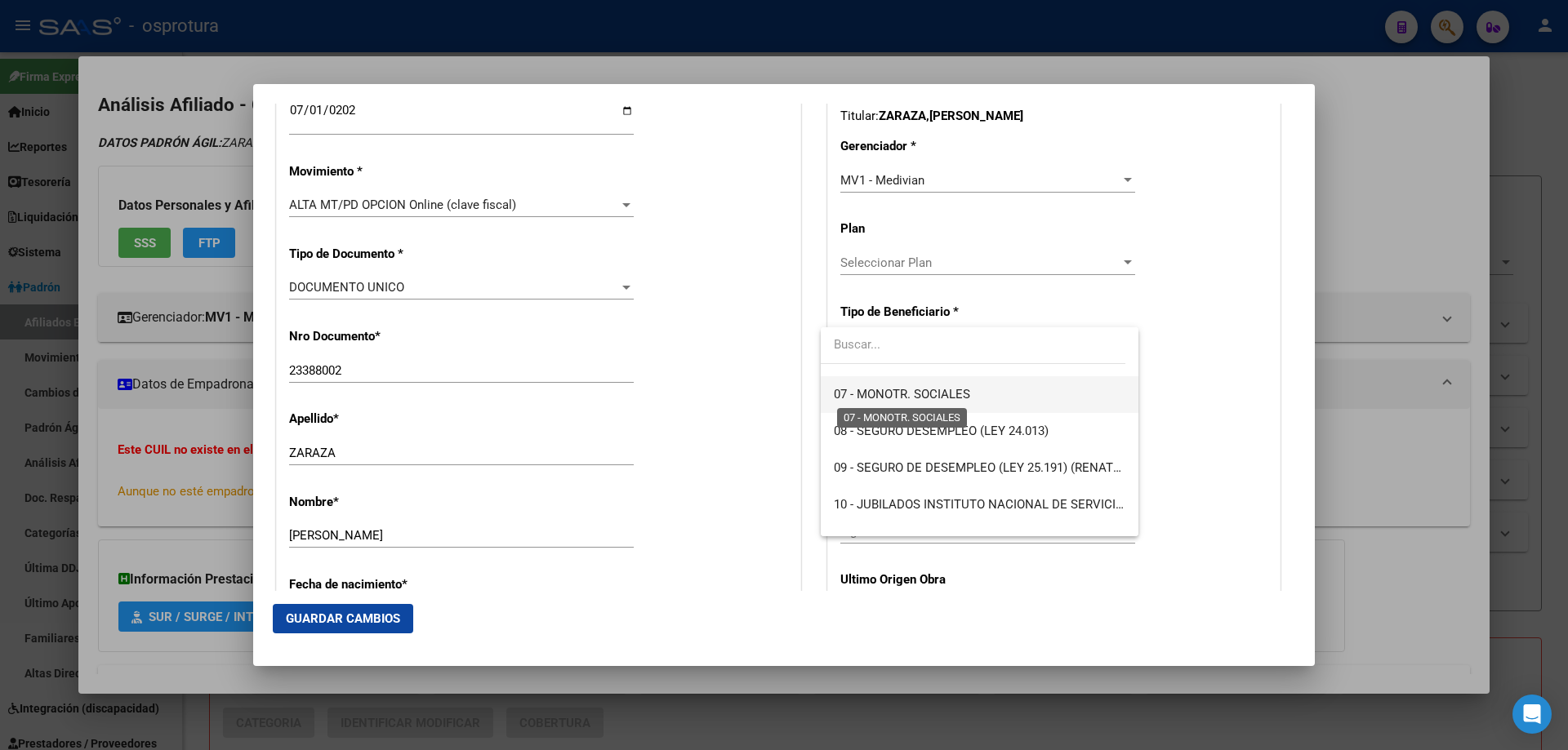
click at [892, 394] on span "07 - MONOTR. SOCIALES" at bounding box center [902, 394] width 136 height 15
type input "27-23388002-2"
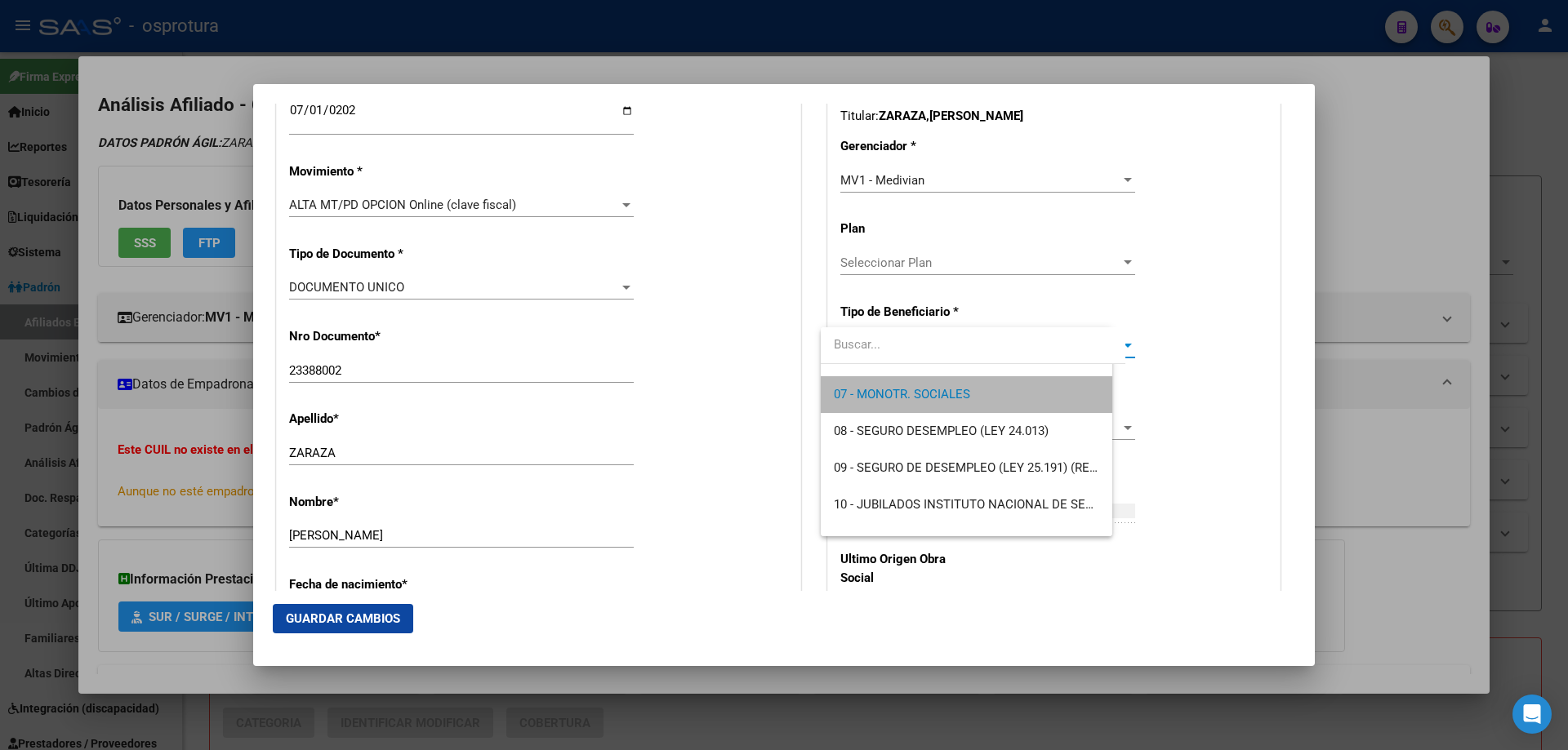
scroll to position [257, 0]
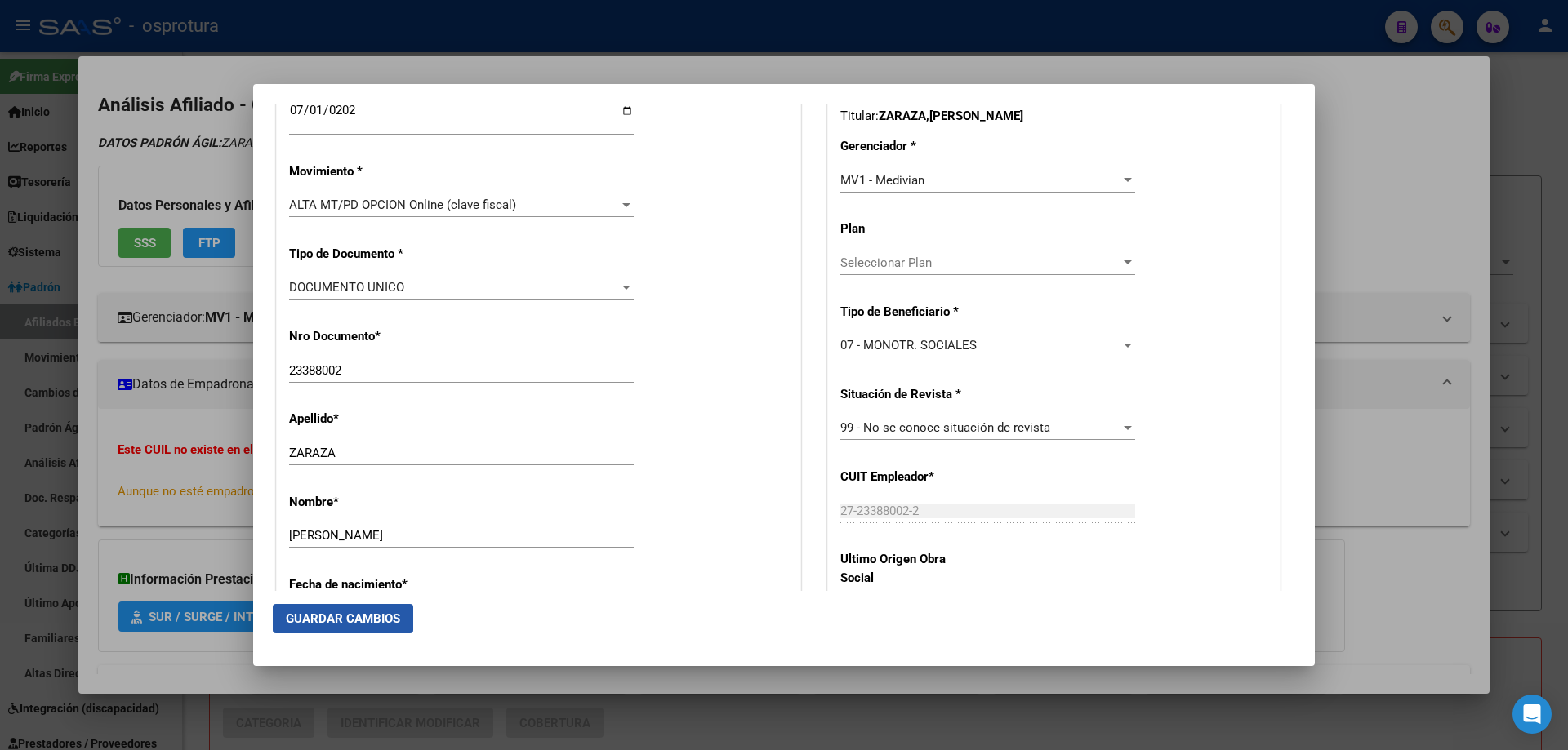
click at [312, 615] on span "Guardar Cambios" at bounding box center [343, 619] width 114 height 15
